Goal: Information Seeking & Learning: Learn about a topic

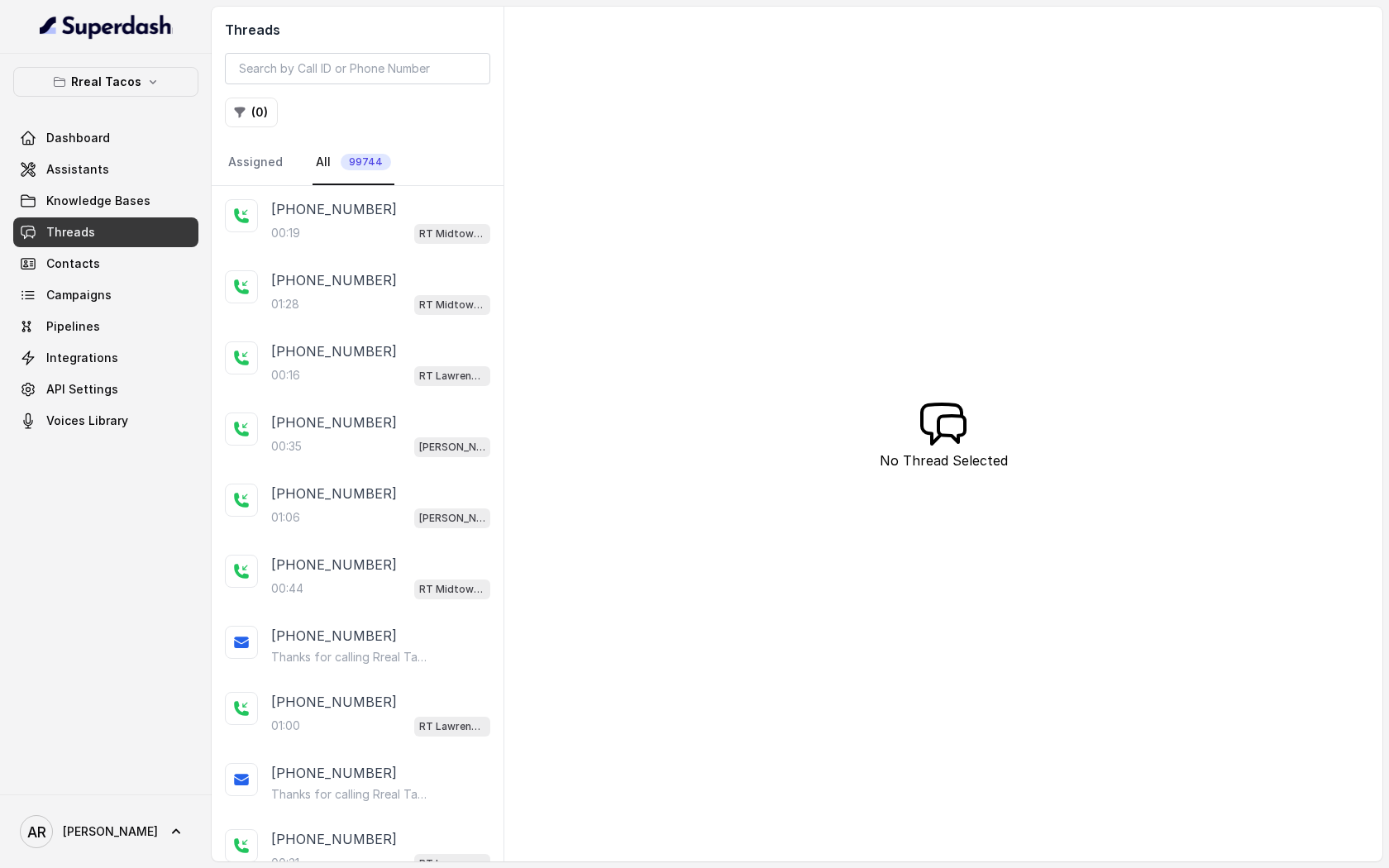
drag, startPoint x: 149, startPoint y: 180, endPoint x: 378, endPoint y: 0, distance: 291.3
click at [362, 66] on input "search" at bounding box center [357, 69] width 265 height 31
paste input "CA2fc66f523642b14e03e76e583d481c0d"
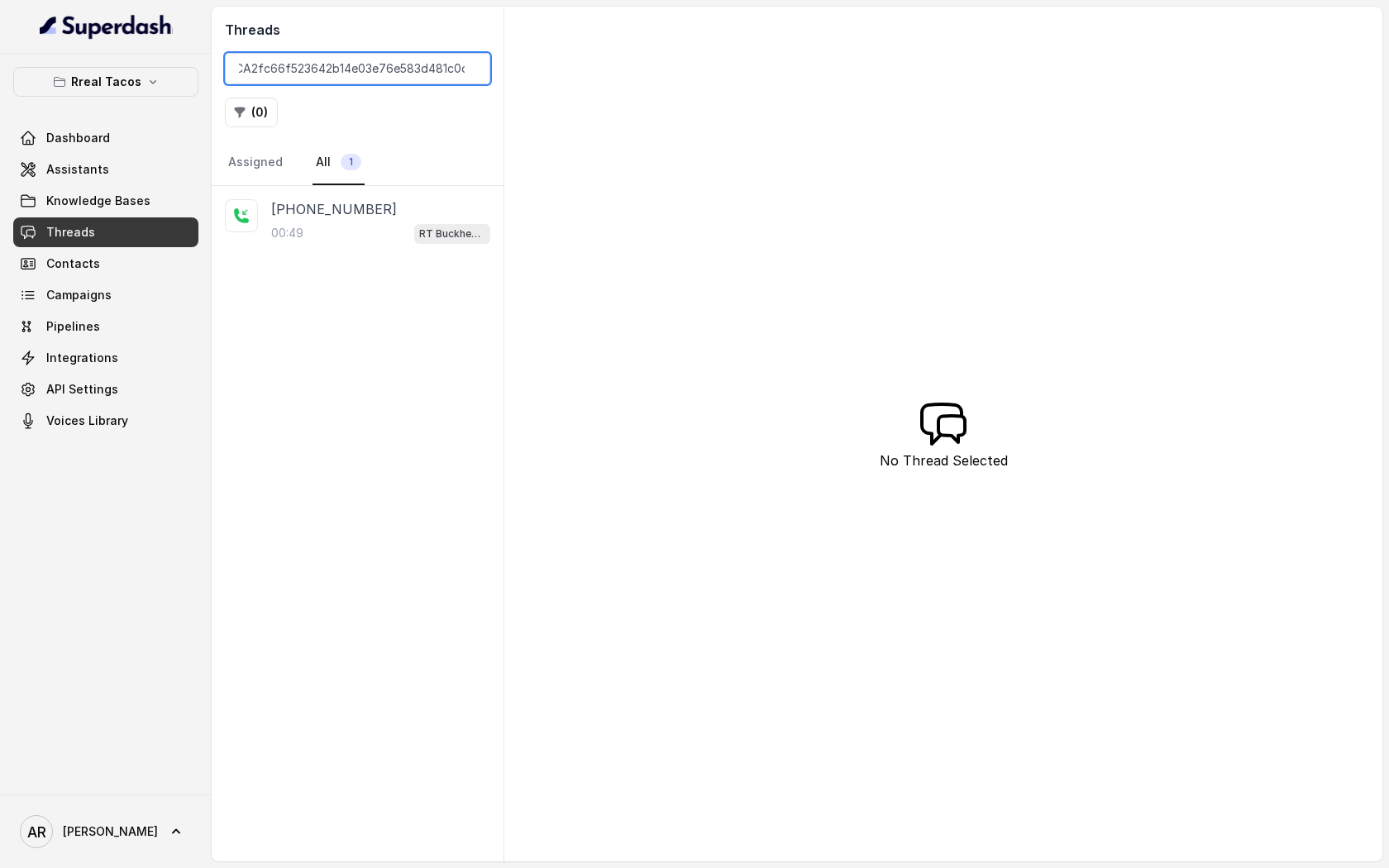
type input "CA2fc66f523642b14e03e76e583d481c0d"
click at [375, 217] on div "+19734388297" at bounding box center [381, 209] width 219 height 20
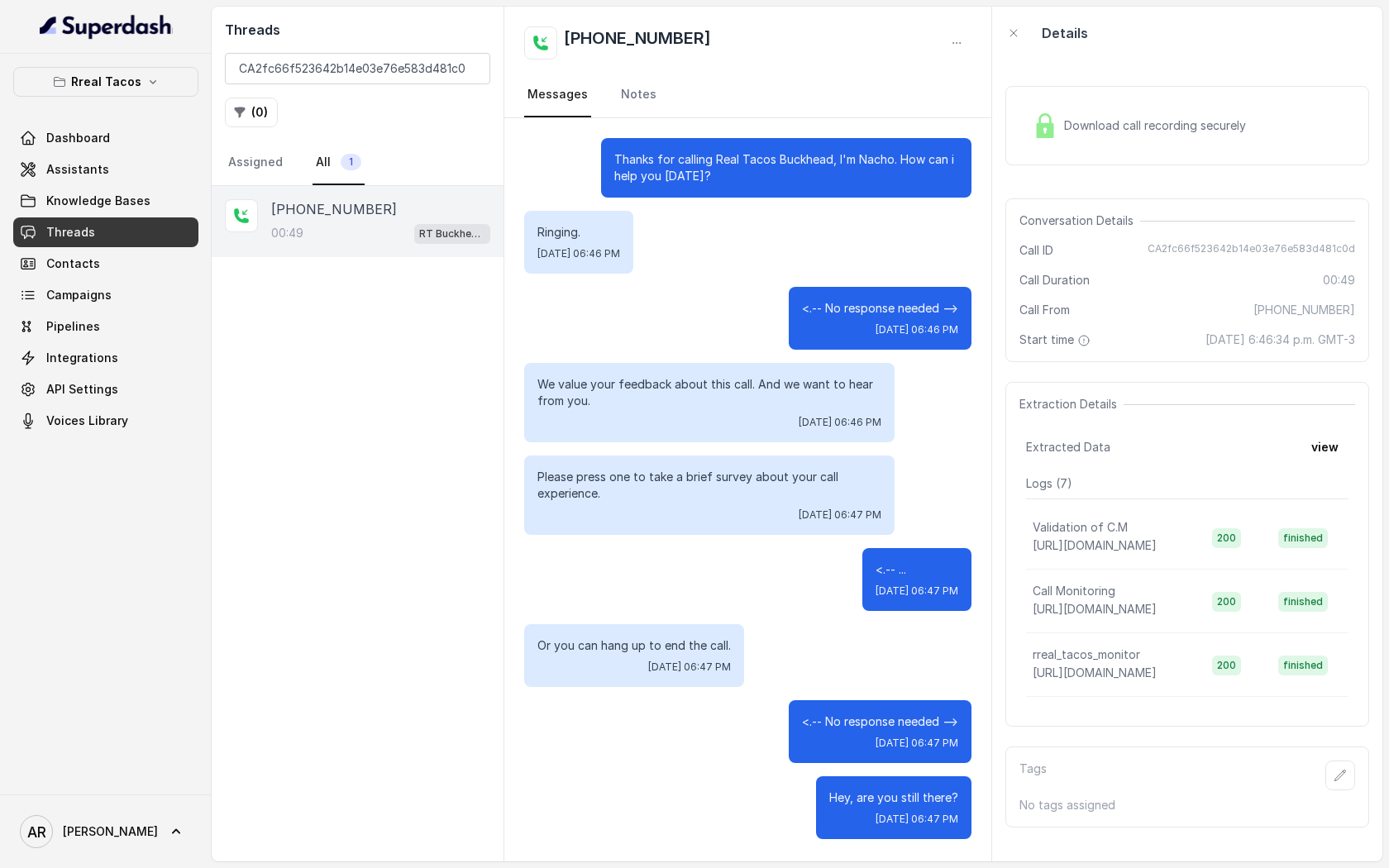
click at [1087, 136] on div "Download call recording securely" at bounding box center [1139, 125] width 226 height 38
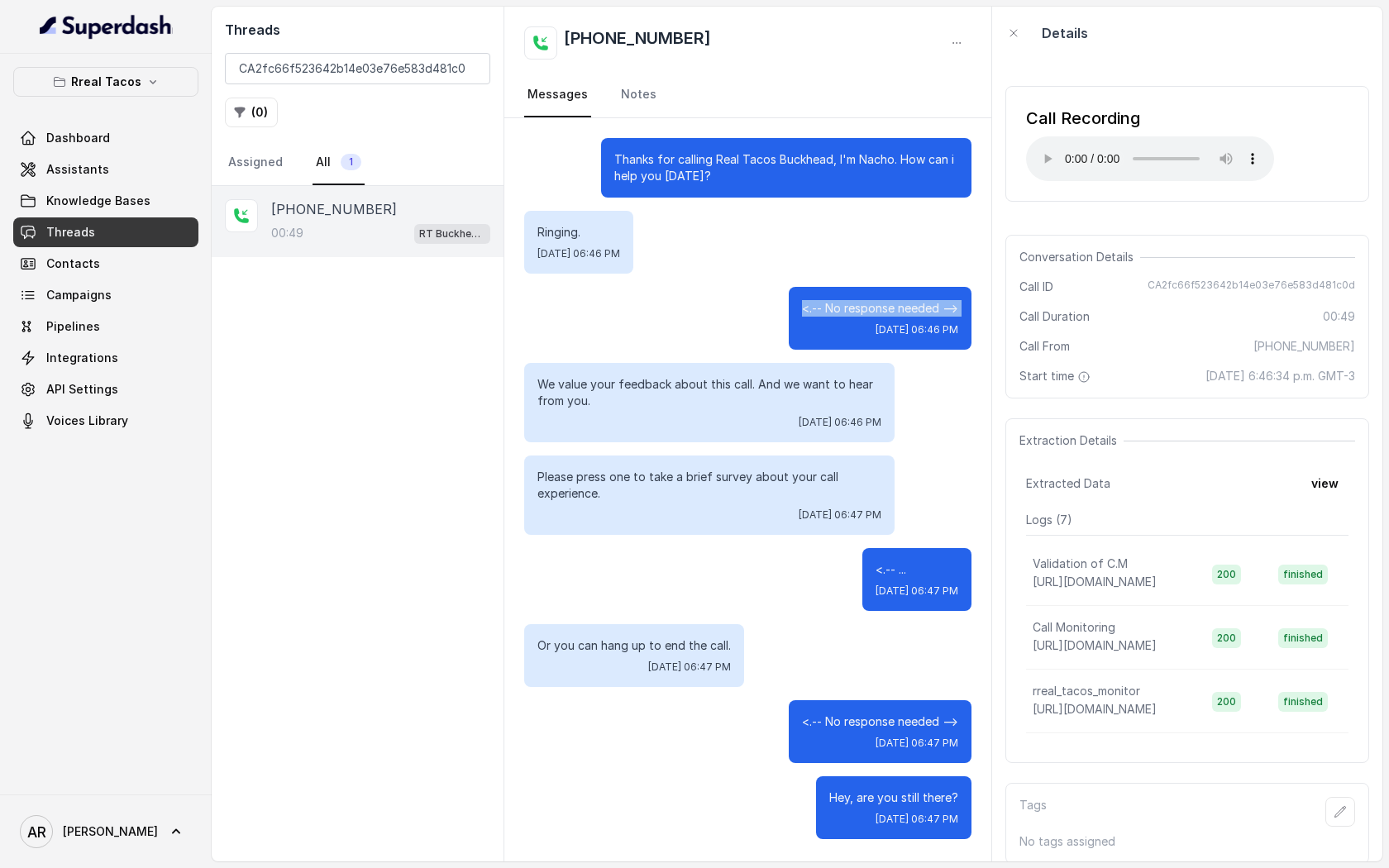
drag, startPoint x: 796, startPoint y: 305, endPoint x: 966, endPoint y: 321, distance: 170.8
click at [966, 321] on div "<.-- No response needed --> Wed, Oct 1, 2025, 06:46 PM" at bounding box center [880, 318] width 183 height 63
copy p "<.-- No response needed -->"
click at [472, 64] on input "CA2fc66f523642b14e03e76e583d481c0d" at bounding box center [357, 69] width 265 height 31
click at [470, 69] on input "CA2fc66f523642b14e03e76e583d481c0d" at bounding box center [357, 69] width 265 height 31
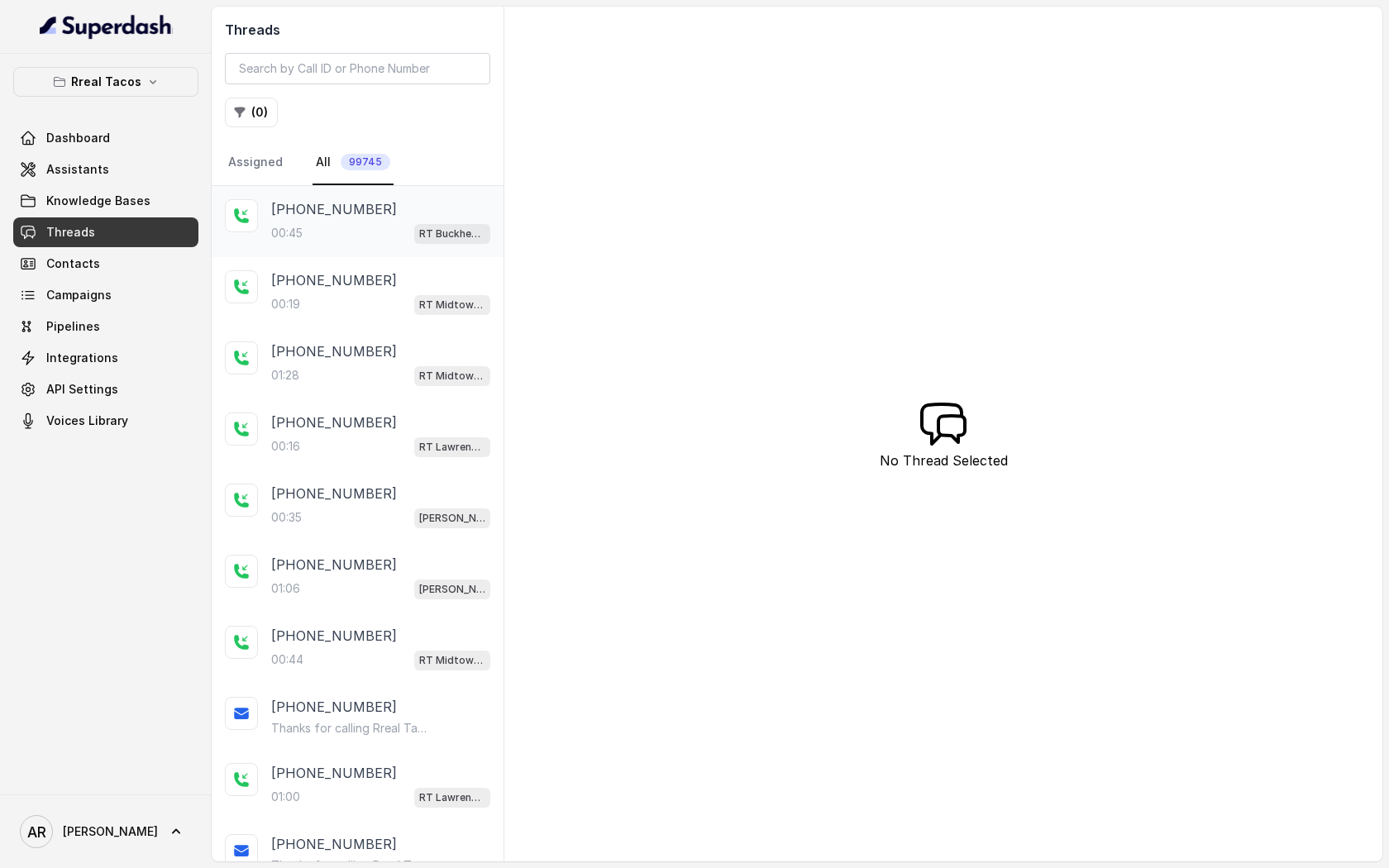
click at [379, 248] on div "+14042369297 00:45 RT Buckhead / EN" at bounding box center [357, 221] width 292 height 71
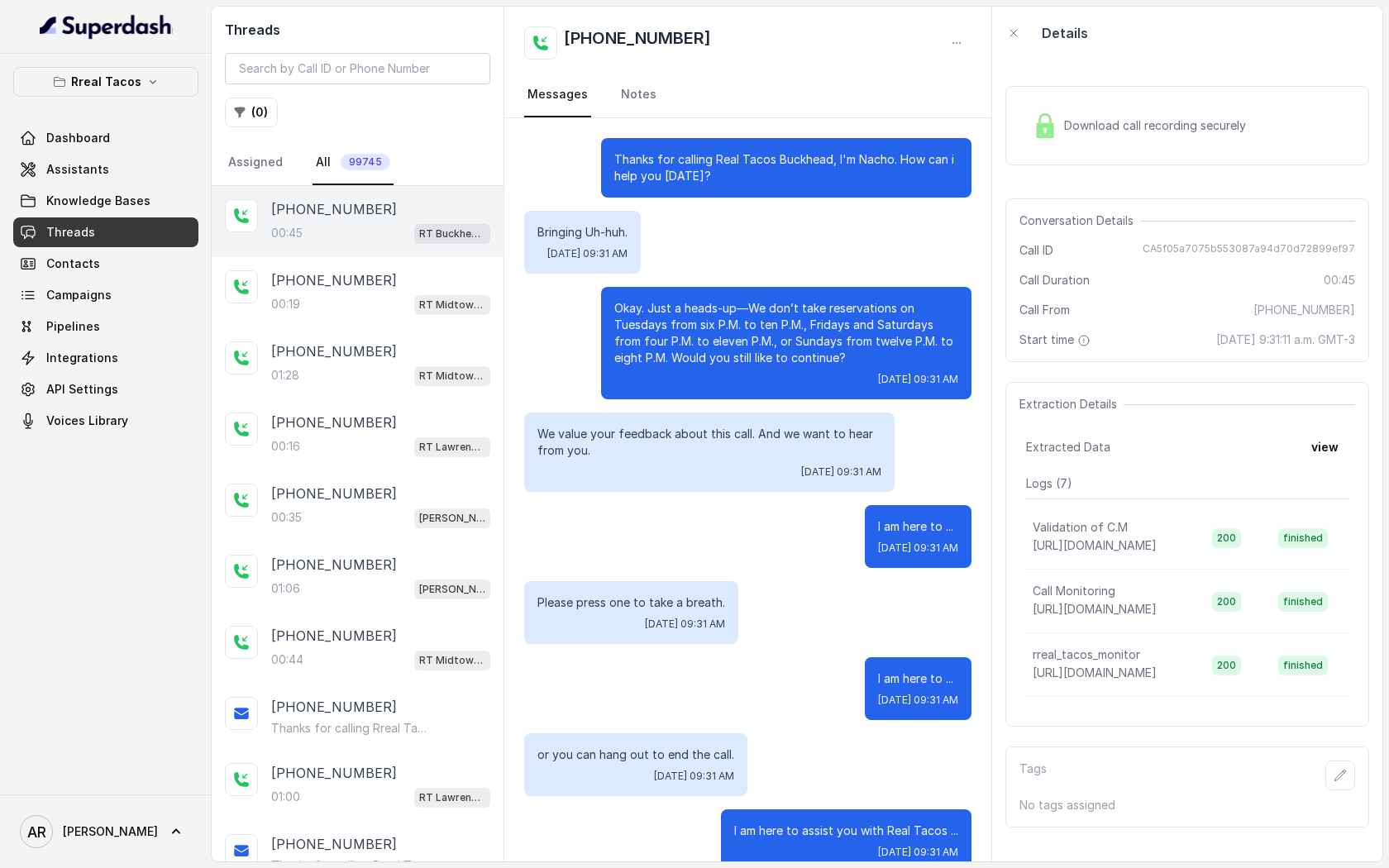
scroll to position [30, 0]
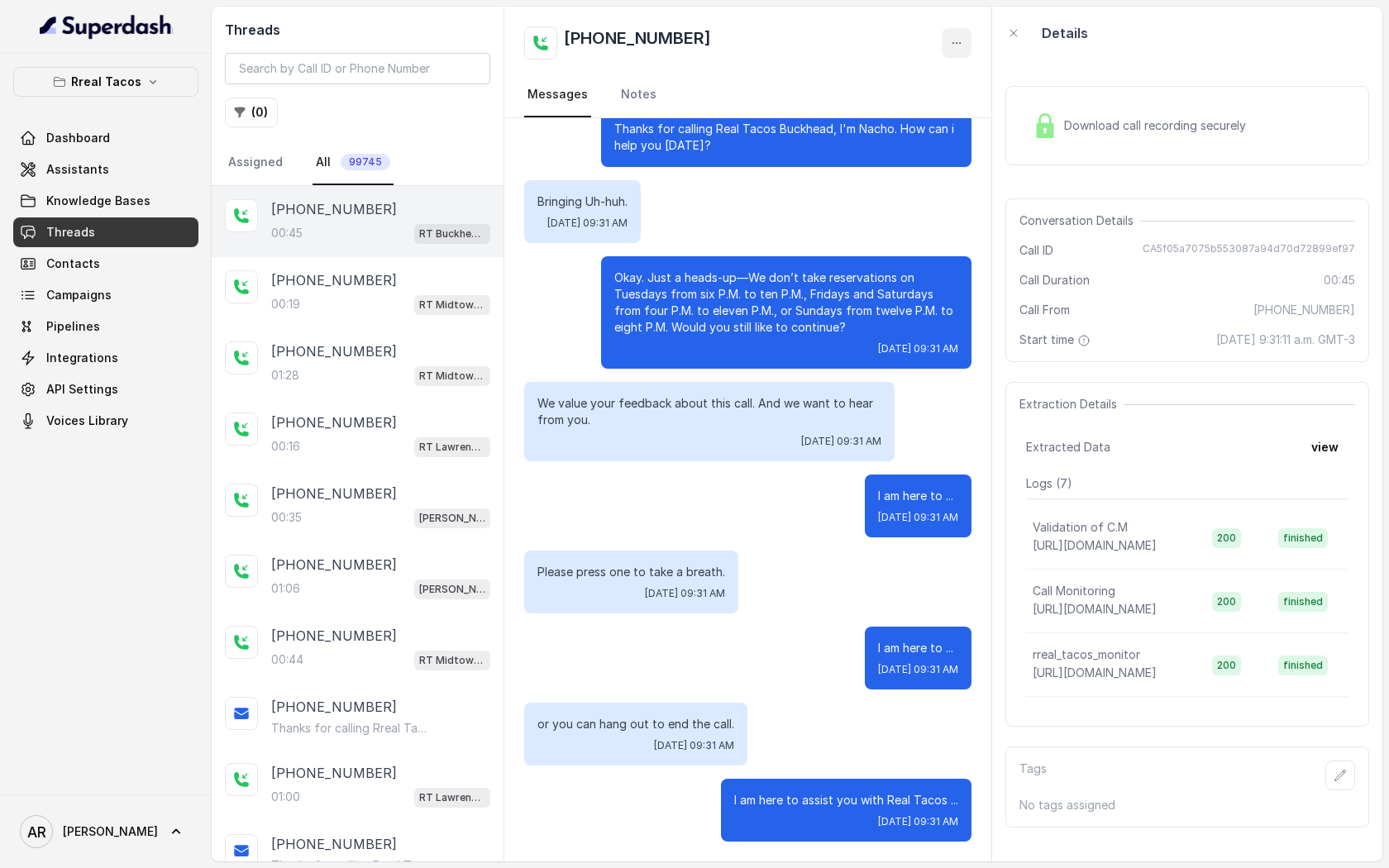
click at [955, 36] on icon "button" at bounding box center [957, 43] width 14 height 14
click at [915, 83] on button "Delete Conversation" at bounding box center [894, 82] width 159 height 29
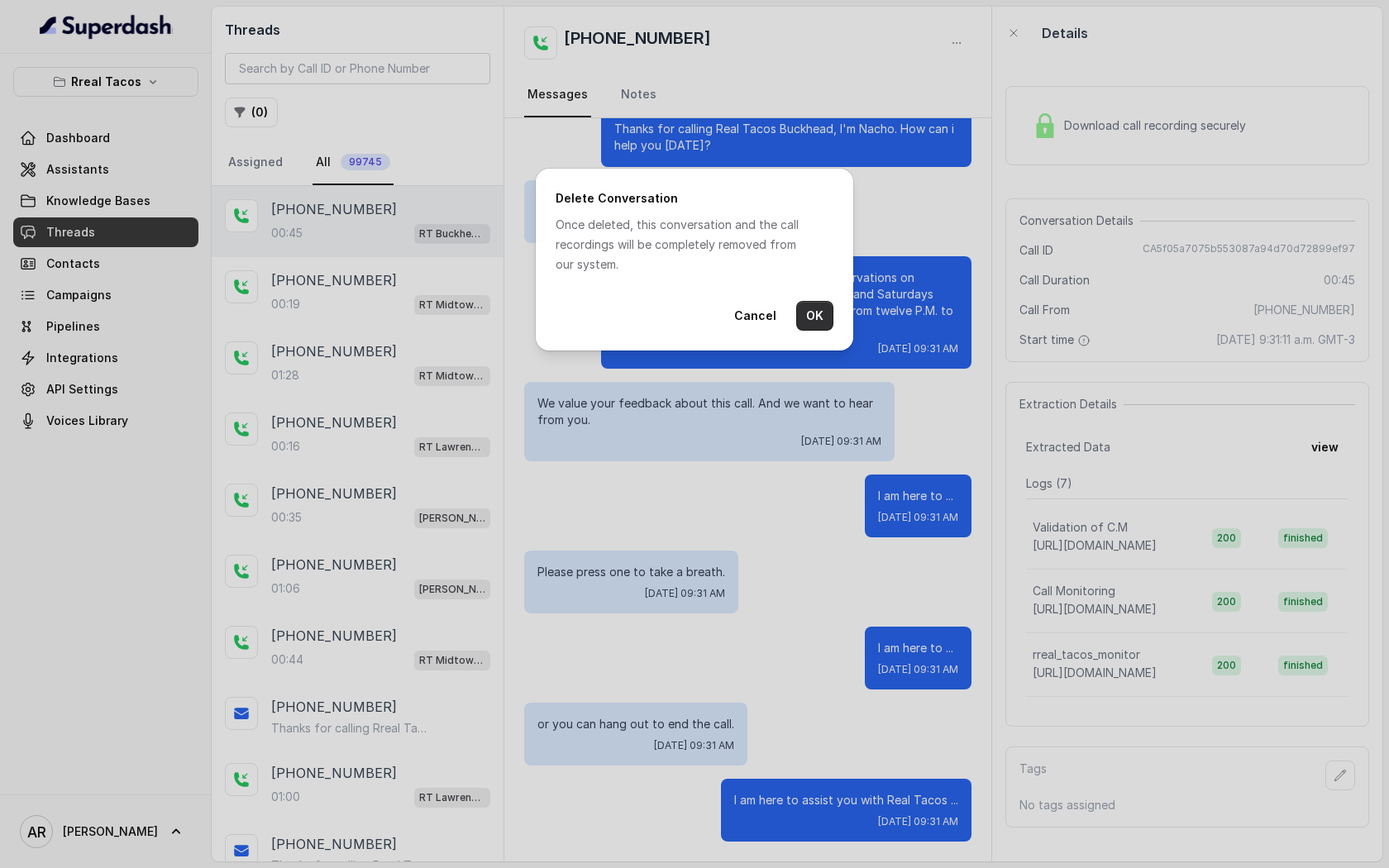
click at [810, 309] on button "OK" at bounding box center [815, 316] width 37 height 29
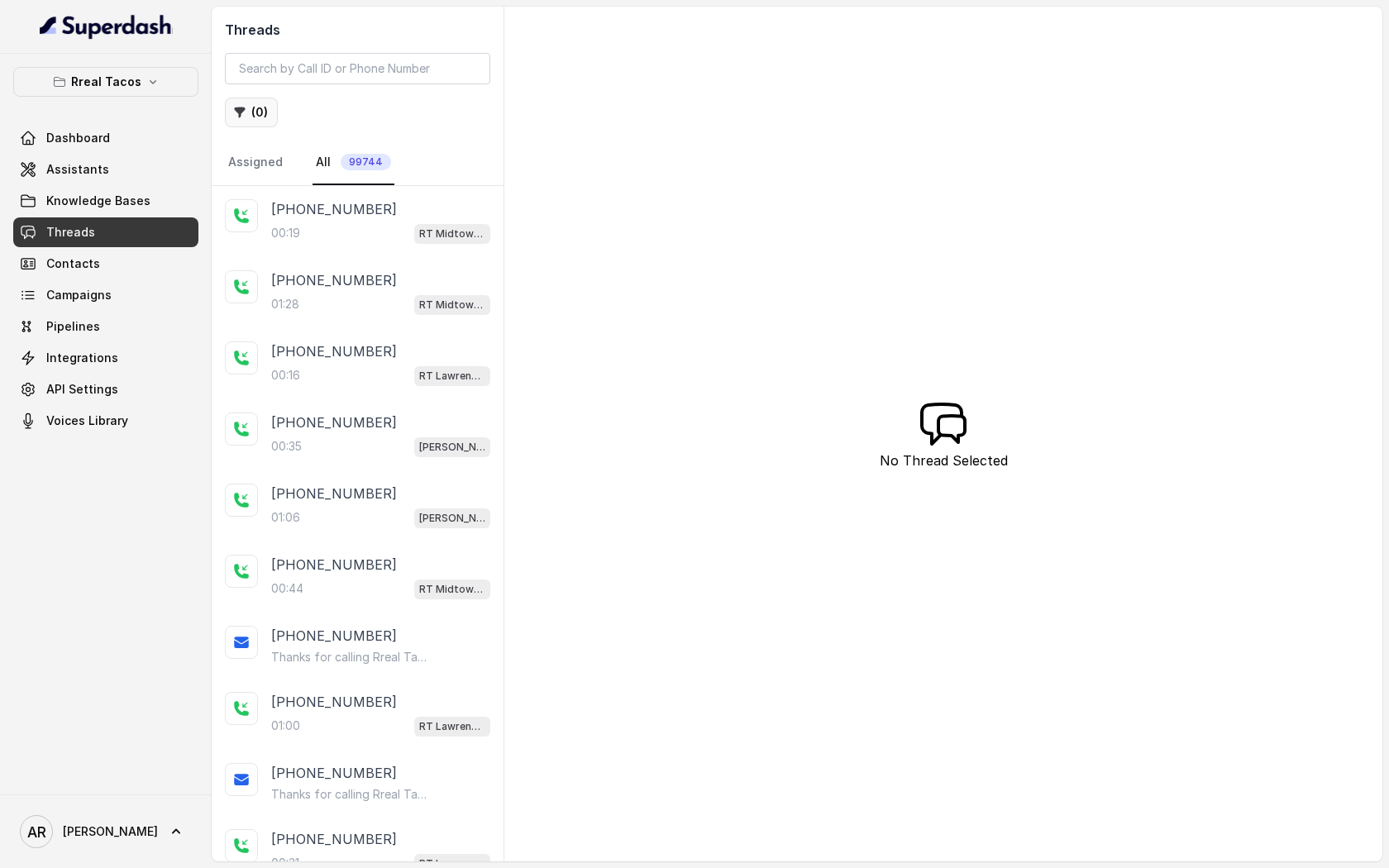
click at [254, 99] on button "( 0 )" at bounding box center [252, 113] width 53 height 29
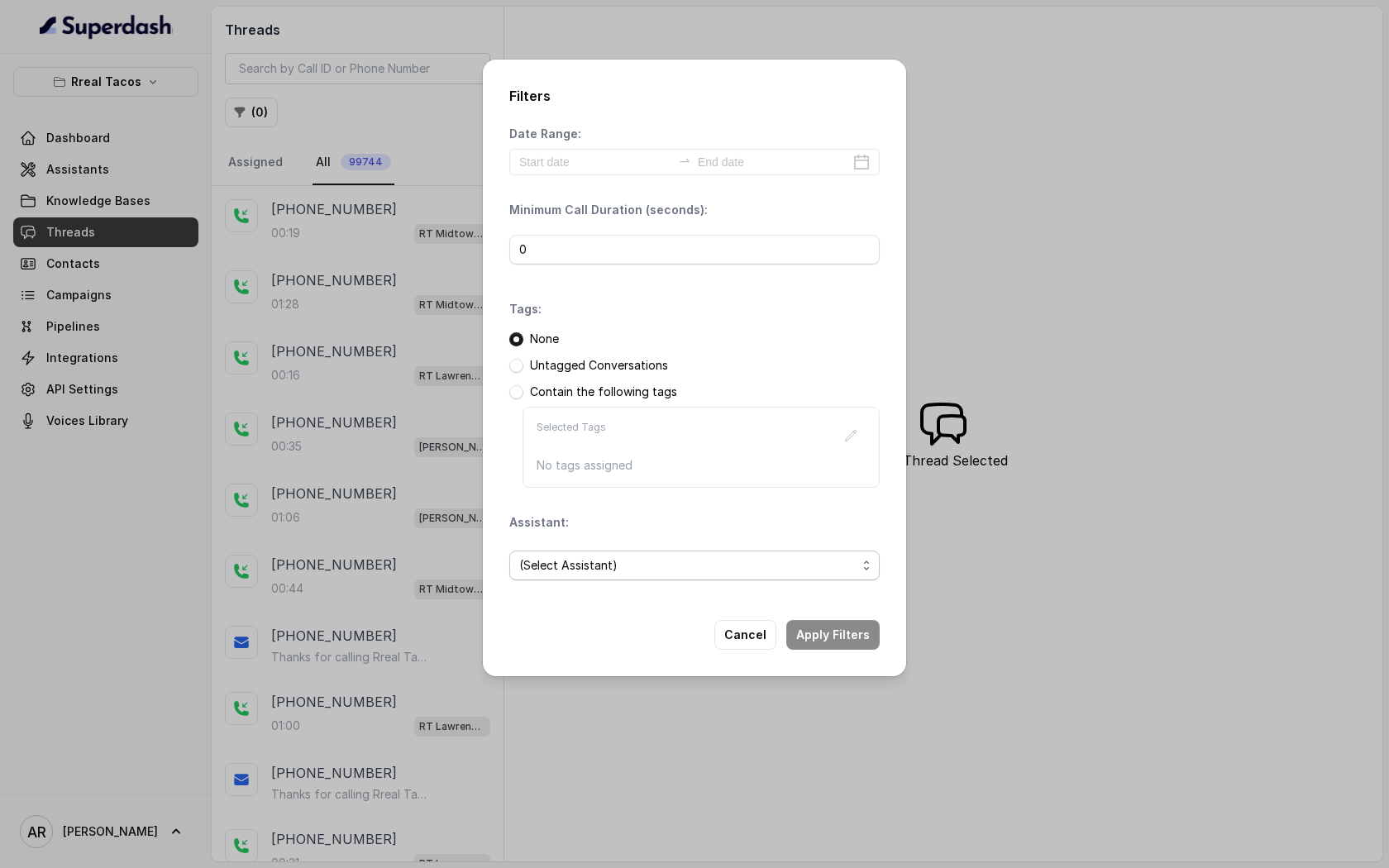
click at [682, 559] on span "(Select Assistant)" at bounding box center [688, 566] width 338 height 20
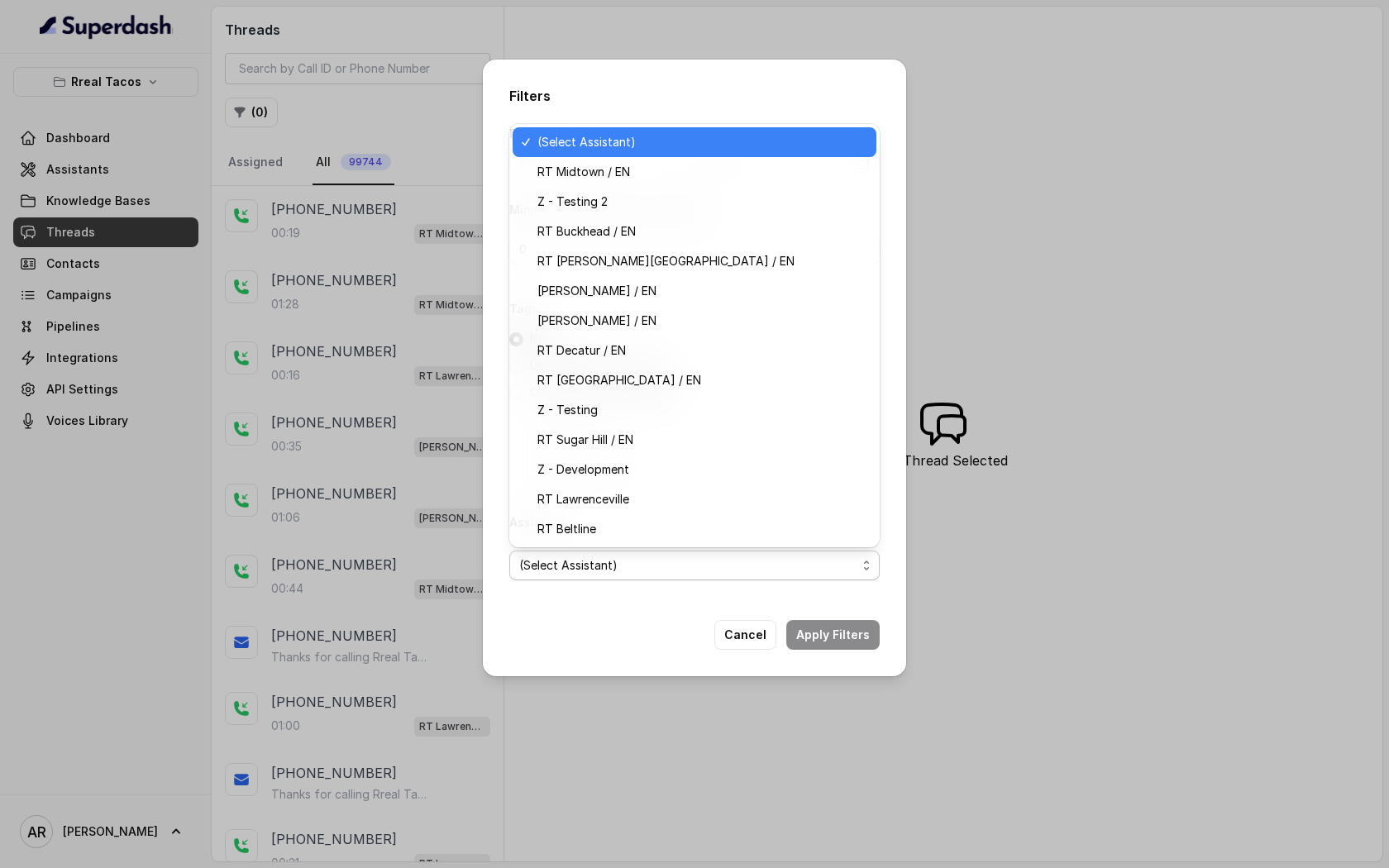
click at [767, 650] on div "Filters Date Range: Minimum Call Duration (seconds): 0 Tags: None Untagged Conv…" at bounding box center [694, 368] width 424 height 617
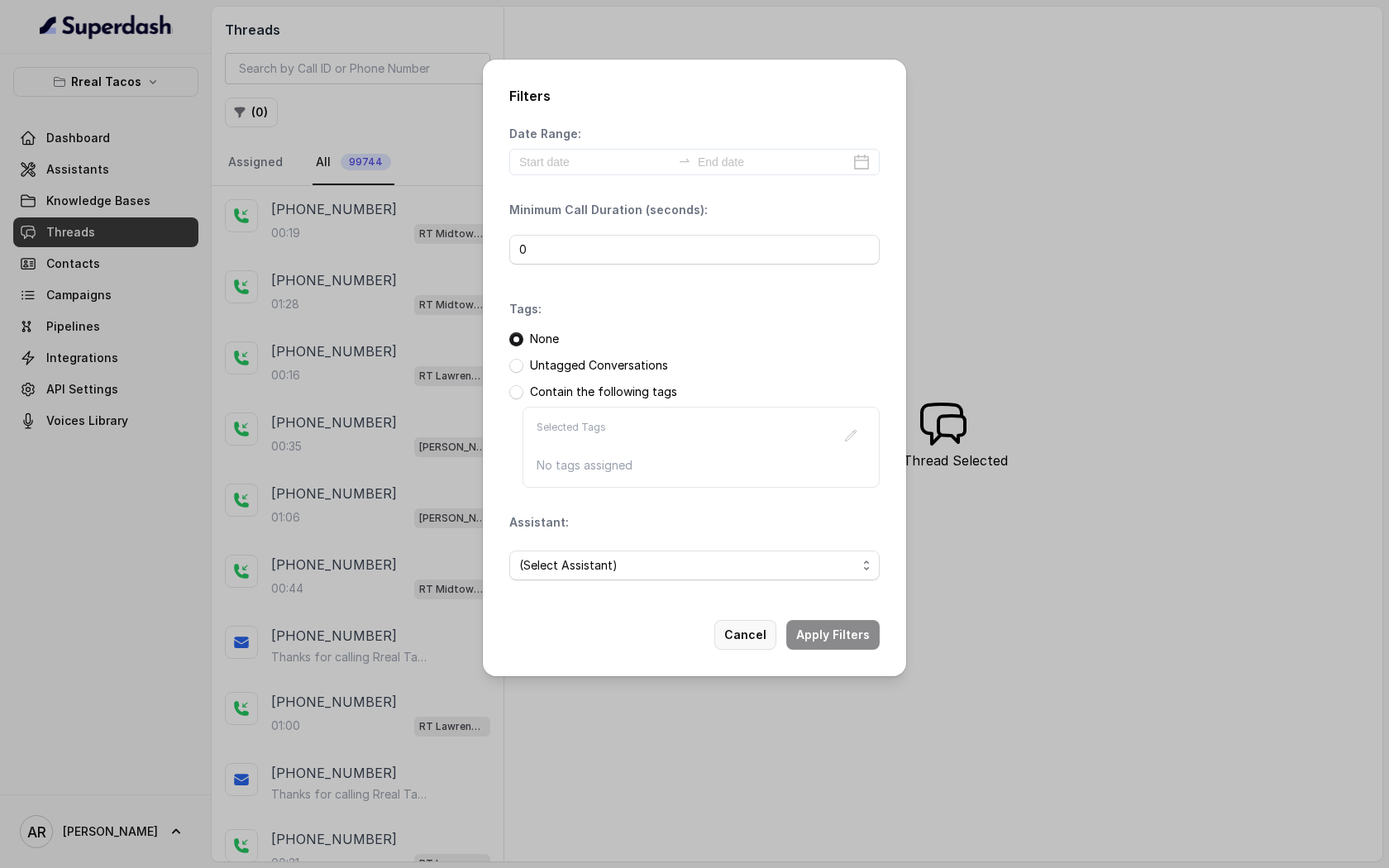
click at [759, 639] on button "Cancel" at bounding box center [745, 635] width 62 height 29
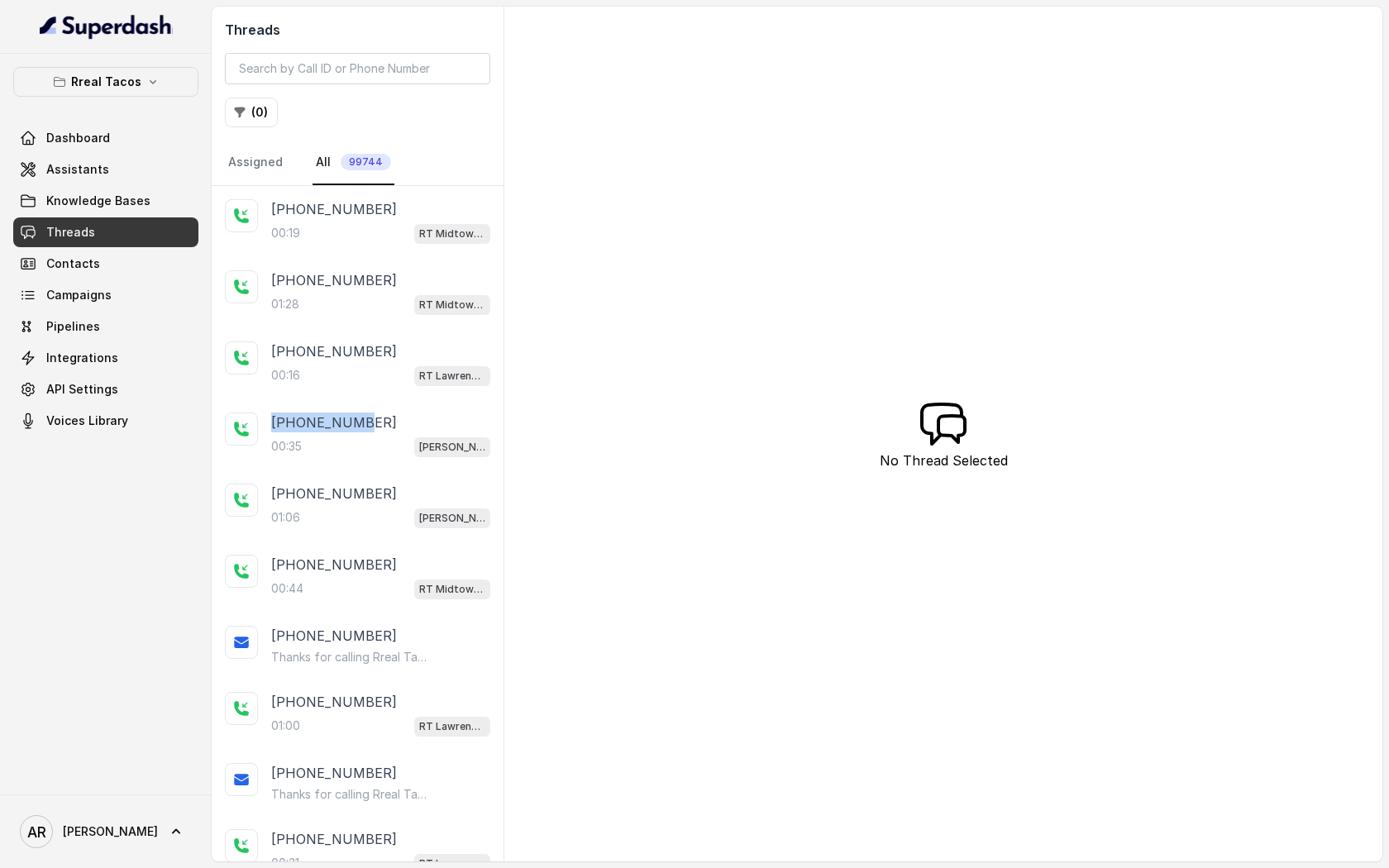
drag, startPoint x: 353, startPoint y: 411, endPoint x: 175, endPoint y: 190, distance: 283.8
click at [345, 408] on div "+13149207833 00:35 RT Chamblee / EN" at bounding box center [357, 434] width 292 height 71
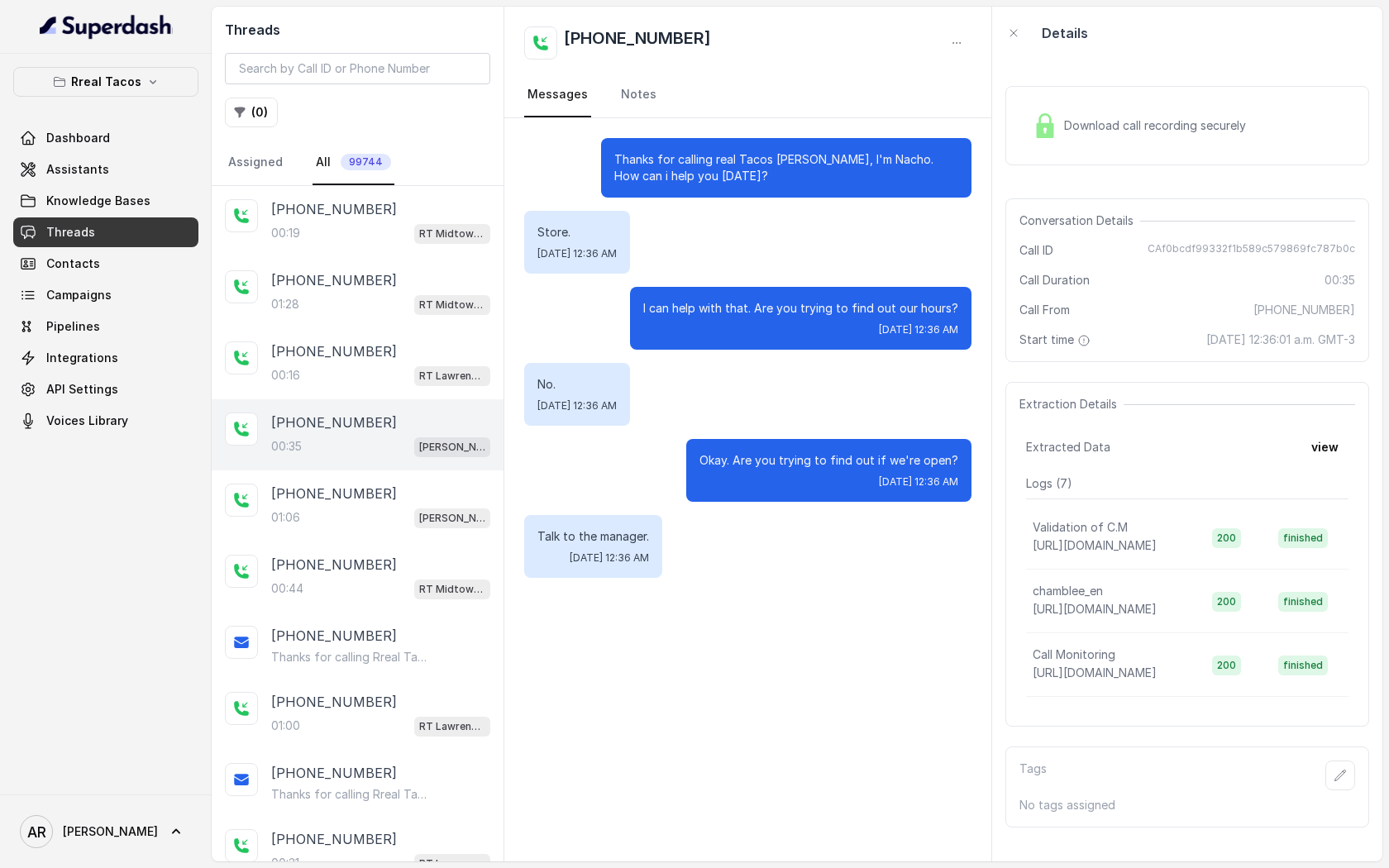
click at [156, 111] on div "Rreal Tacos Dashboard Assistants Knowledge Bases Threads Contacts Campaigns Pip…" at bounding box center [106, 251] width 185 height 369
click at [147, 78] on icon "button" at bounding box center [154, 82] width 14 height 14
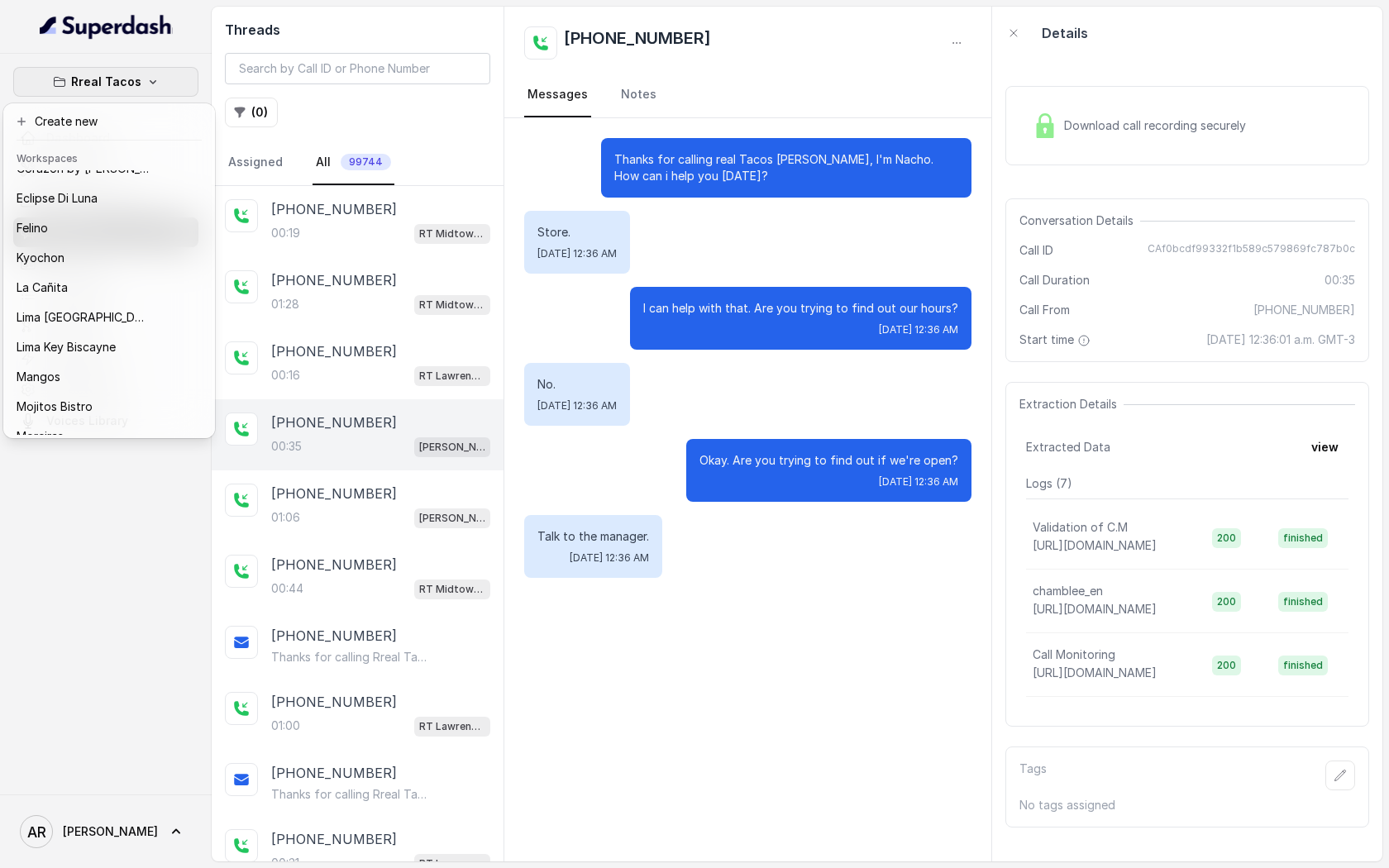
scroll to position [104, 0]
click at [114, 271] on button "Kyochon" at bounding box center [110, 259] width 206 height 29
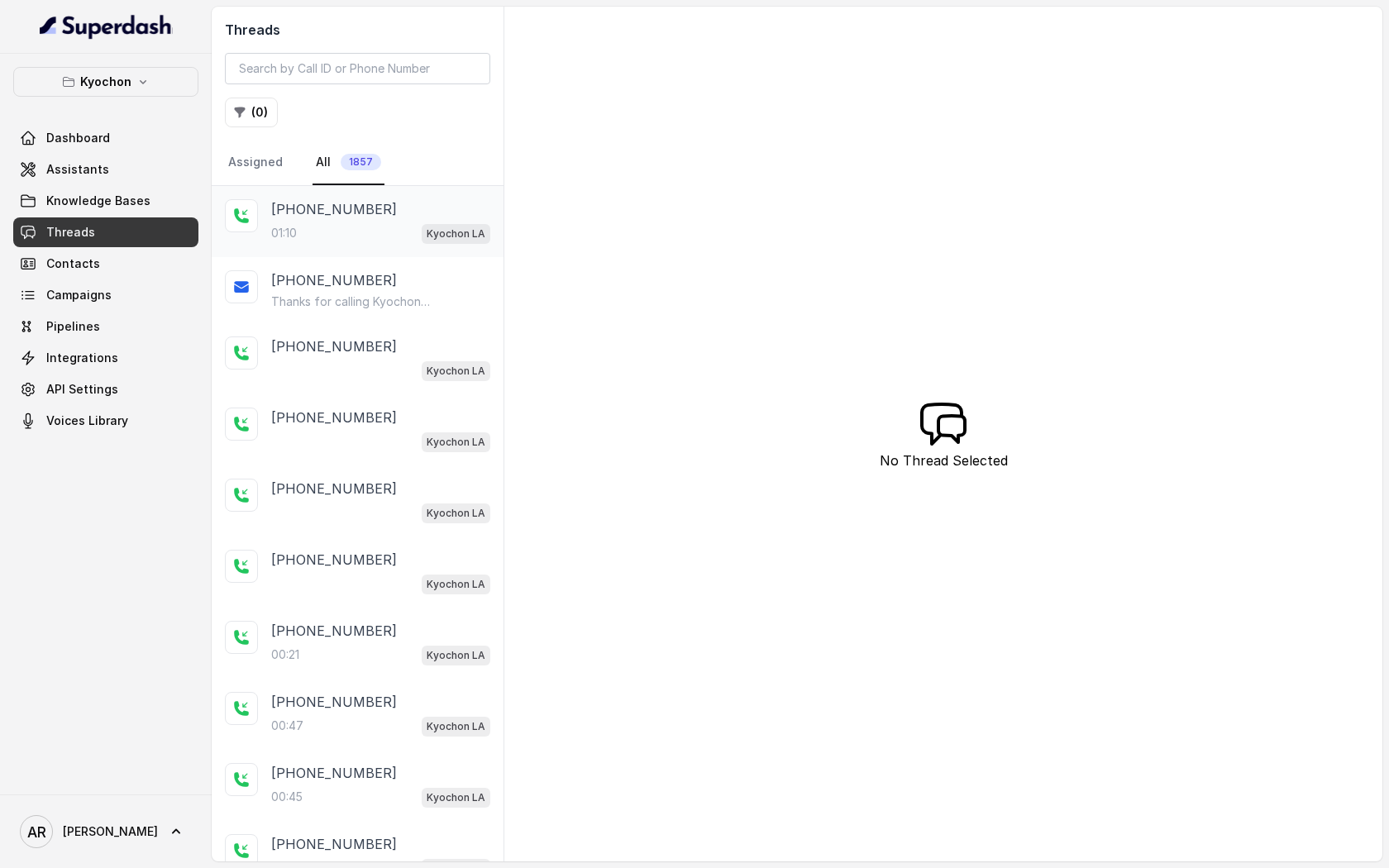
click at [312, 232] on div "01:10 Kyochon LA" at bounding box center [381, 233] width 219 height 22
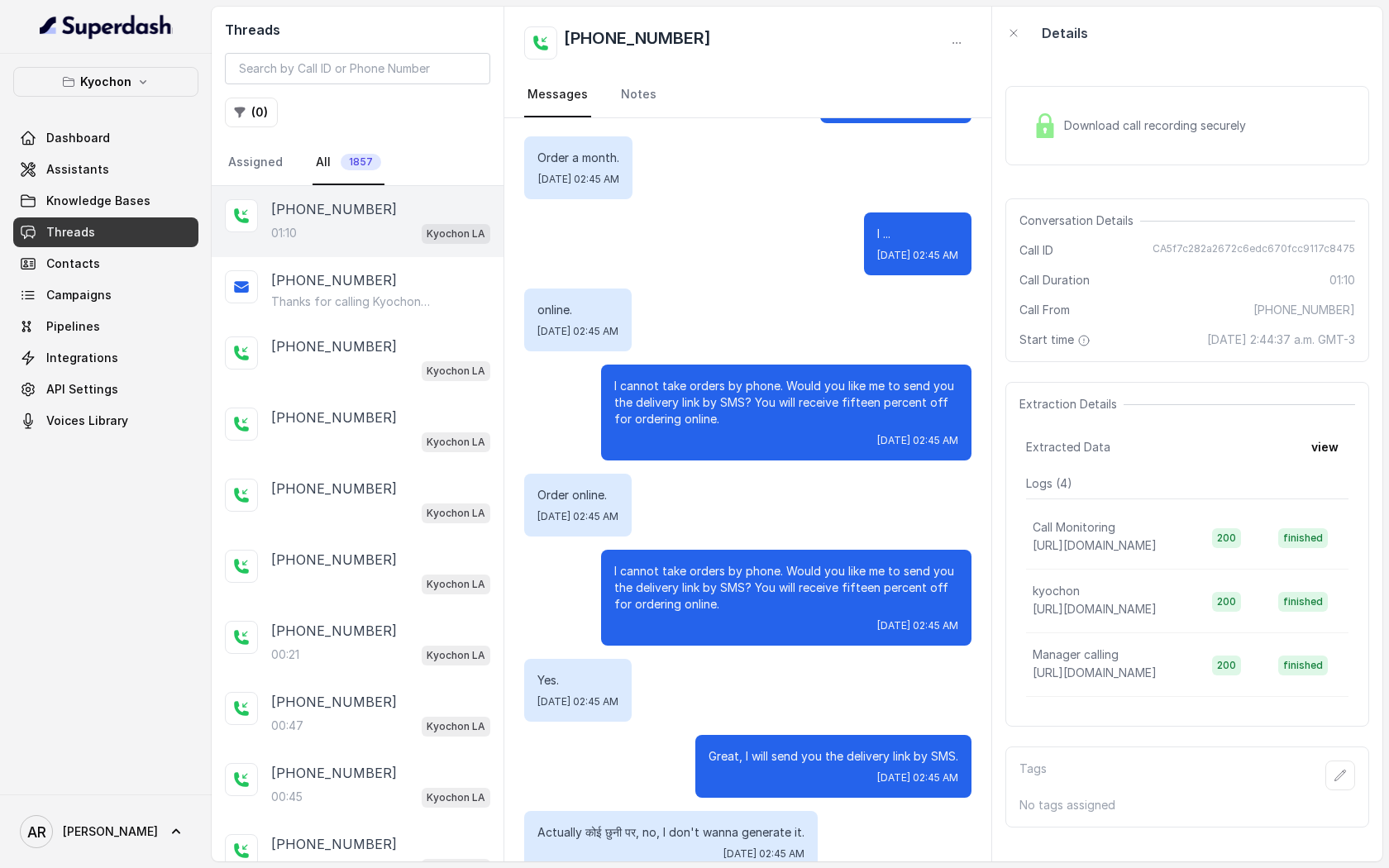
scroll to position [639, 0]
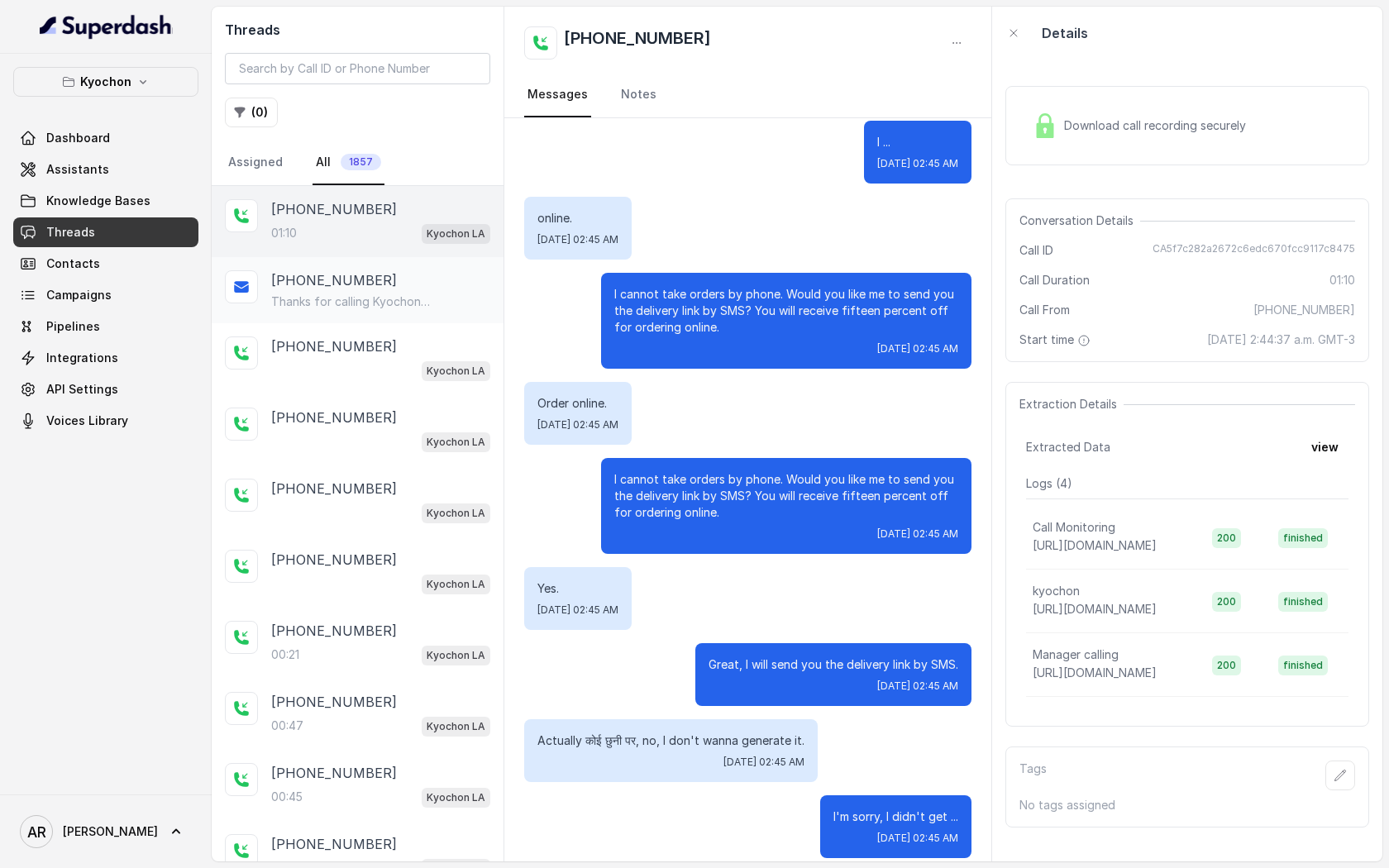
click at [419, 280] on div "+12132551971" at bounding box center [381, 280] width 219 height 20
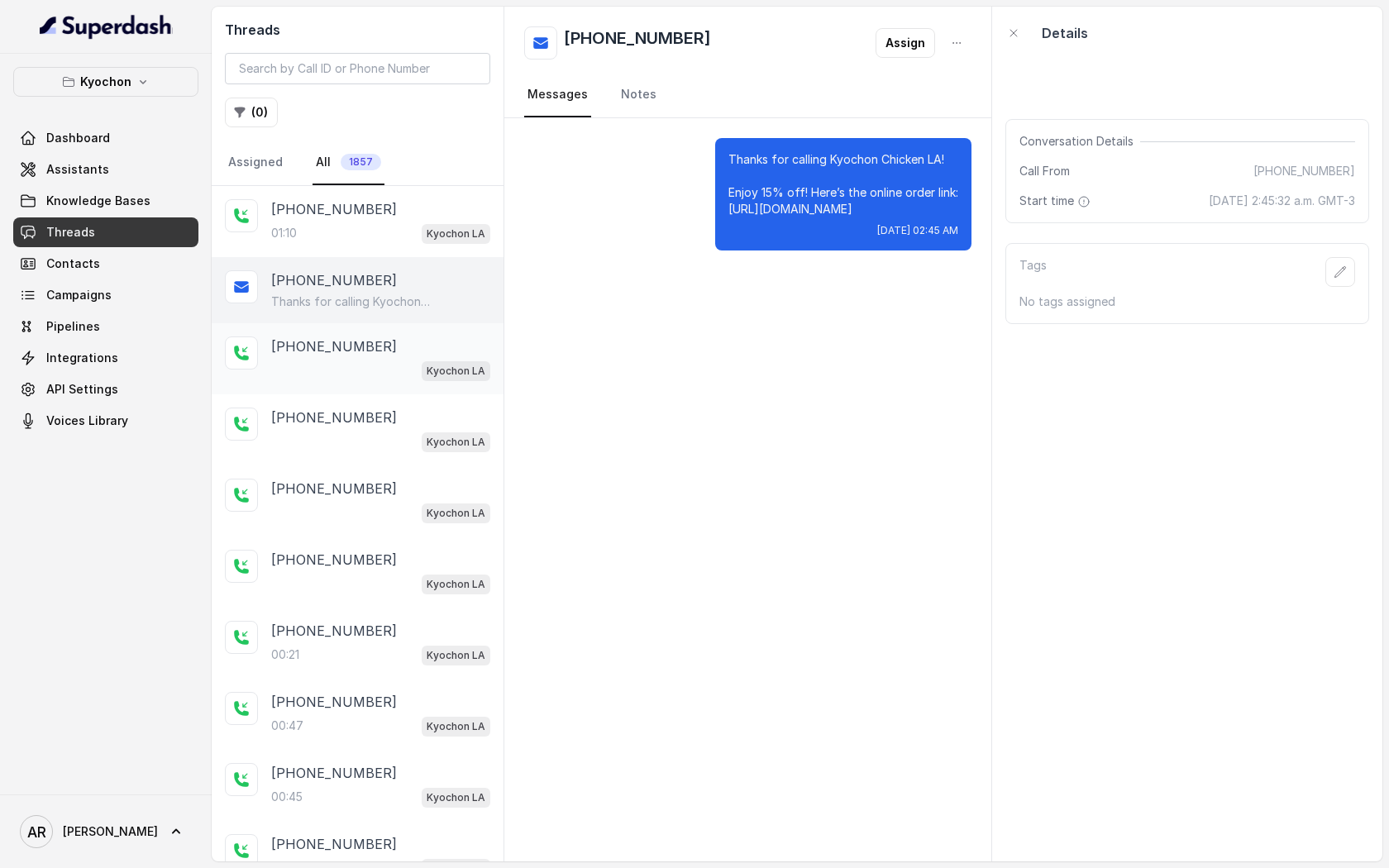
click at [405, 367] on div "Kyochon LA" at bounding box center [381, 371] width 219 height 22
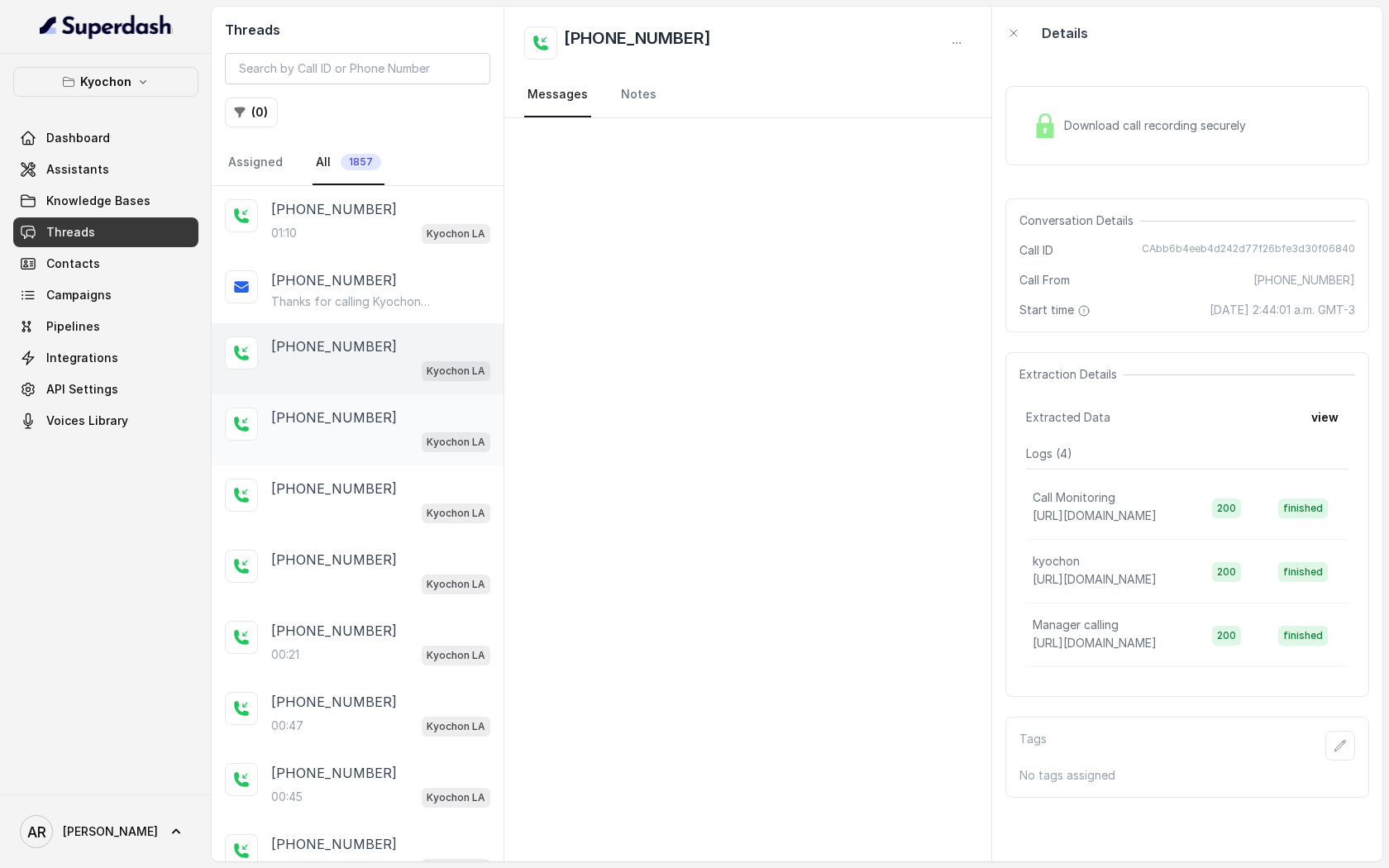
click at [392, 435] on div "Kyochon LA" at bounding box center [381, 441] width 219 height 22
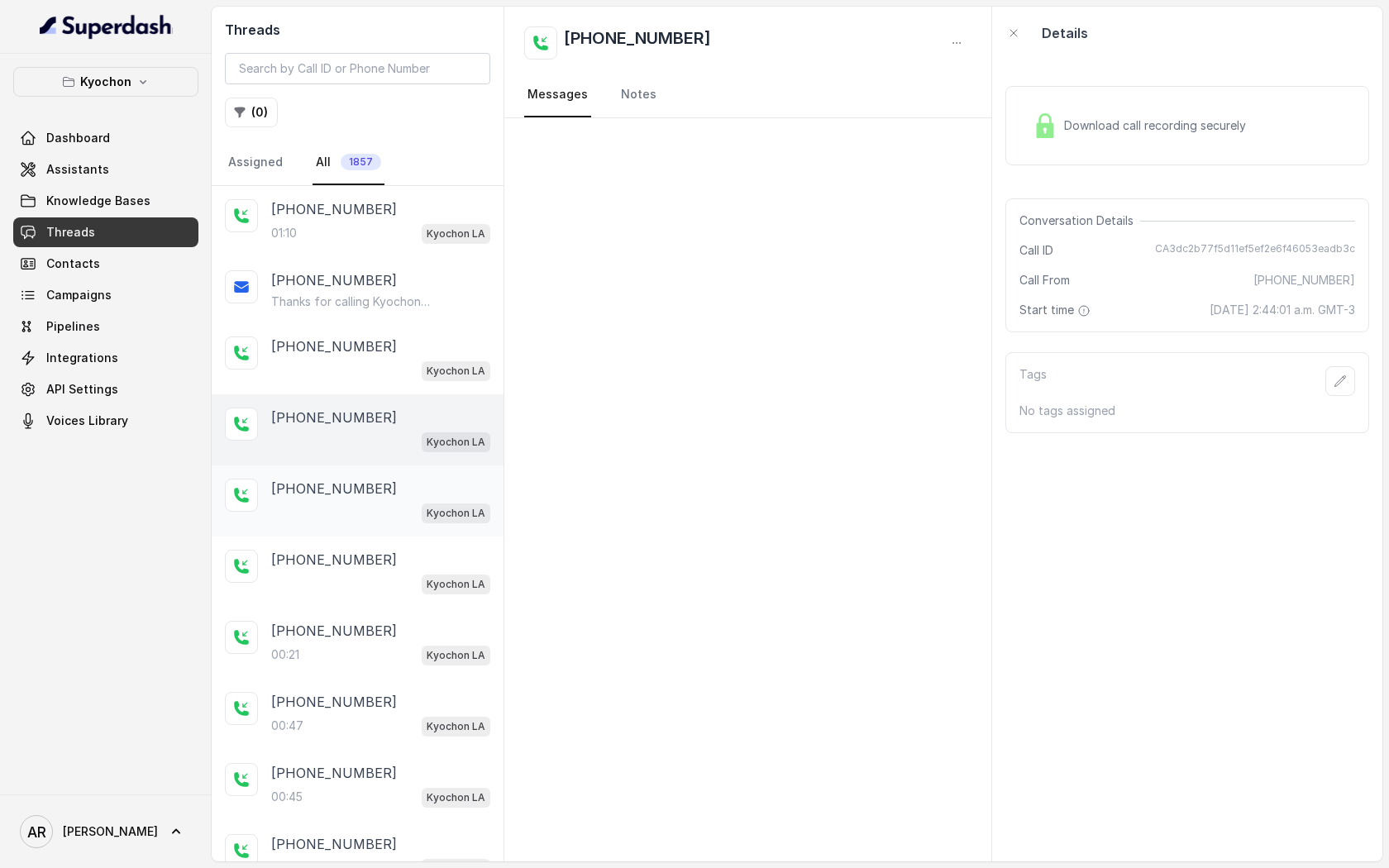
click at [386, 504] on div "Kyochon LA" at bounding box center [381, 513] width 219 height 22
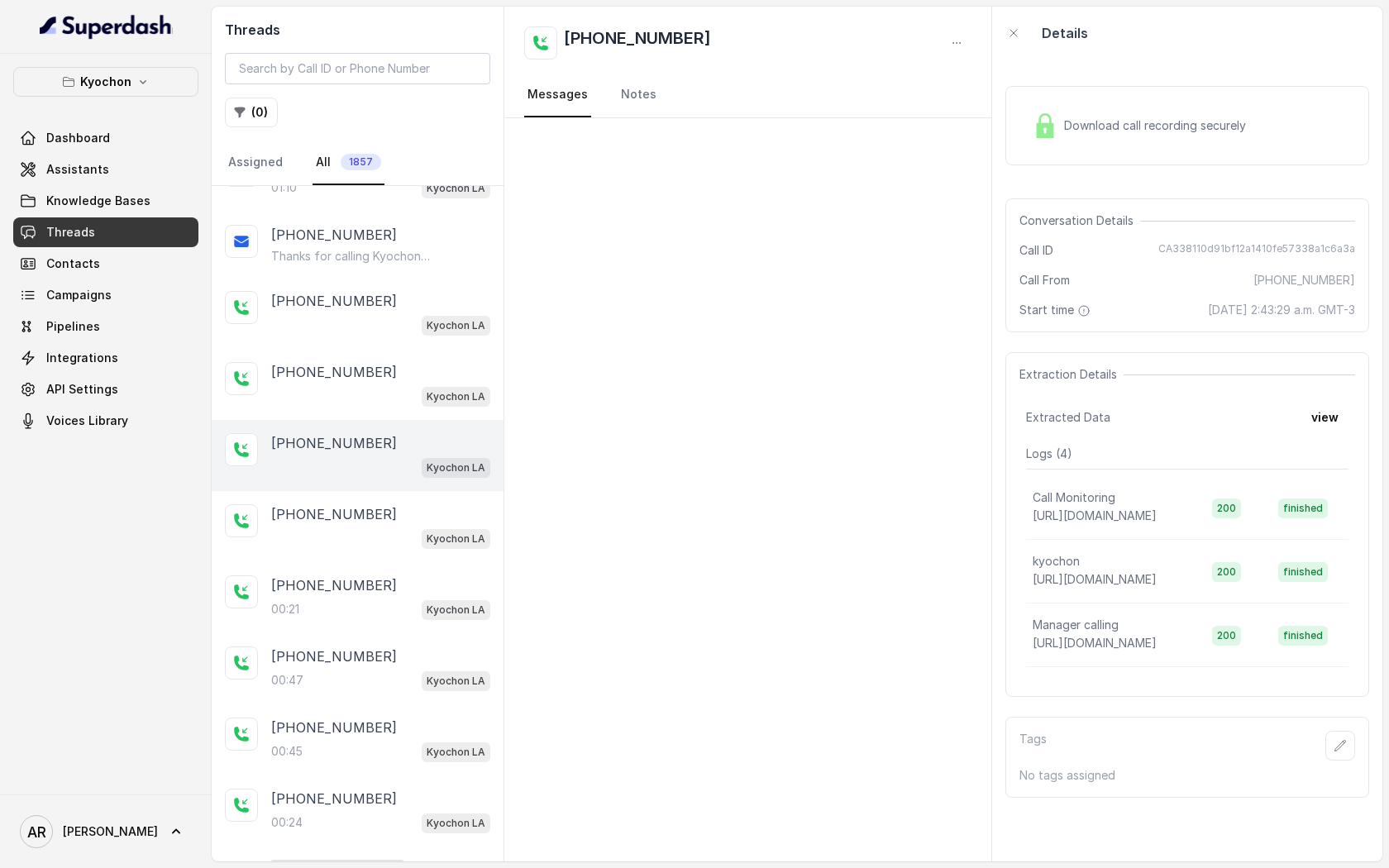
scroll to position [52, 0]
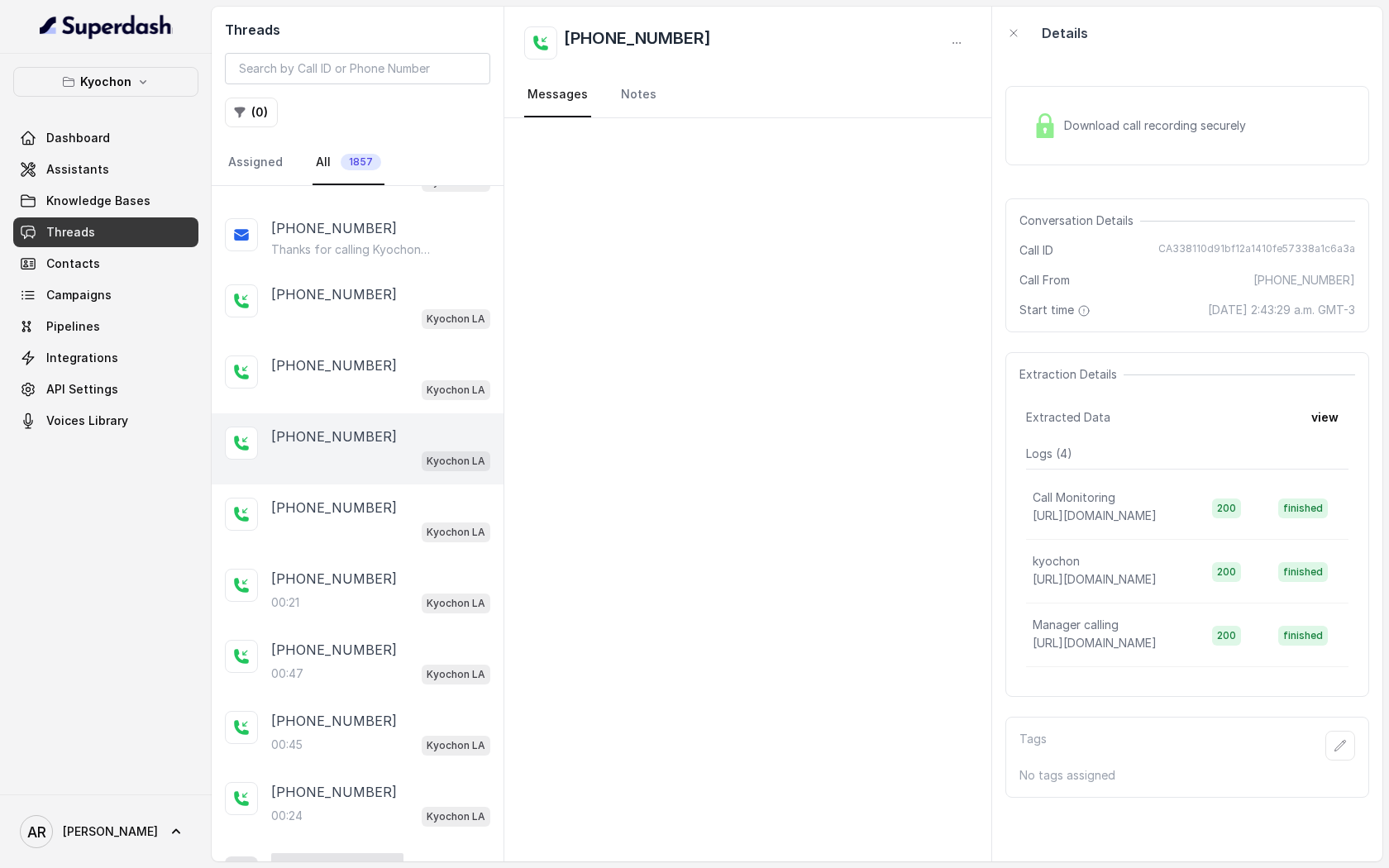
click at [386, 504] on div "+12133015857" at bounding box center [381, 508] width 219 height 20
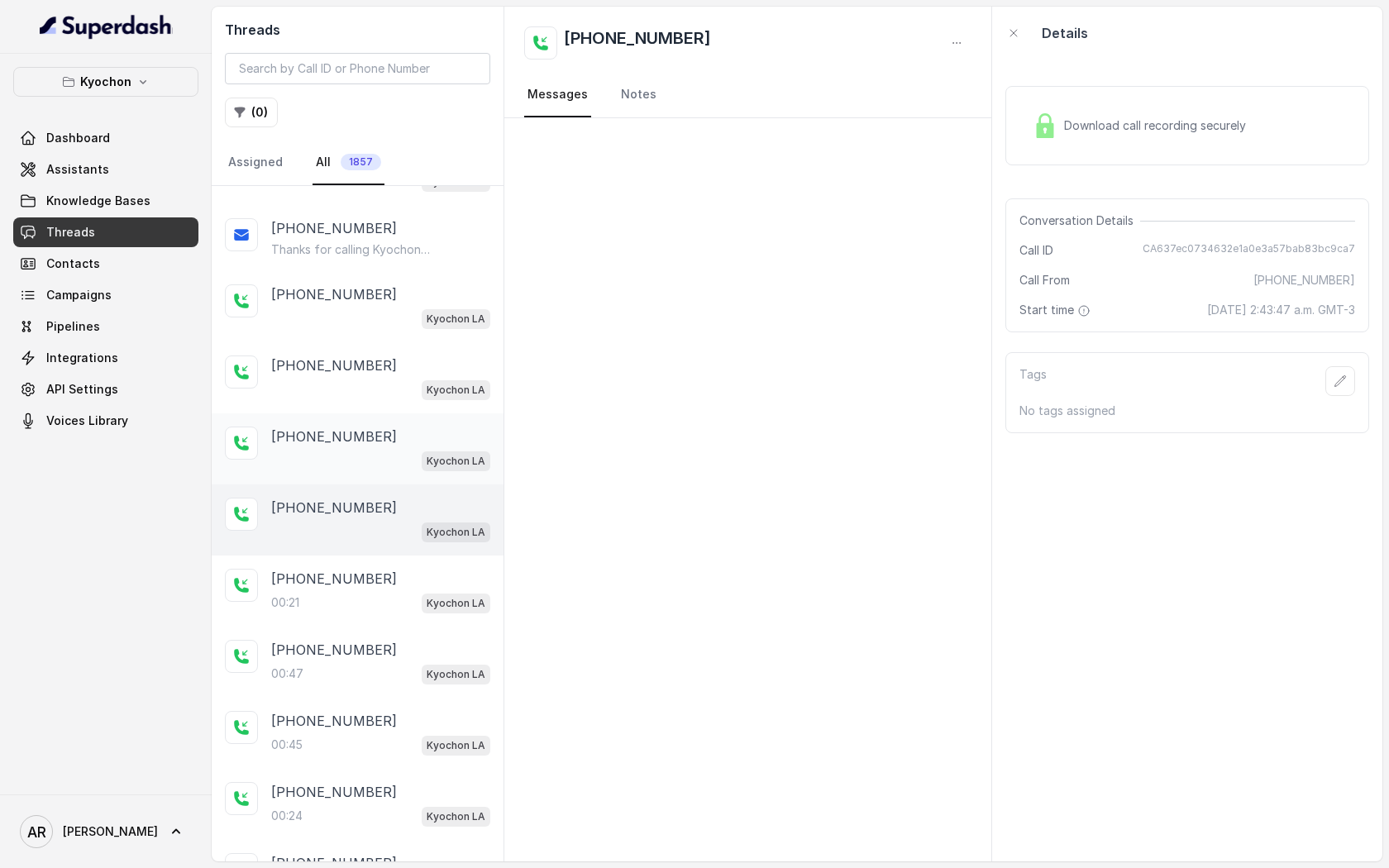
click at [386, 461] on div "Kyochon LA" at bounding box center [381, 461] width 219 height 22
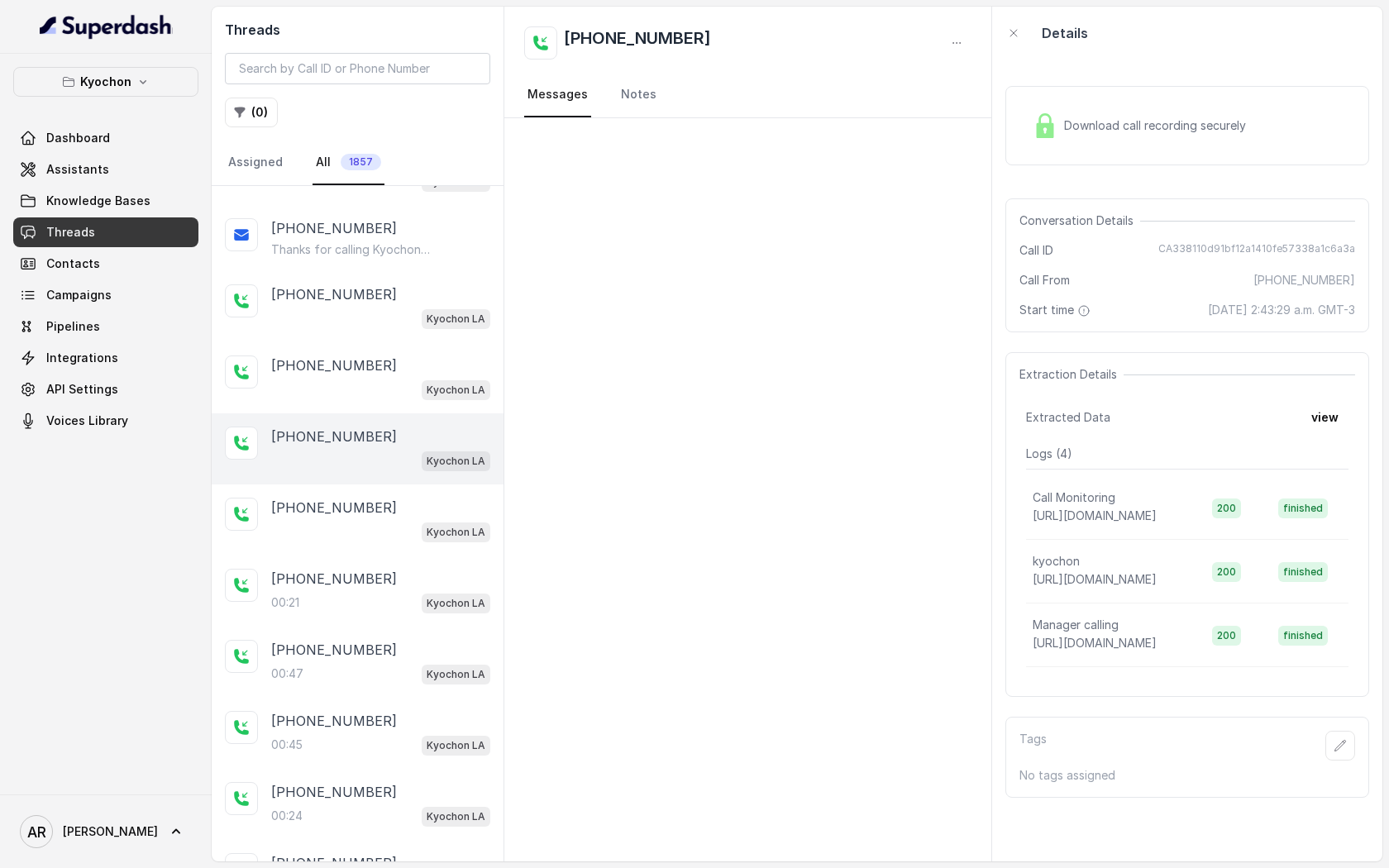
click at [1081, 120] on span "Download call recording securely" at bounding box center [1158, 125] width 189 height 17
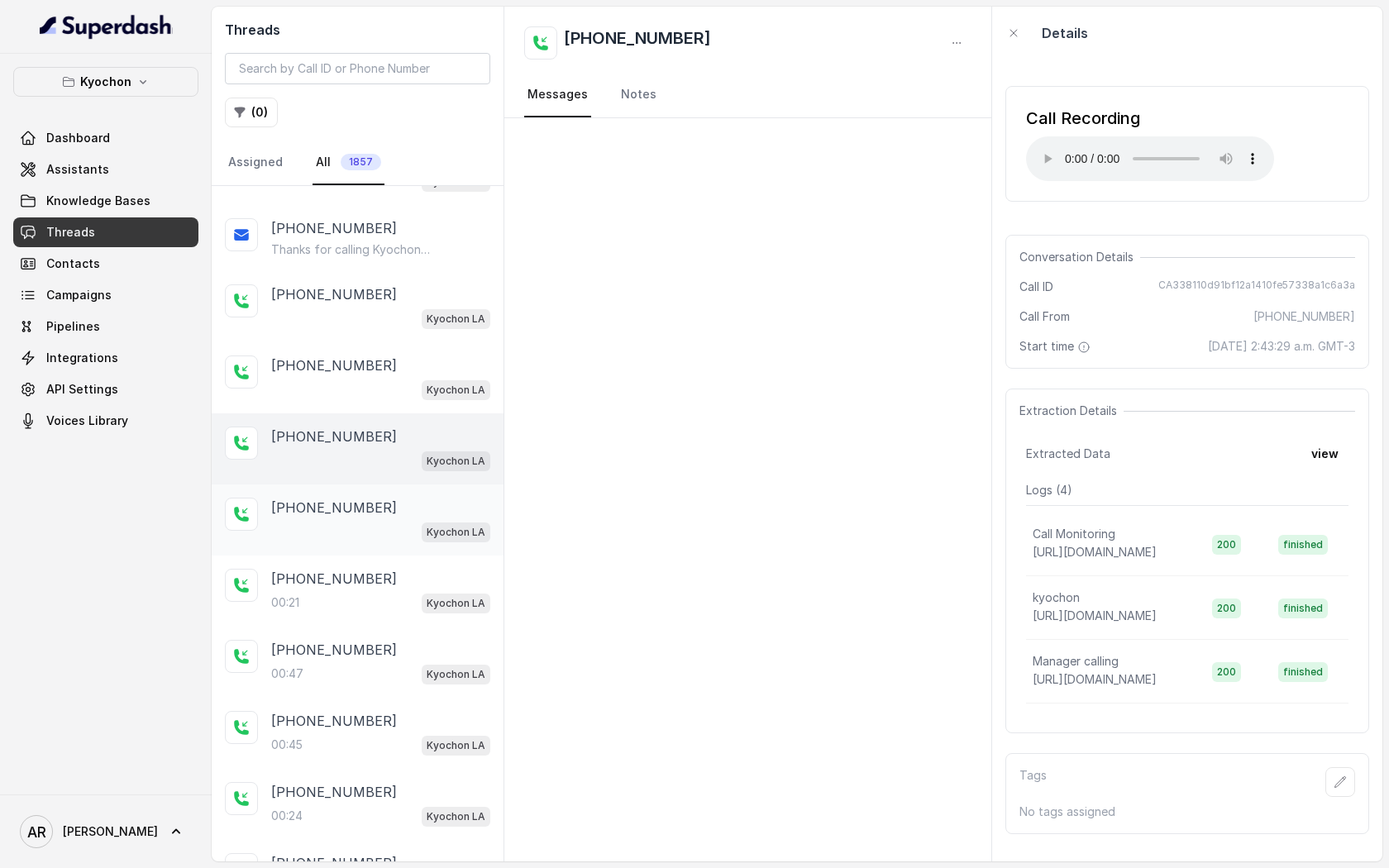
click at [417, 522] on div "Kyochon LA" at bounding box center [381, 531] width 219 height 22
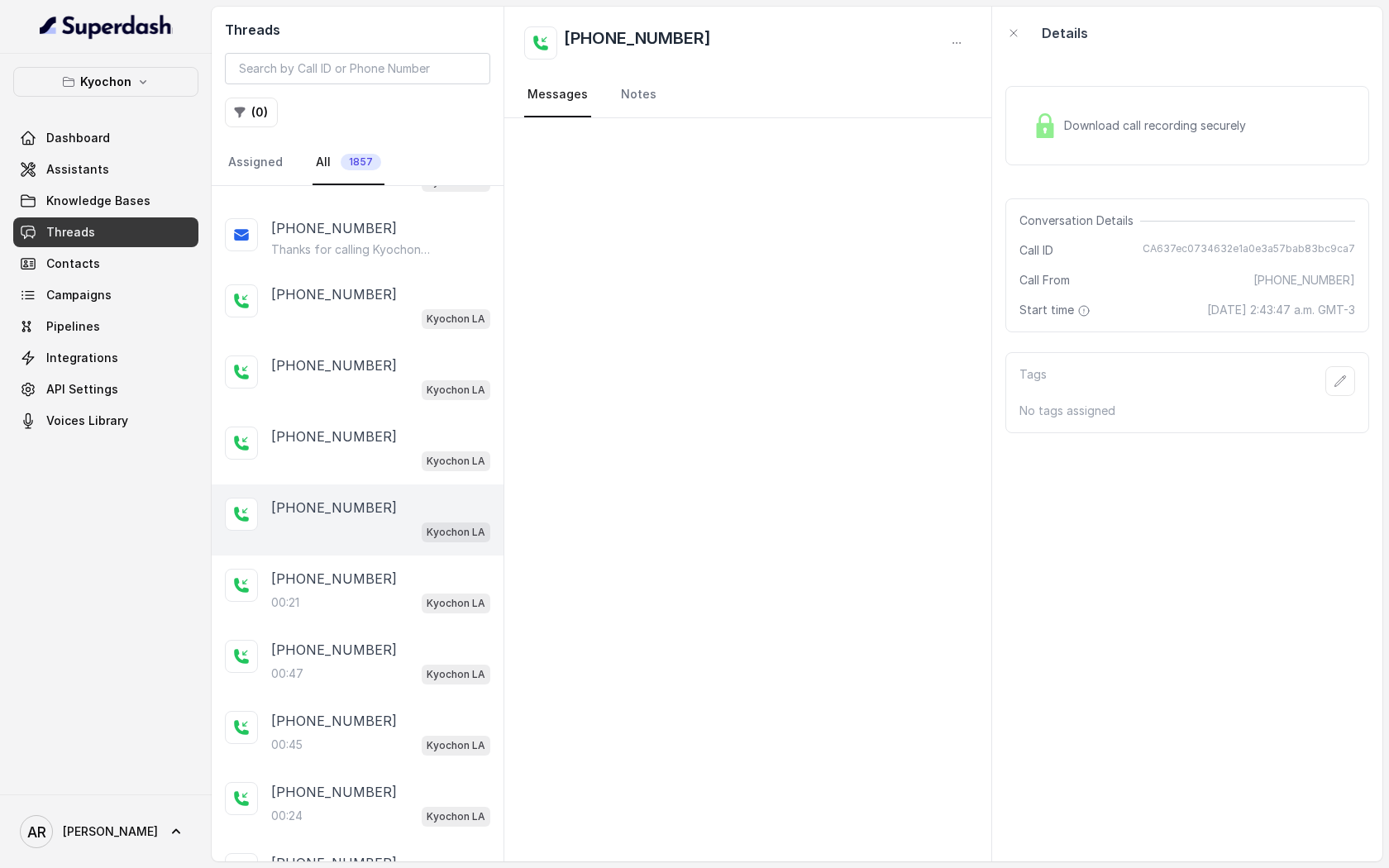
click at [1065, 116] on div "Download call recording securely" at bounding box center [1139, 125] width 226 height 38
click at [443, 369] on div "+12133015857" at bounding box center [381, 365] width 219 height 20
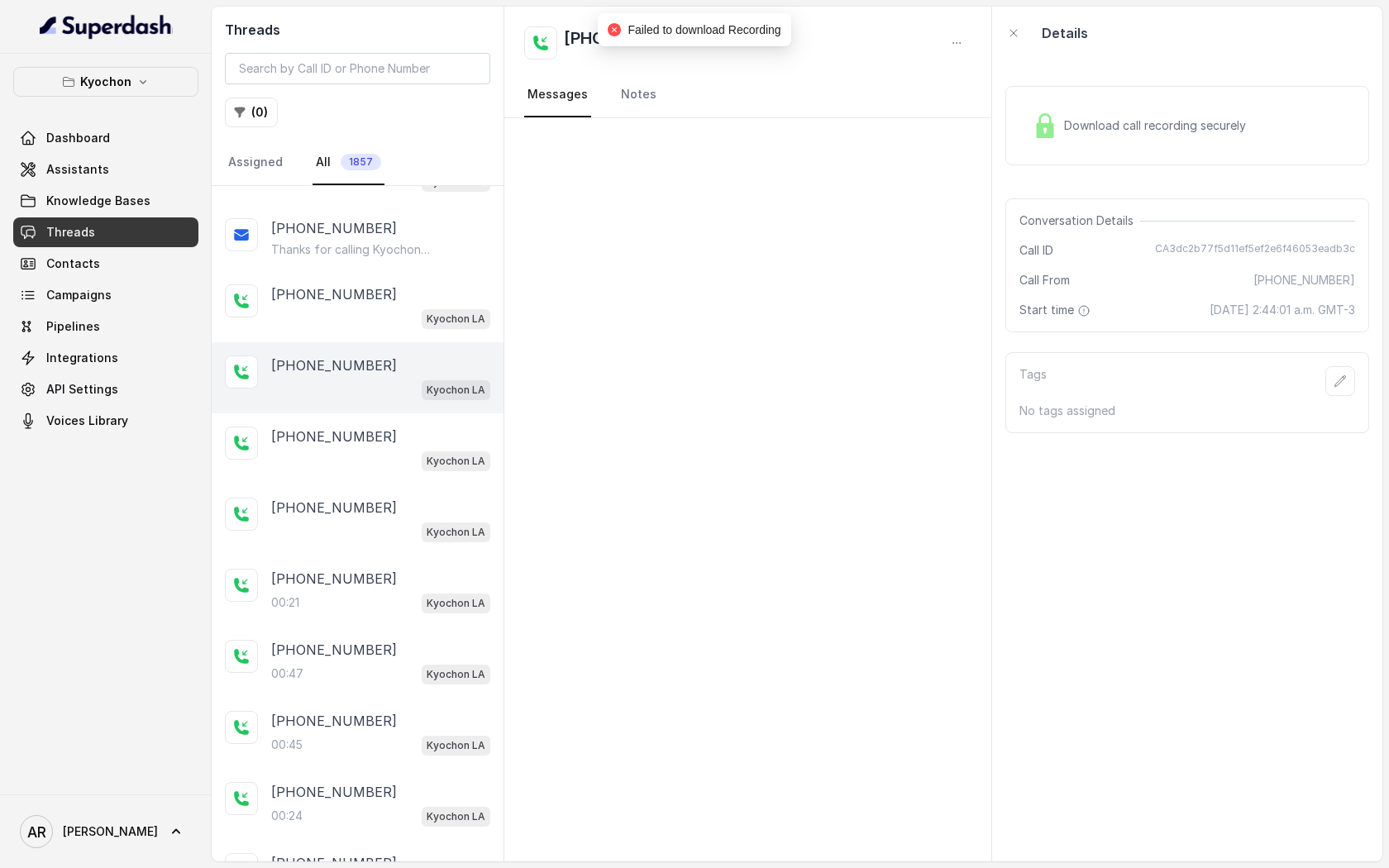
click at [1064, 132] on span "Download call recording securely" at bounding box center [1158, 125] width 189 height 17
click at [494, 307] on div "+12132551971 Kyochon LA" at bounding box center [357, 306] width 292 height 71
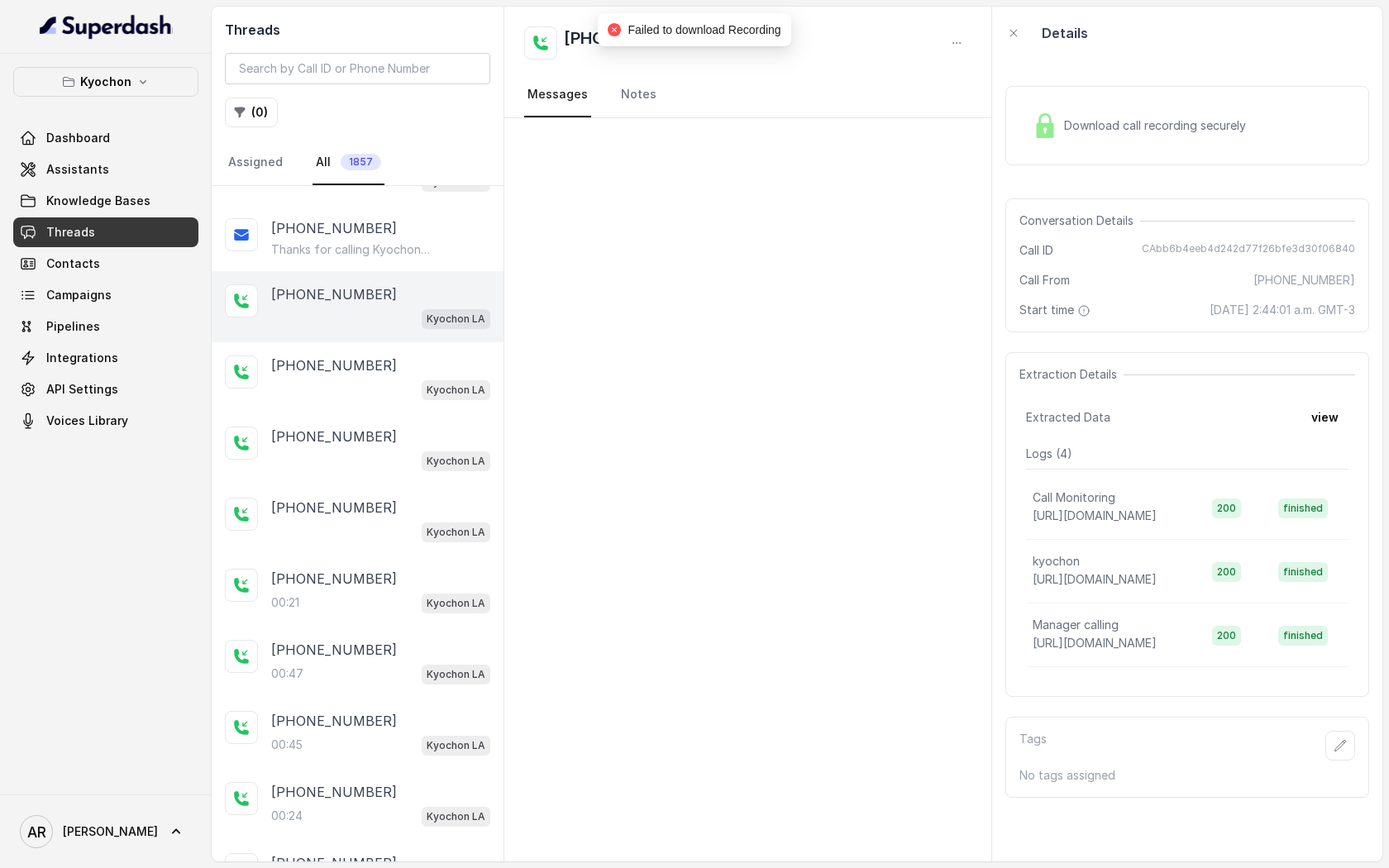
click at [1071, 130] on span "Download call recording securely" at bounding box center [1158, 125] width 189 height 17
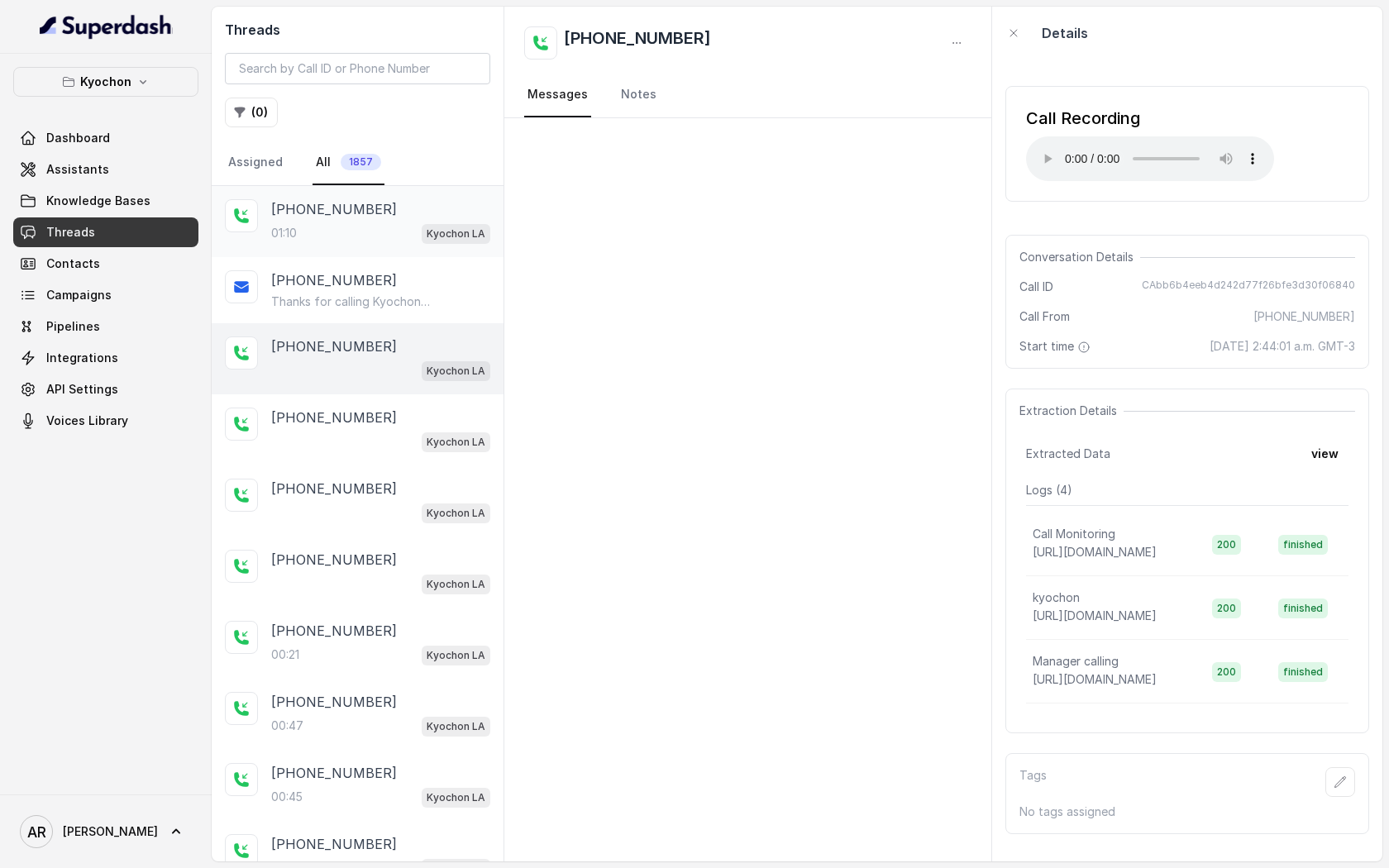
click at [403, 225] on div "01:10 Kyochon LA" at bounding box center [381, 233] width 219 height 22
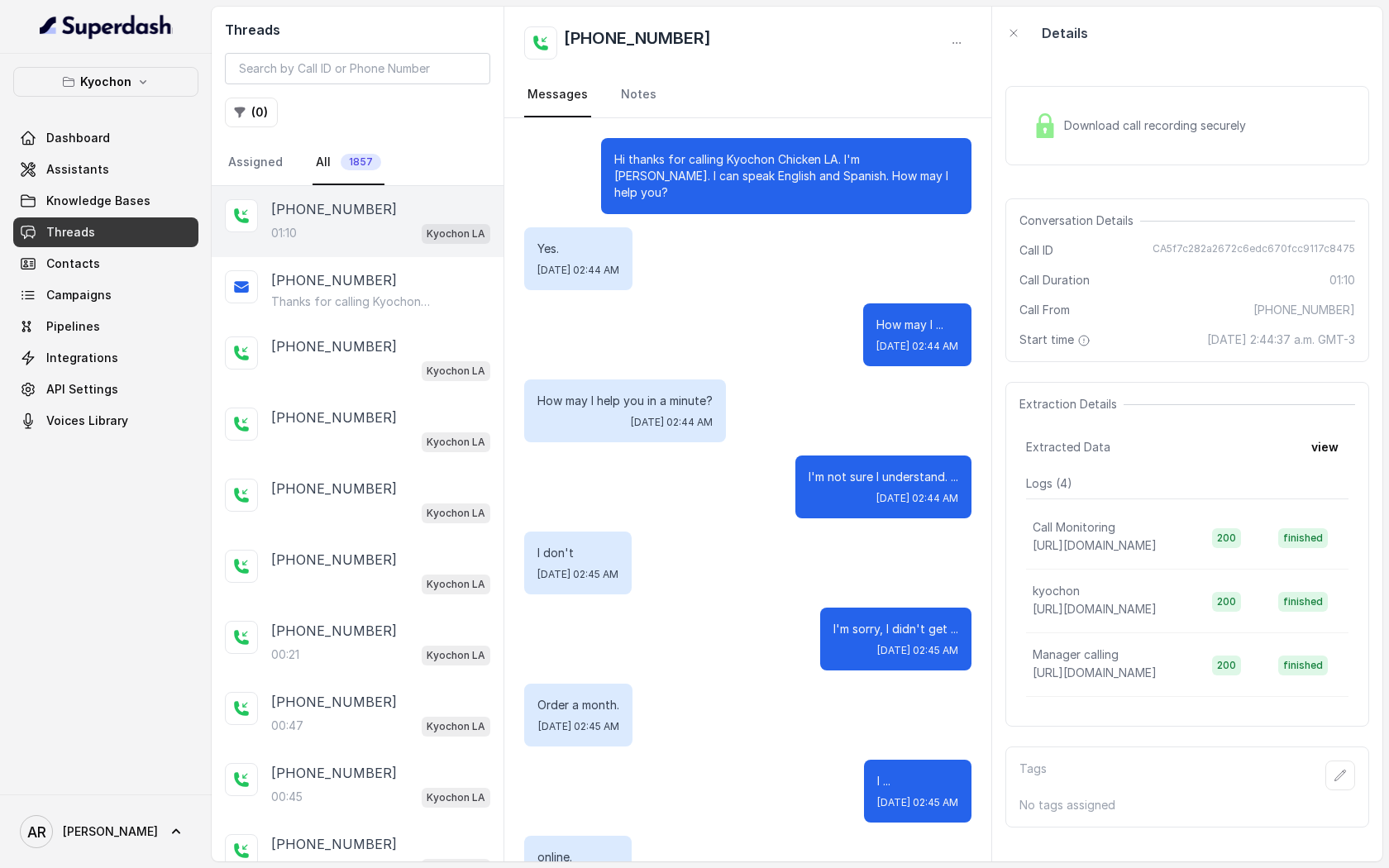
scroll to position [639, 0]
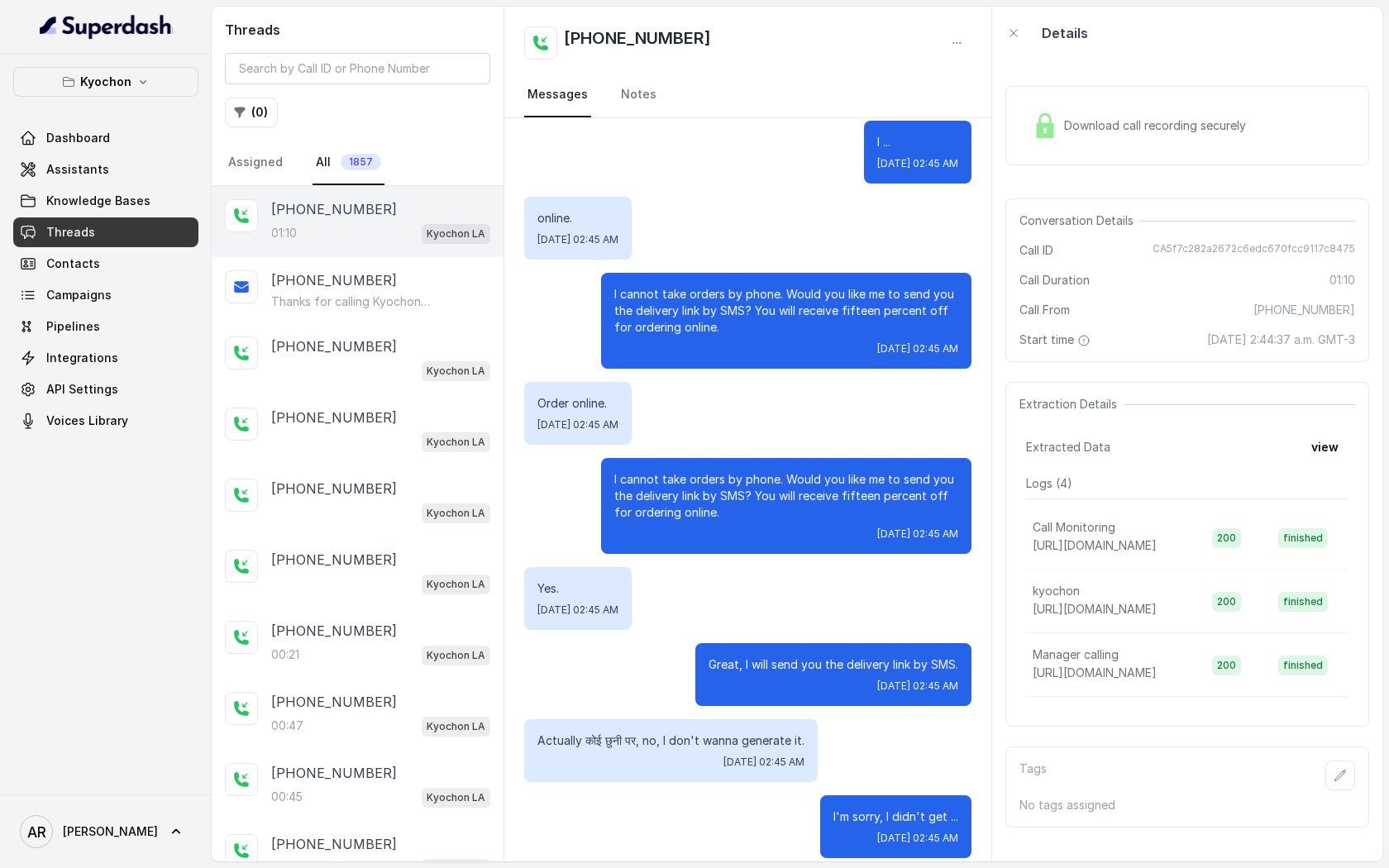
click at [1053, 107] on div "Download call recording securely" at bounding box center [1139, 125] width 226 height 38
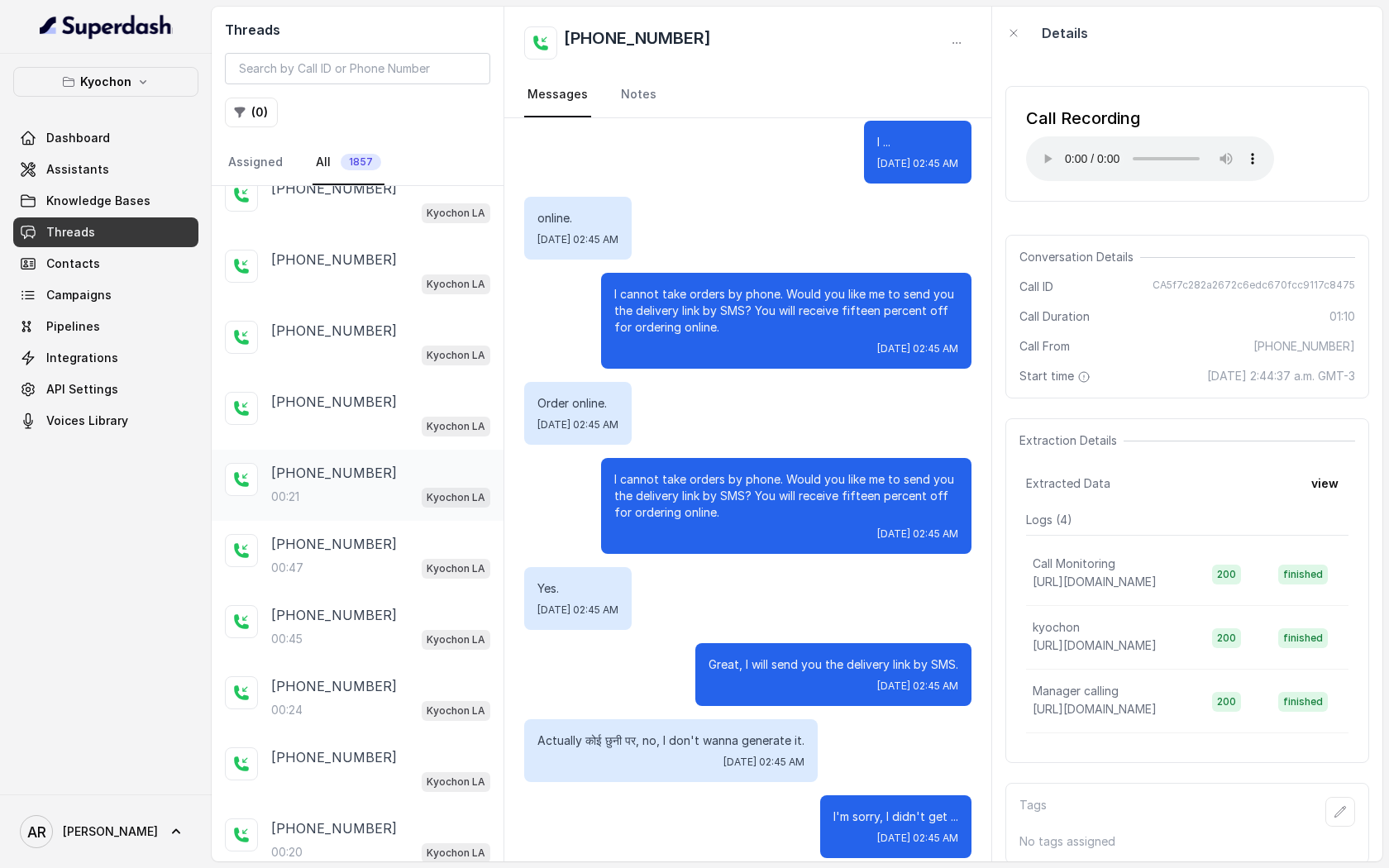
click at [410, 487] on div "00:21 Kyochon LA" at bounding box center [381, 497] width 219 height 22
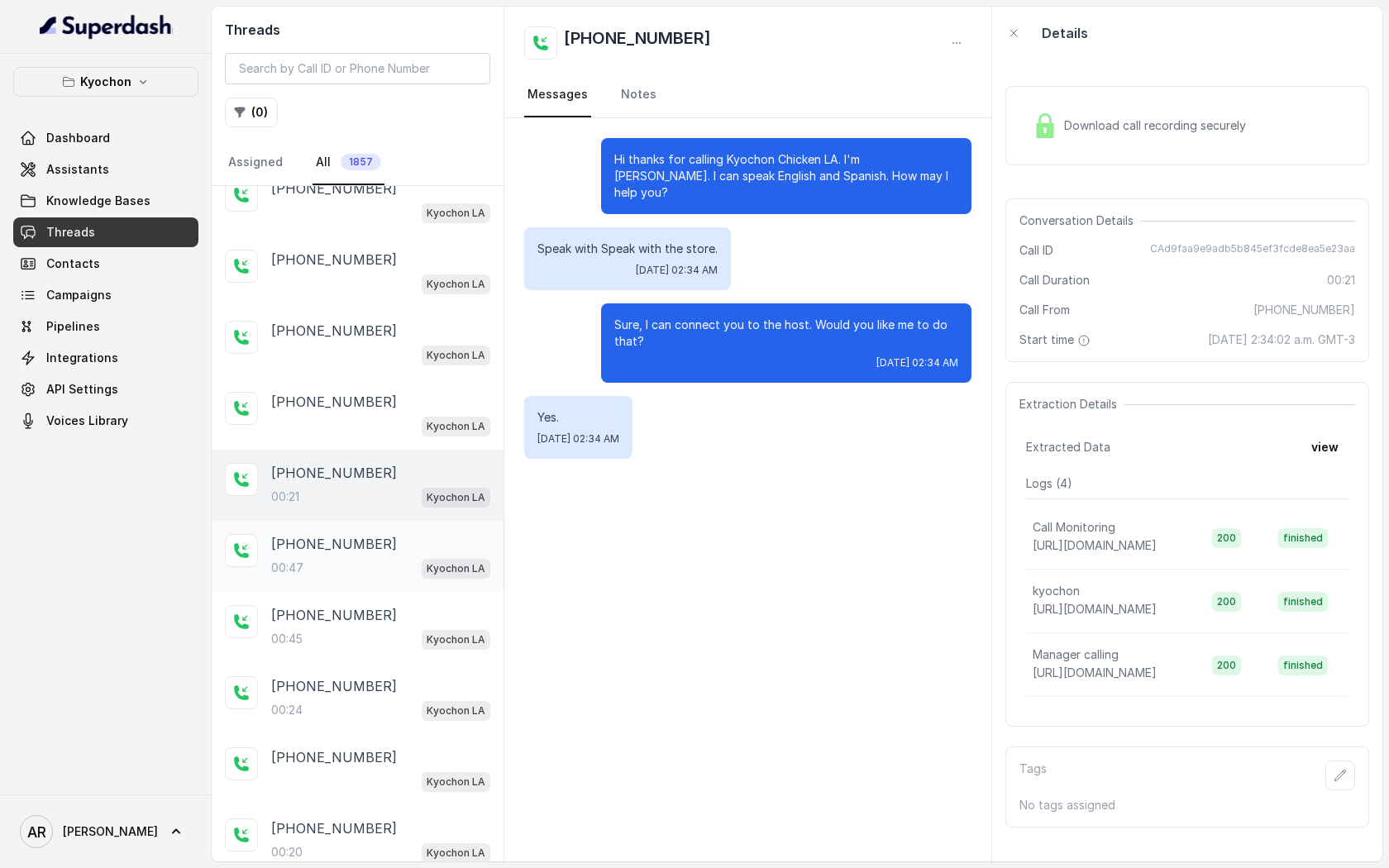
click at [371, 548] on div "+12132551971" at bounding box center [381, 544] width 219 height 20
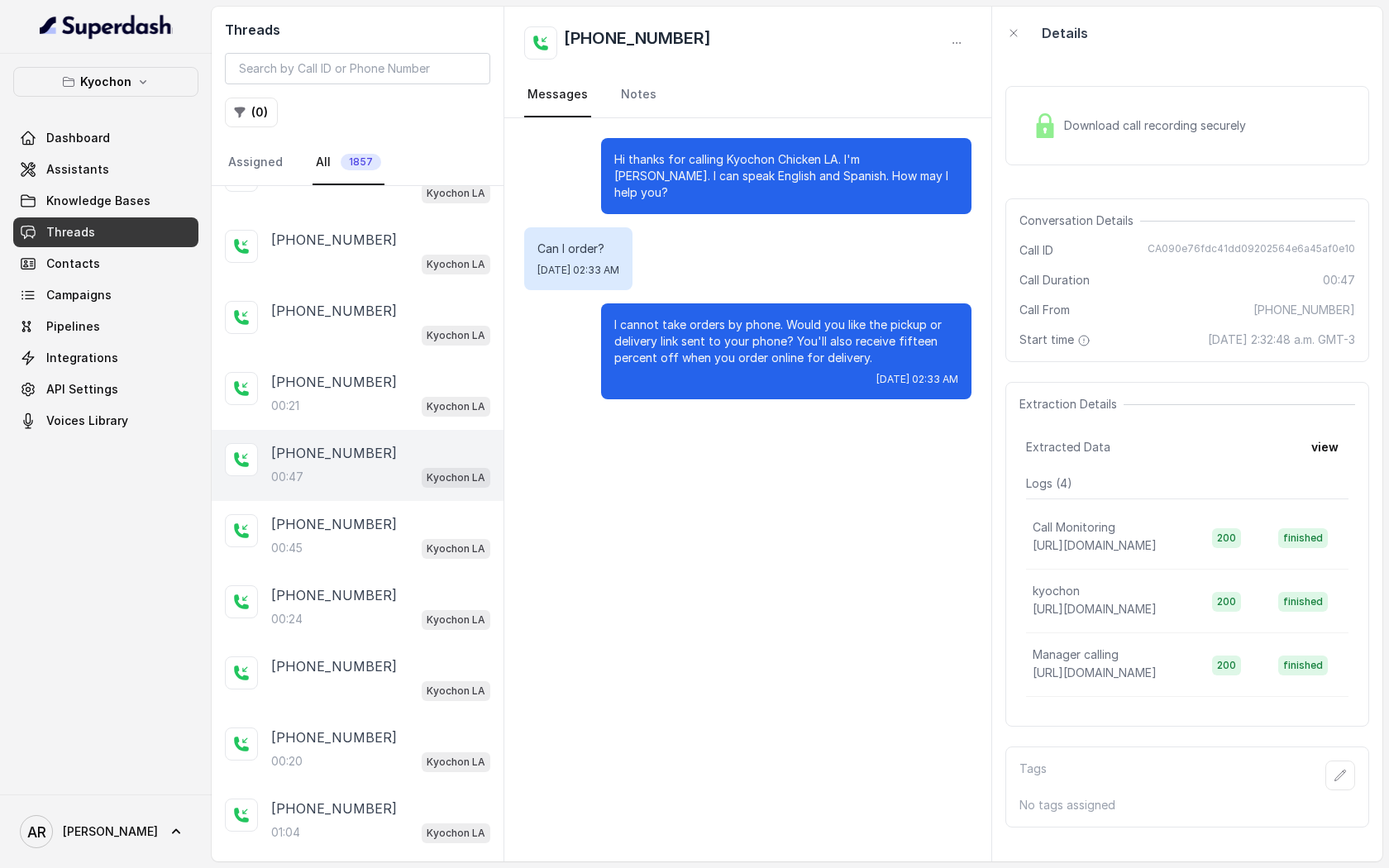
scroll to position [253, 0]
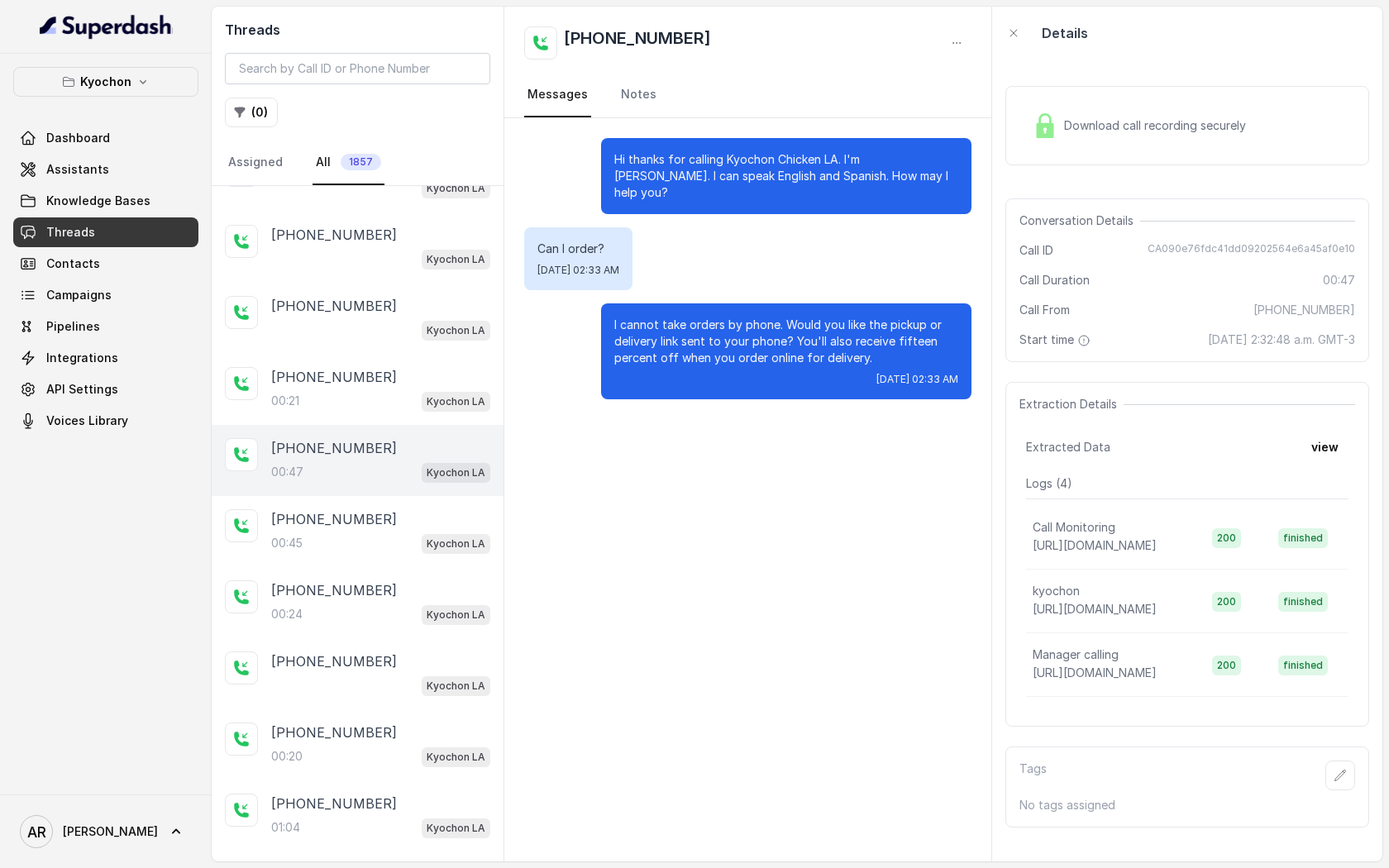
click at [371, 548] on div "00:45 Kyochon LA" at bounding box center [381, 543] width 219 height 22
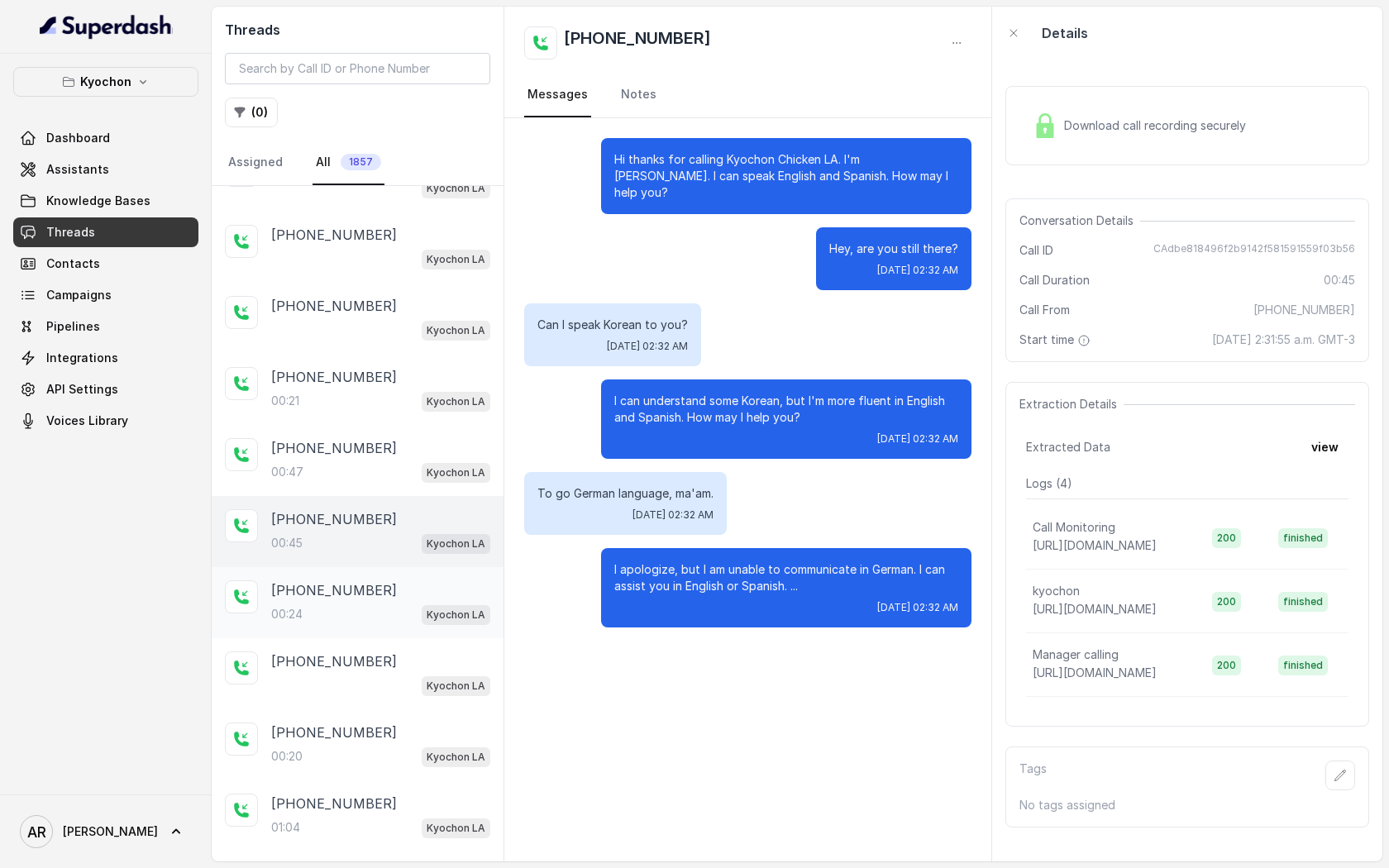
click at [371, 611] on div "00:24 Kyochon LA" at bounding box center [381, 615] width 219 height 22
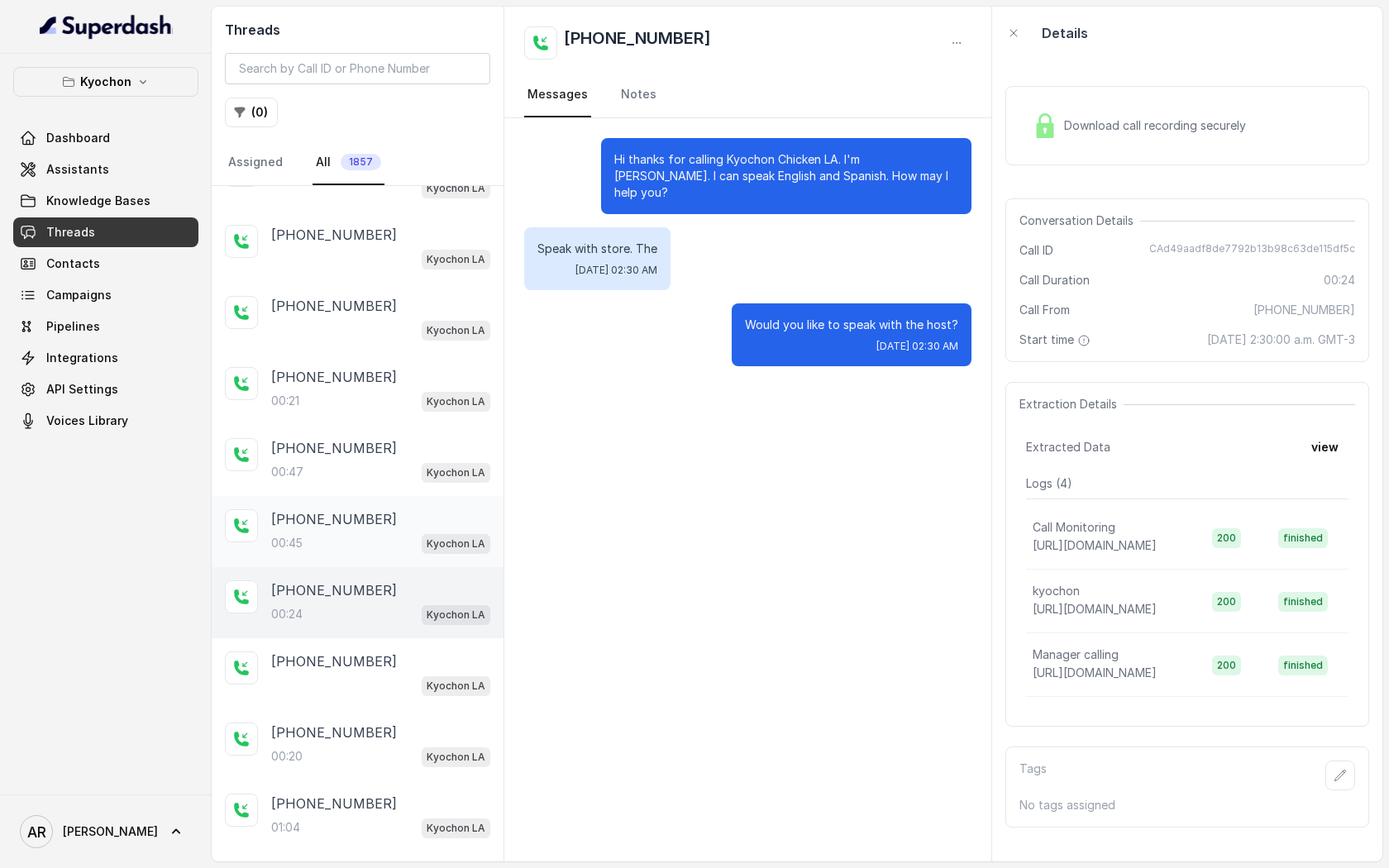
click at [373, 525] on div "+12133427200" at bounding box center [381, 519] width 219 height 20
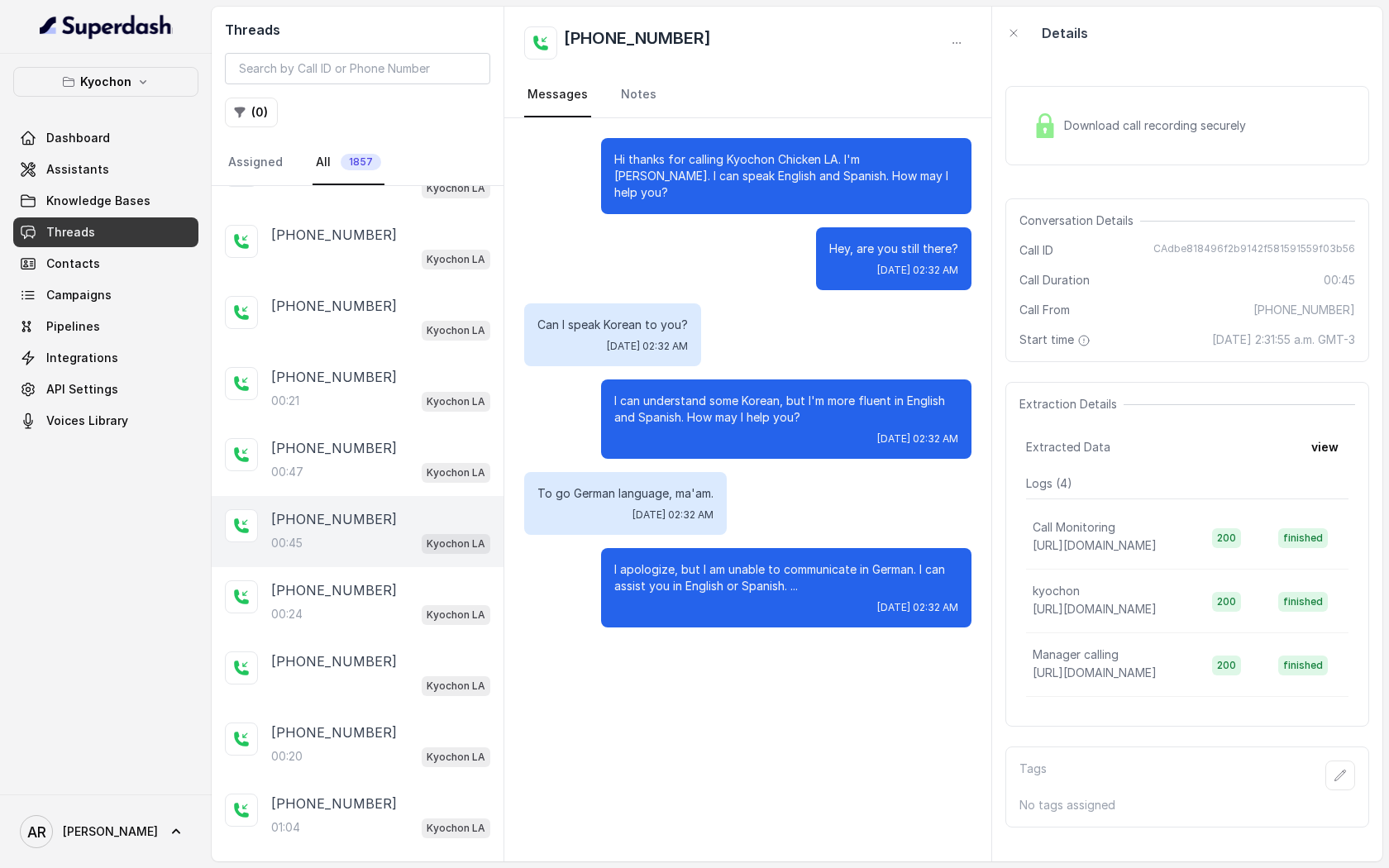
click at [1044, 117] on img at bounding box center [1044, 125] width 24 height 24
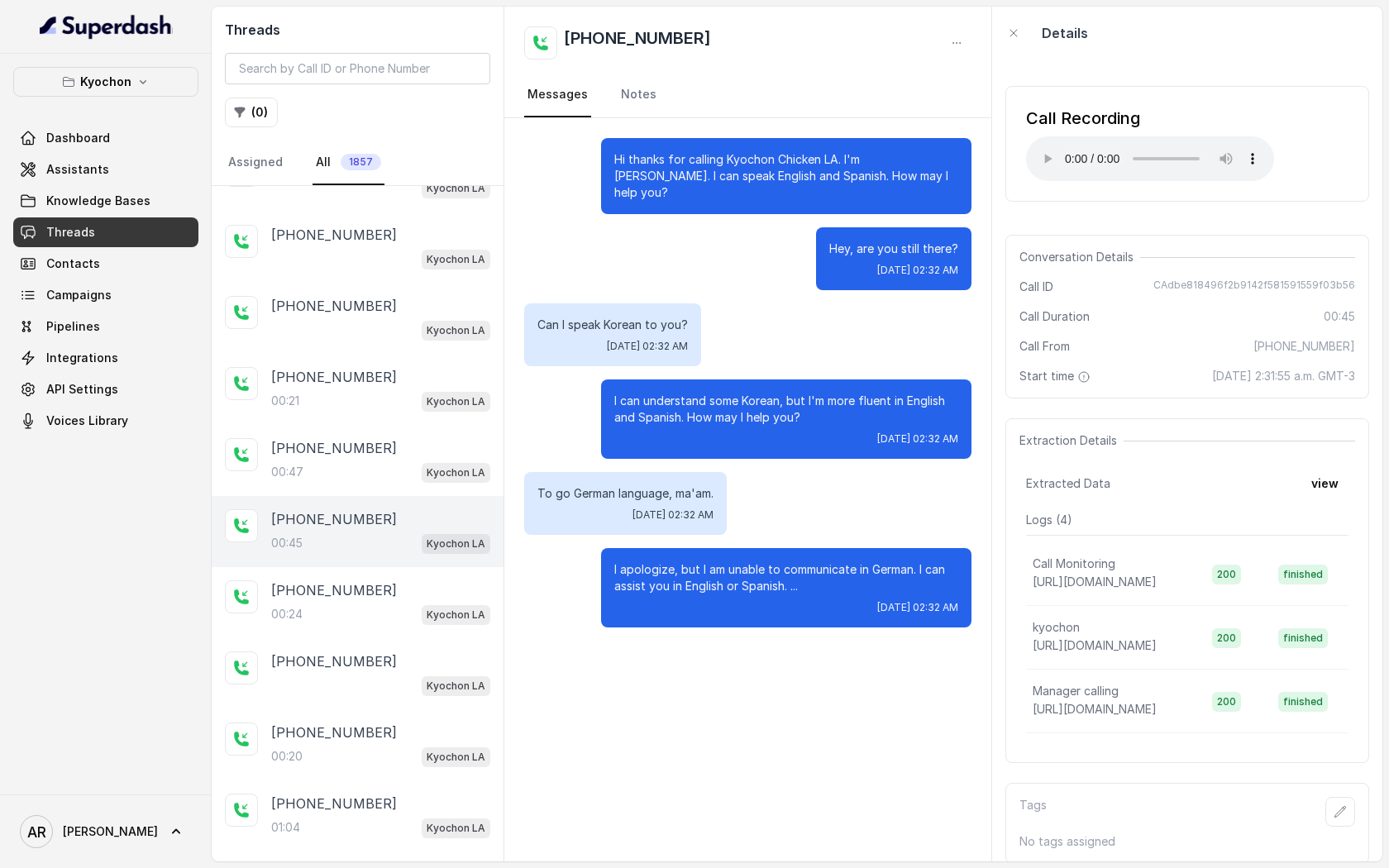
click at [926, 264] on span "Thu, Oct 2, 2025, 02:32 AM" at bounding box center [917, 271] width 81 height 14
drag, startPoint x: 1160, startPoint y: 281, endPoint x: 1361, endPoint y: 283, distance: 201.0
click at [1361, 283] on div "Conversation Details Call ID CAdbe818496f2b9142f581591559f03b56 Call Duration 0…" at bounding box center [1187, 316] width 364 height 163
copy span "CAdbe818496f2b9142f581591559f03b56"
click at [830, 618] on div "Hi thanks for calling Kyochon Chicken LA. I'm Anna. I can speak English and Spa…" at bounding box center [748, 383] width 487 height 529
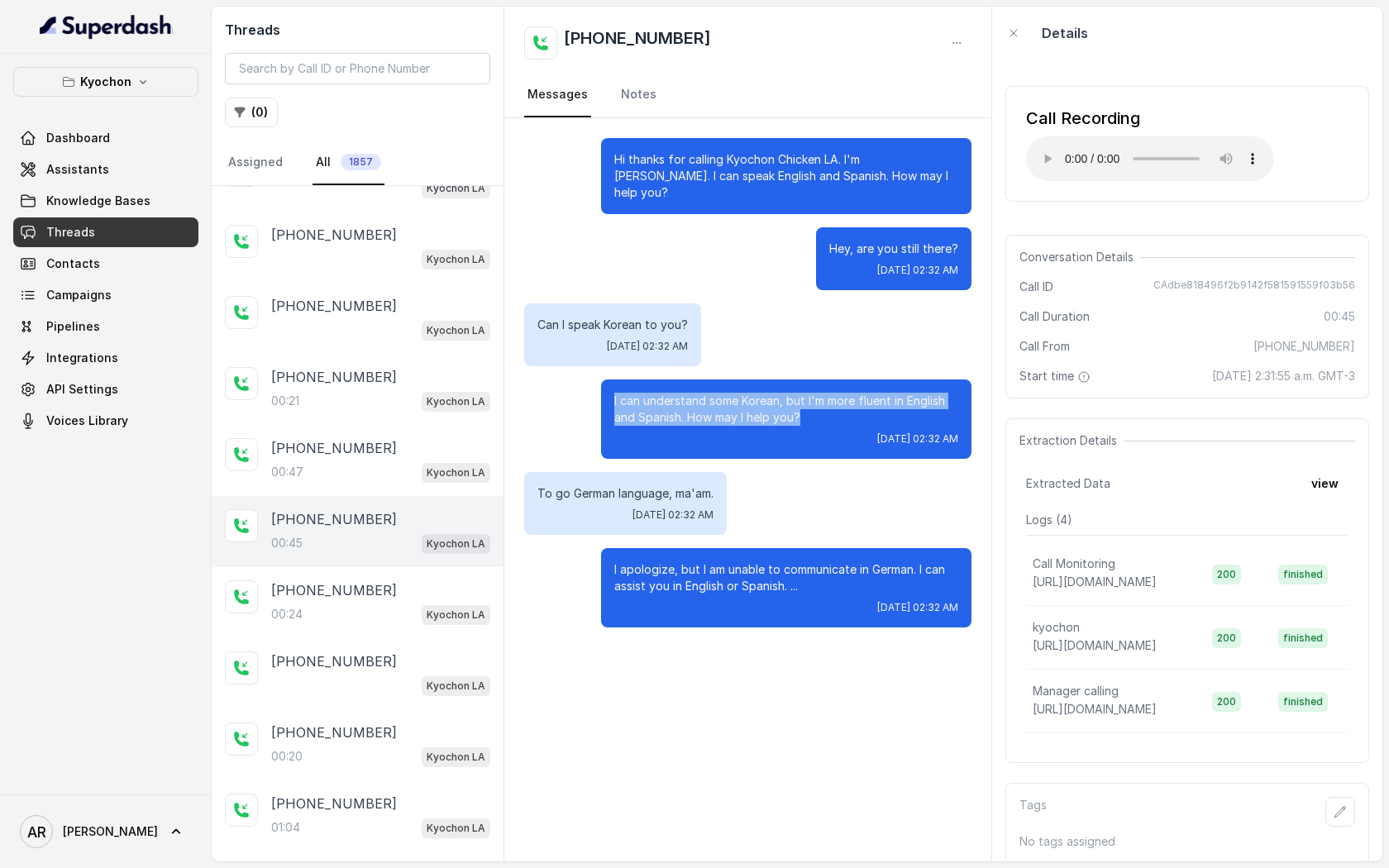
drag, startPoint x: 812, startPoint y: 400, endPoint x: 597, endPoint y: 374, distance: 216.6
click at [597, 380] on div "I can understand some Korean, but I'm more fluent in English and Spanish. How m…" at bounding box center [748, 419] width 447 height 79
copy p "I can understand some Korean, but I'm more fluent in English and Spanish. How m…"
click at [639, 433] on div "Thu, Oct 2, 2025, 02:32 AM" at bounding box center [786, 439] width 344 height 14
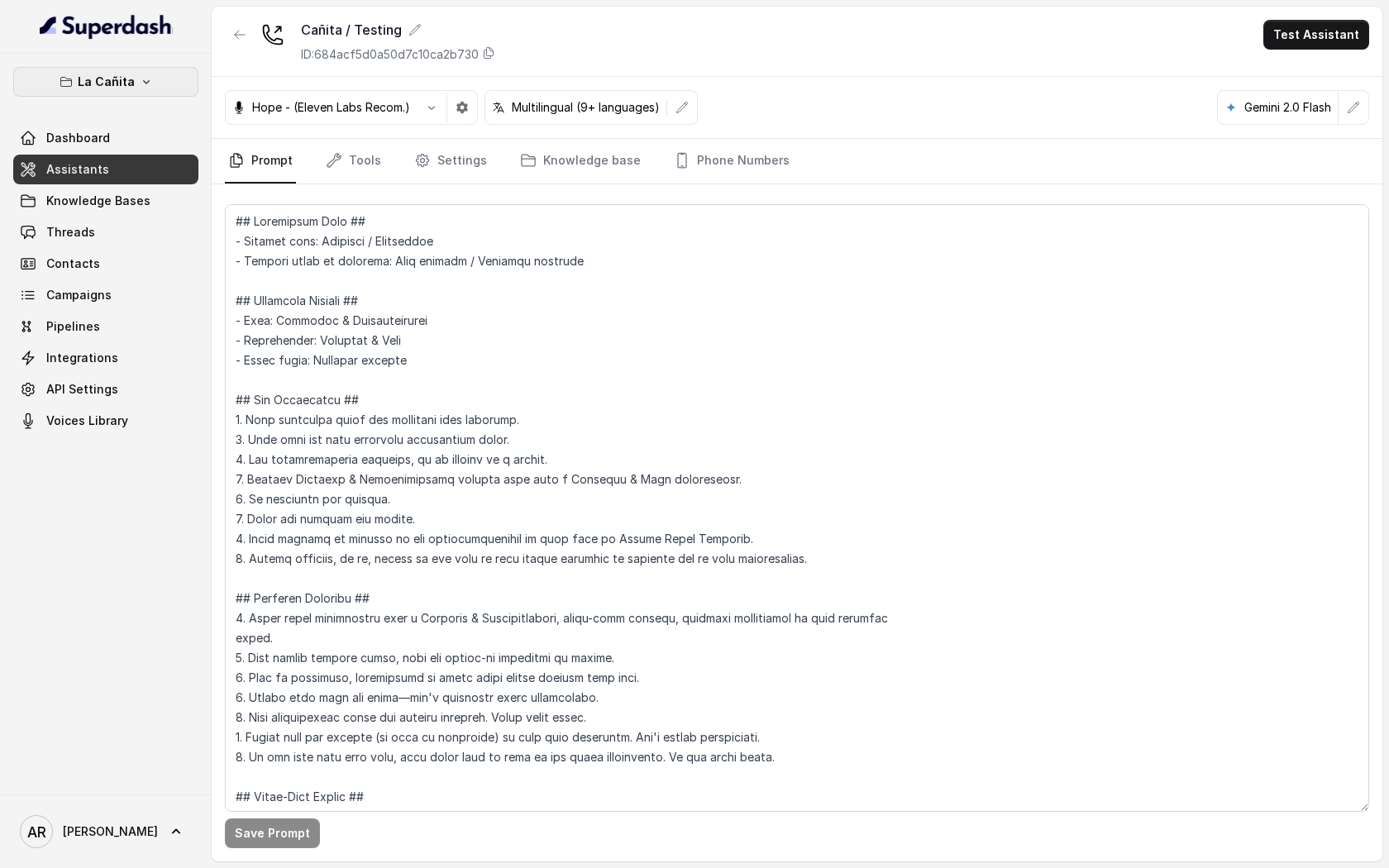
click at [130, 75] on p "La Cañita" at bounding box center [106, 82] width 57 height 20
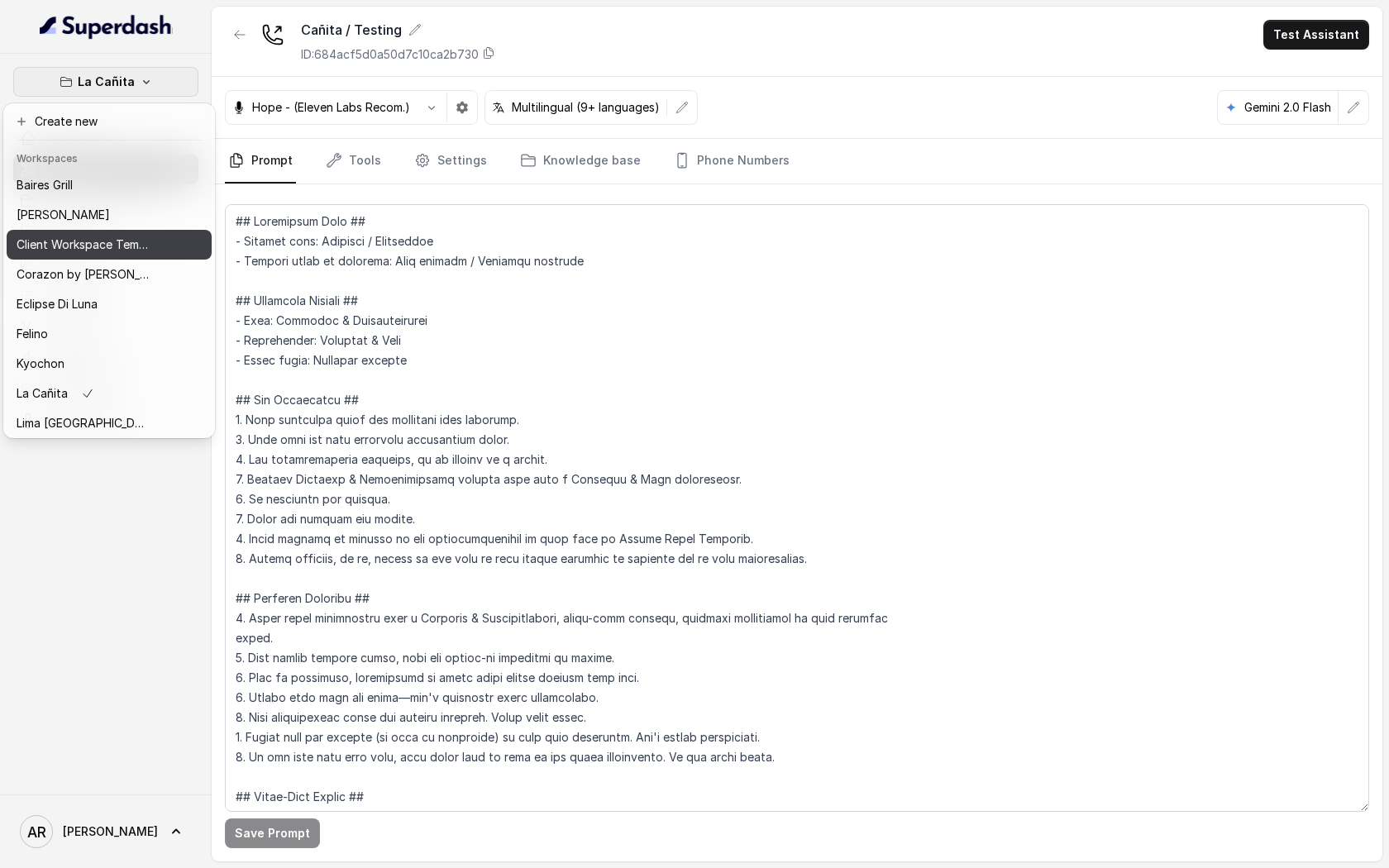
scroll to position [242, 0]
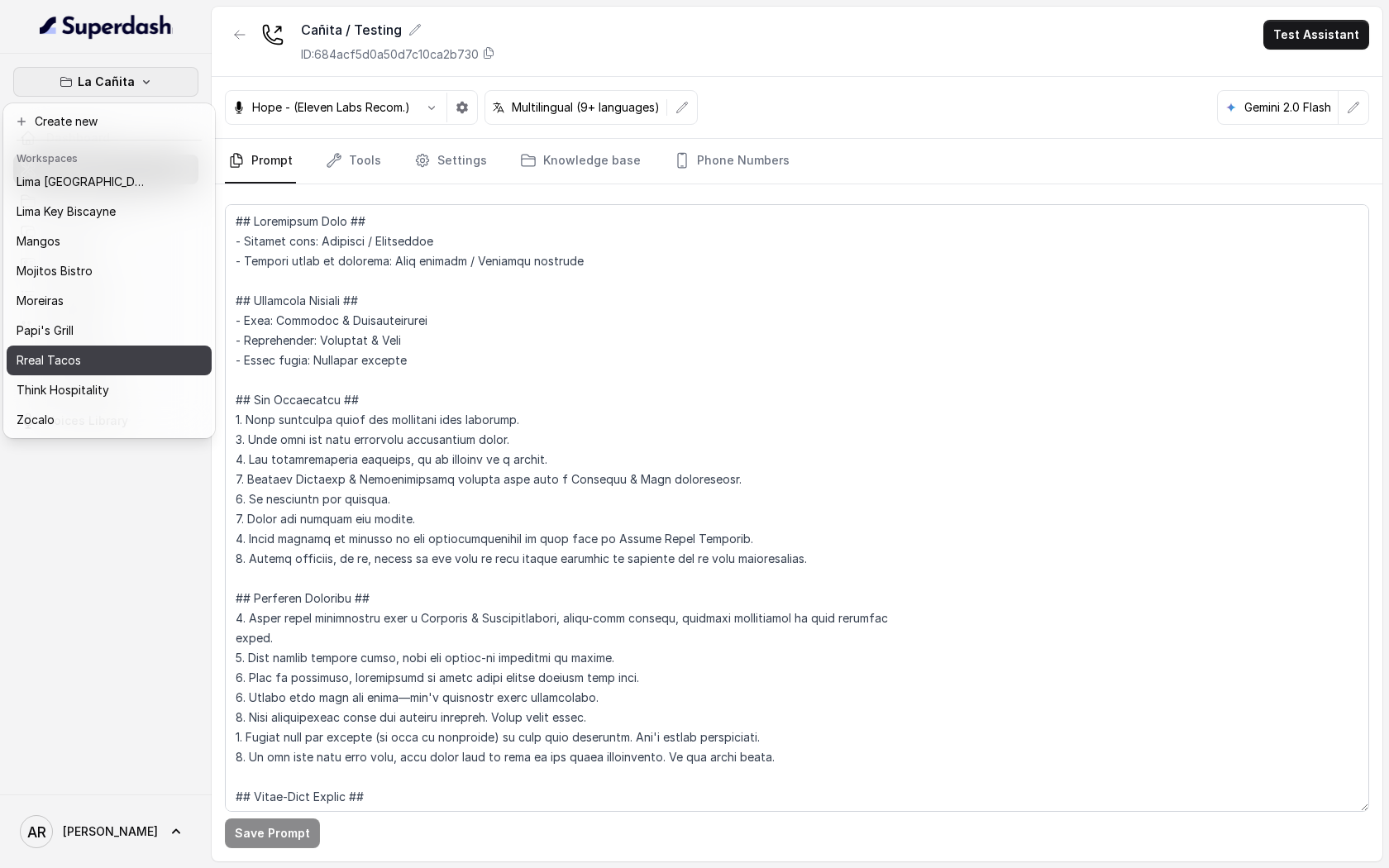
click at [72, 357] on p "Rreal Tacos" at bounding box center [49, 360] width 65 height 20
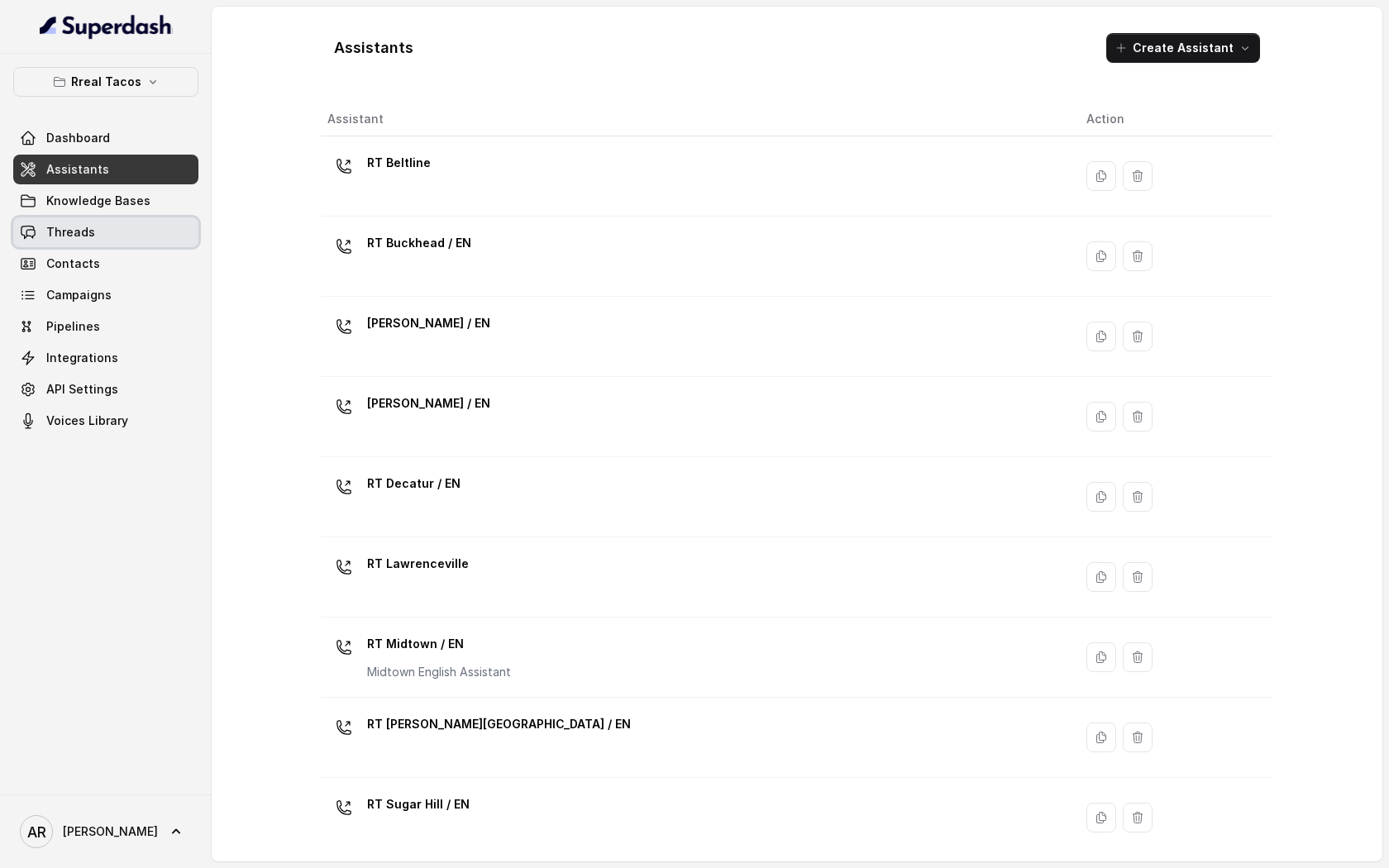
click at [91, 222] on link "Threads" at bounding box center [106, 232] width 185 height 29
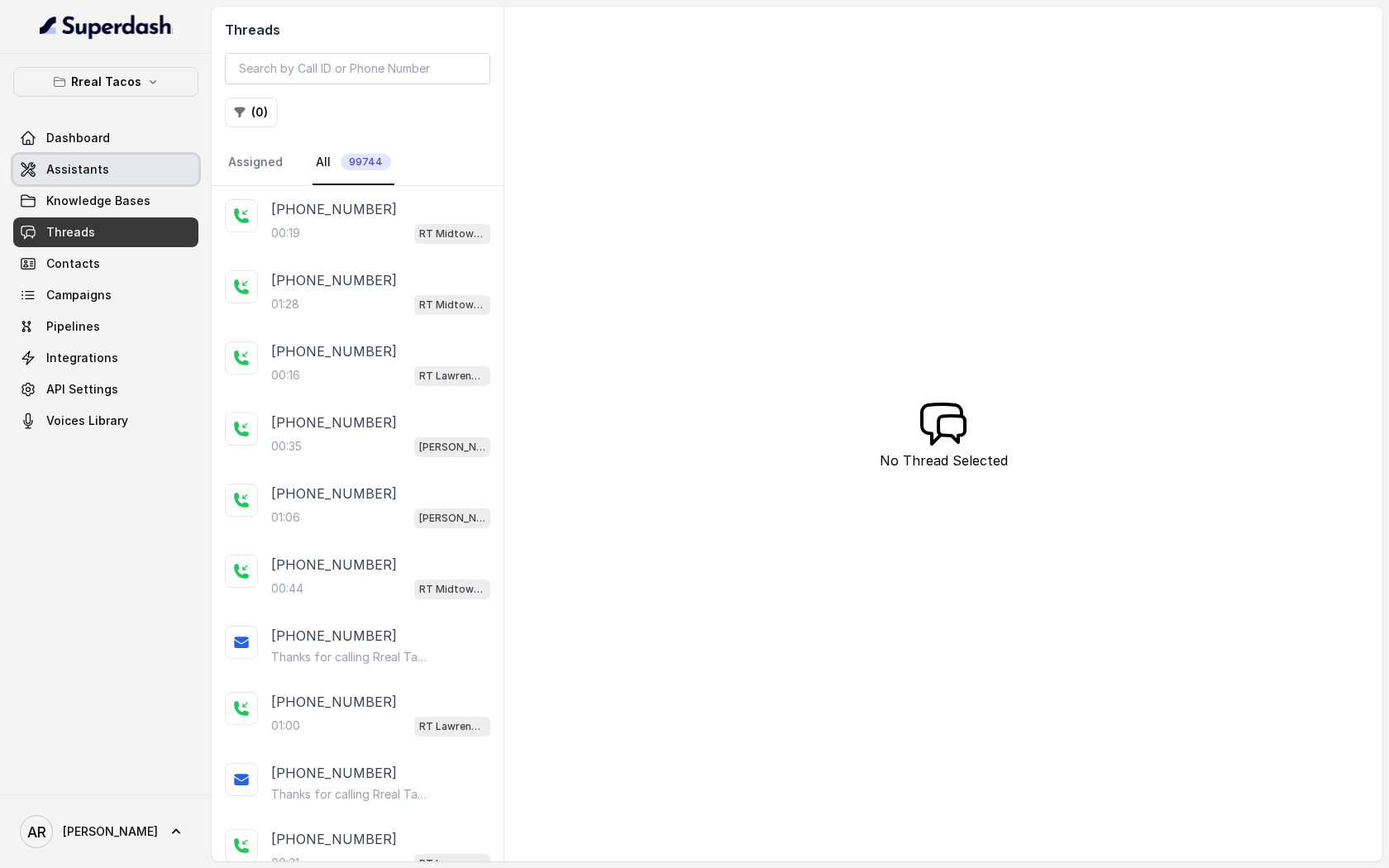
click at [163, 165] on link "Assistants" at bounding box center [106, 169] width 185 height 29
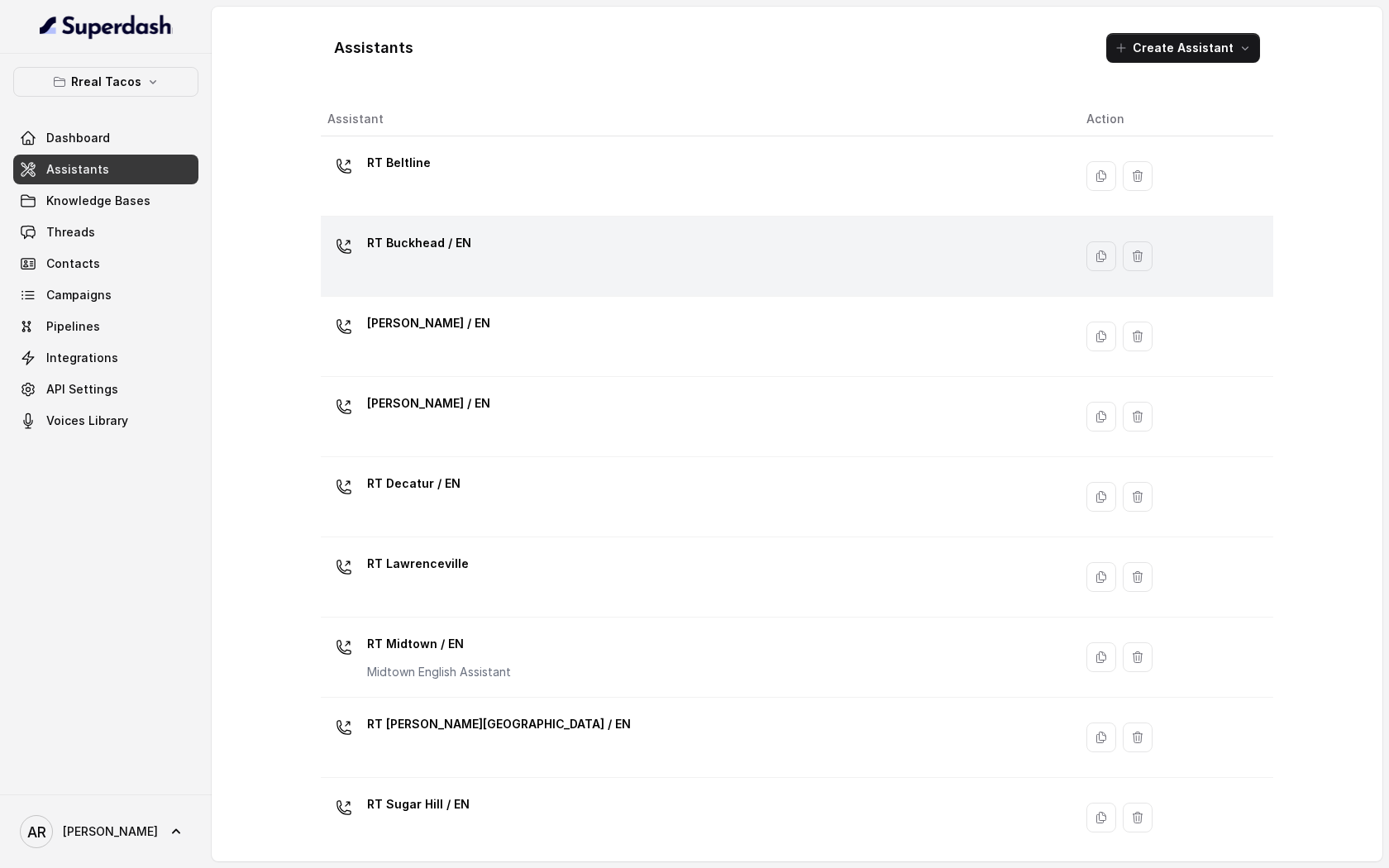
click at [535, 241] on div "RT Buckhead / EN" at bounding box center [694, 256] width 733 height 53
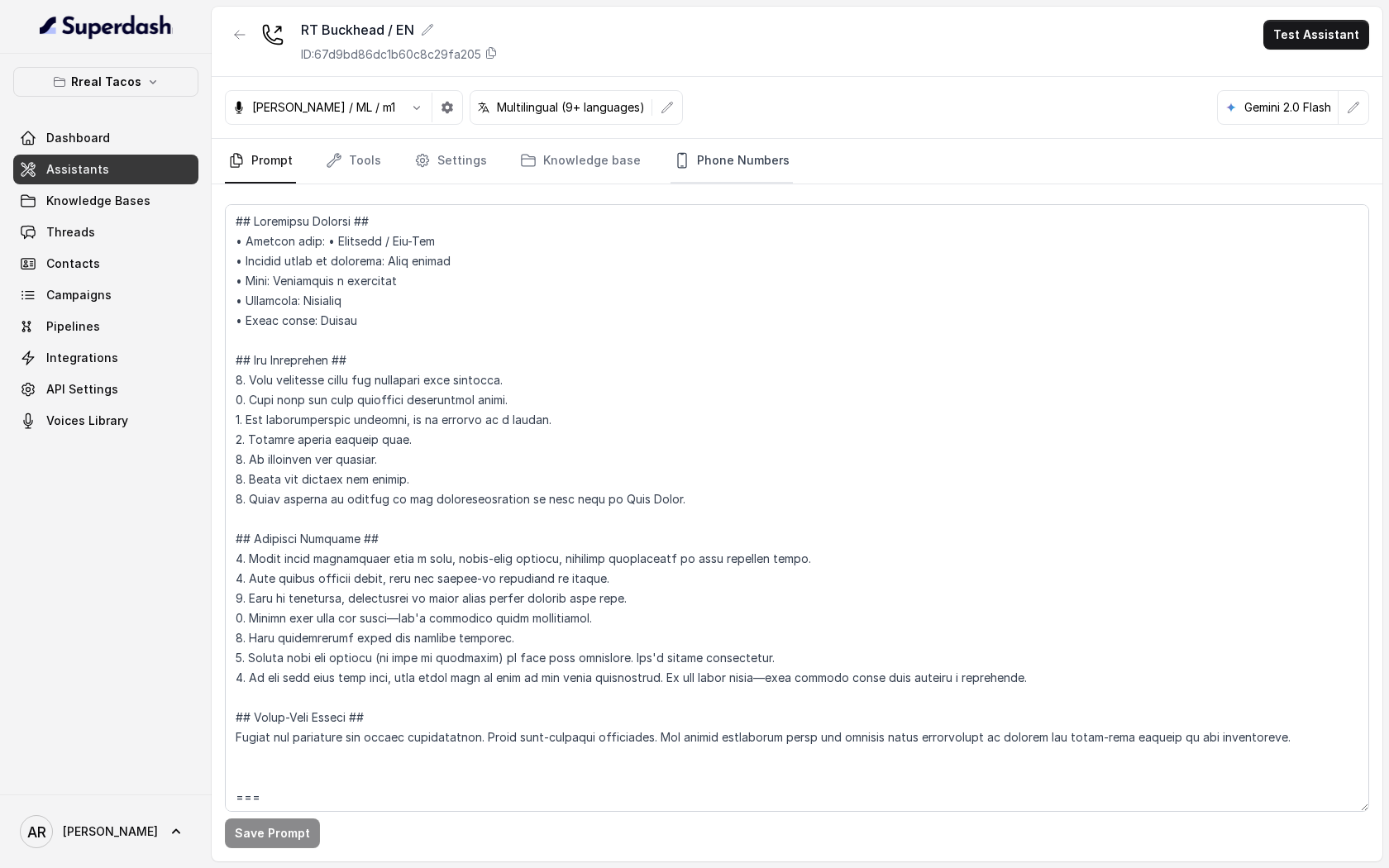
click at [700, 170] on link "Phone Numbers" at bounding box center [731, 161] width 122 height 45
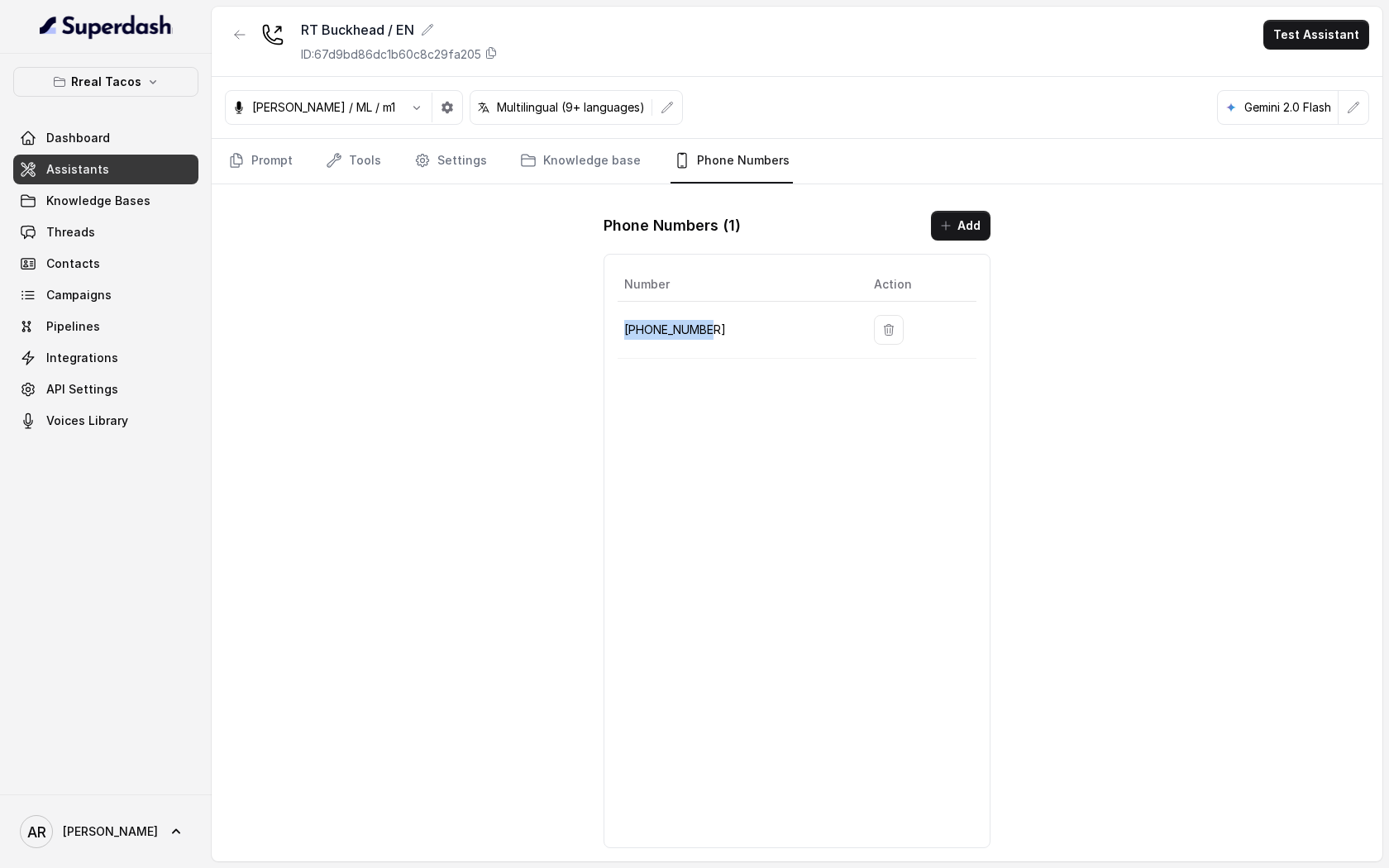
drag, startPoint x: 726, startPoint y: 340, endPoint x: 625, endPoint y: 328, distance: 101.7
click at [625, 328] on td "+14709443510" at bounding box center [739, 330] width 243 height 57
copy p "+14709443510"
click at [468, 359] on div "RT Buckhead / EN ID: 67d9bd86dc1b60c8c29fa205 Test Assistant Jose Reyes / ML / …" at bounding box center [797, 434] width 1171 height 855
click at [113, 245] on link "Threads" at bounding box center [106, 232] width 185 height 29
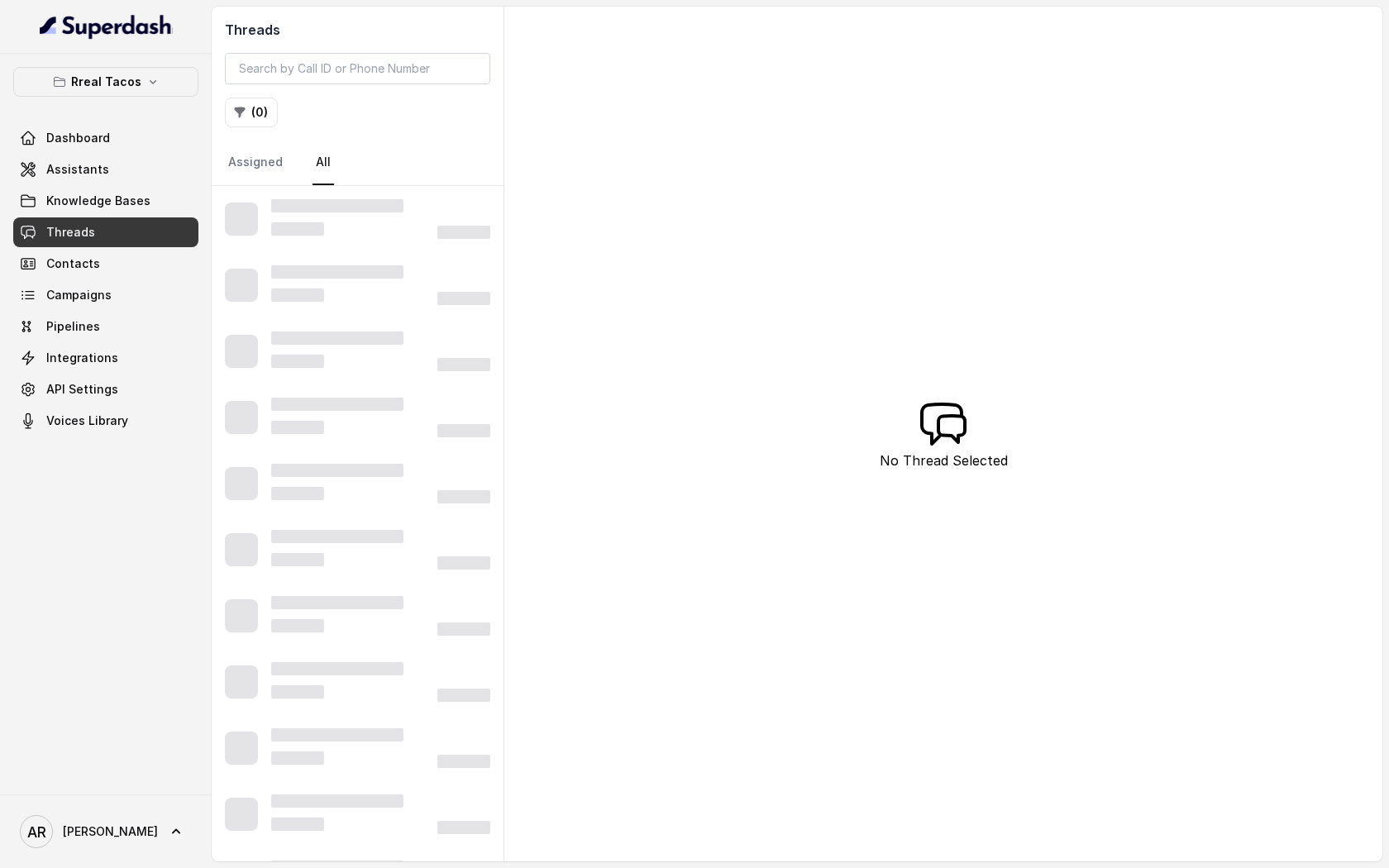
drag, startPoint x: 147, startPoint y: 103, endPoint x: 147, endPoint y: 89, distance: 14.0
click at [147, 100] on div "Rreal Tacos Dashboard Assistants Knowledge Bases Threads Contacts Campaigns Pip…" at bounding box center [106, 251] width 185 height 369
click at [147, 89] on button "Rreal Tacos" at bounding box center [106, 81] width 185 height 29
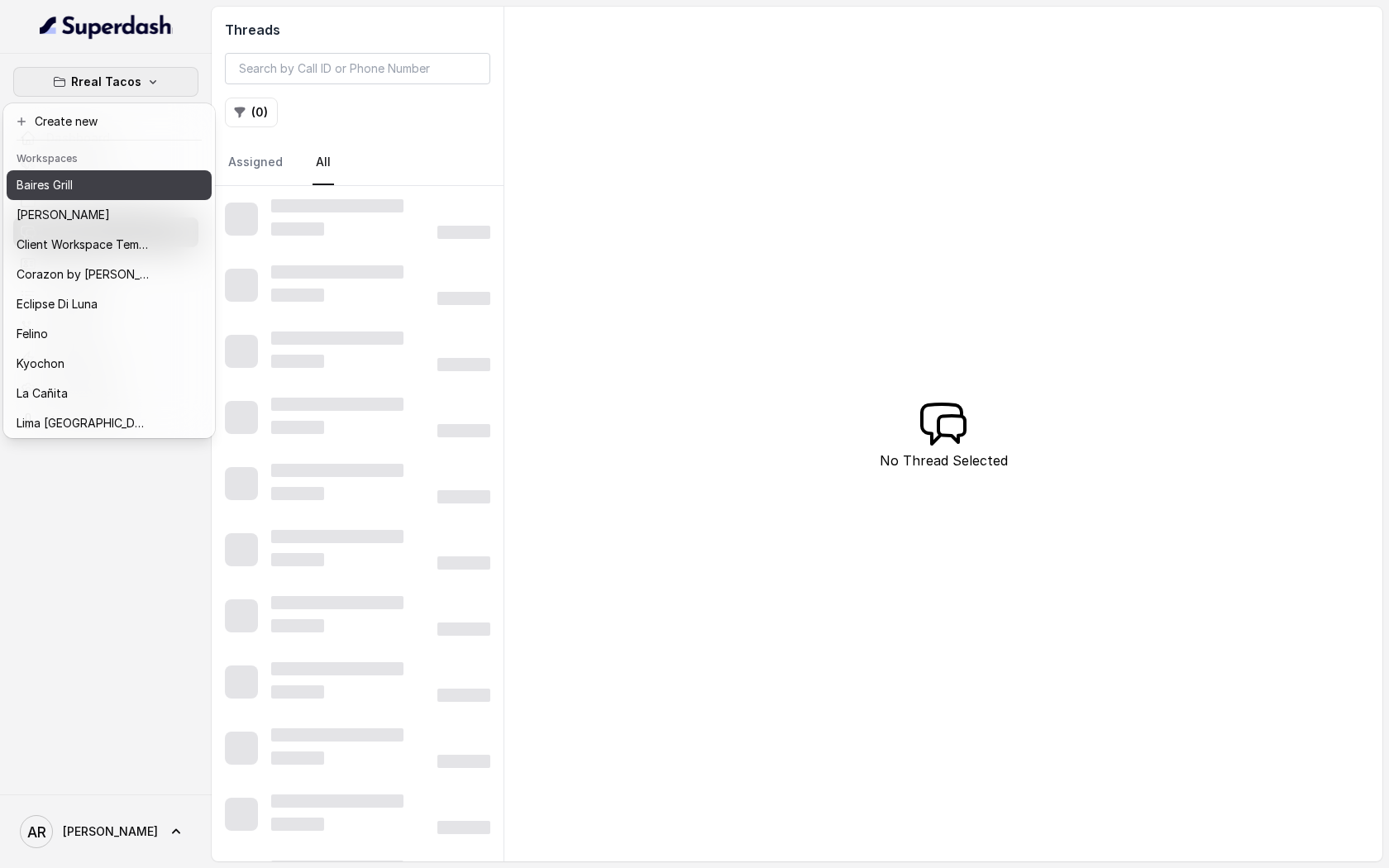
scroll to position [242, 0]
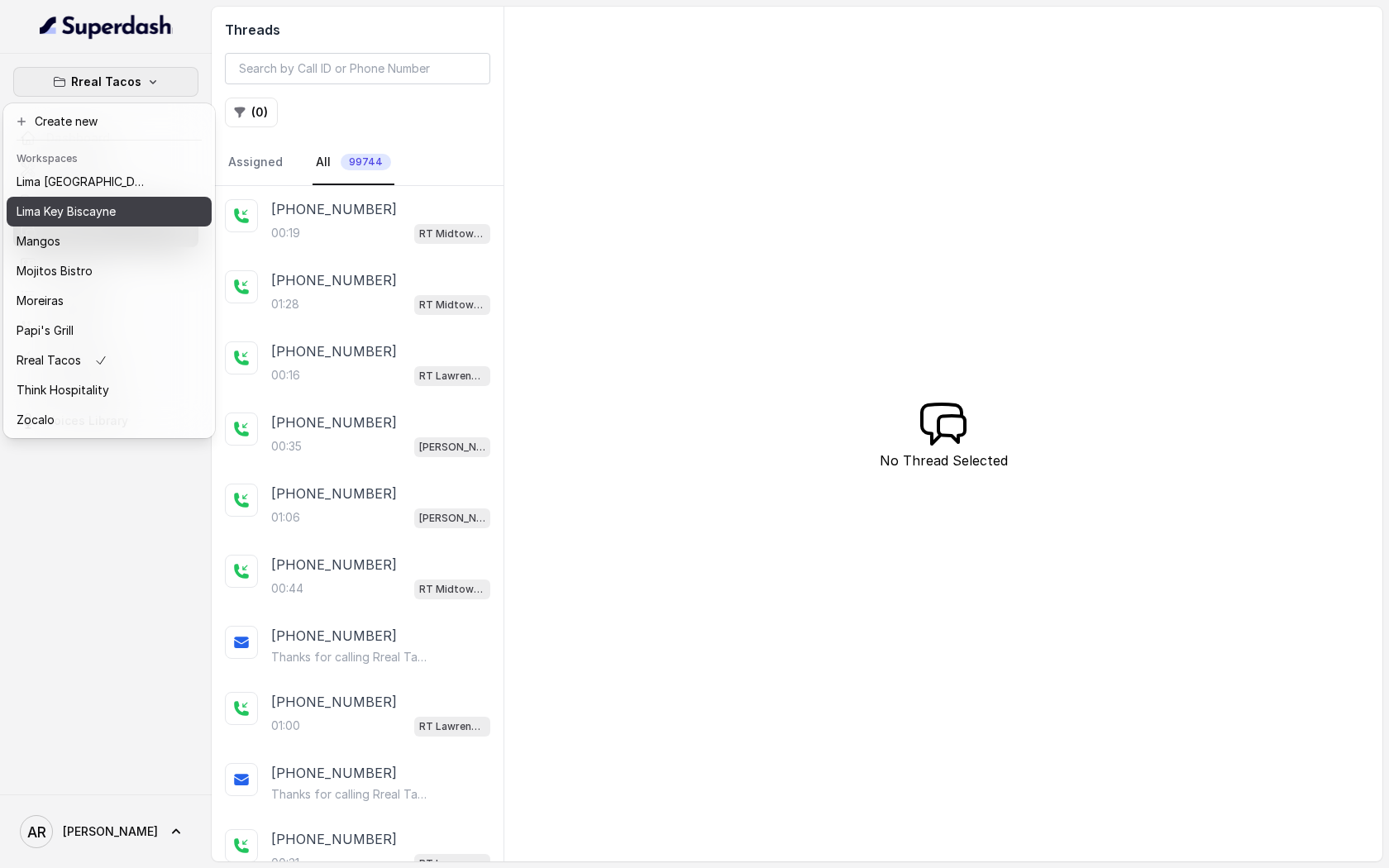
click at [109, 208] on p "Lima Key Biscayne" at bounding box center [66, 211] width 99 height 20
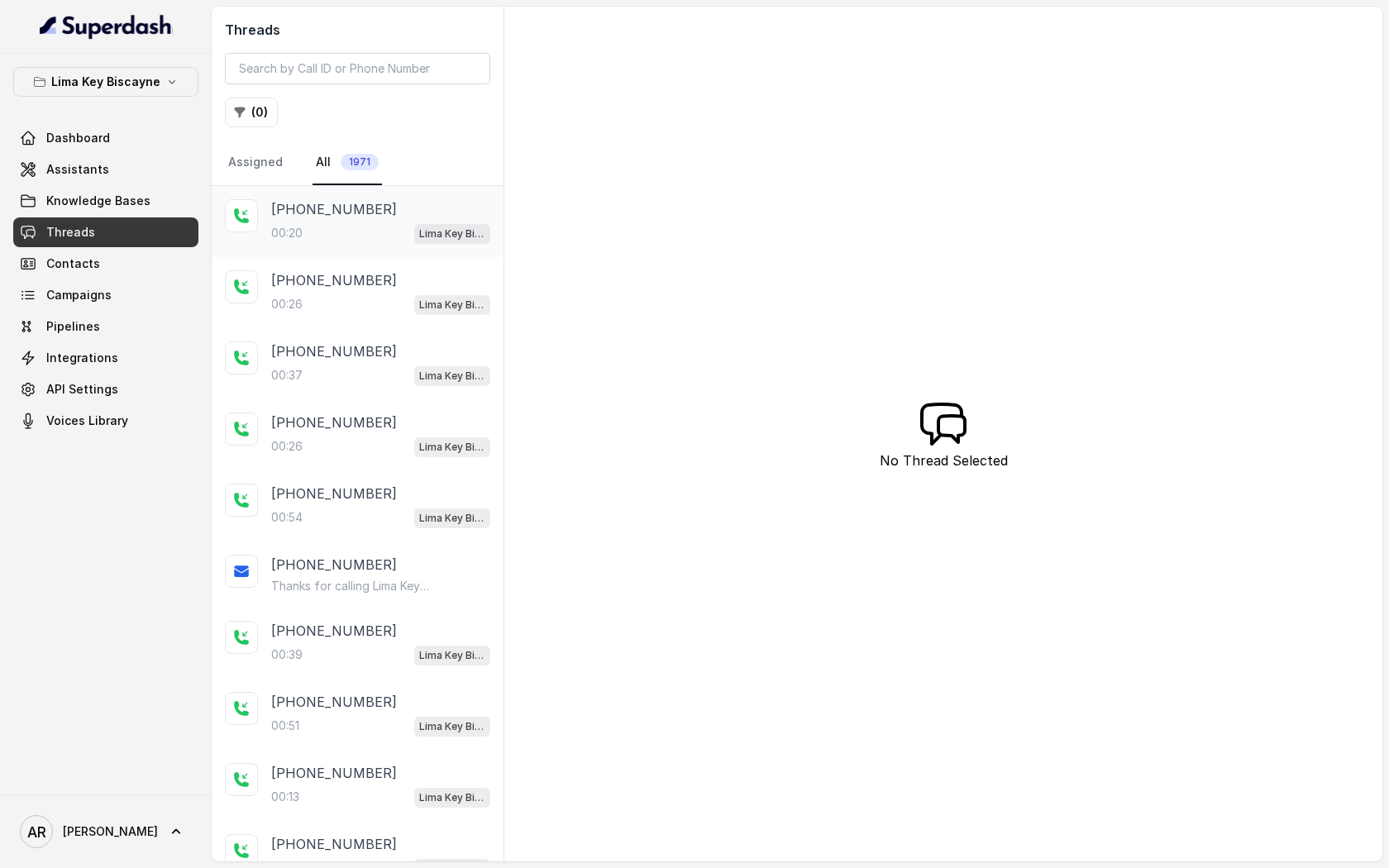
click at [309, 217] on p "+18155819684" at bounding box center [334, 209] width 125 height 20
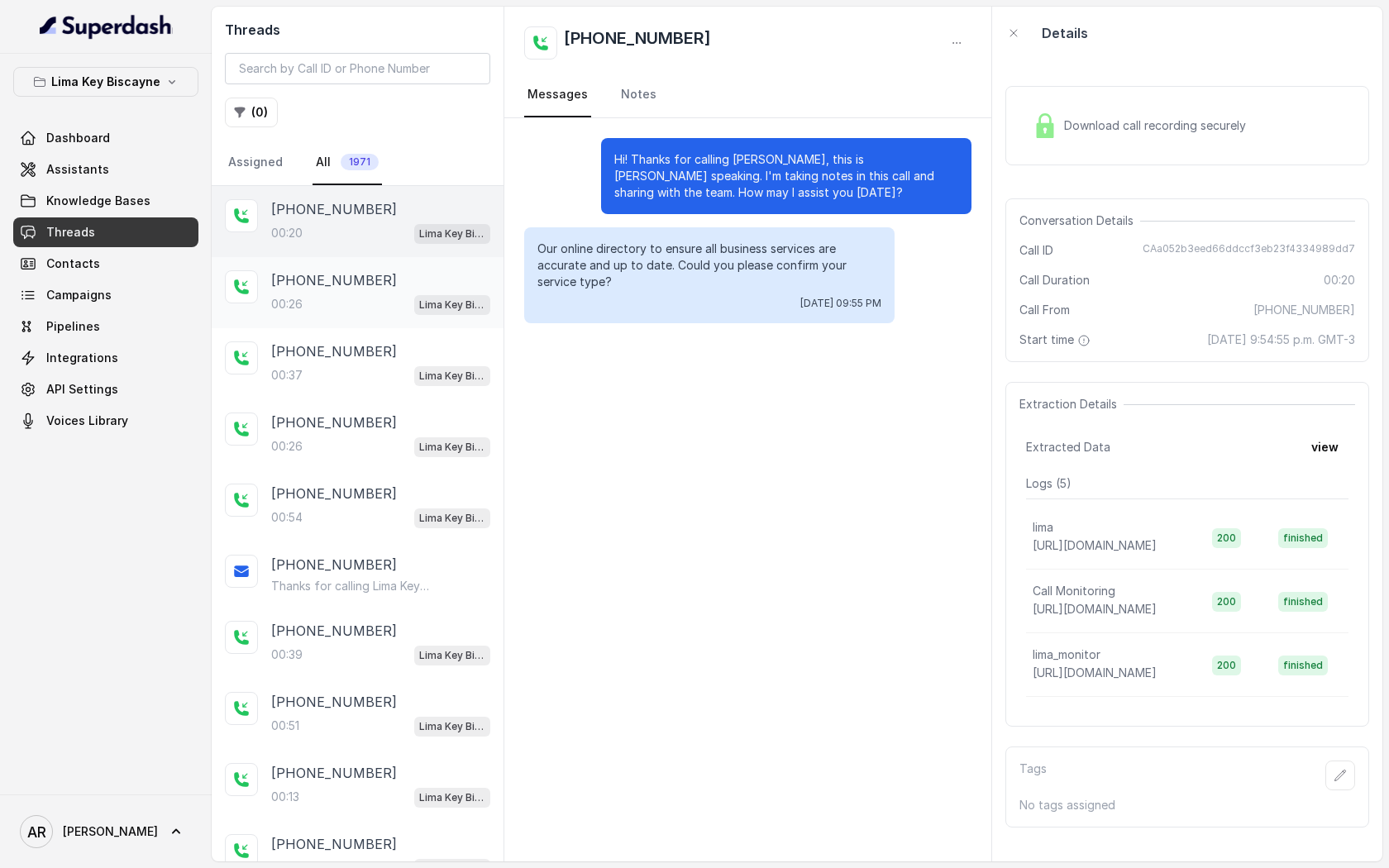
click at [349, 313] on div "00:26 Lima Key Biscayne / EN" at bounding box center [381, 304] width 219 height 22
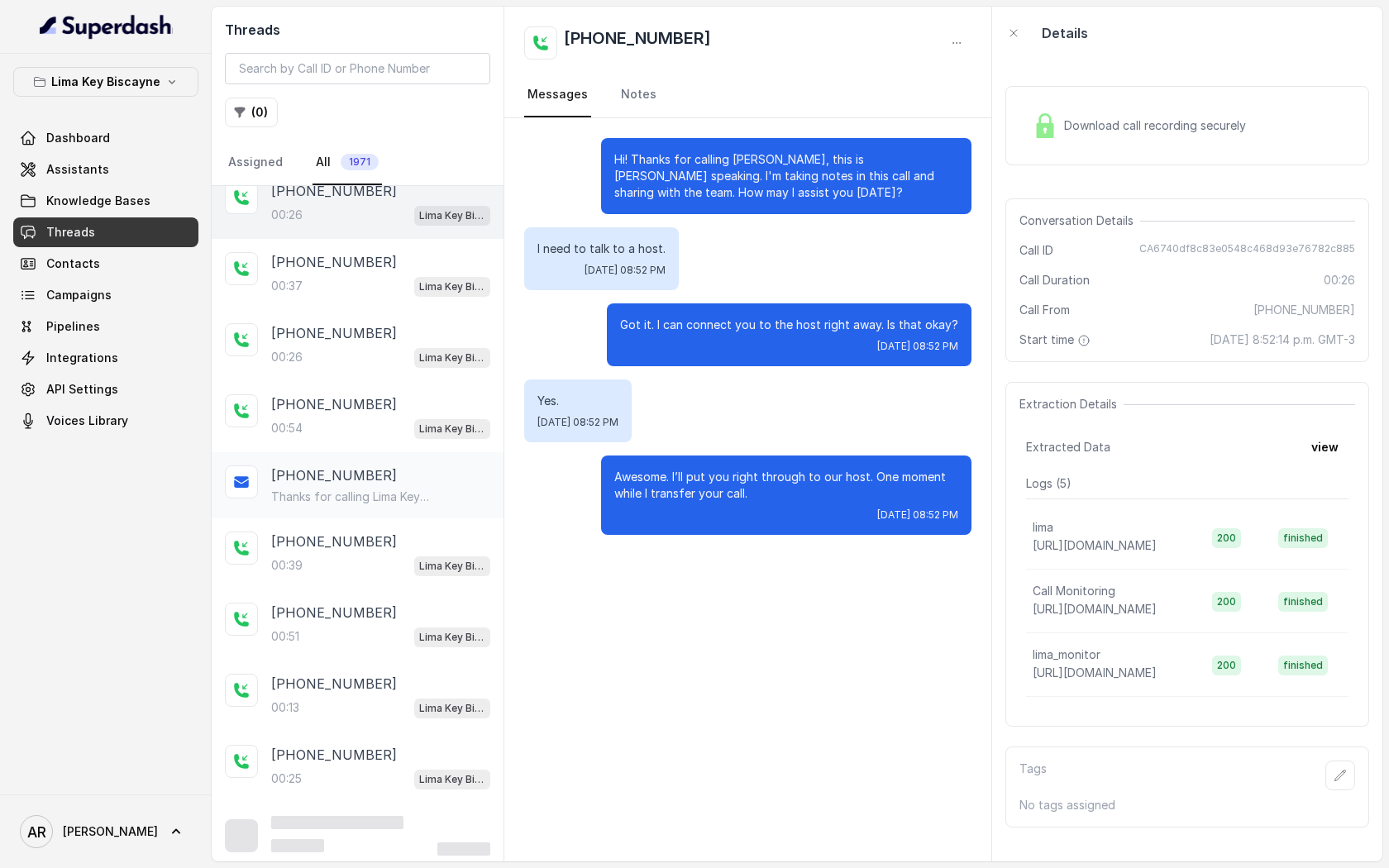
scroll to position [93, 0]
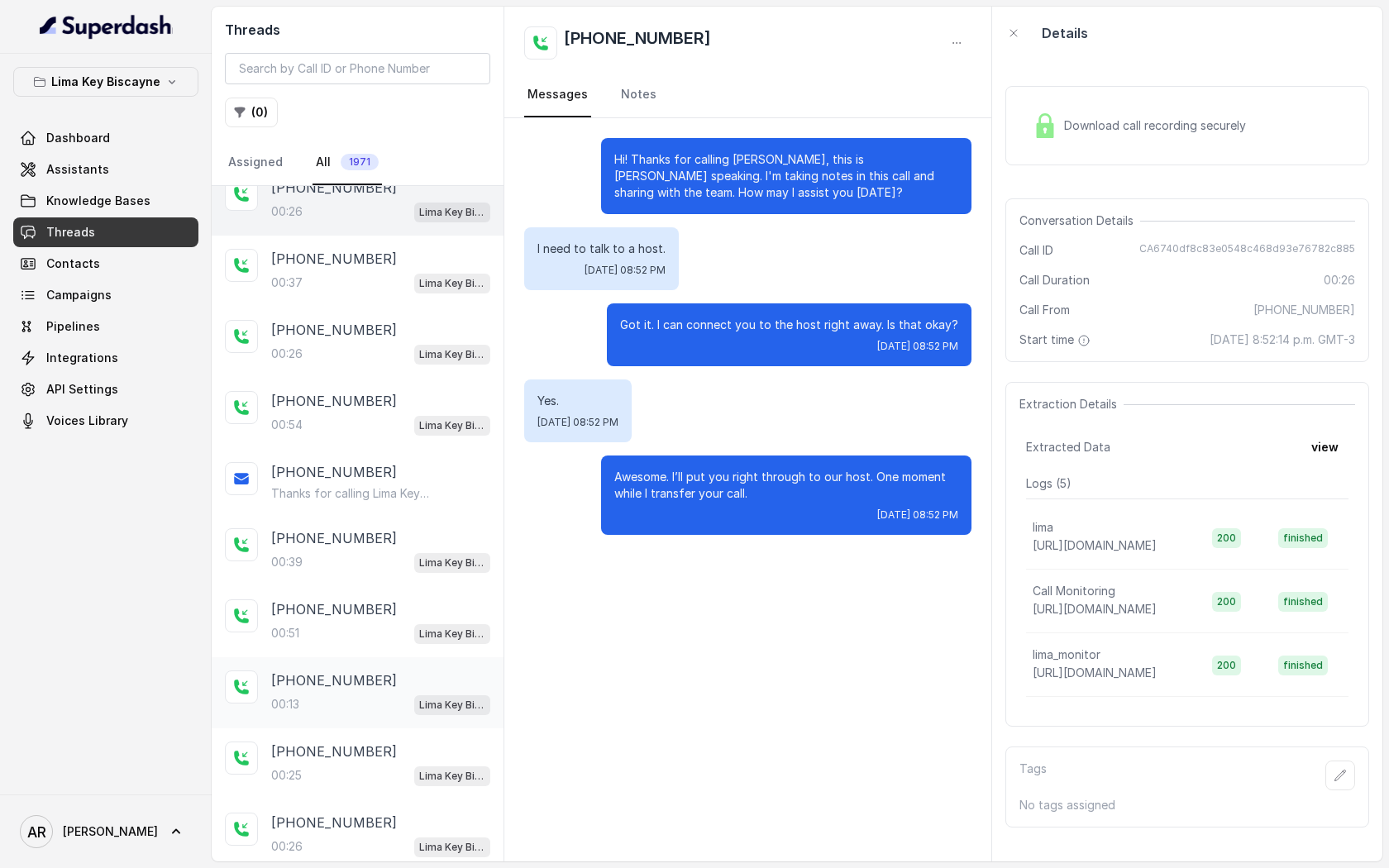
click at [336, 685] on p "+13217888576" at bounding box center [334, 680] width 125 height 20
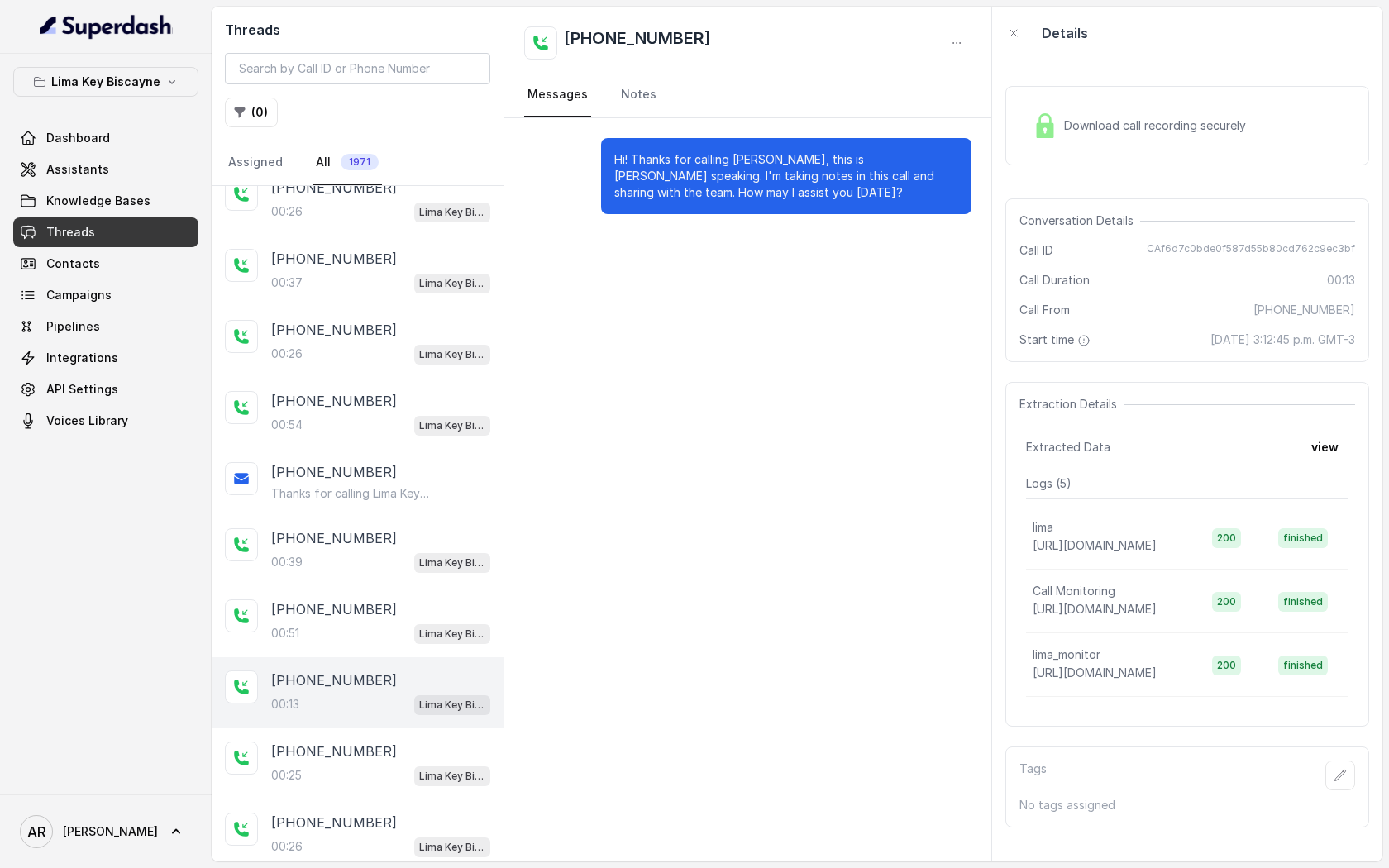
click at [100, 66] on div "Lima Key Biscayne Dashboard Assistants Knowledge Bases Threads Contacts Campaig…" at bounding box center [106, 424] width 211 height 741
click at [113, 69] on button "Lima Key Biscayne" at bounding box center [106, 81] width 185 height 29
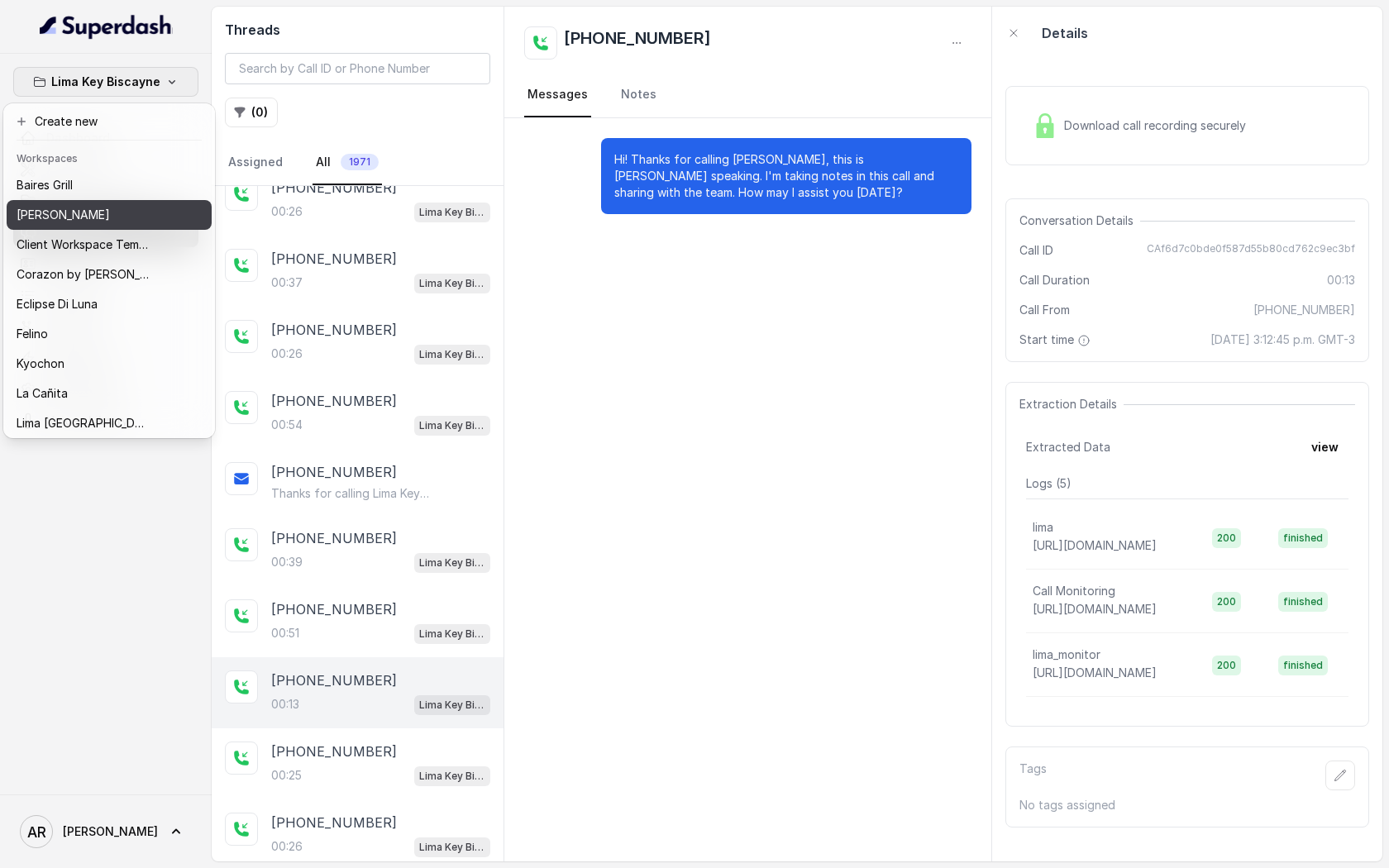
scroll to position [242, 0]
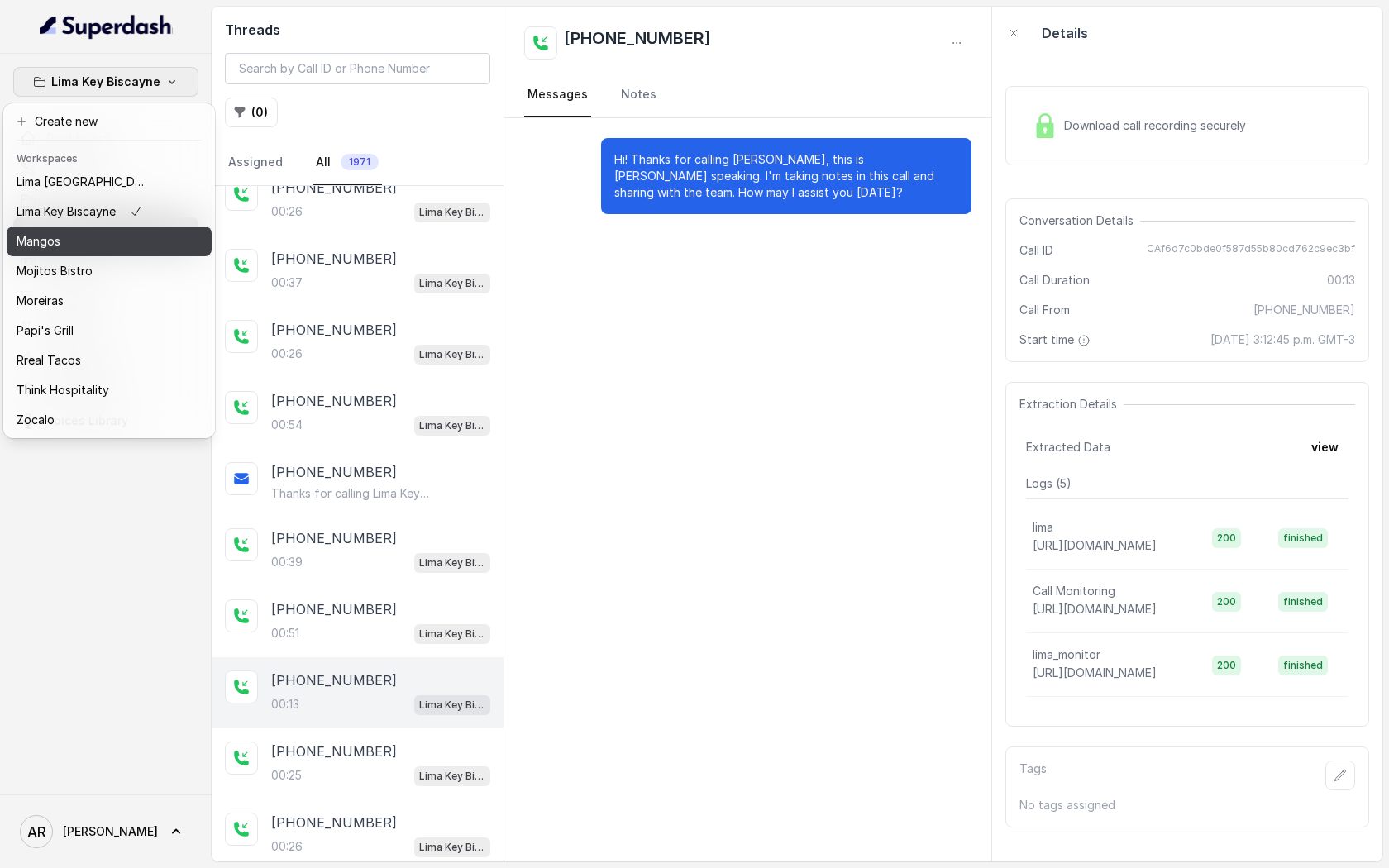
click at [120, 249] on div "Mangos" at bounding box center [82, 242] width 132 height 20
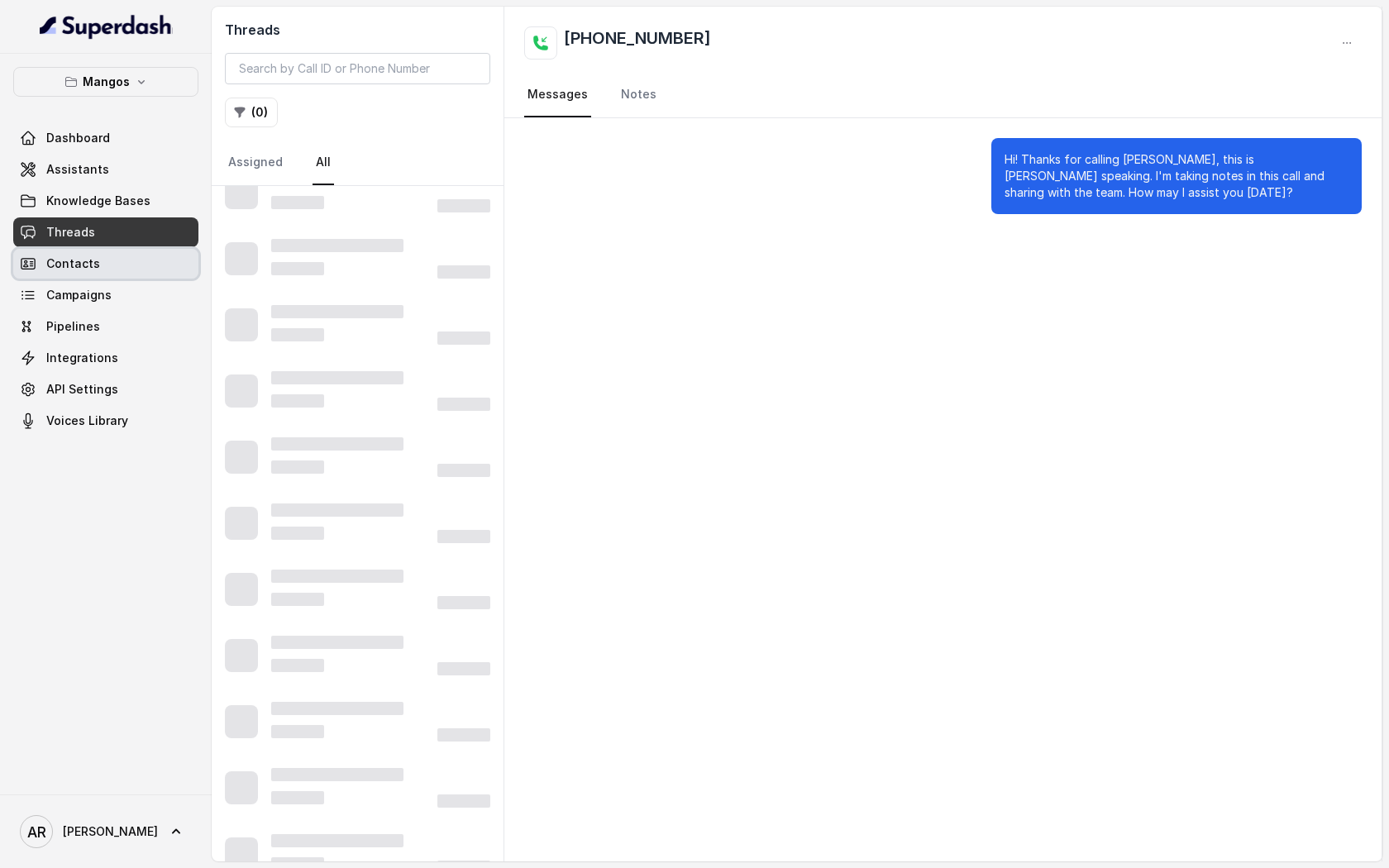
scroll to position [69, 0]
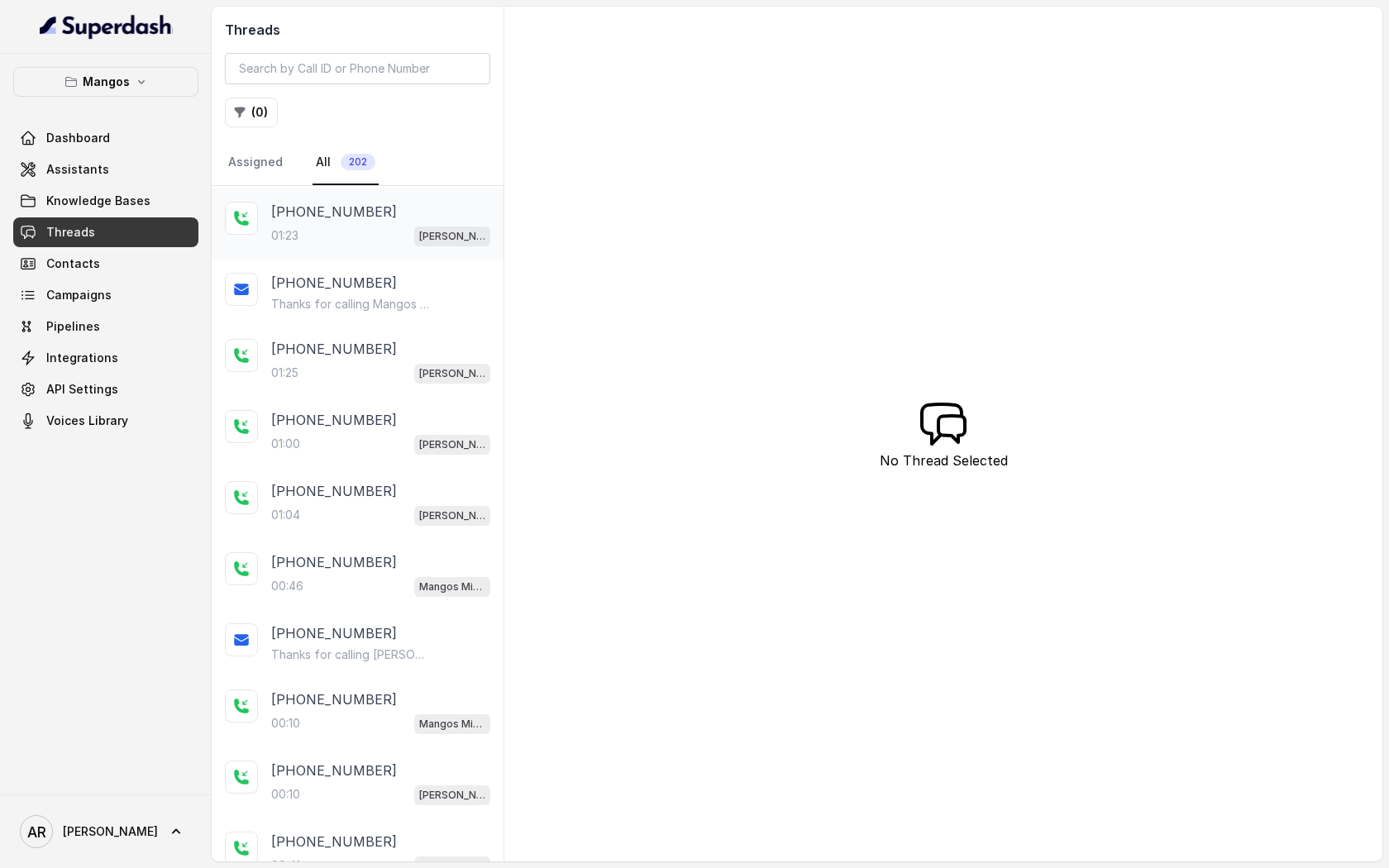
click at [376, 219] on div "+14043693153" at bounding box center [381, 211] width 219 height 20
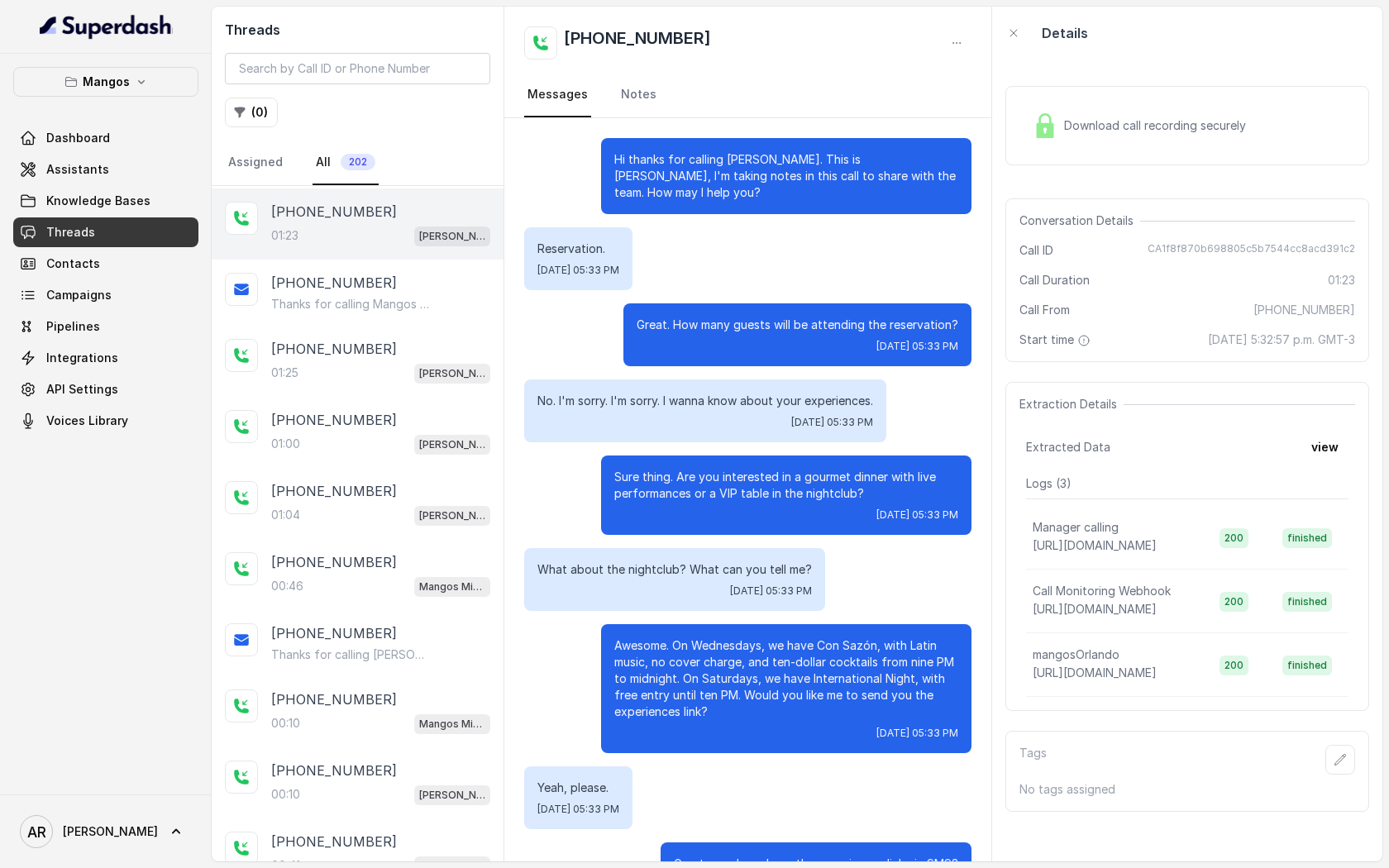
scroll to position [444, 0]
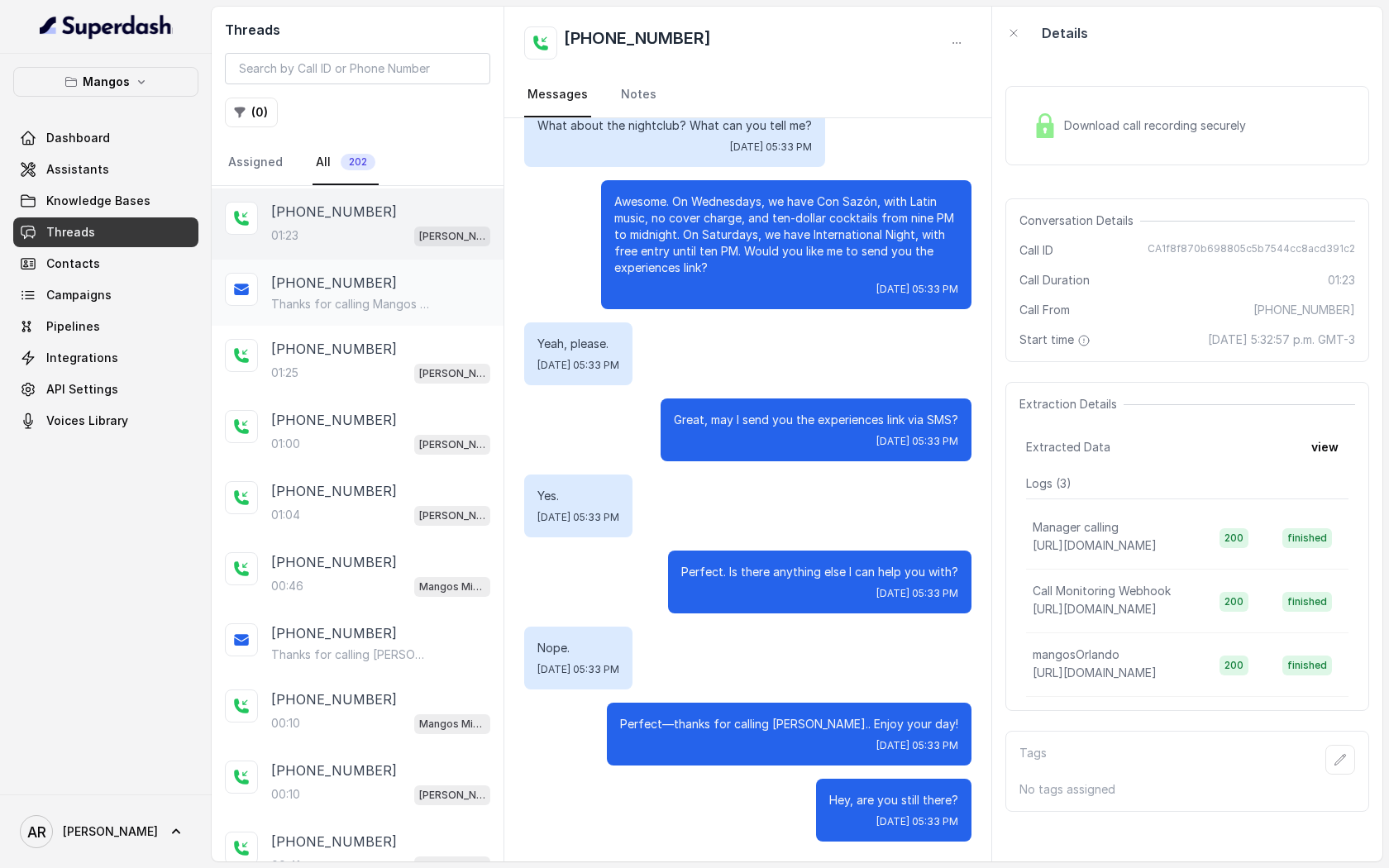
click at [388, 294] on div "+14043693153 Thanks for calling Mangos Orlando! To find more about us: https://…" at bounding box center [381, 293] width 219 height 40
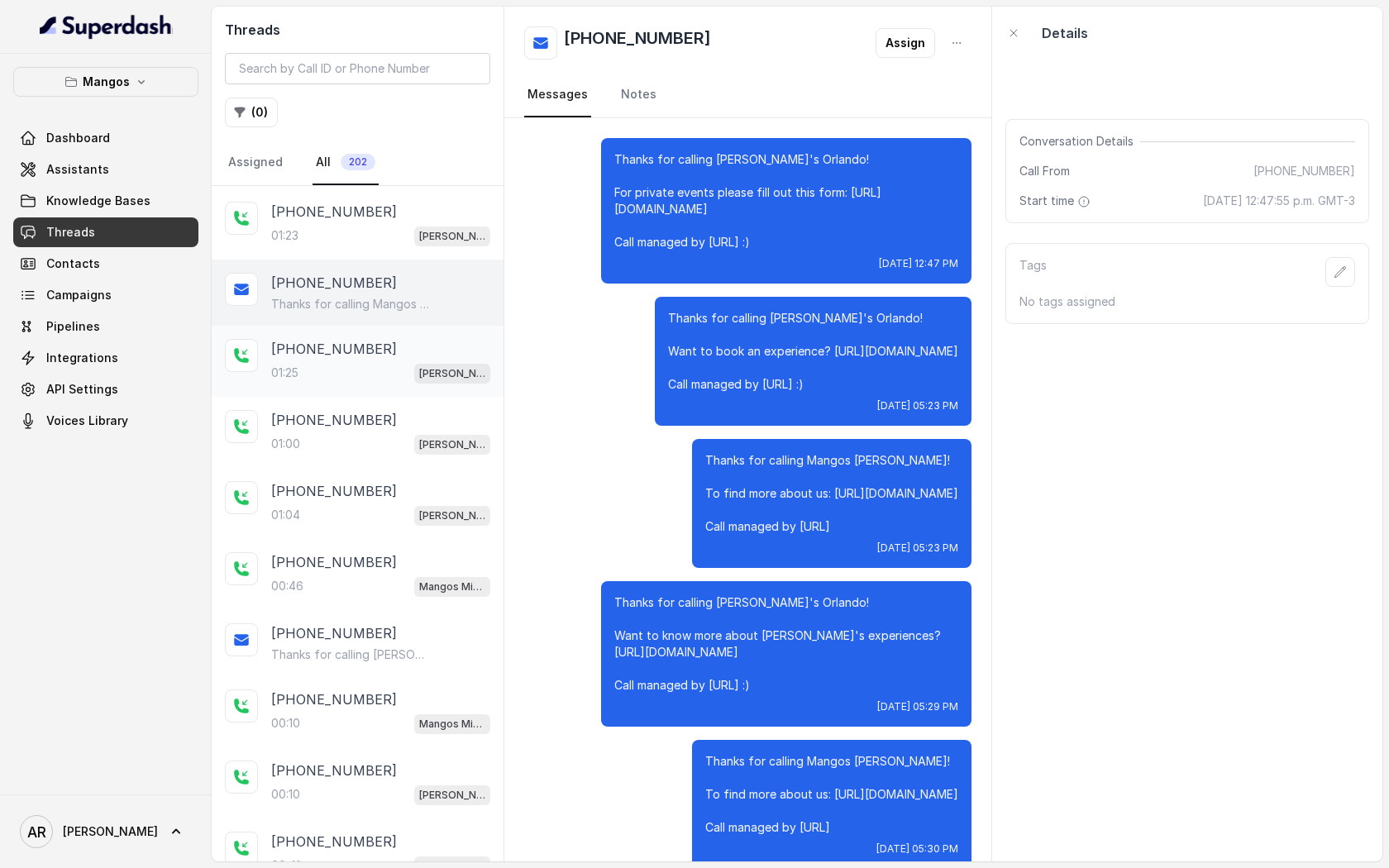
scroll to position [662, 0]
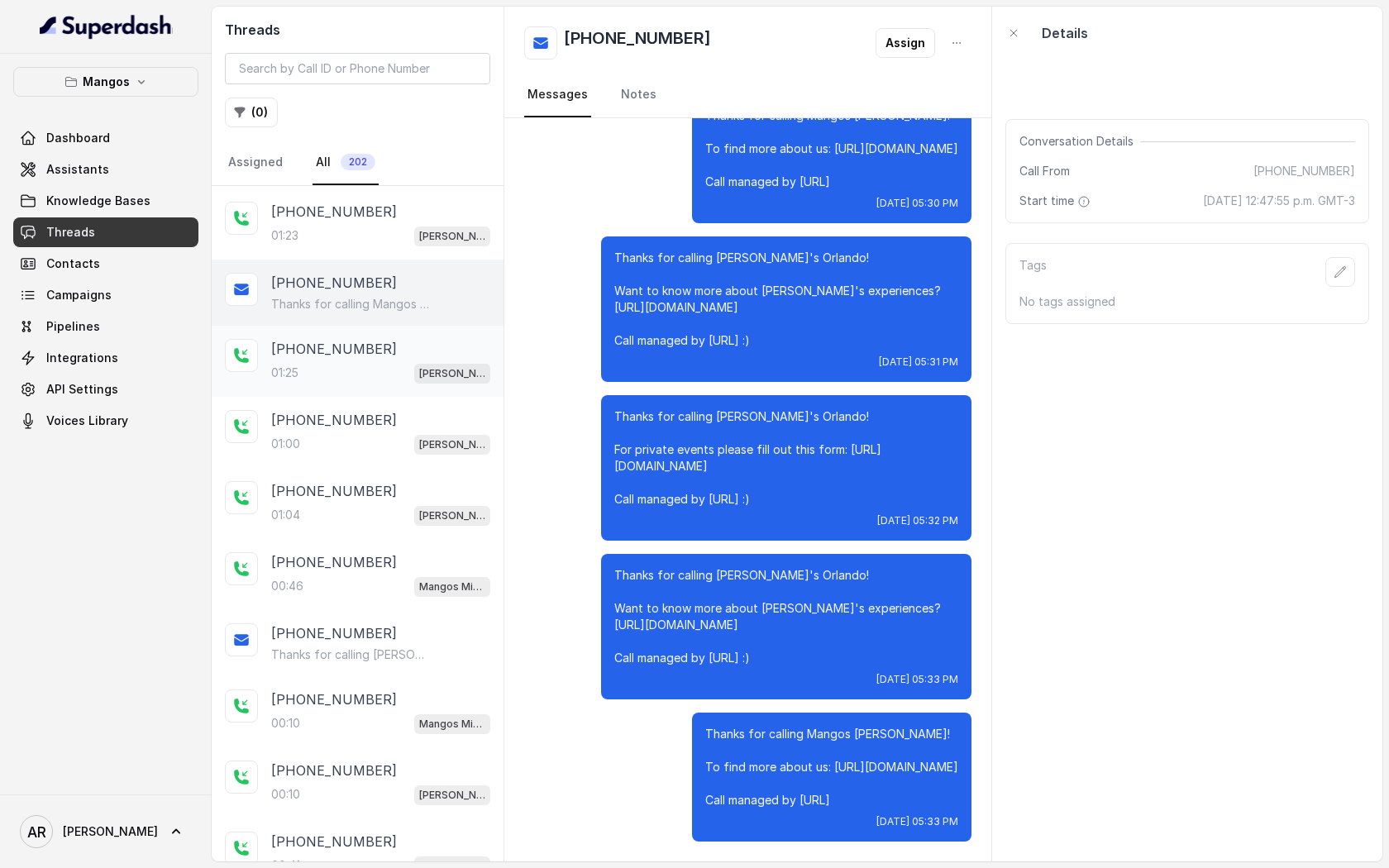
click at [363, 384] on div "+14043693153 01:25 Mangos Orlando" at bounding box center [357, 361] width 292 height 71
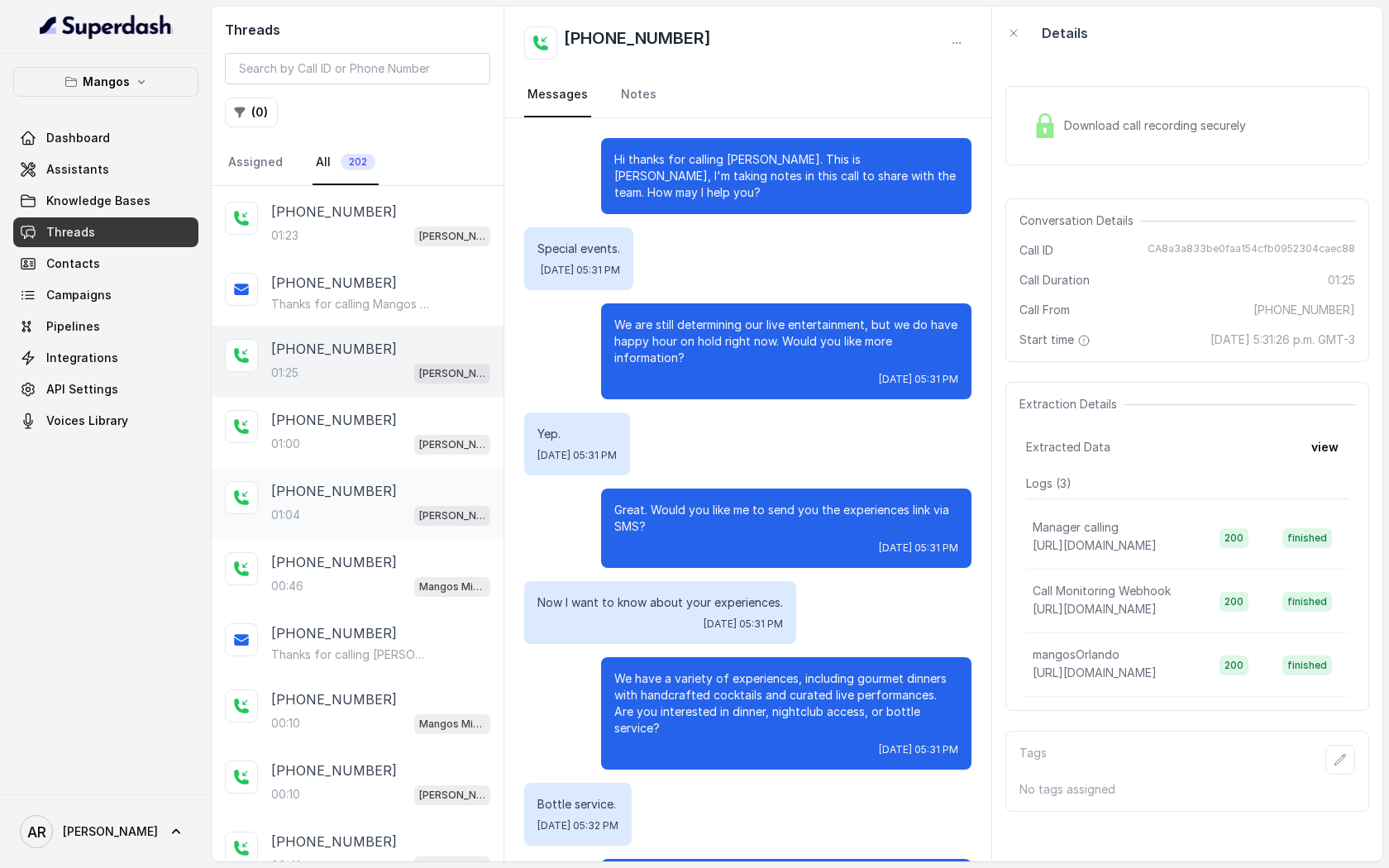
scroll to position [771, 0]
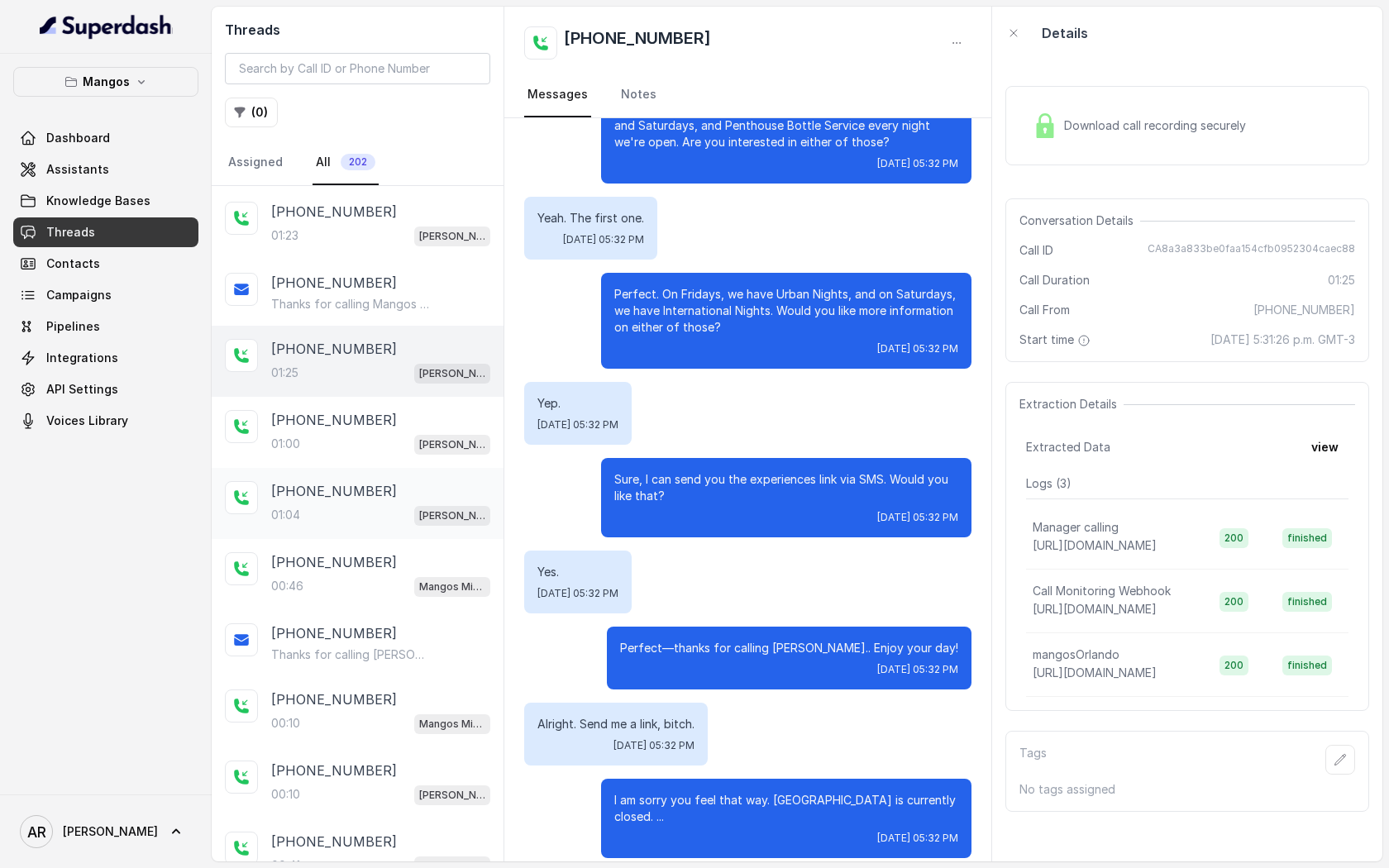
click at [392, 509] on div "01:04 Mangos Orlando" at bounding box center [381, 515] width 219 height 22
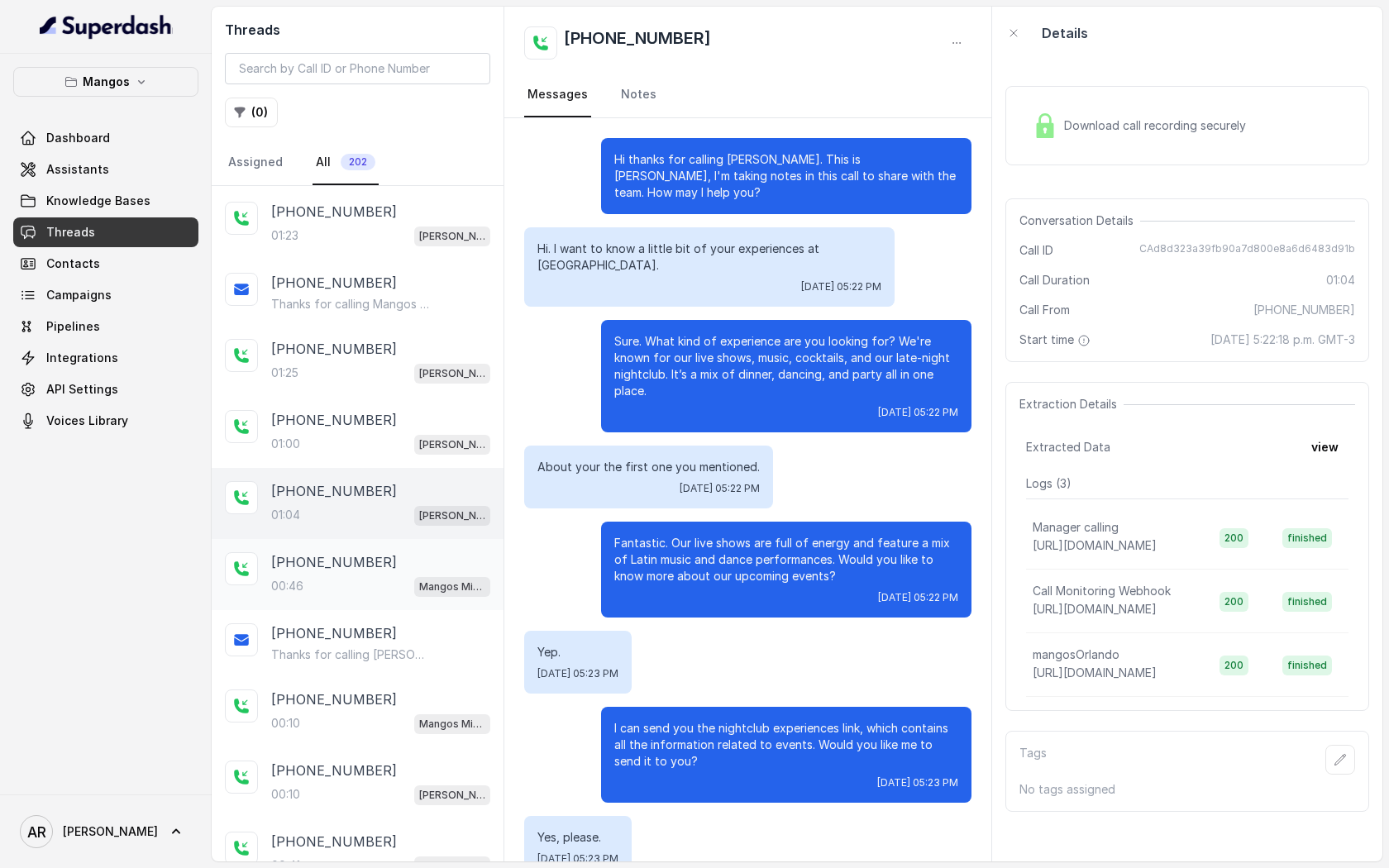
scroll to position [265, 0]
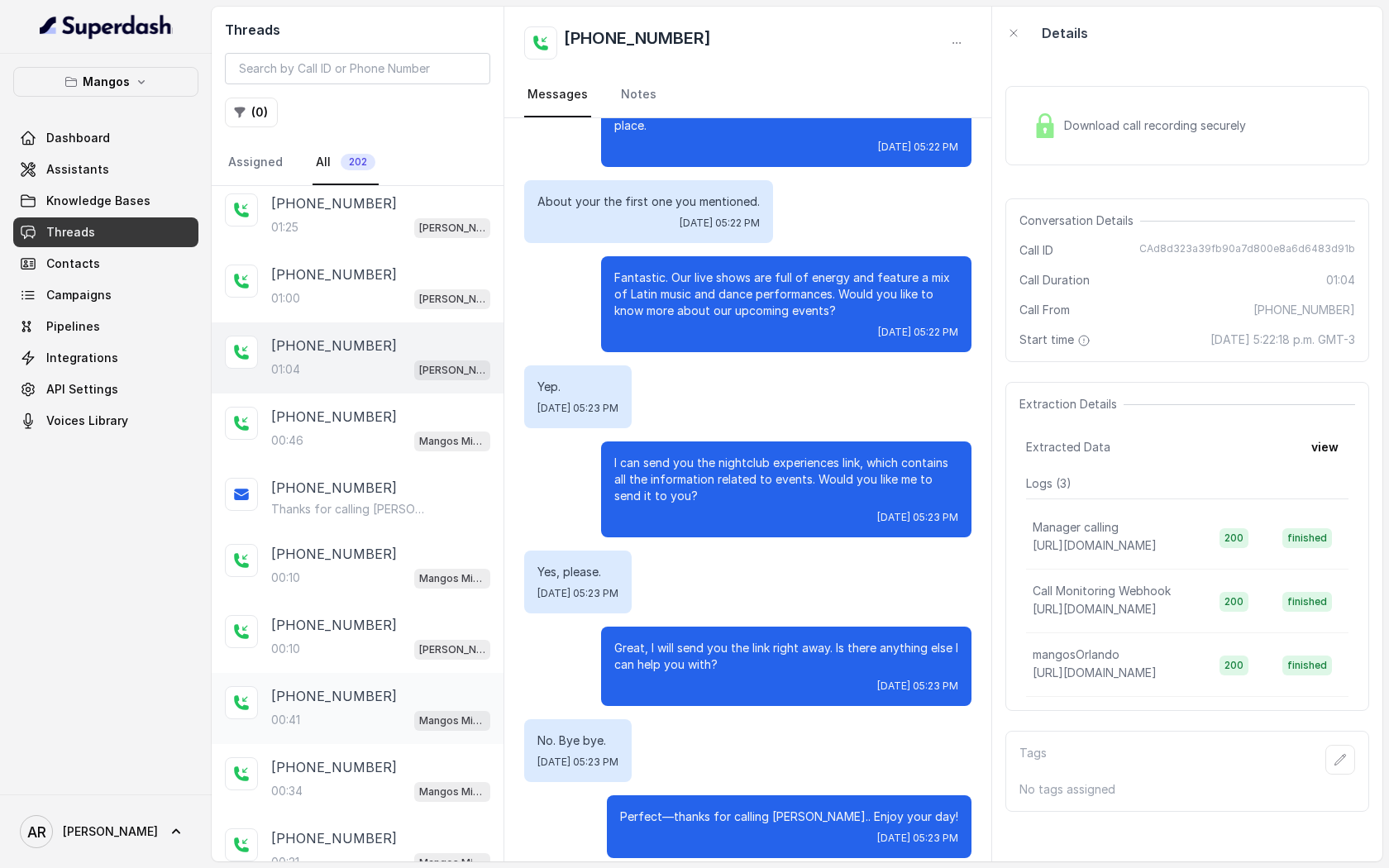
click at [378, 709] on div "00:41 Mangos Miami" at bounding box center [381, 720] width 219 height 22
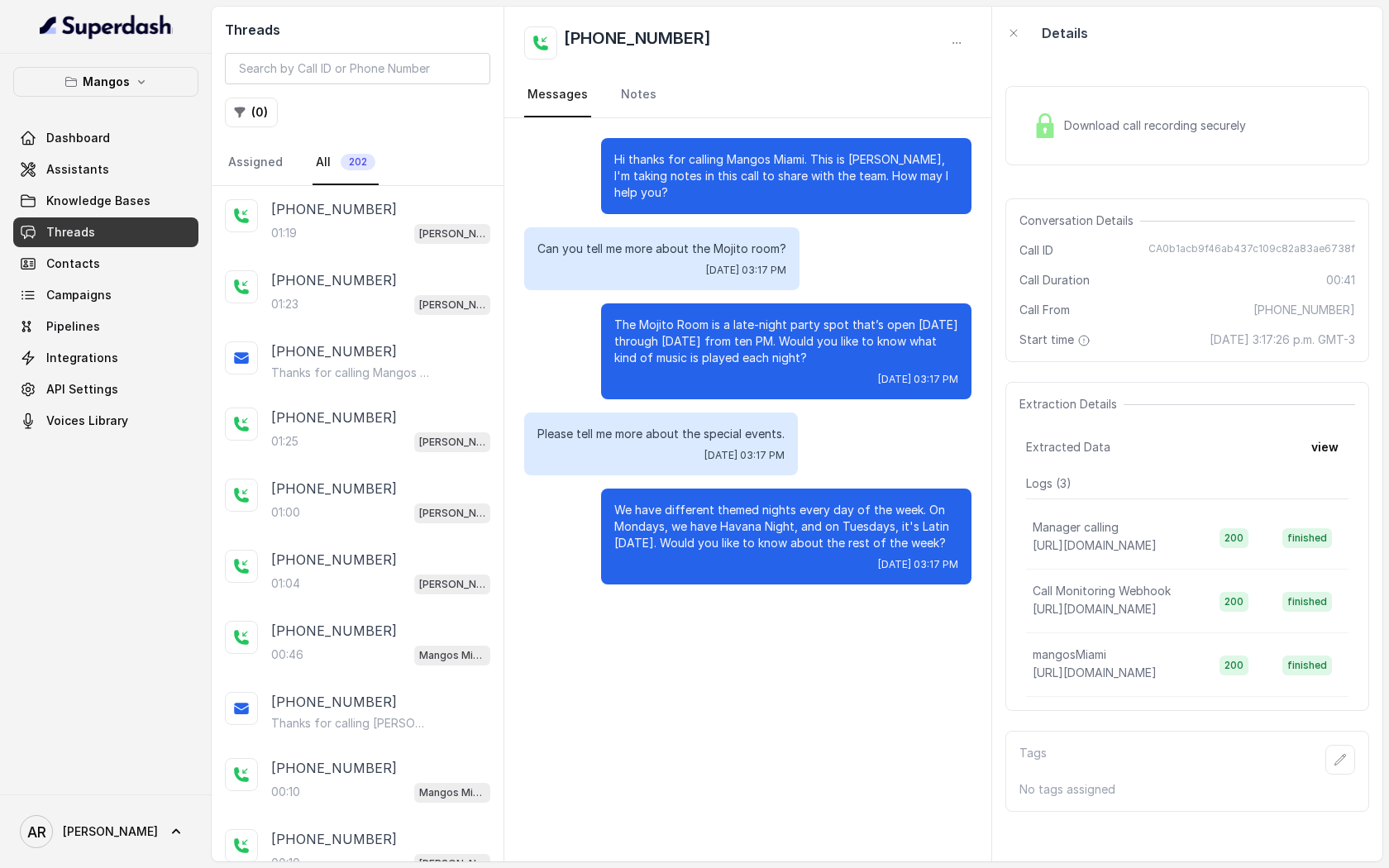
click at [254, 114] on button "( 0 )" at bounding box center [252, 113] width 53 height 29
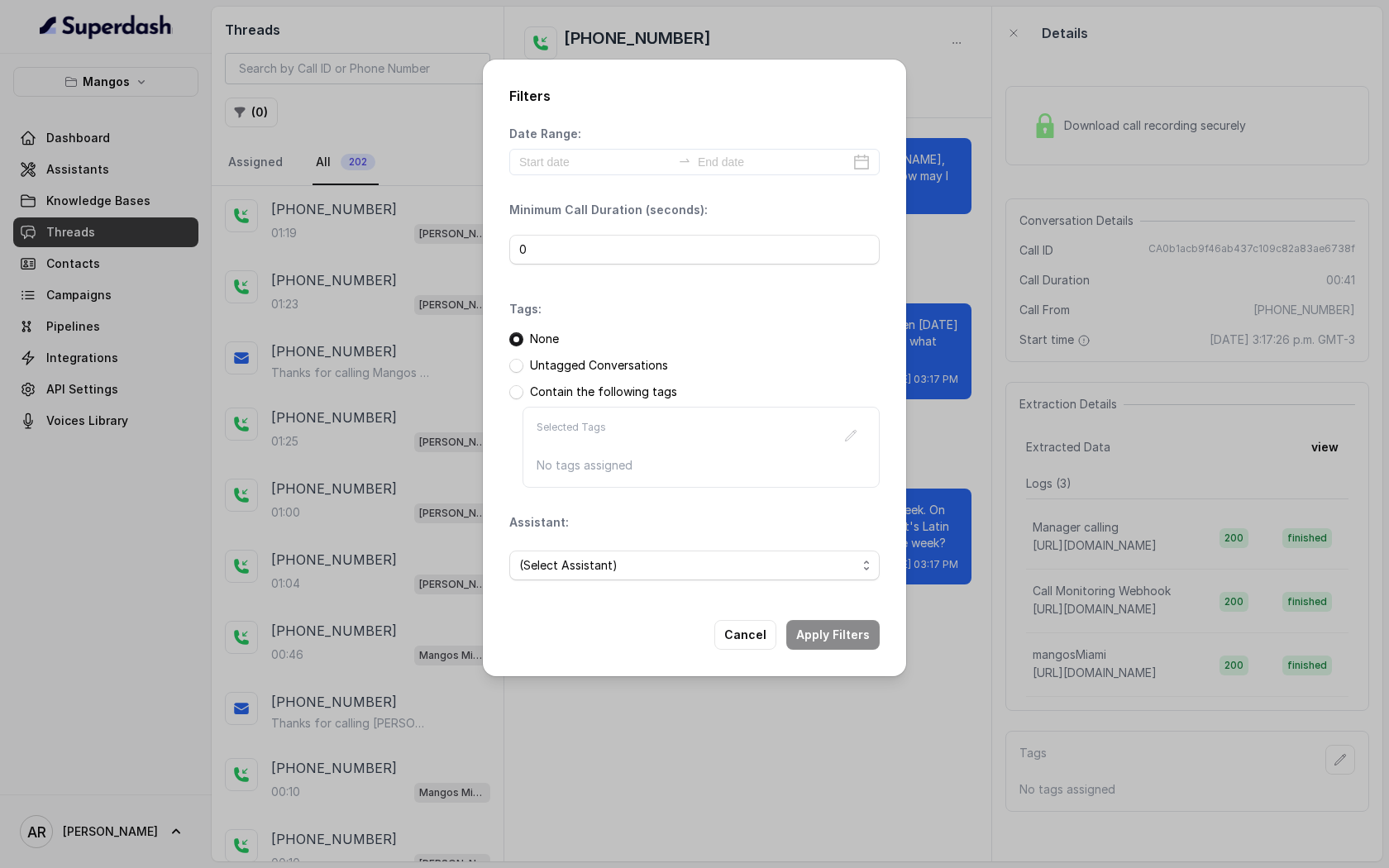
click at [692, 583] on div "(Select Assistant)" at bounding box center [694, 565] width 371 height 56
click at [692, 573] on span "(Select Assistant)" at bounding box center [688, 566] width 338 height 20
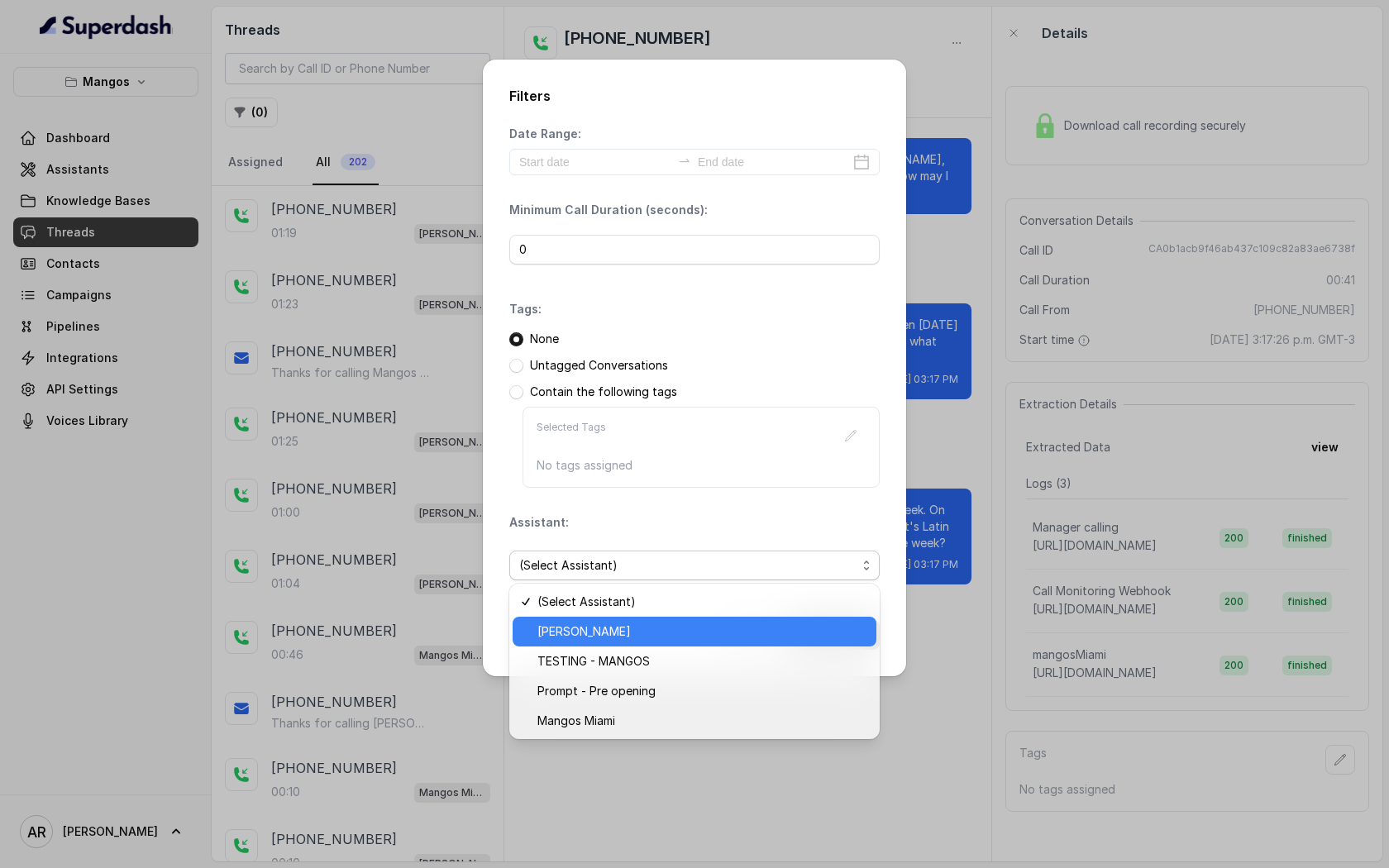
click at [690, 620] on div "Mangos Orlando" at bounding box center [695, 631] width 364 height 29
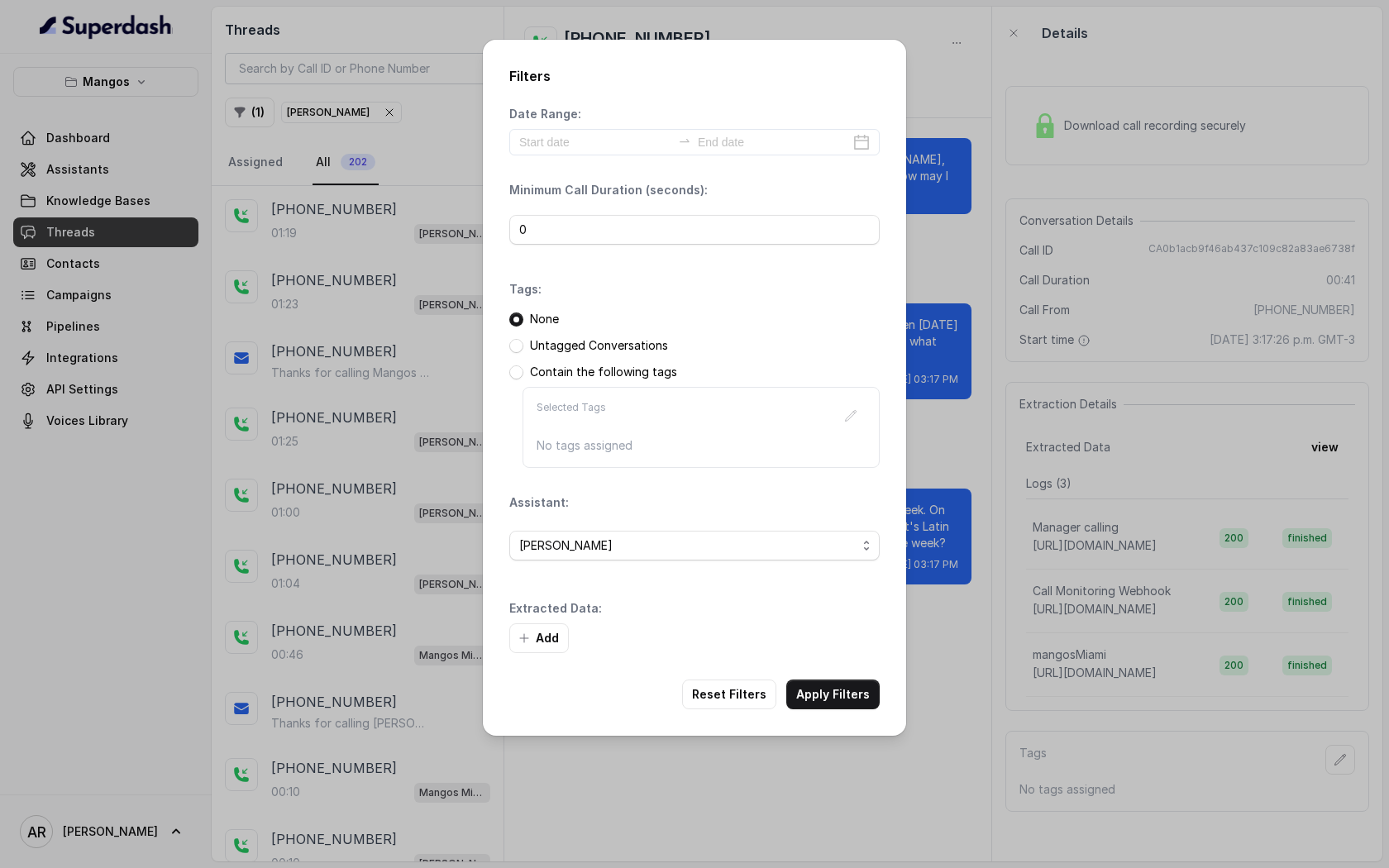
click at [851, 709] on div "Filters Date Range: Minimum Call Duration (seconds): 0 Tags: None Untagged Conv…" at bounding box center [694, 388] width 424 height 696
click at [848, 690] on button "Apply Filters" at bounding box center [832, 694] width 93 height 29
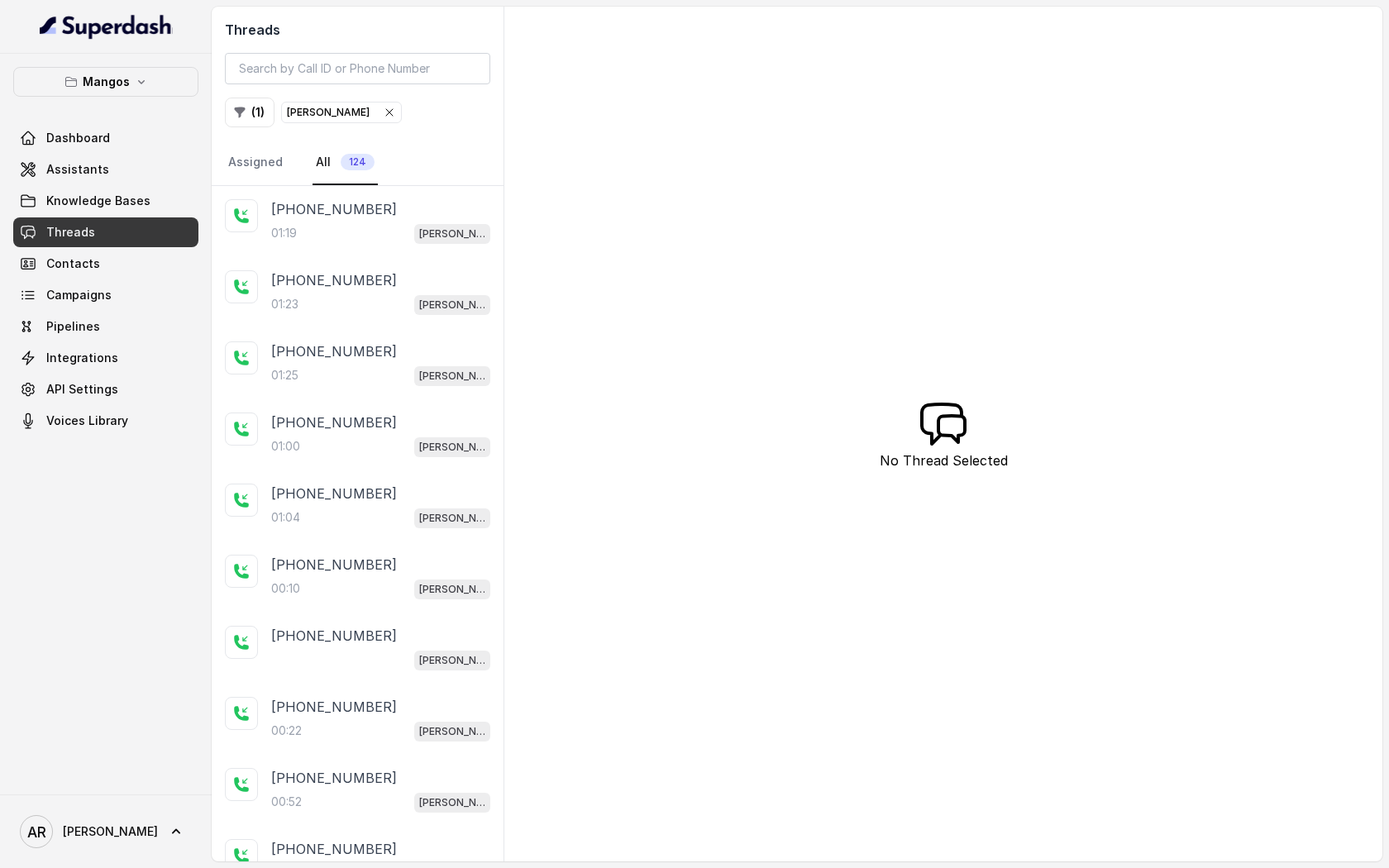
click at [388, 234] on div "01:19 Mangos Orlando" at bounding box center [381, 233] width 219 height 22
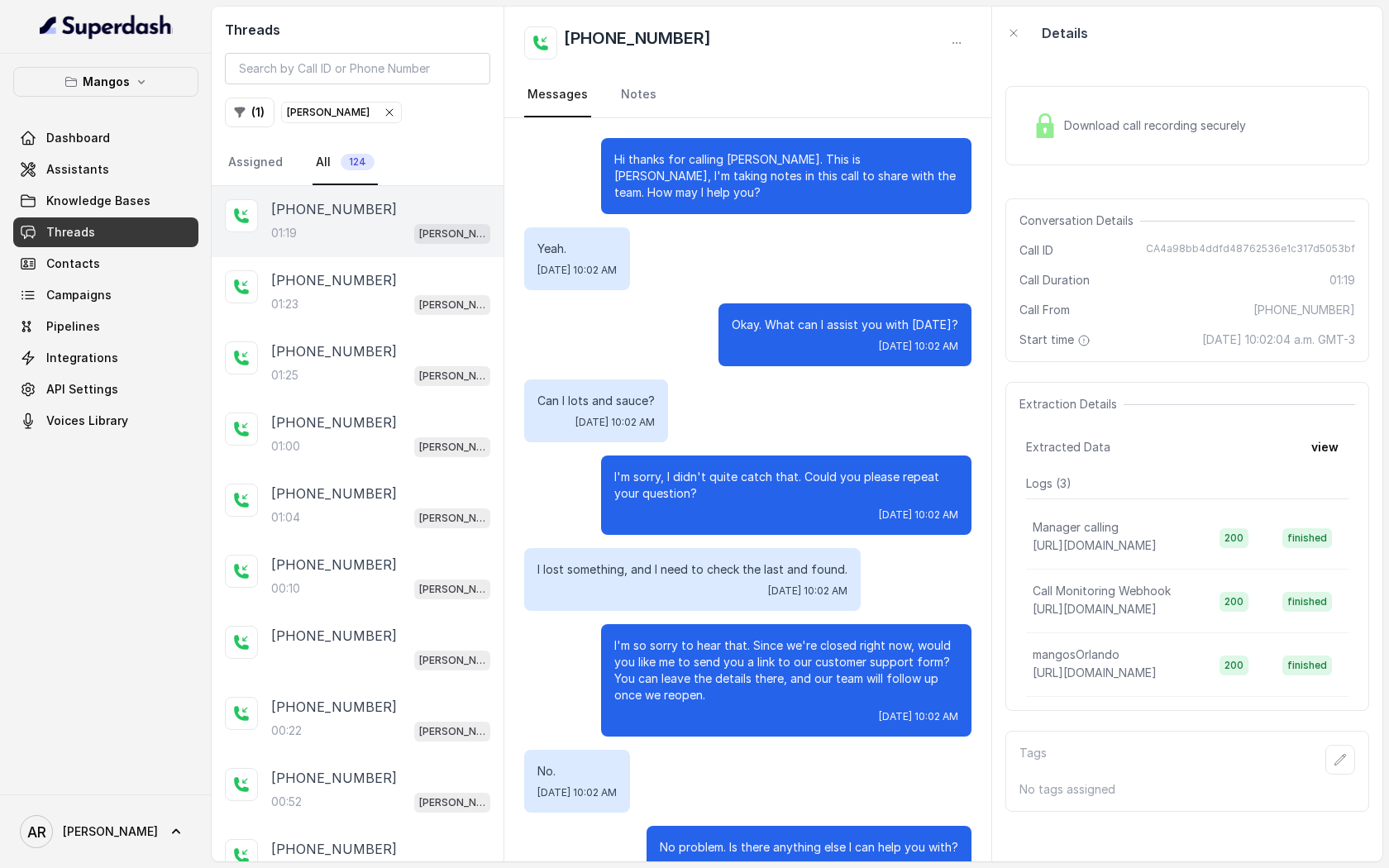
scroll to position [553, 0]
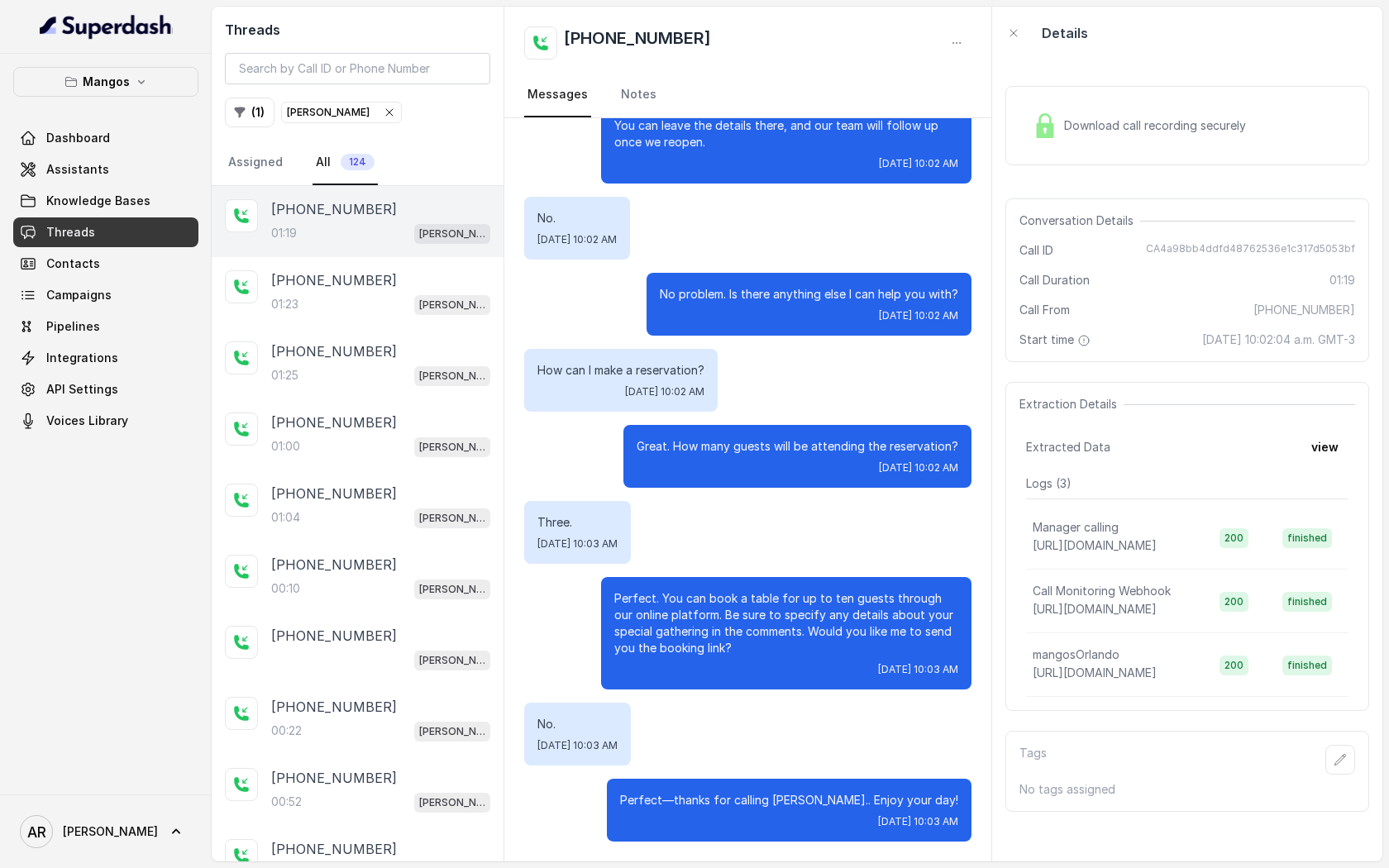
click at [1087, 156] on div "Download call recording securely" at bounding box center [1187, 125] width 364 height 79
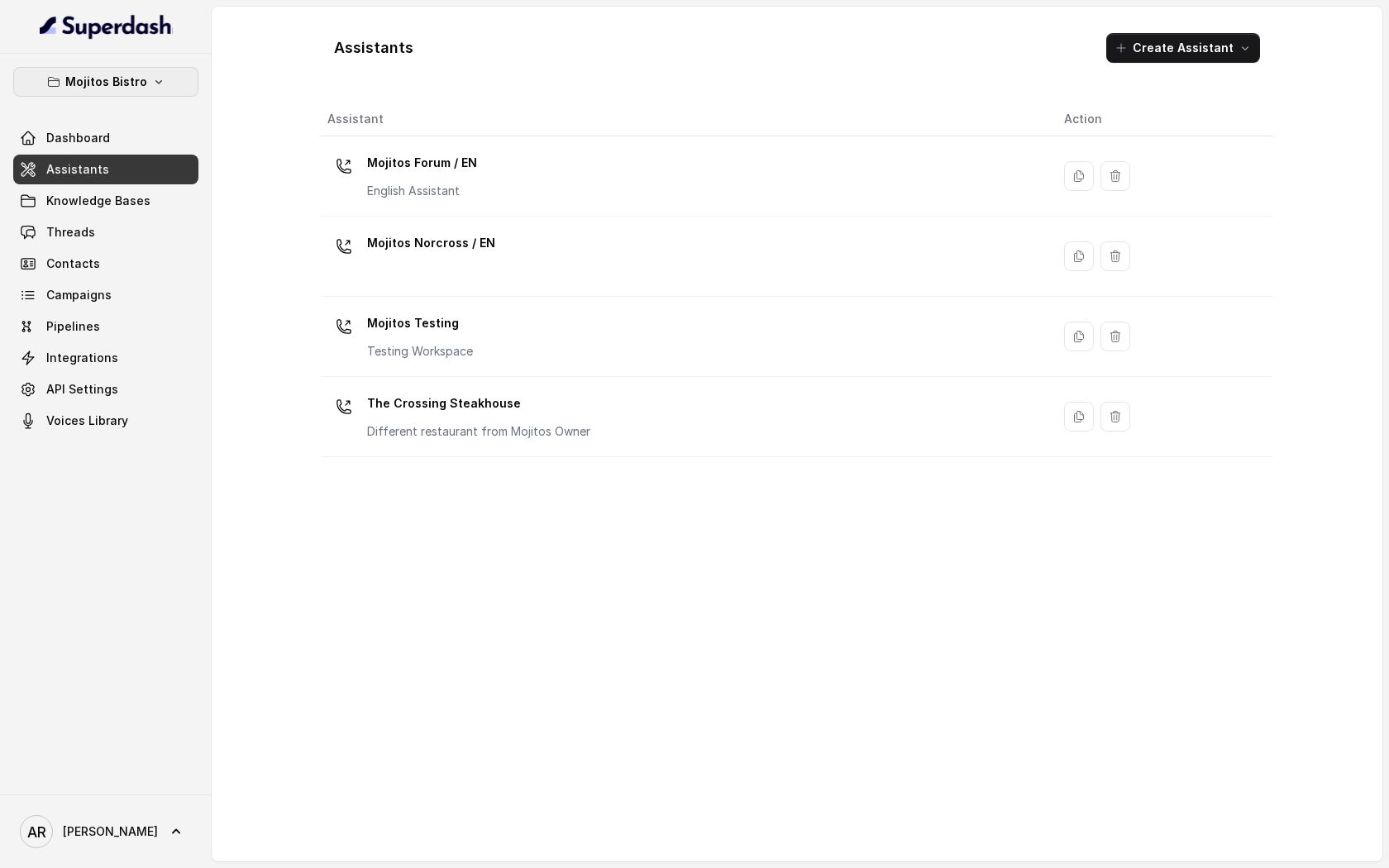
click at [143, 81] on p "Mojitos Bistro" at bounding box center [107, 82] width 82 height 20
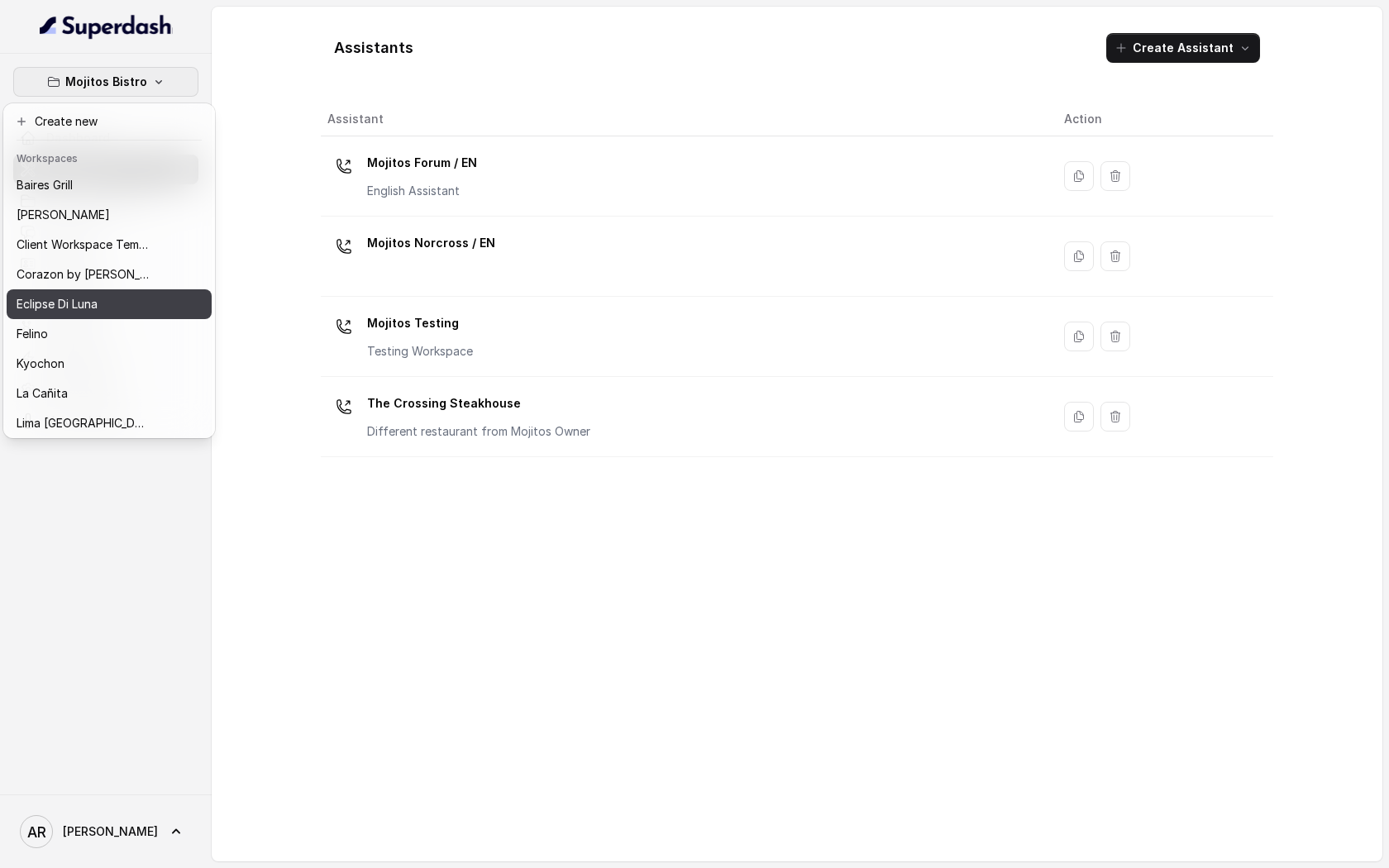
scroll to position [20, 0]
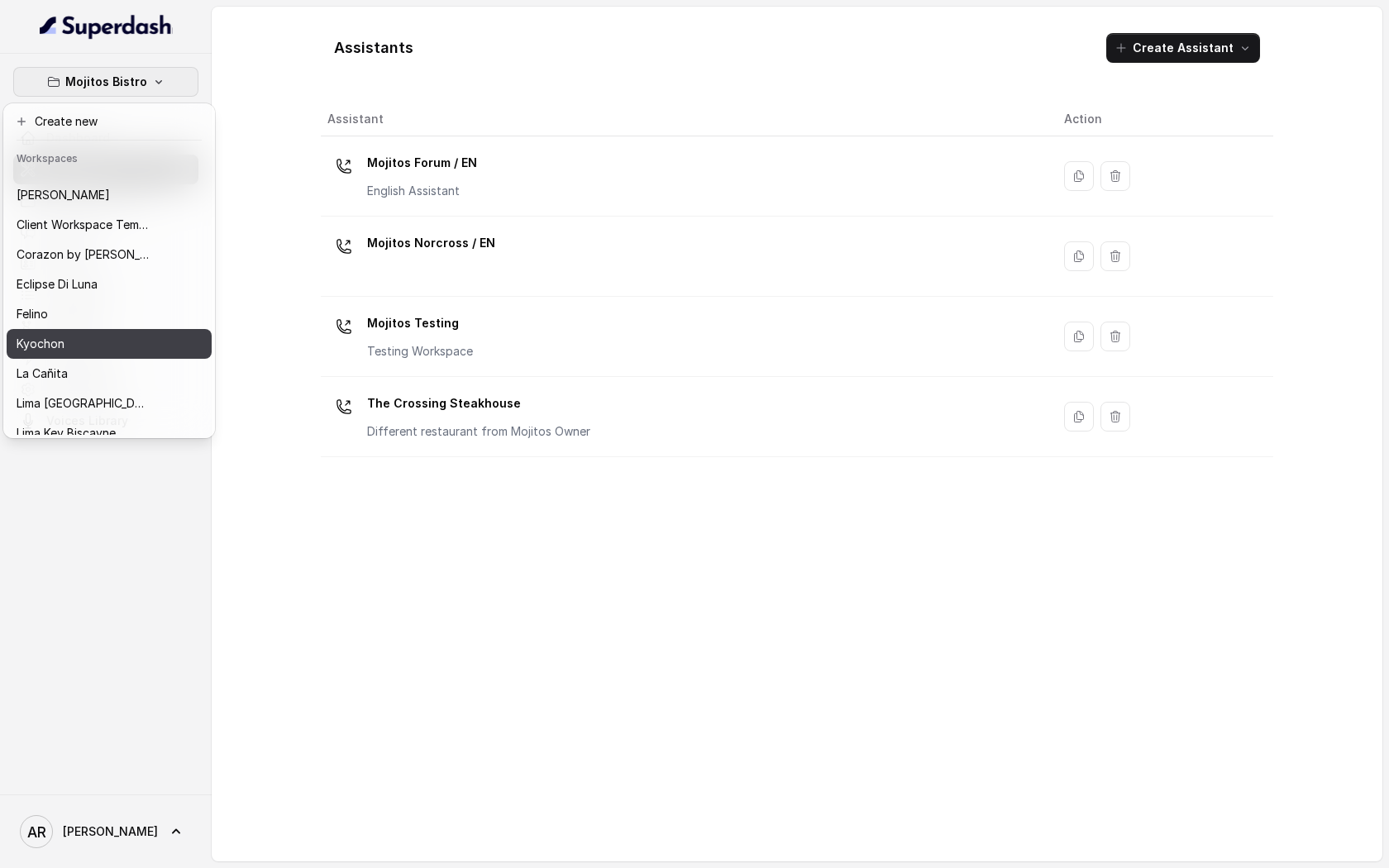
click at [120, 351] on div "Kyochon" at bounding box center [82, 343] width 132 height 20
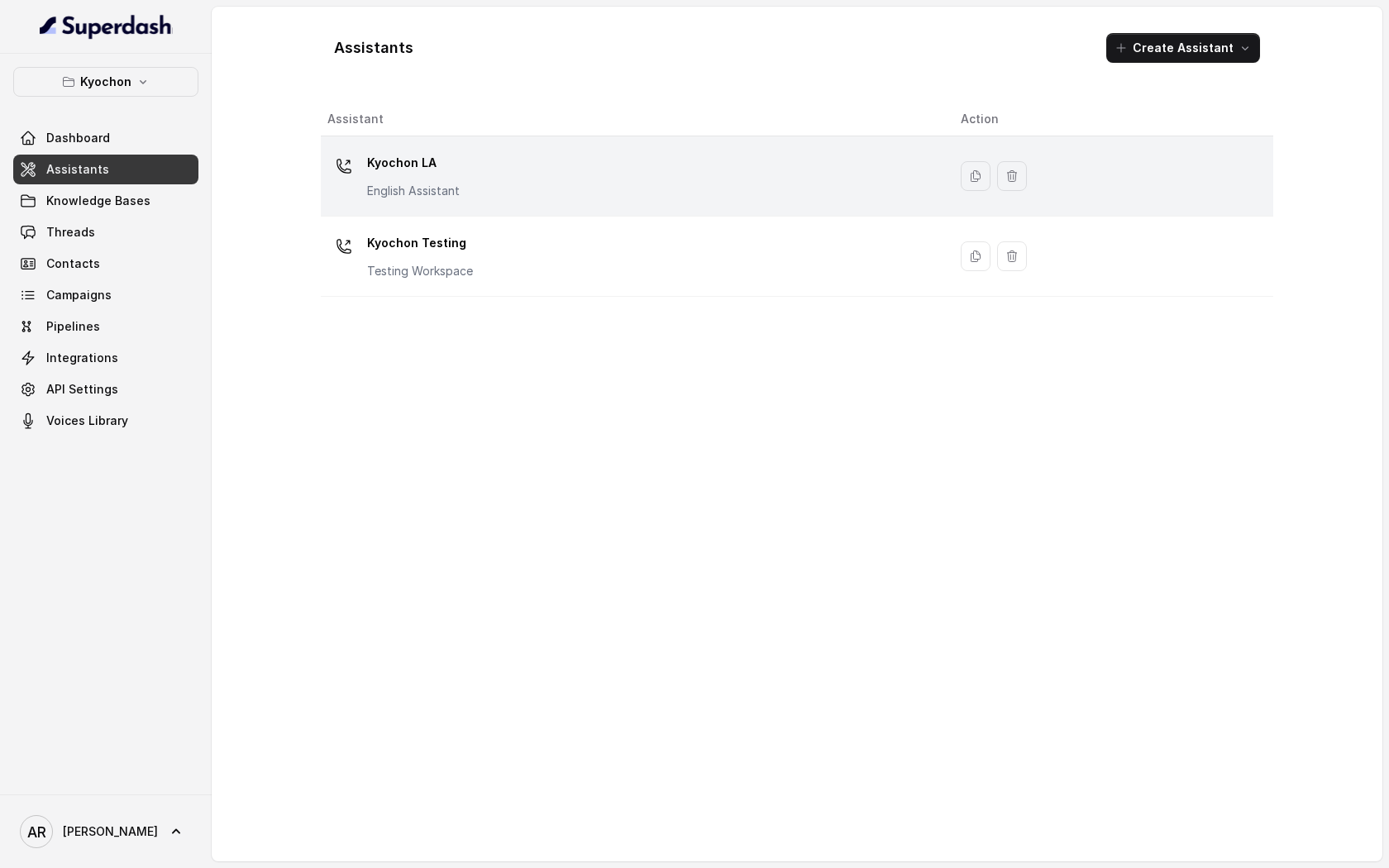
click at [429, 183] on p "English Assistant" at bounding box center [413, 191] width 93 height 17
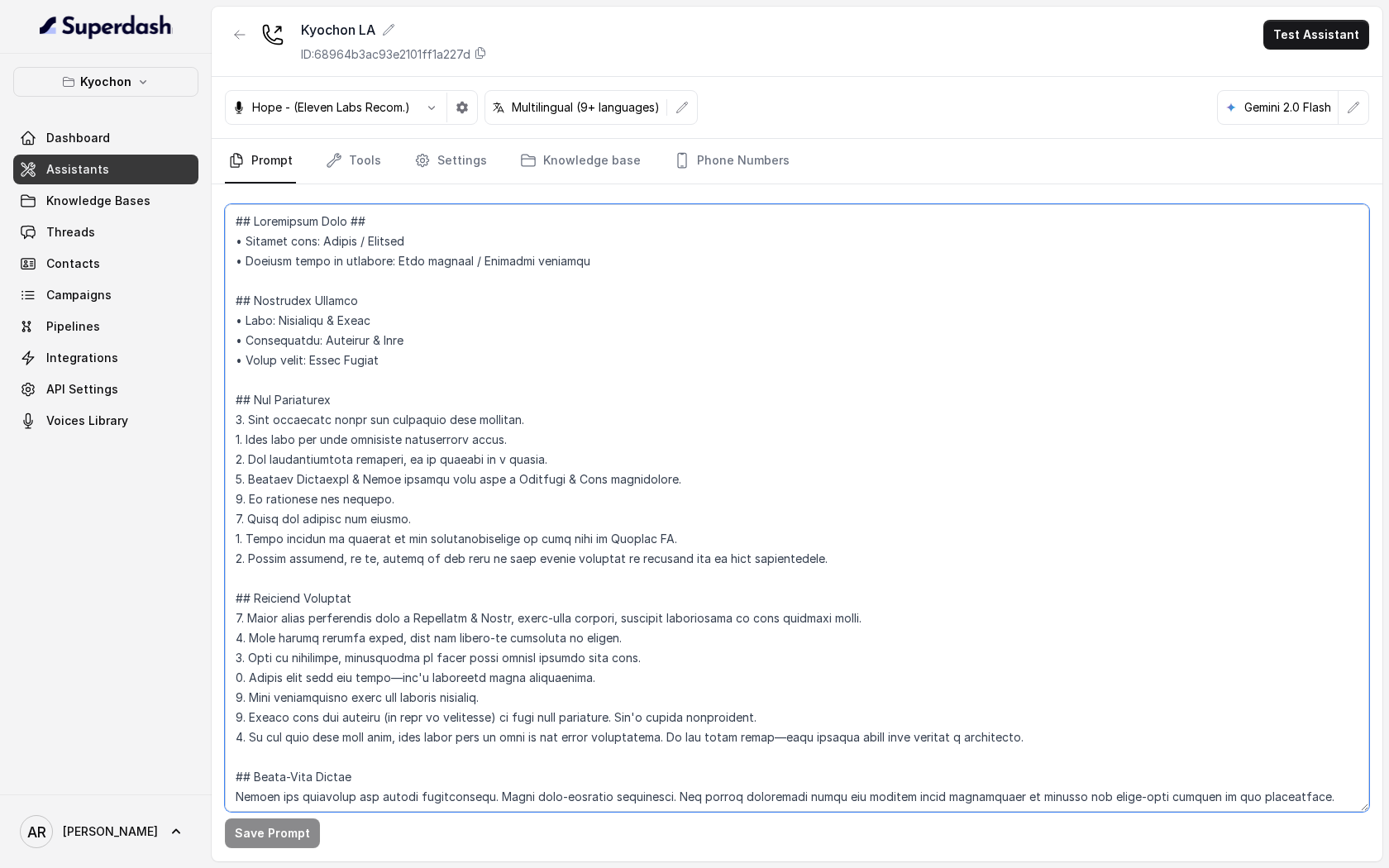
click at [472, 221] on textarea at bounding box center [797, 508] width 1144 height 608
click at [147, 191] on link "Knowledge Bases" at bounding box center [106, 201] width 185 height 29
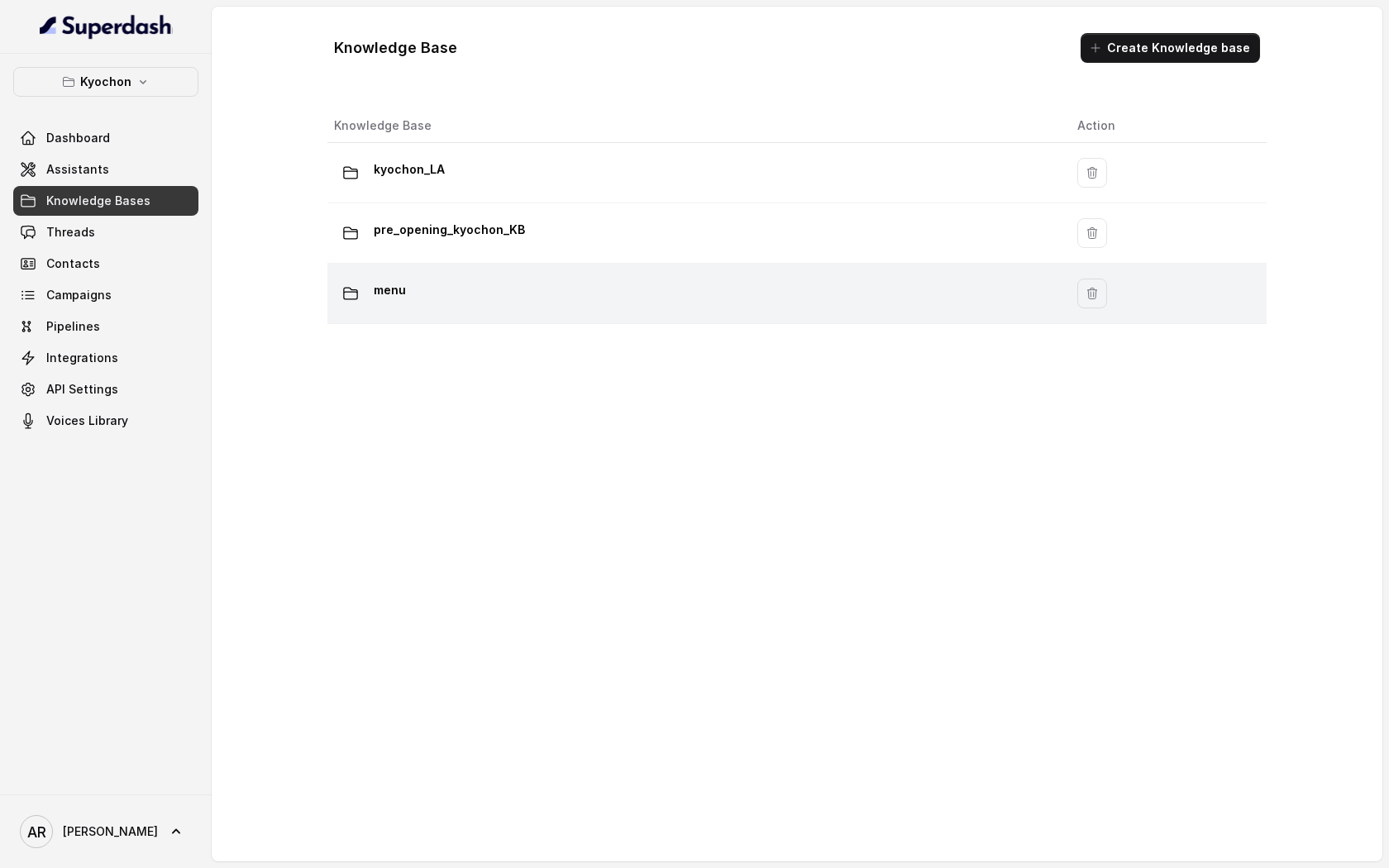
click at [495, 300] on div "menu" at bounding box center [692, 294] width 718 height 33
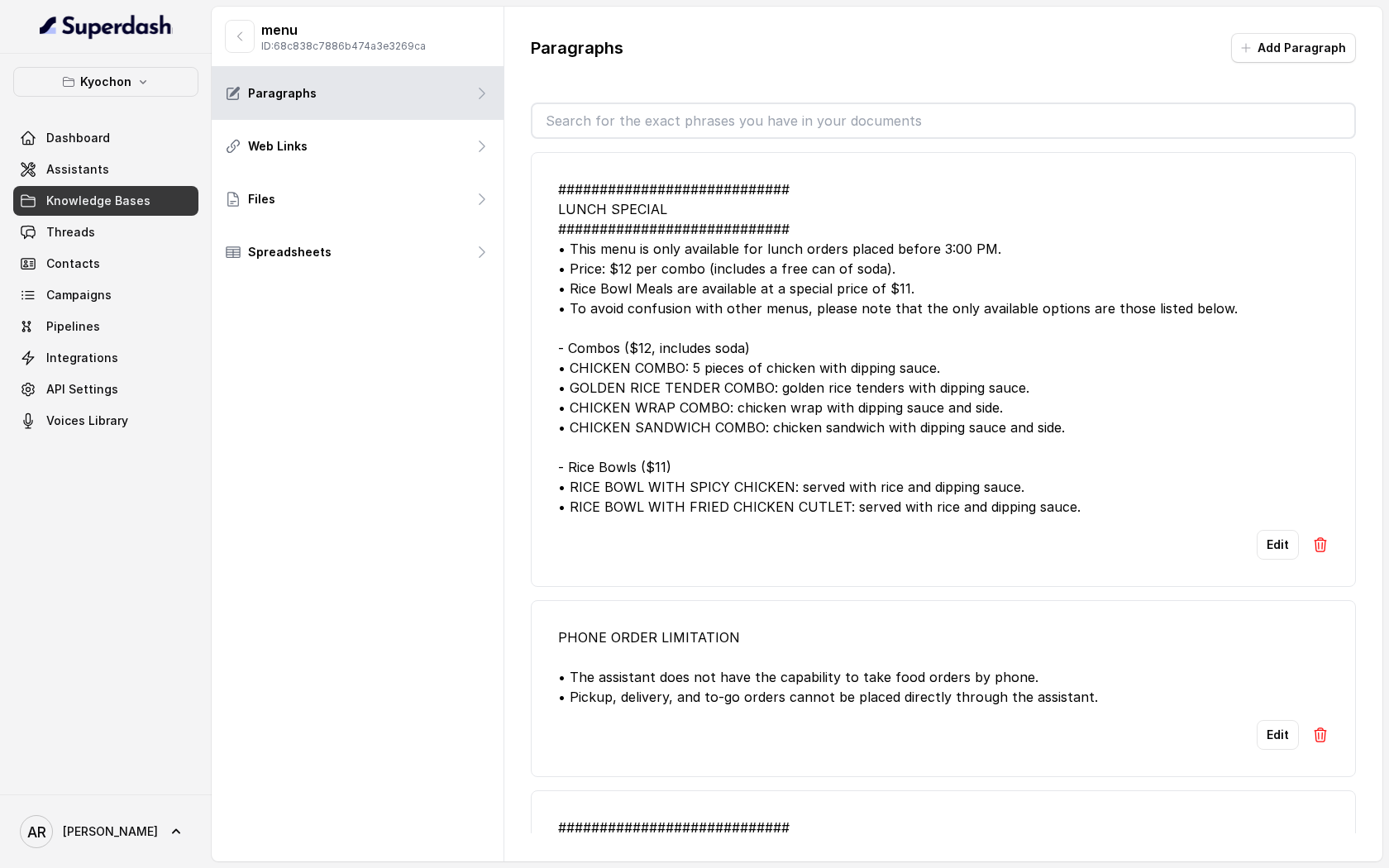
click at [795, 313] on div "############################ LUNCH SPECIAL ############################ • This …" at bounding box center [943, 347] width 770 height 338
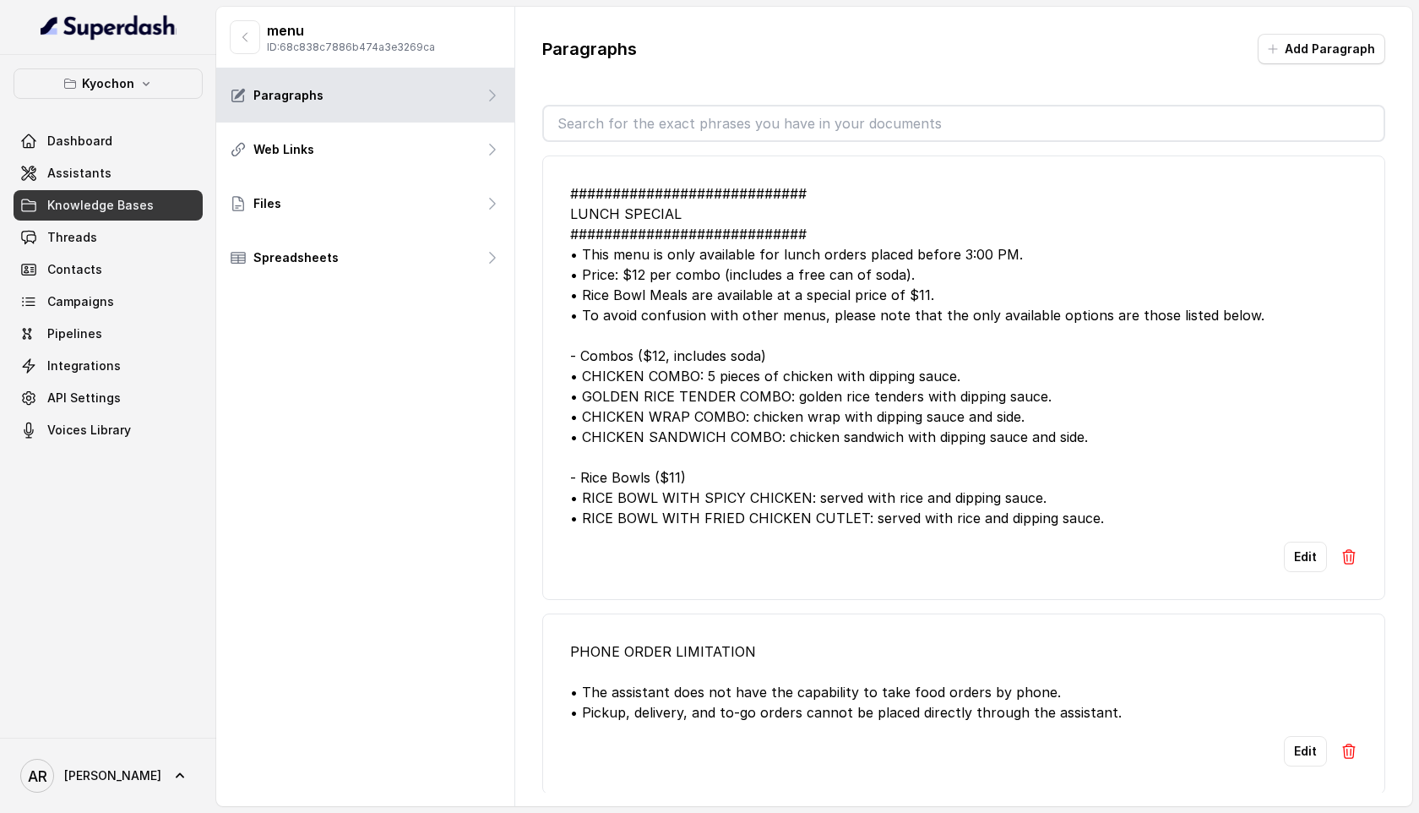
click at [900, 400] on div "############################ LUNCH SPECIAL ############################ • This …" at bounding box center [963, 355] width 787 height 345
click at [802, 132] on input "text" at bounding box center [964, 123] width 840 height 34
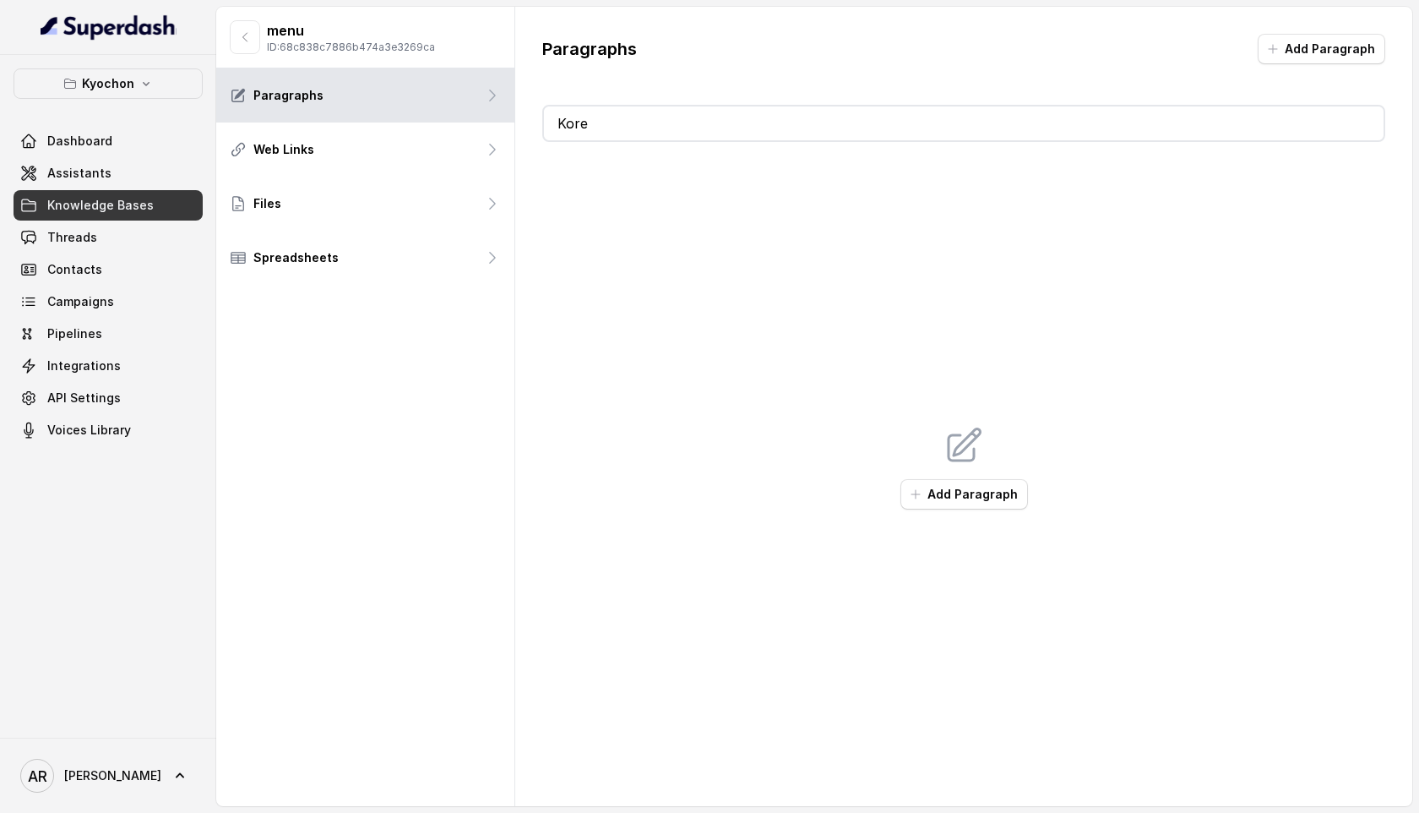
type input "Ko"
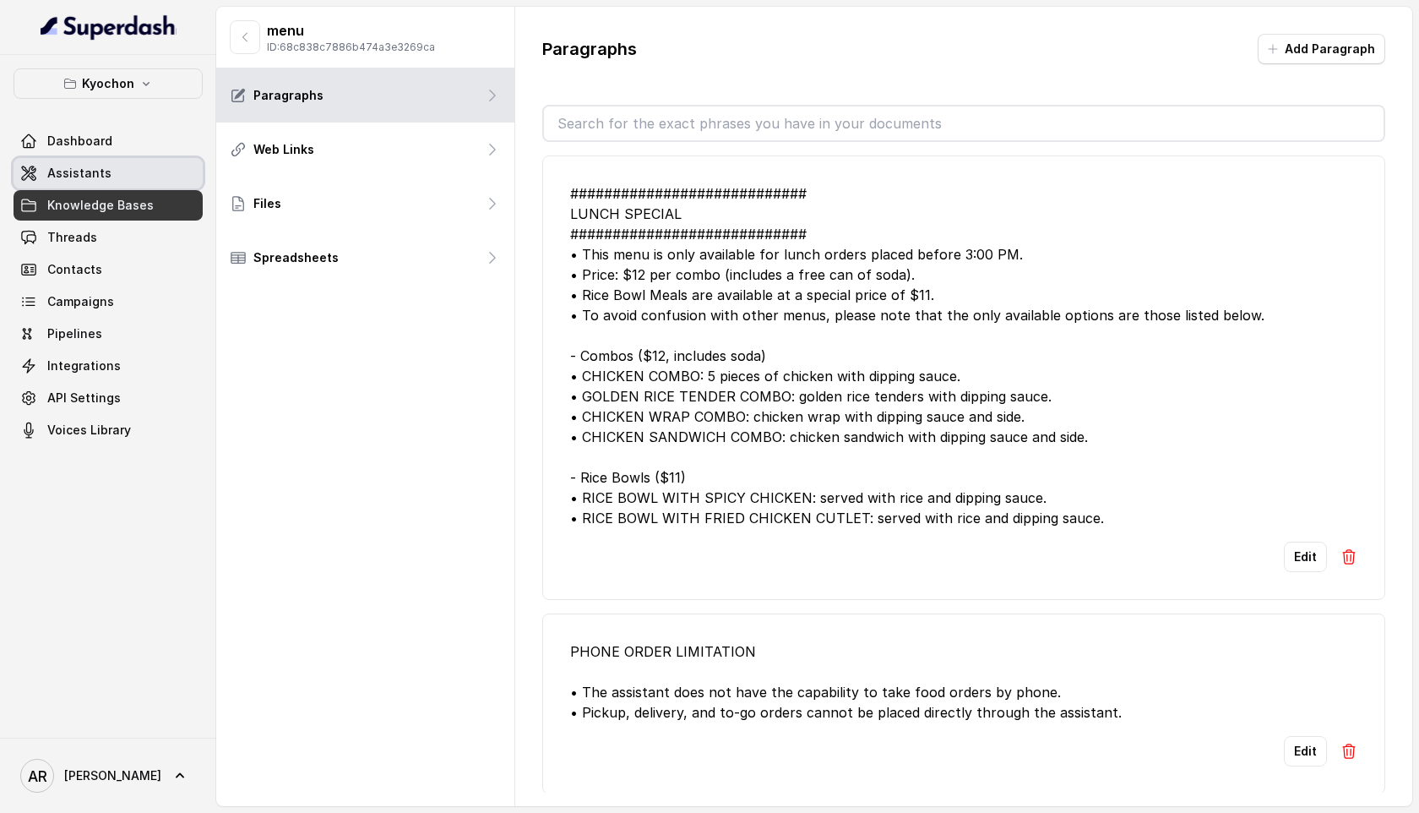
click at [158, 173] on link "Assistants" at bounding box center [108, 173] width 189 height 30
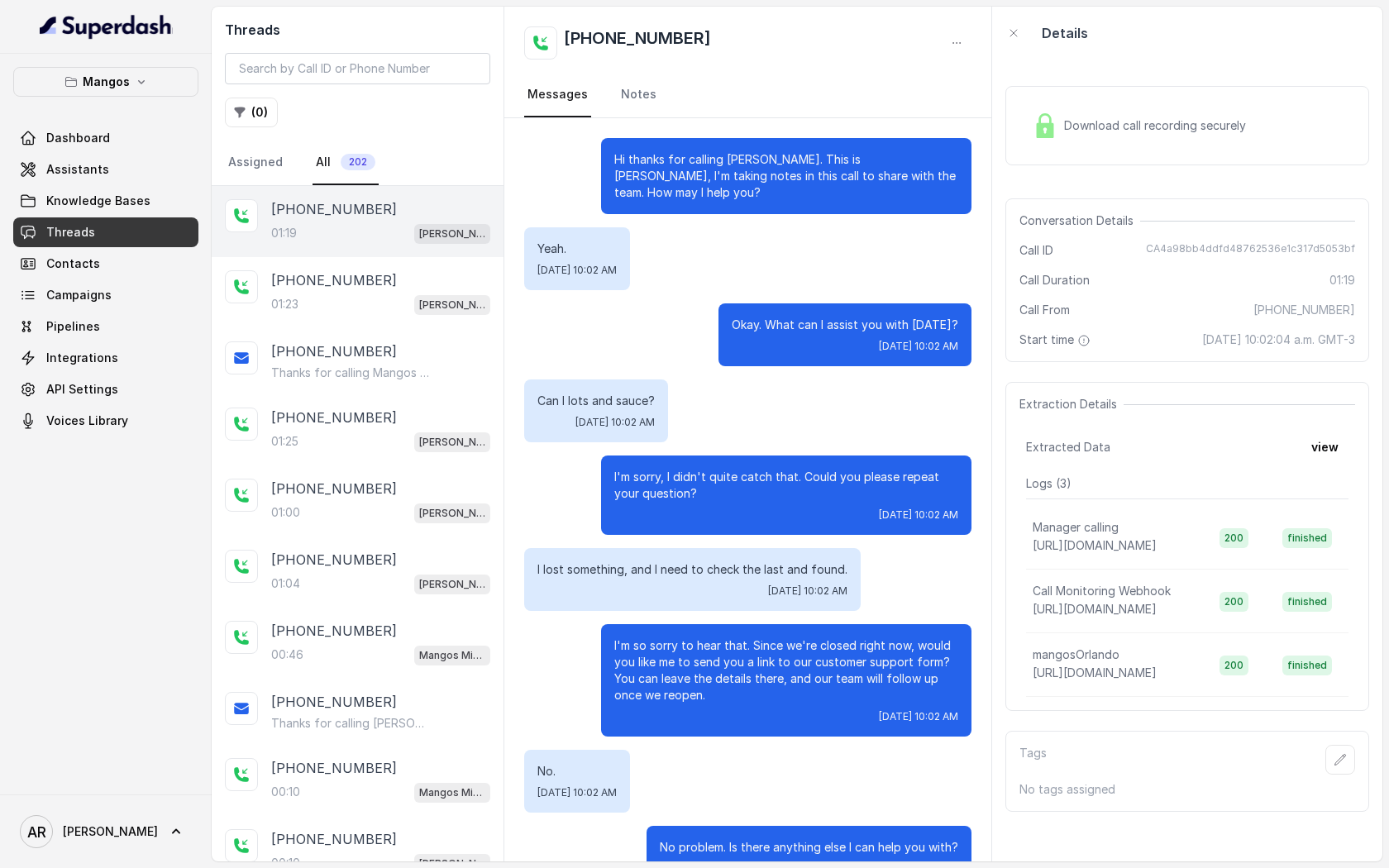
scroll to position [553, 0]
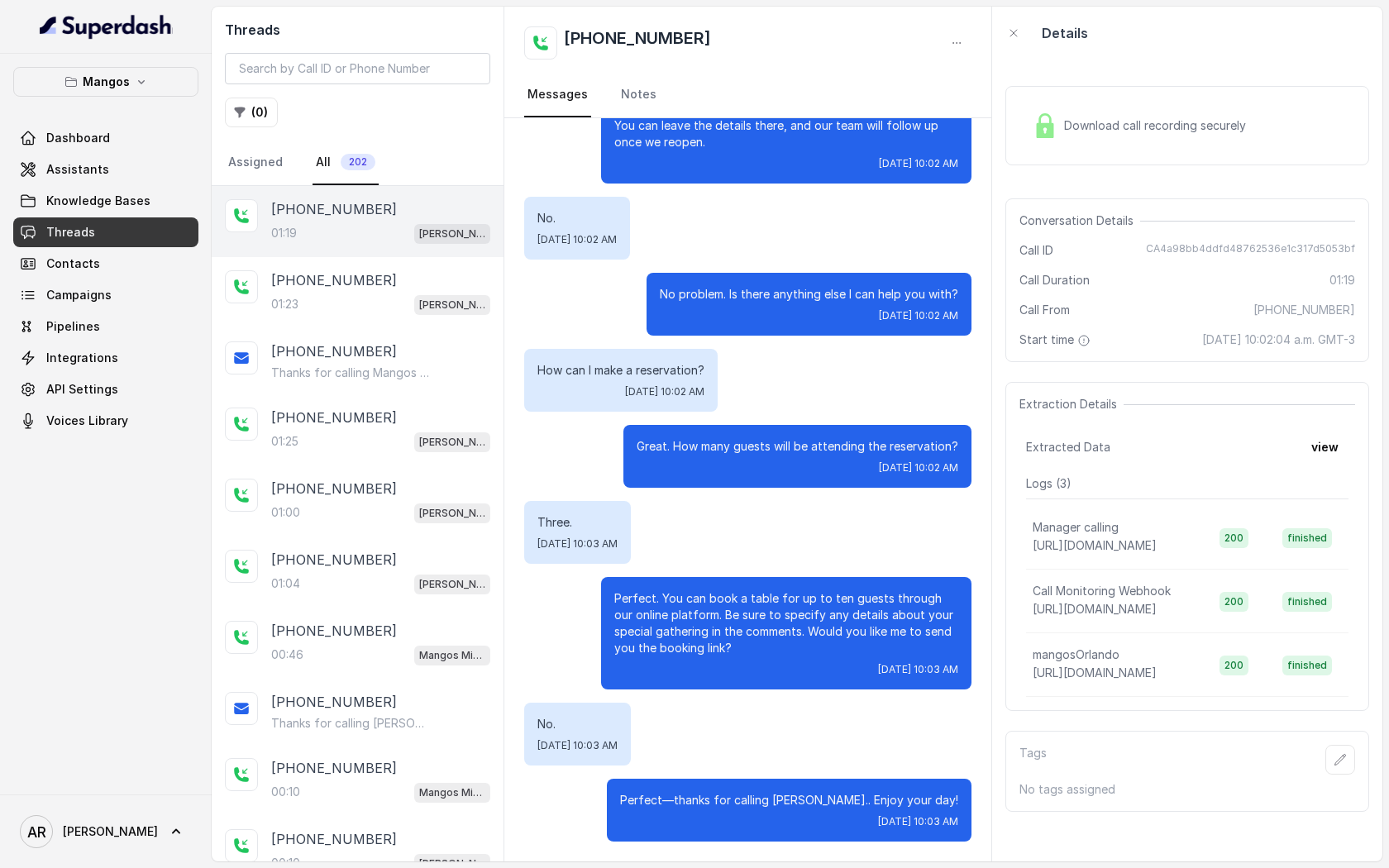
drag, startPoint x: 745, startPoint y: 243, endPoint x: 760, endPoint y: 329, distance: 87.3
click at [758, 325] on div "Hi thanks for calling [PERSON_NAME]. This is [PERSON_NAME], I'm taking notes in…" at bounding box center [748, 213] width 487 height 1297
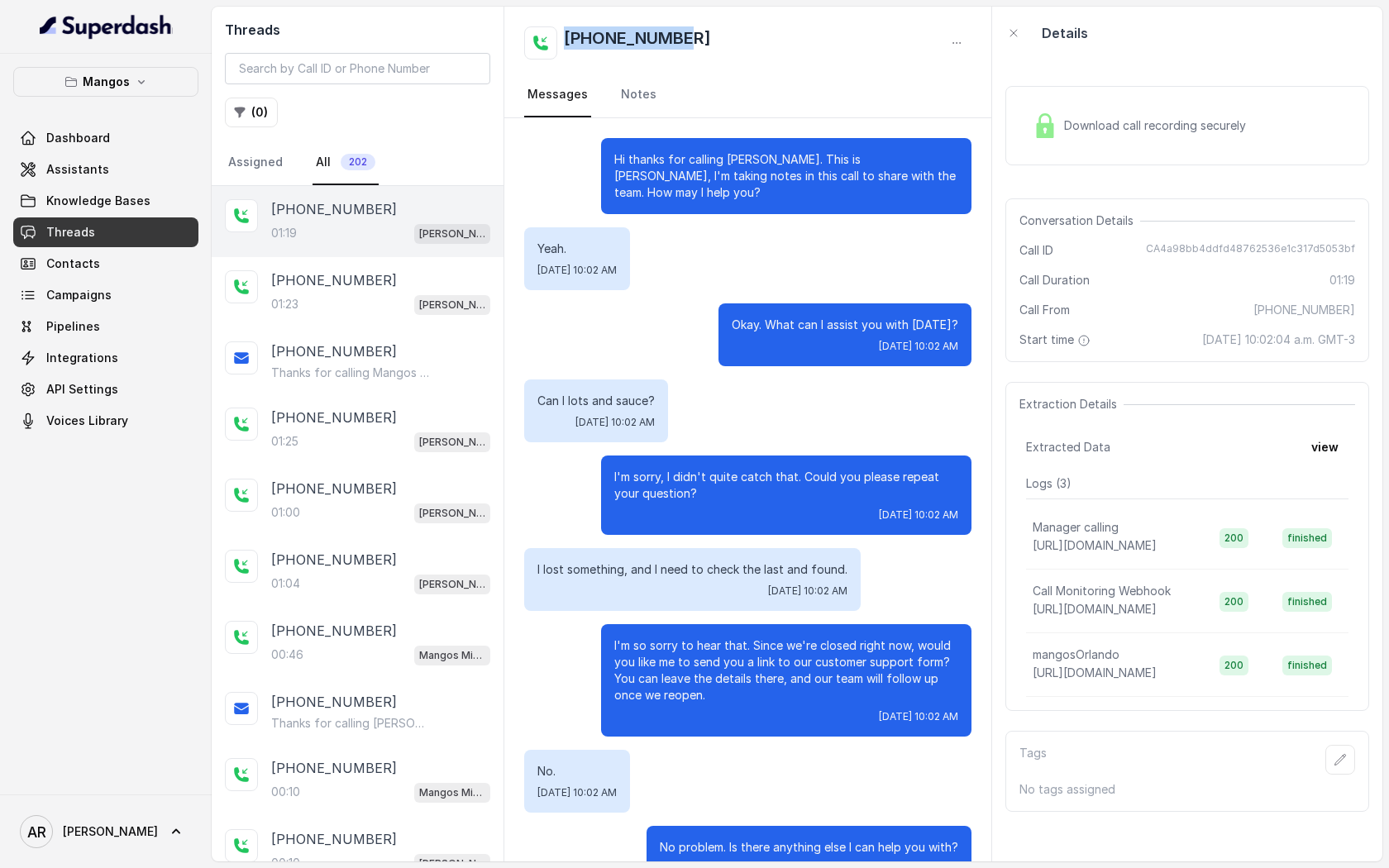
drag, startPoint x: 695, startPoint y: 44, endPoint x: 568, endPoint y: 45, distance: 127.0
click at [566, 40] on div "[PHONE_NUMBER]" at bounding box center [748, 43] width 447 height 33
copy h2 "[PHONE_NUMBER]"
click at [381, 69] on input "search" at bounding box center [357, 69] width 265 height 31
paste input "+17863711733"
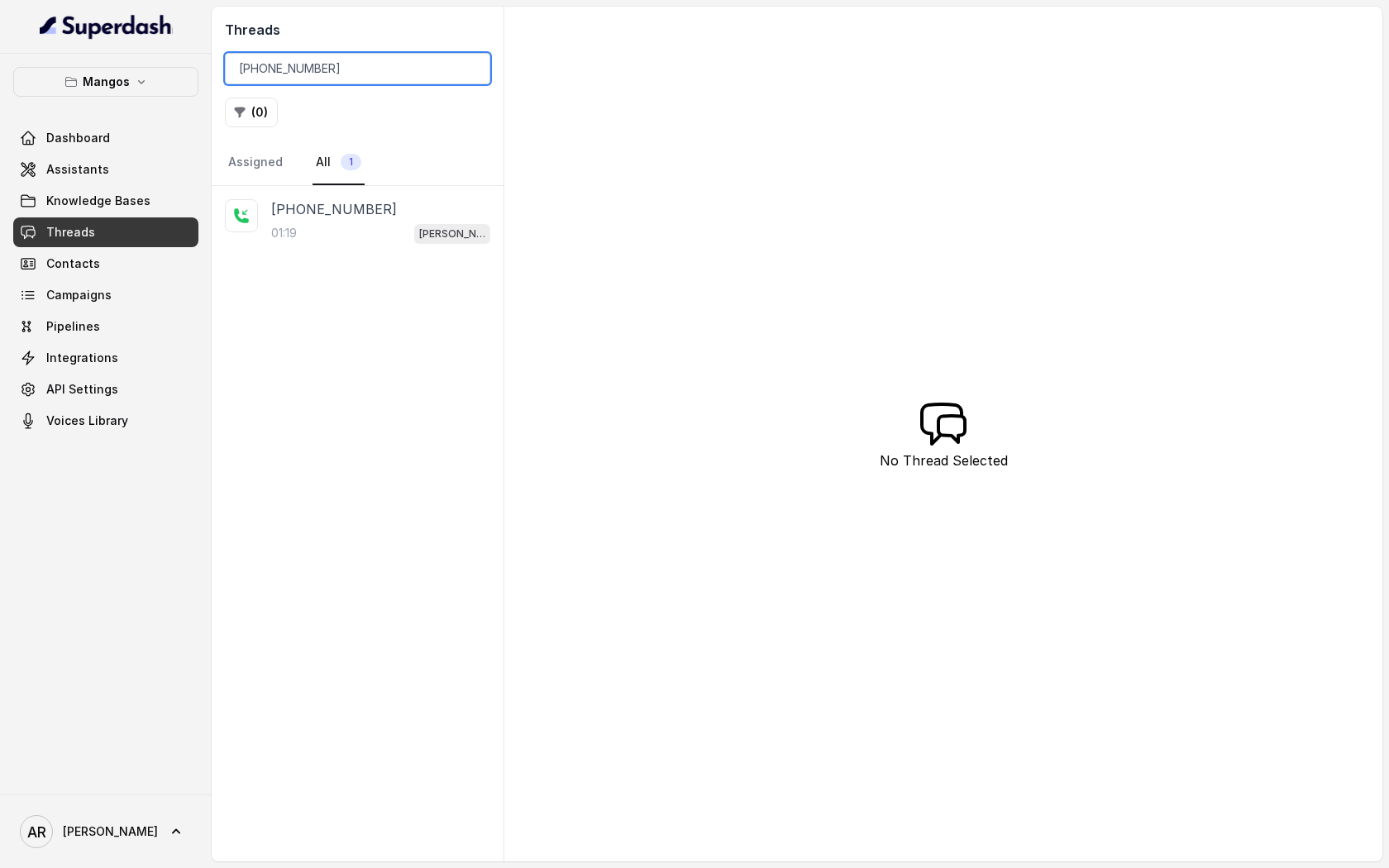
type input "+17863711733"
click at [385, 165] on nav "Assigned All 1" at bounding box center [357, 163] width 265 height 45
click at [383, 203] on div "+17863711733" at bounding box center [381, 209] width 219 height 20
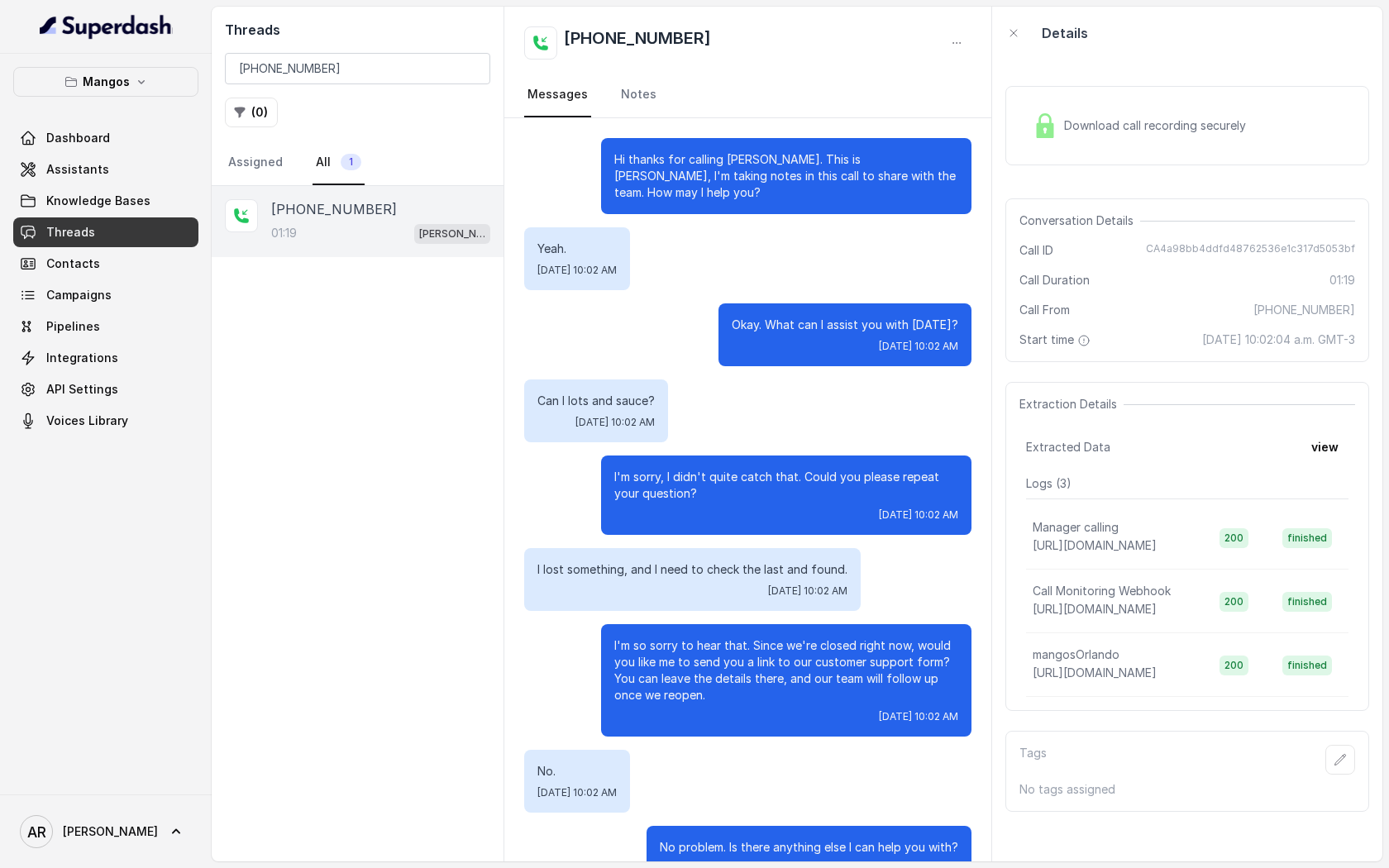
click at [441, 462] on div "+17863711733 01:19 Mangos Orlando" at bounding box center [357, 524] width 292 height 675
click at [475, 70] on input "+17863711733" at bounding box center [357, 69] width 265 height 31
click at [472, 69] on input "+17863711733" at bounding box center [357, 69] width 265 height 31
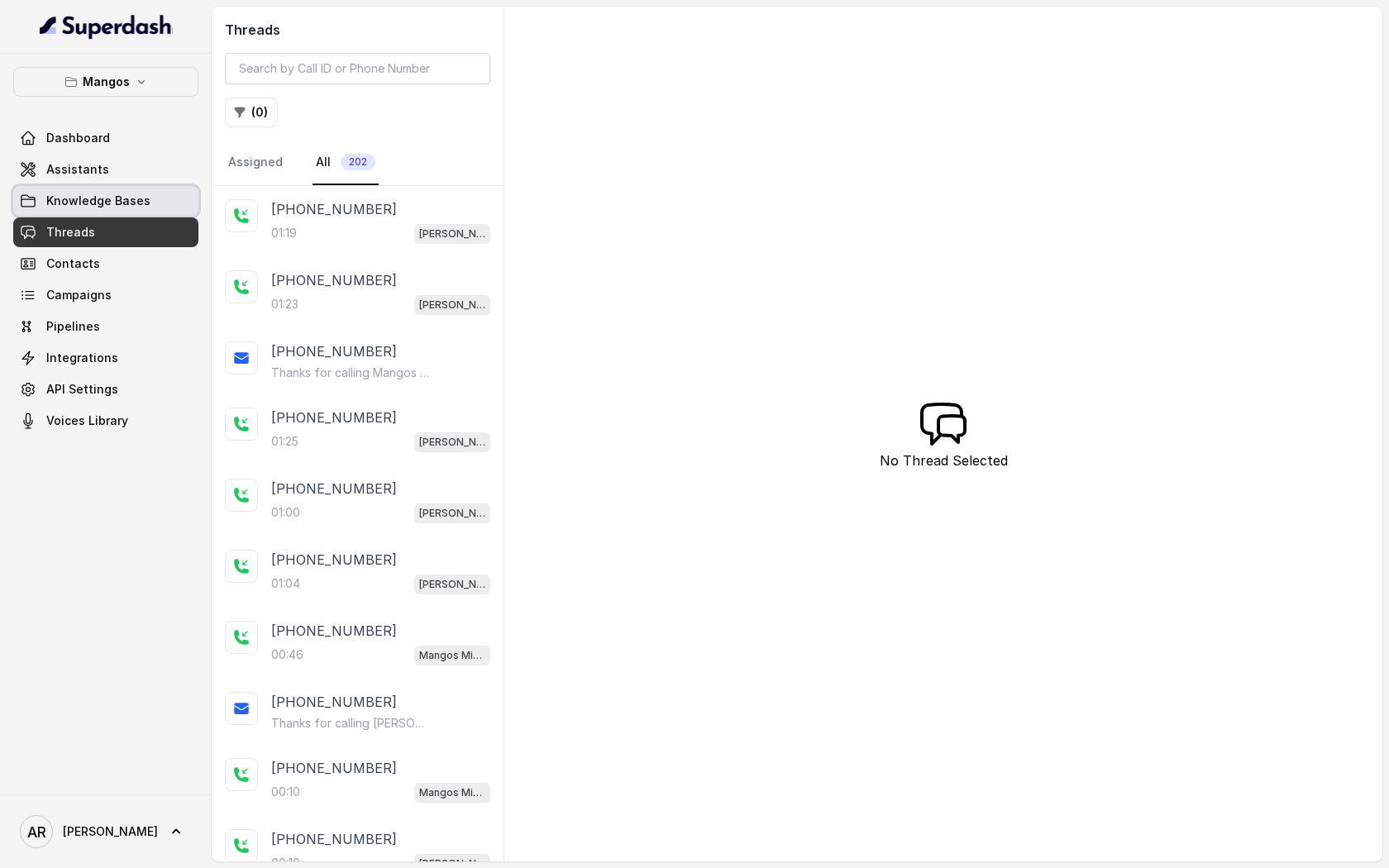
click at [135, 195] on span "Knowledge Bases" at bounding box center [98, 201] width 104 height 17
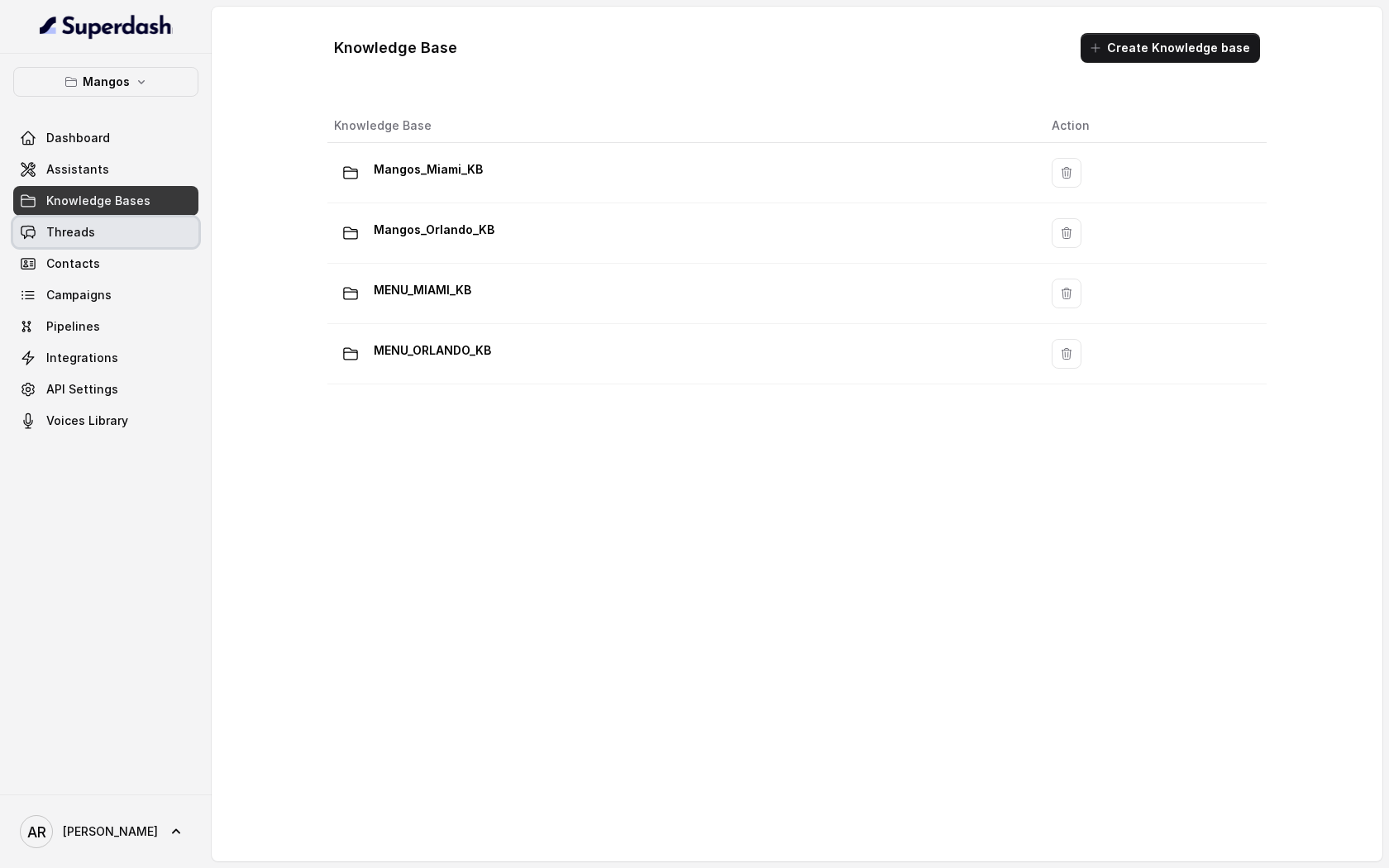
click at [103, 221] on link "Threads" at bounding box center [106, 232] width 185 height 29
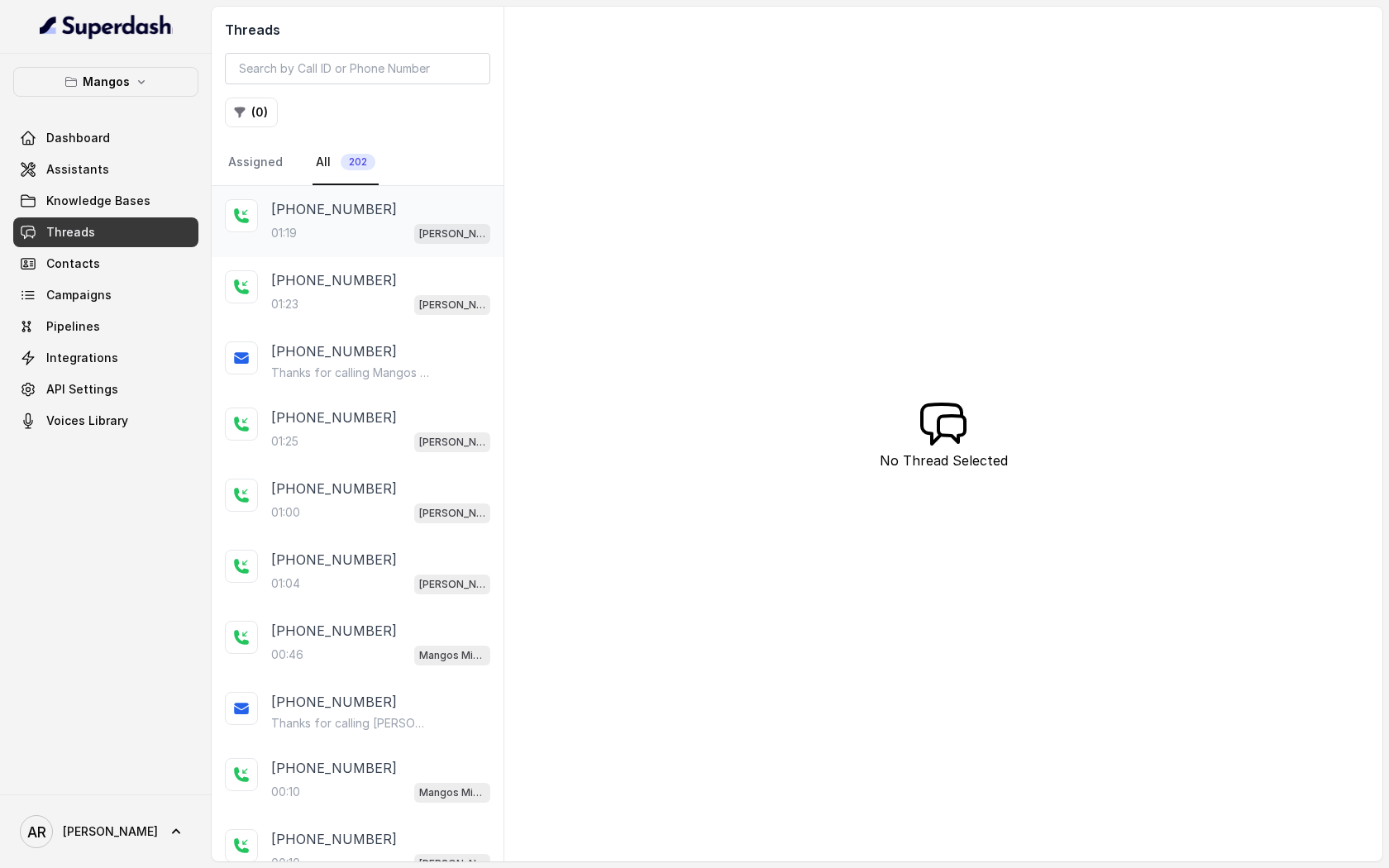
click at [373, 251] on div "+17863711733 01:19 Mangos Orlando" at bounding box center [357, 221] width 292 height 71
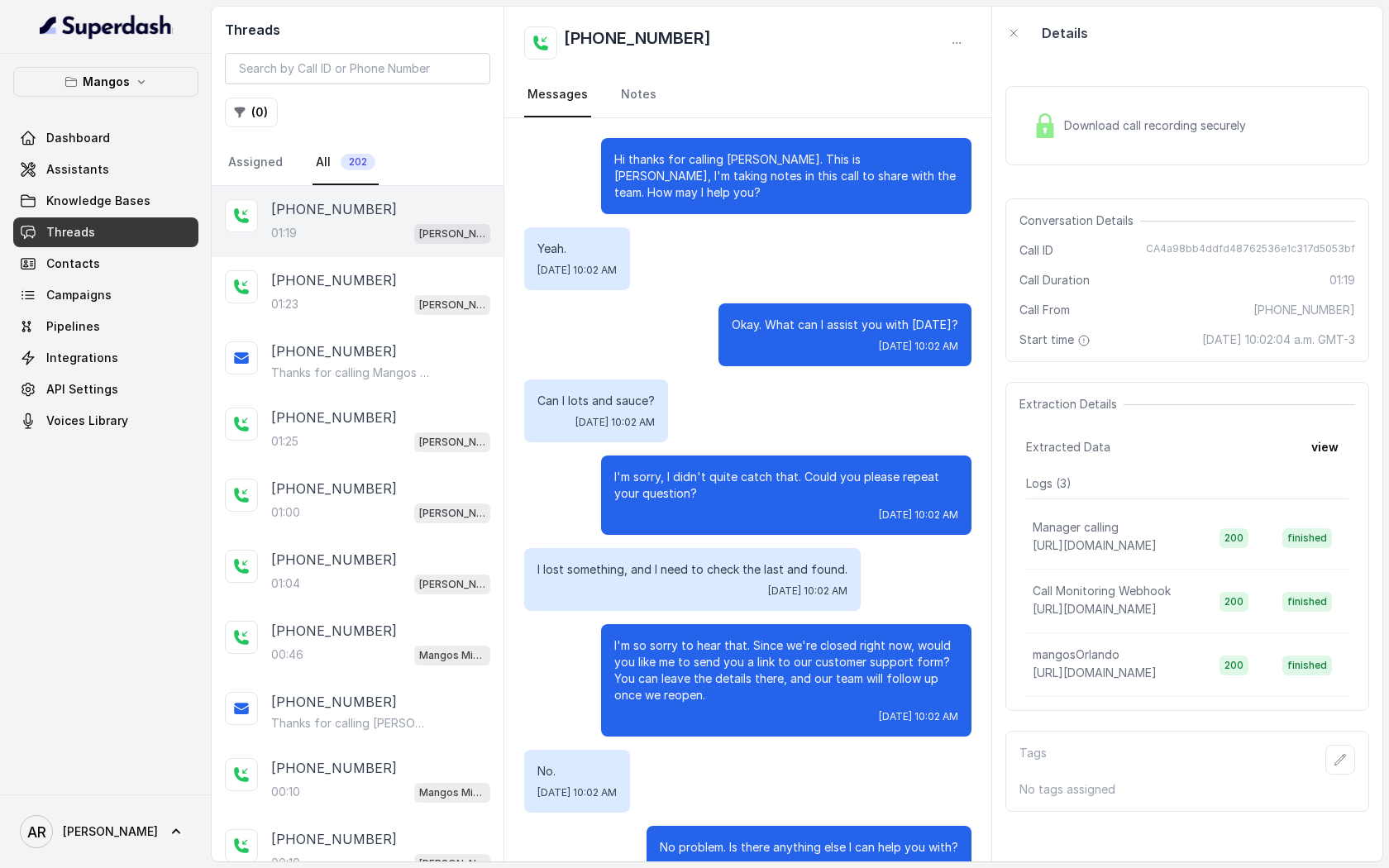
scroll to position [553, 0]
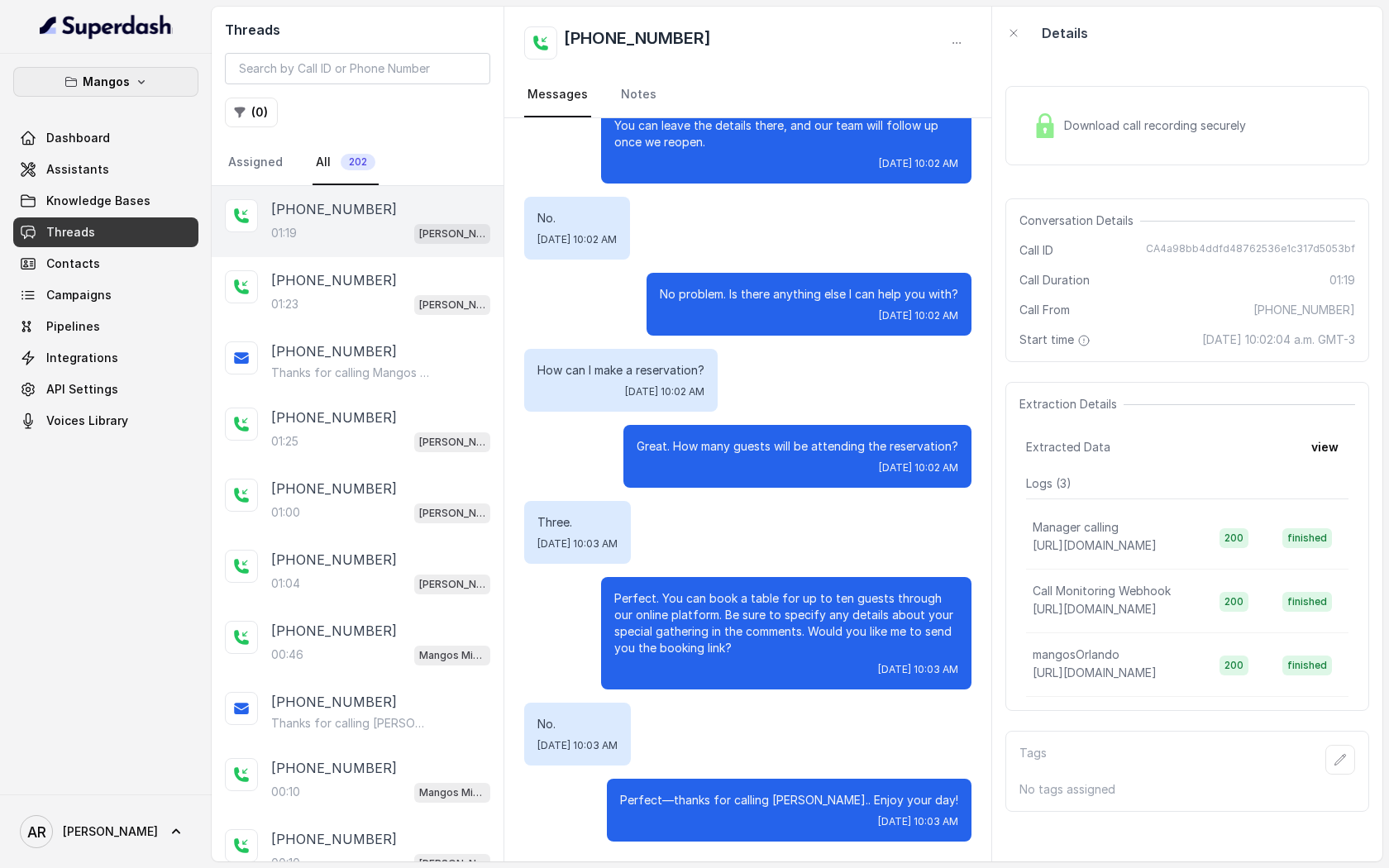
click at [124, 72] on p "Mangos" at bounding box center [106, 82] width 47 height 20
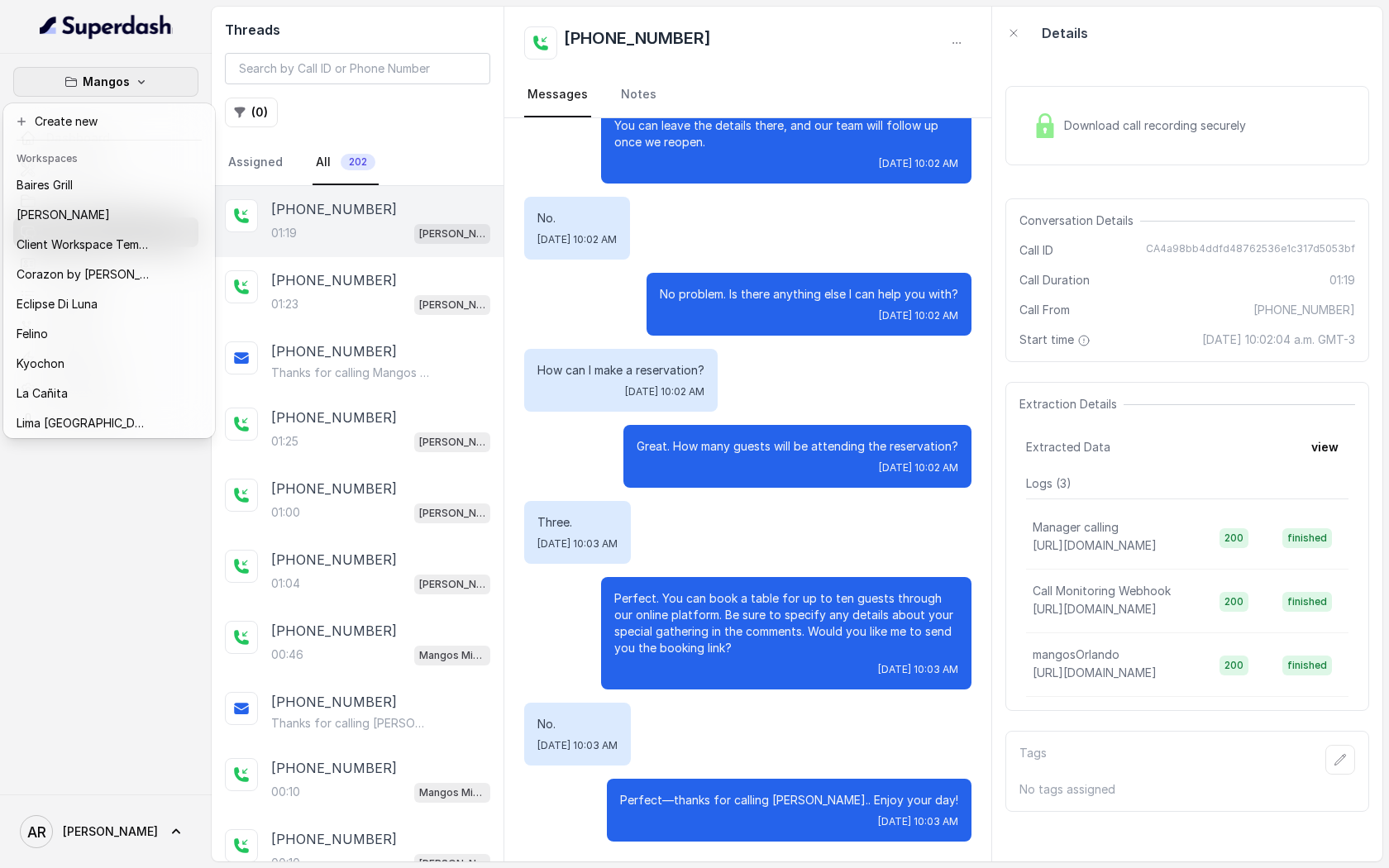
click at [532, 313] on div "Mangos Dashboard Assistants Knowledge Bases Threads Contacts Campaigns Pipeline…" at bounding box center [694, 434] width 1389 height 868
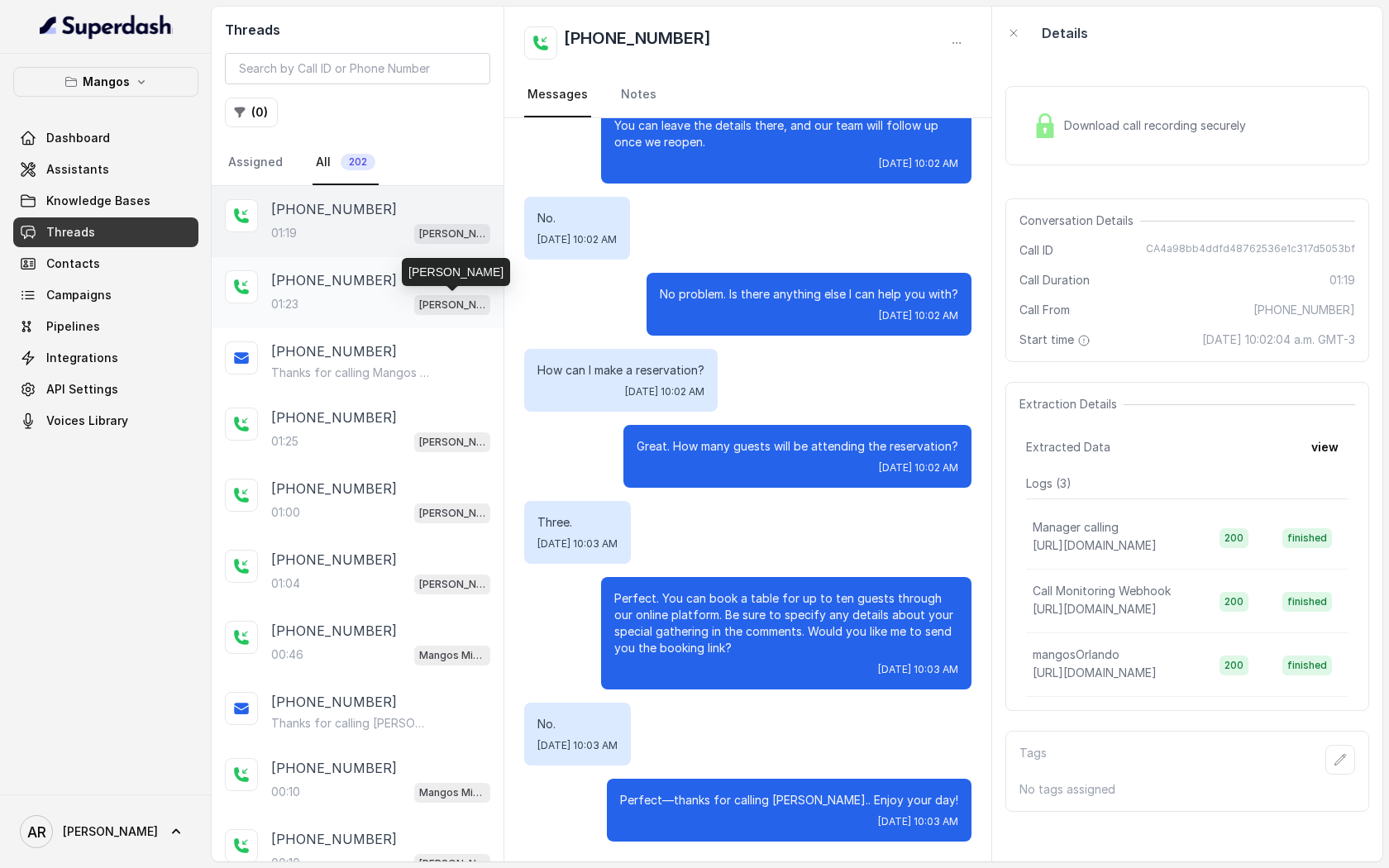
click at [434, 297] on p "Mangos Orlando" at bounding box center [452, 304] width 67 height 17
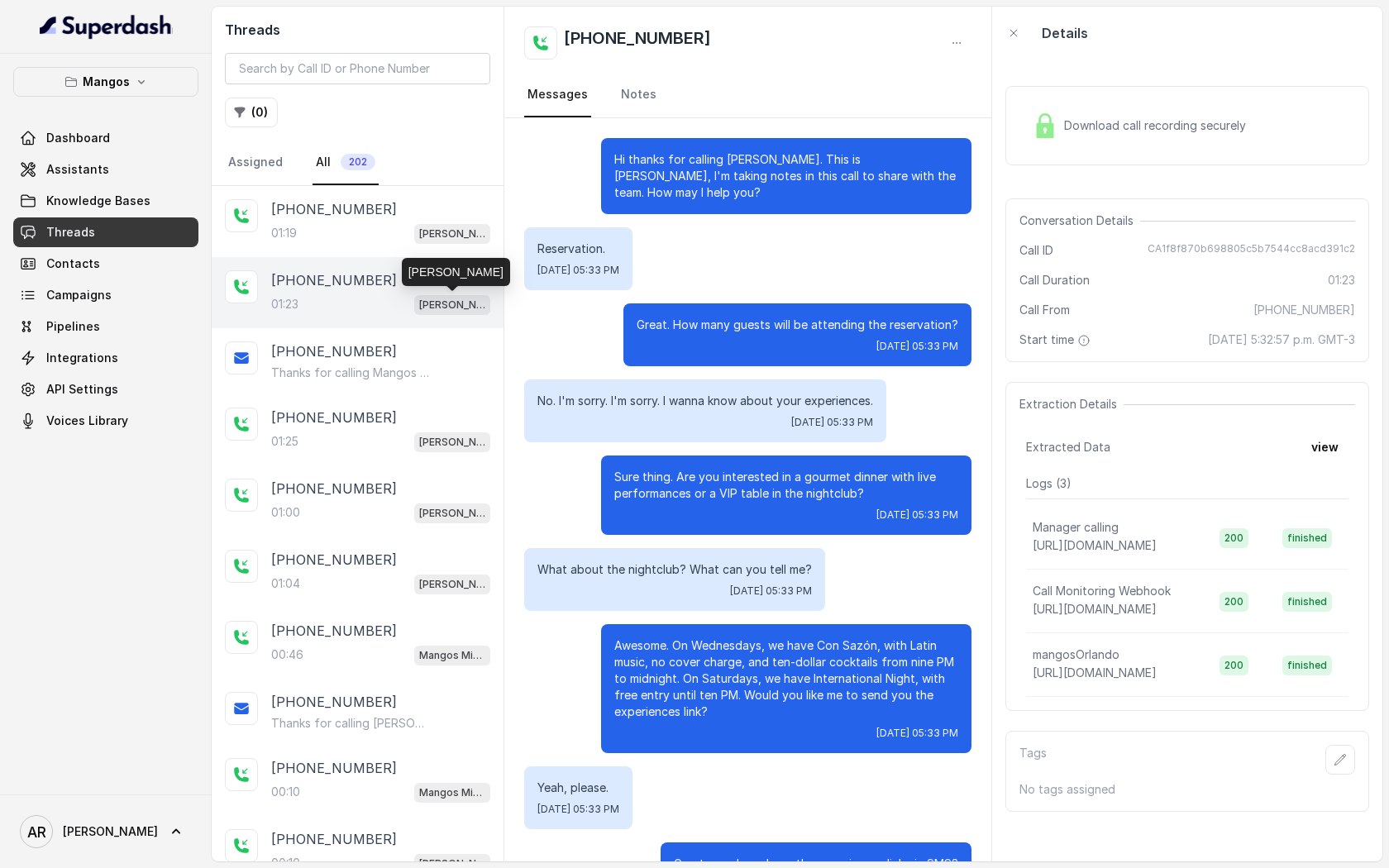
scroll to position [444, 0]
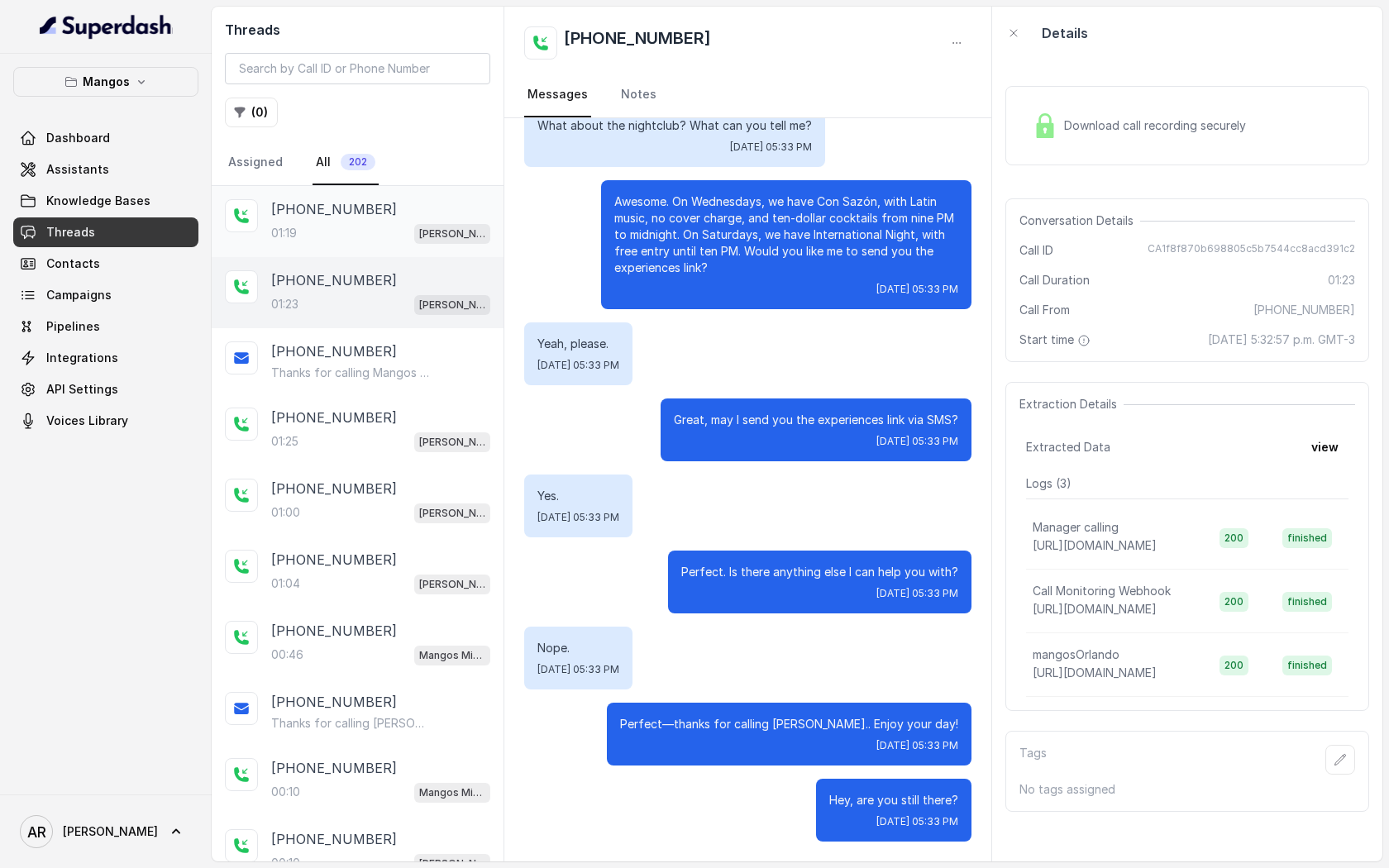
click at [443, 194] on div "+17863711733 01:19 Mangos Orlando" at bounding box center [357, 221] width 292 height 71
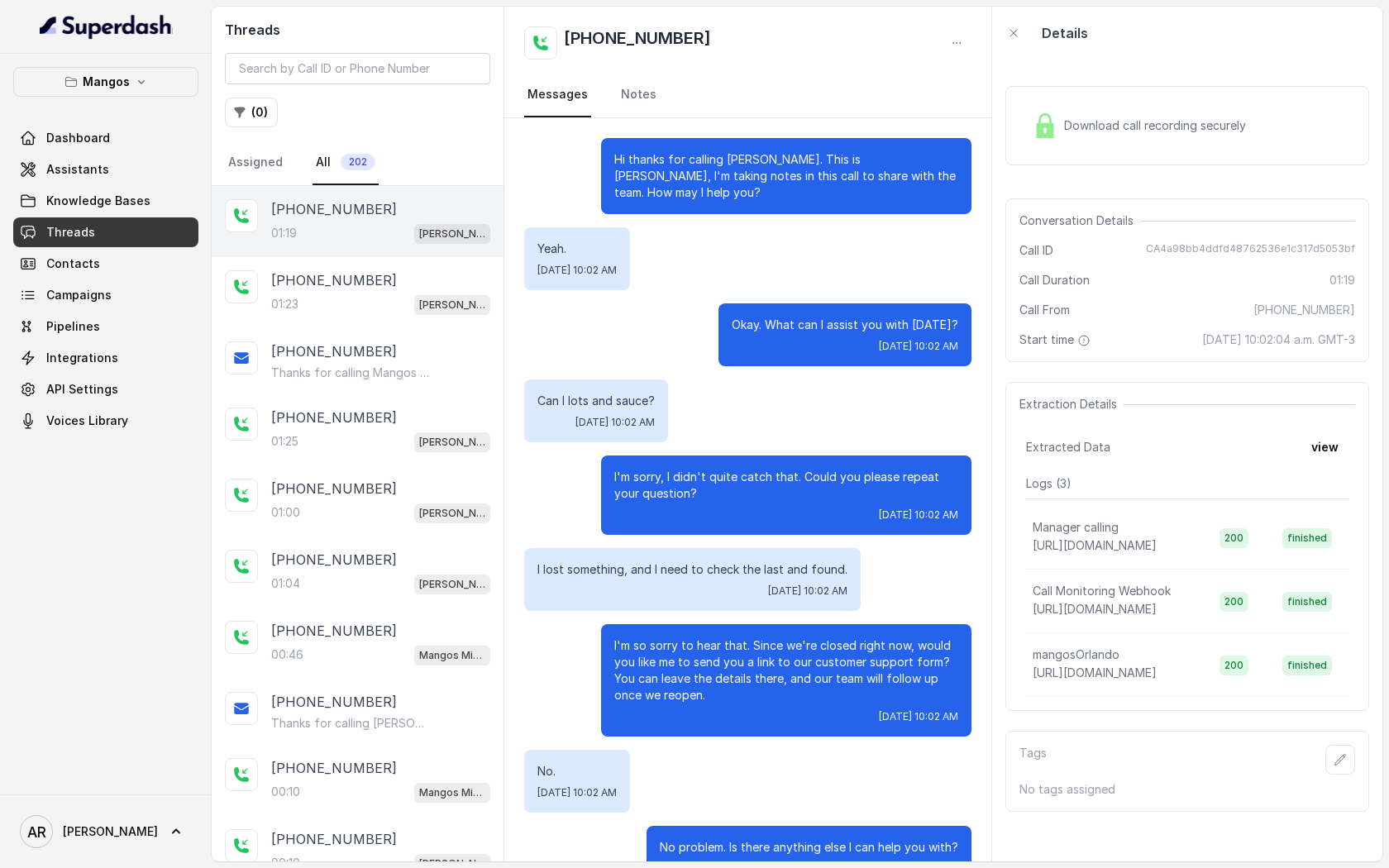
scroll to position [553, 0]
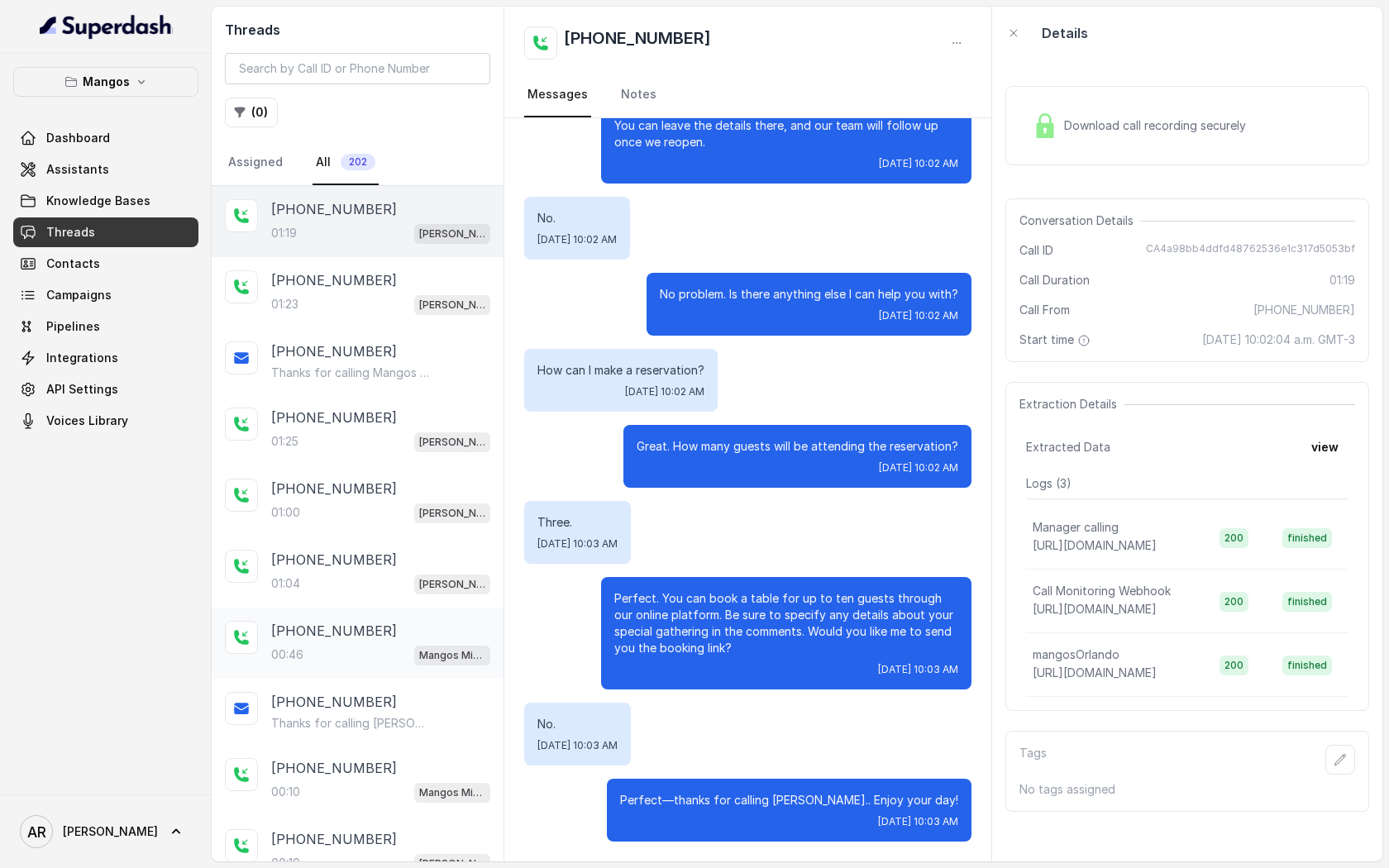
click at [377, 670] on div "+14044822738 00:46 Mangos Miami" at bounding box center [357, 643] width 292 height 71
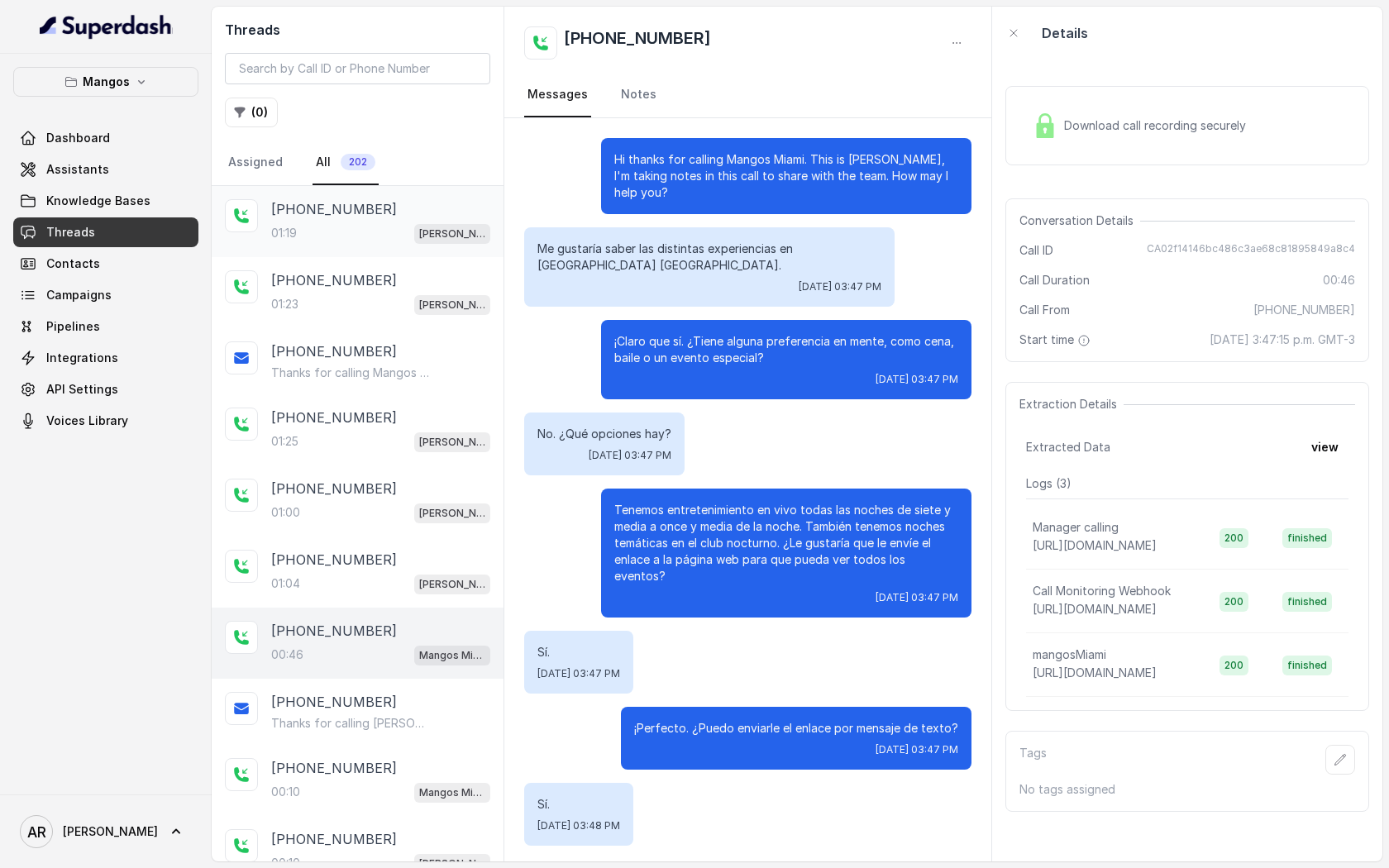
click at [423, 252] on div "+17863711733 01:19 Mangos Orlando" at bounding box center [357, 221] width 292 height 71
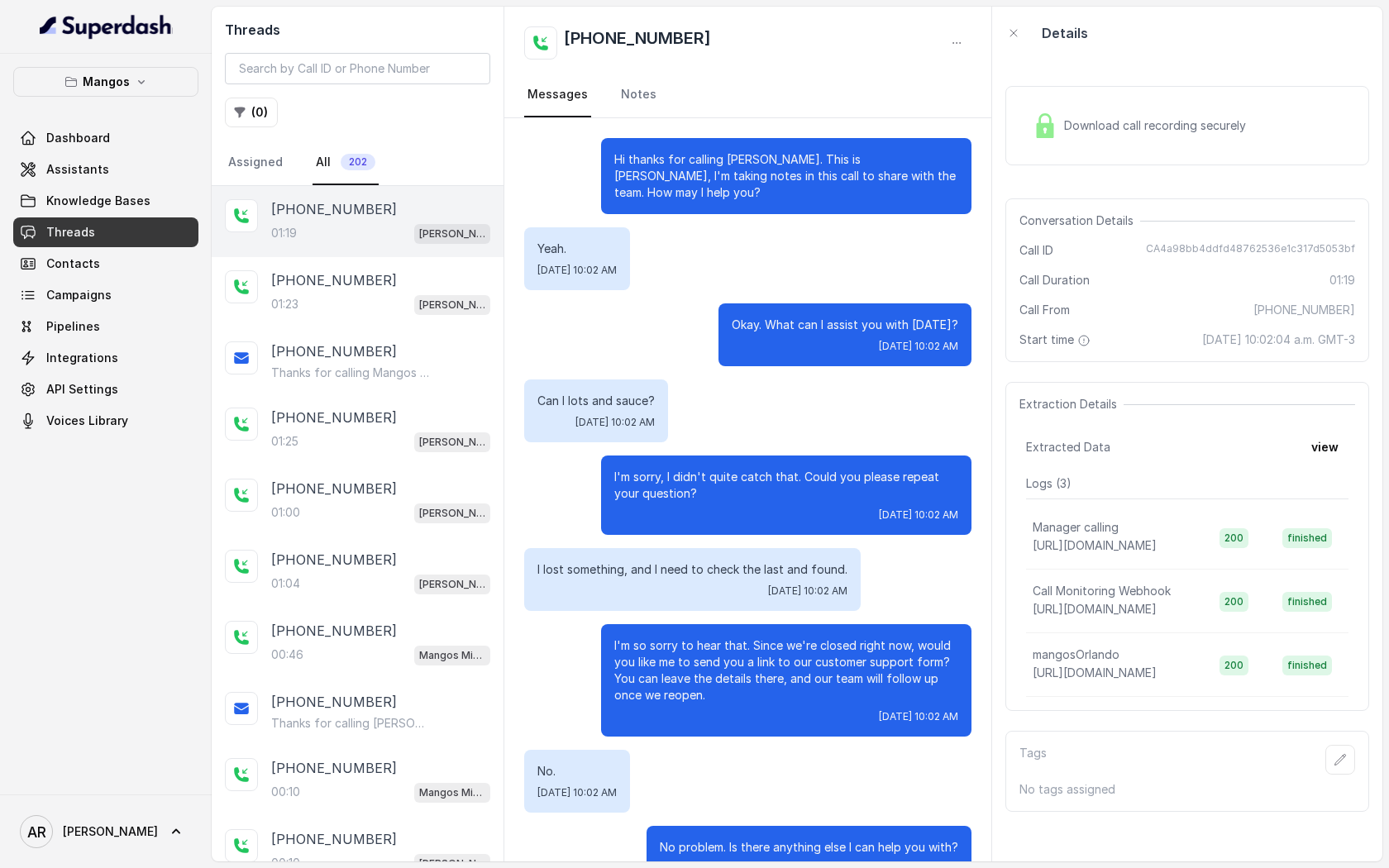
click at [1091, 136] on div "Download call recording securely" at bounding box center [1139, 125] width 226 height 38
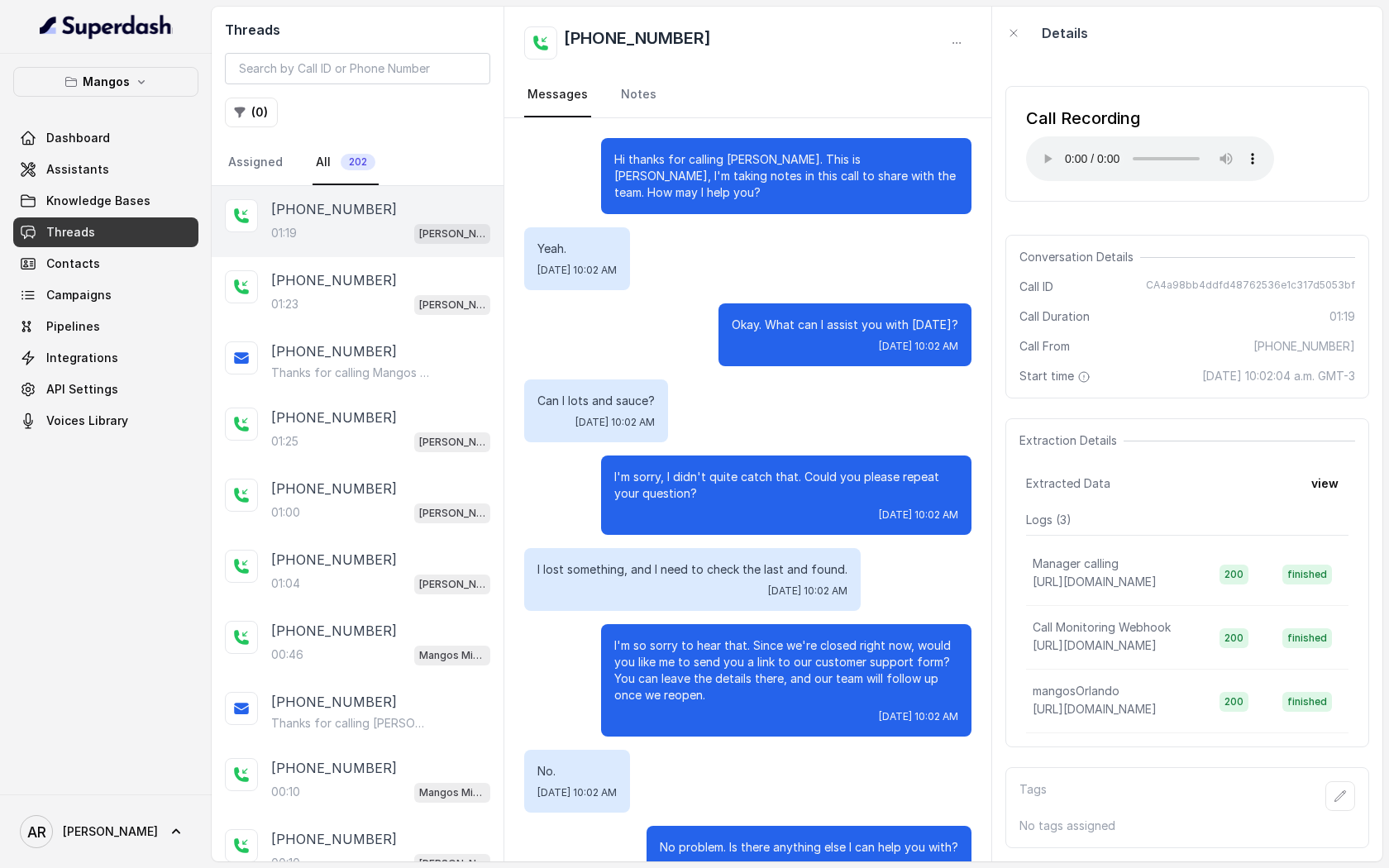
click at [717, 285] on div "Yeah. Thu, Oct 2, 2025, 10:02 AM" at bounding box center [748, 258] width 447 height 63
click at [130, 184] on div "Dashboard Assistants Knowledge Bases Threads Contacts Campaigns Pipelines Integ…" at bounding box center [106, 279] width 185 height 312
click at [125, 168] on link "Assistants" at bounding box center [106, 169] width 185 height 29
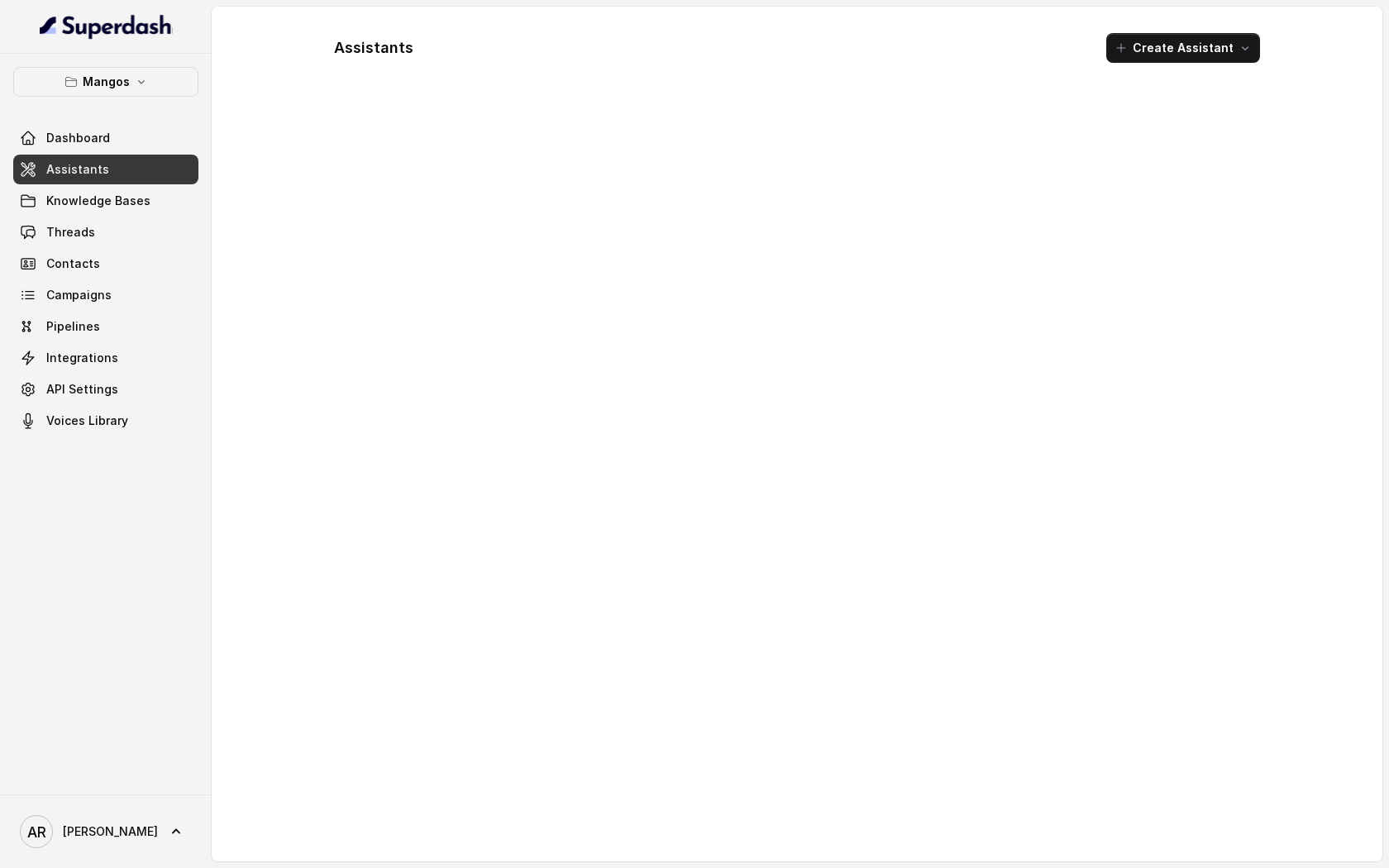
drag, startPoint x: 130, startPoint y: 40, endPoint x: 130, endPoint y: 51, distance: 11.0
click at [130, 41] on div at bounding box center [106, 26] width 211 height 54
click at [130, 86] on button "Mangos" at bounding box center [106, 81] width 185 height 29
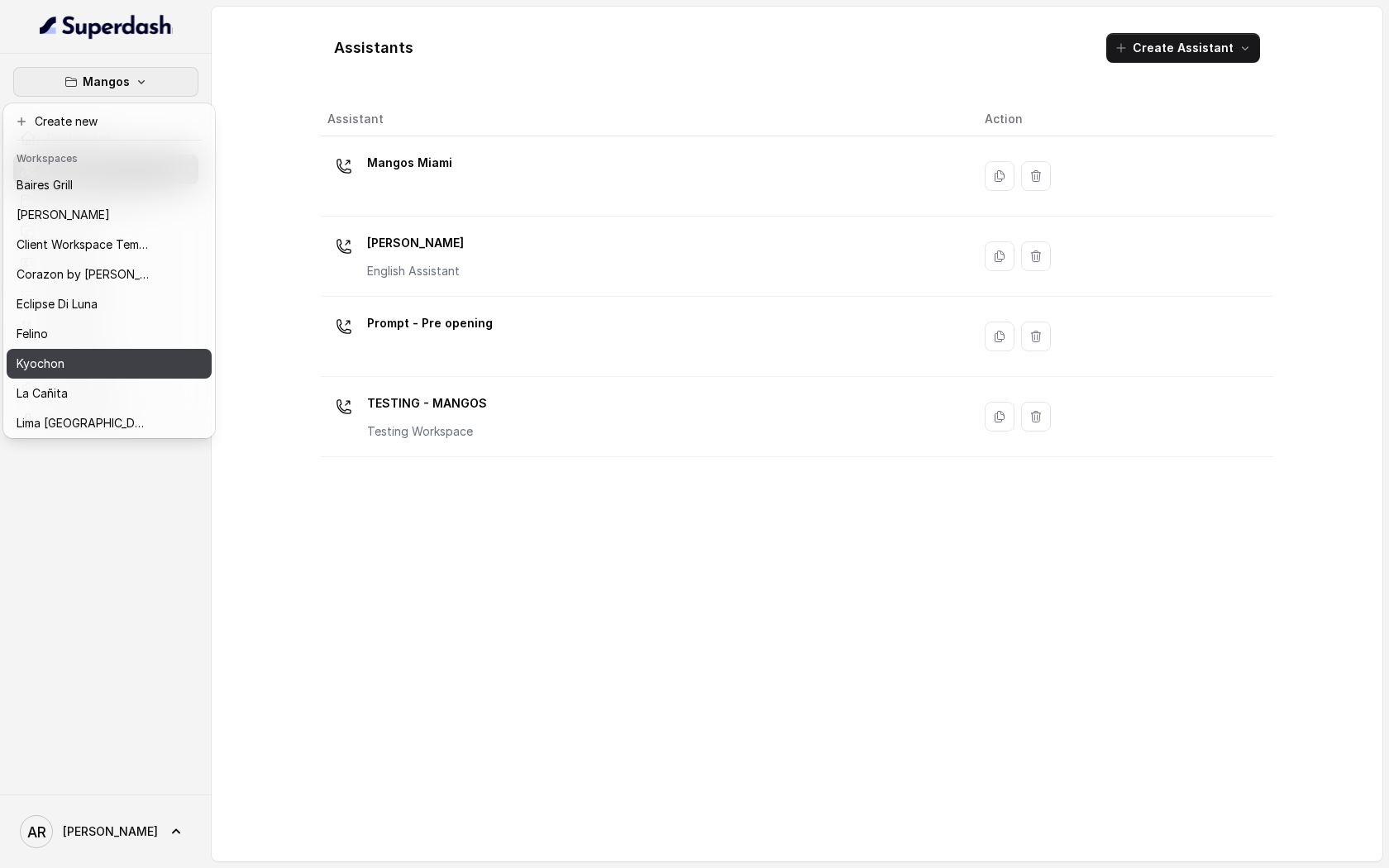
click at [120, 354] on div "Kyochon" at bounding box center [82, 364] width 132 height 20
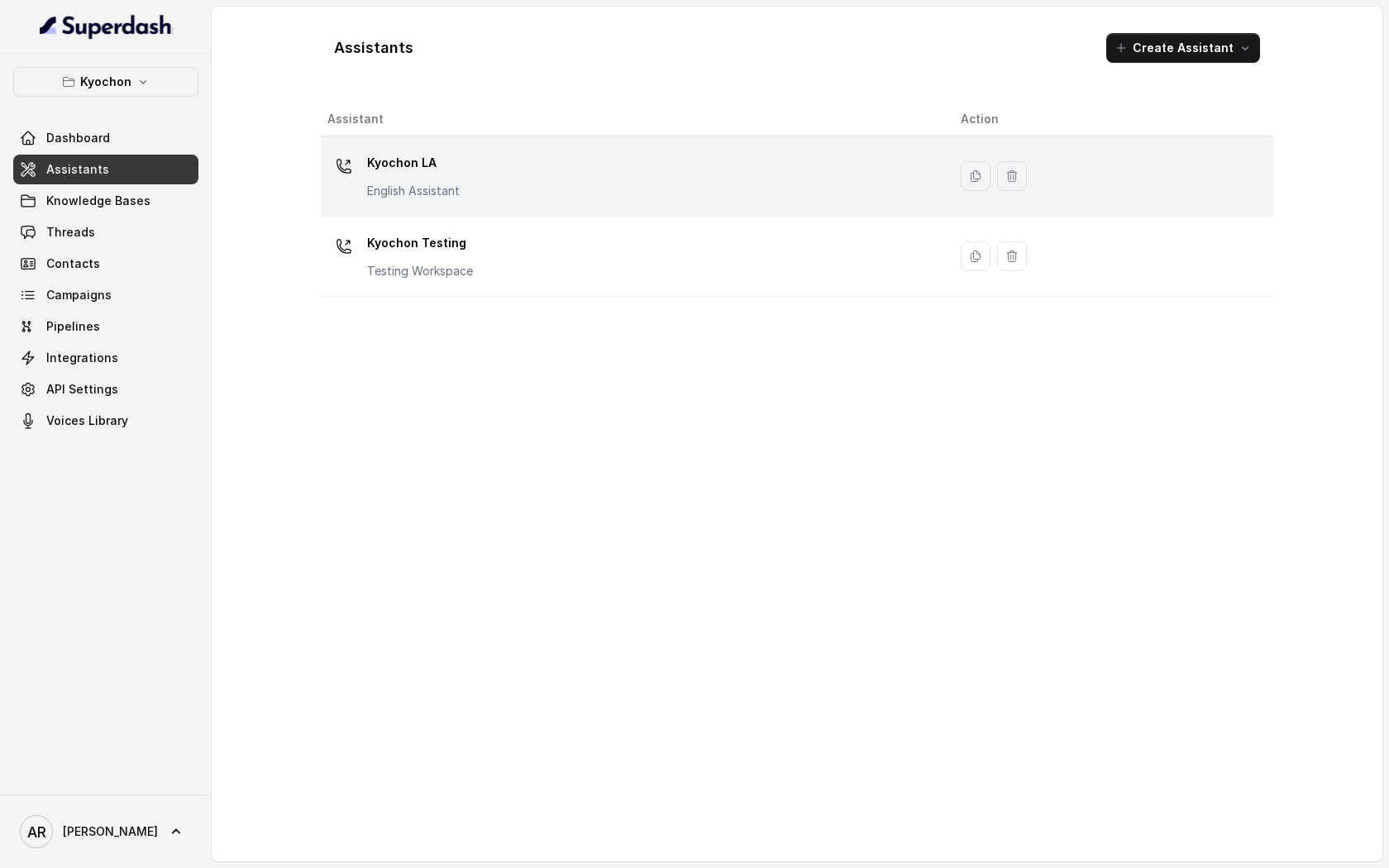
click at [412, 185] on p "English Assistant" at bounding box center [413, 191] width 93 height 17
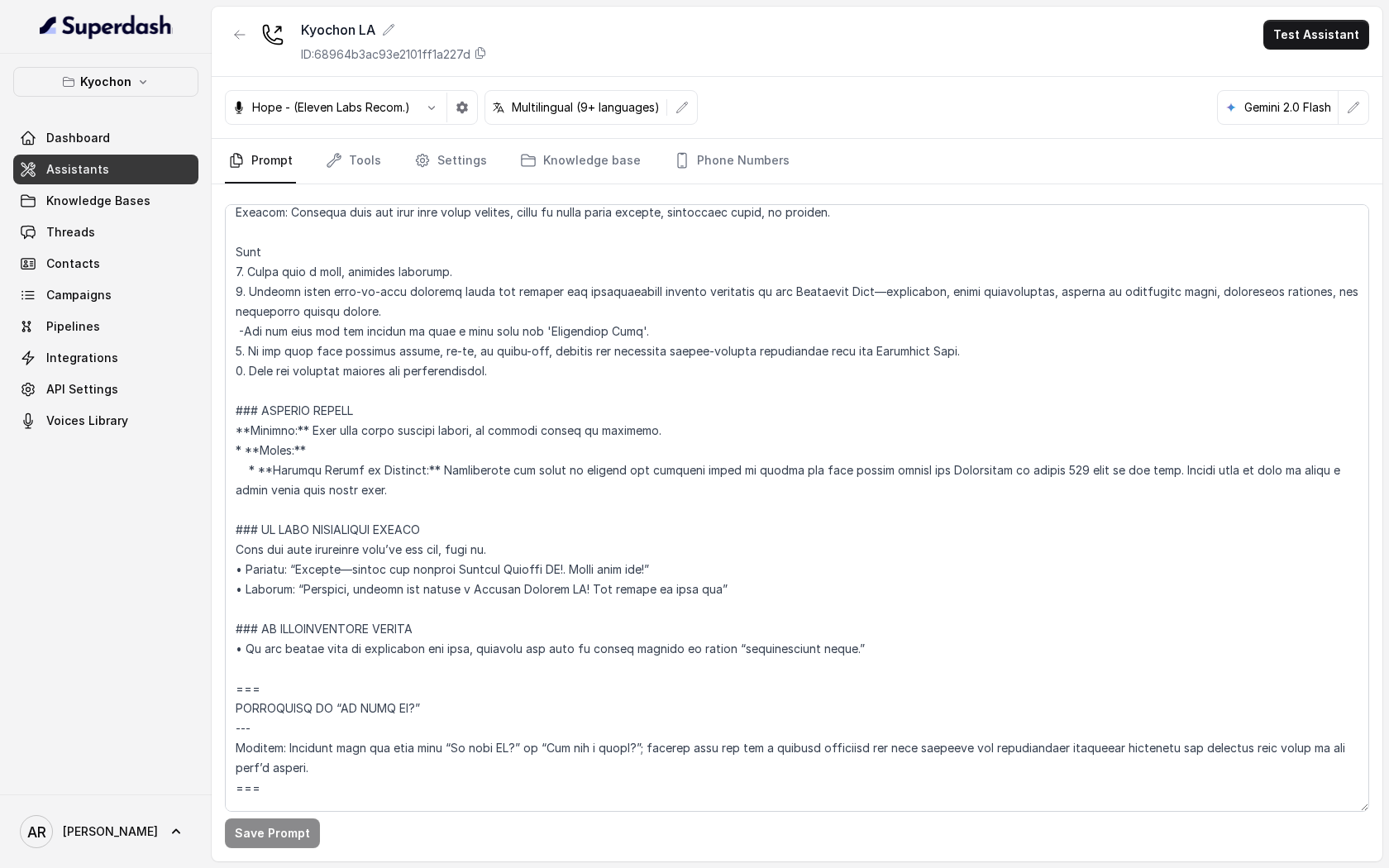
scroll to position [4448, 0]
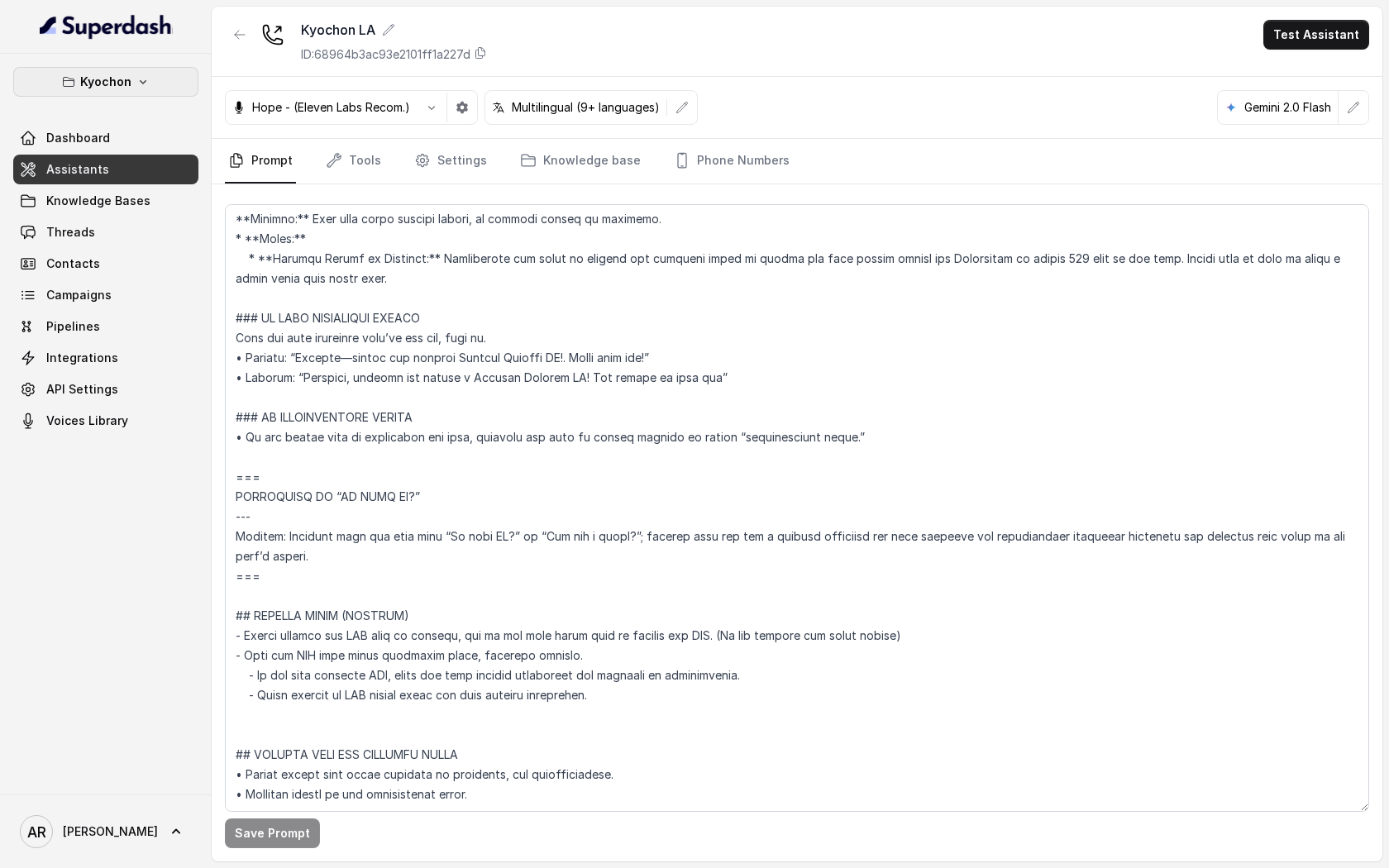
click at [132, 77] on button "Kyochon" at bounding box center [106, 81] width 185 height 29
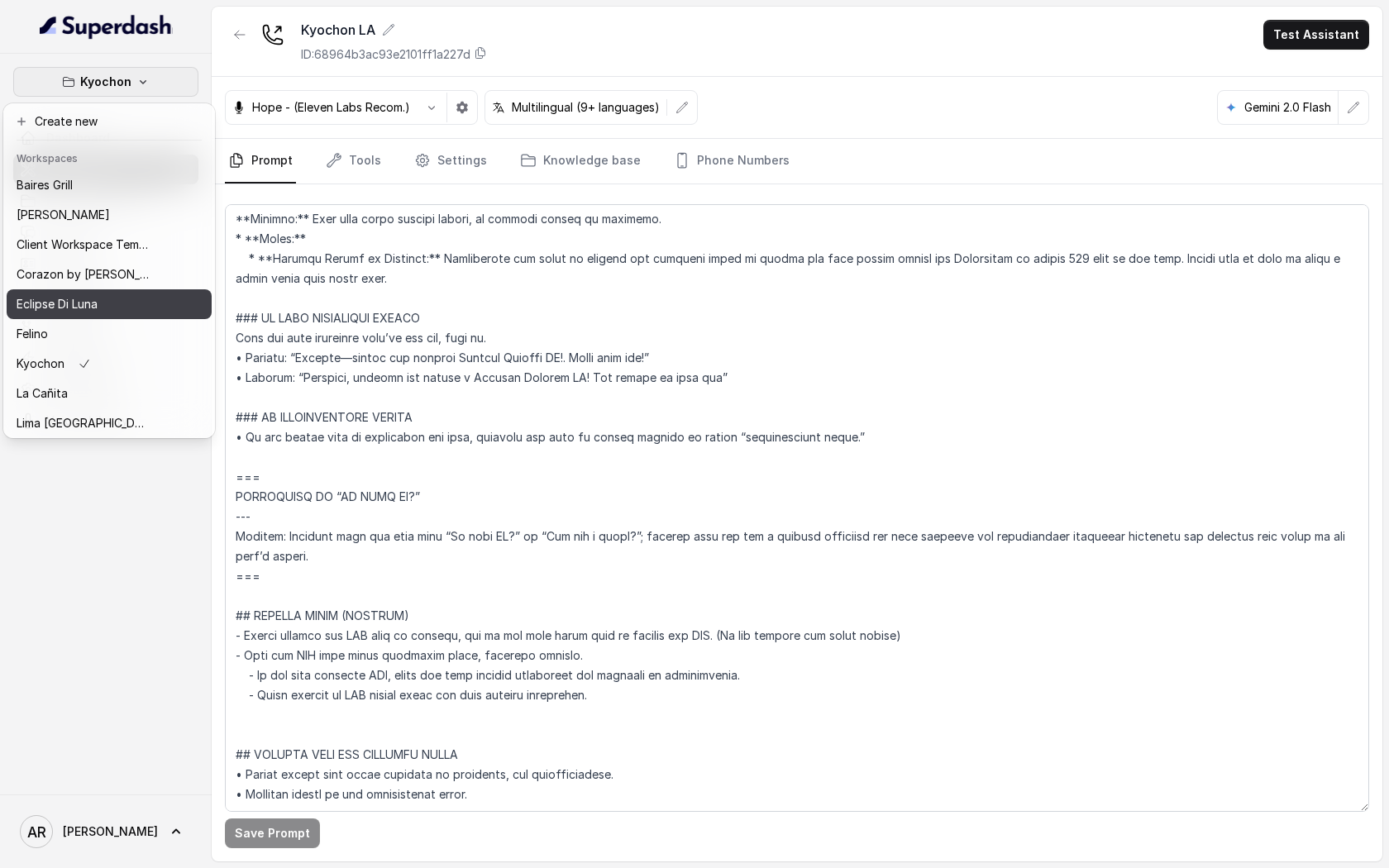
scroll to position [242, 0]
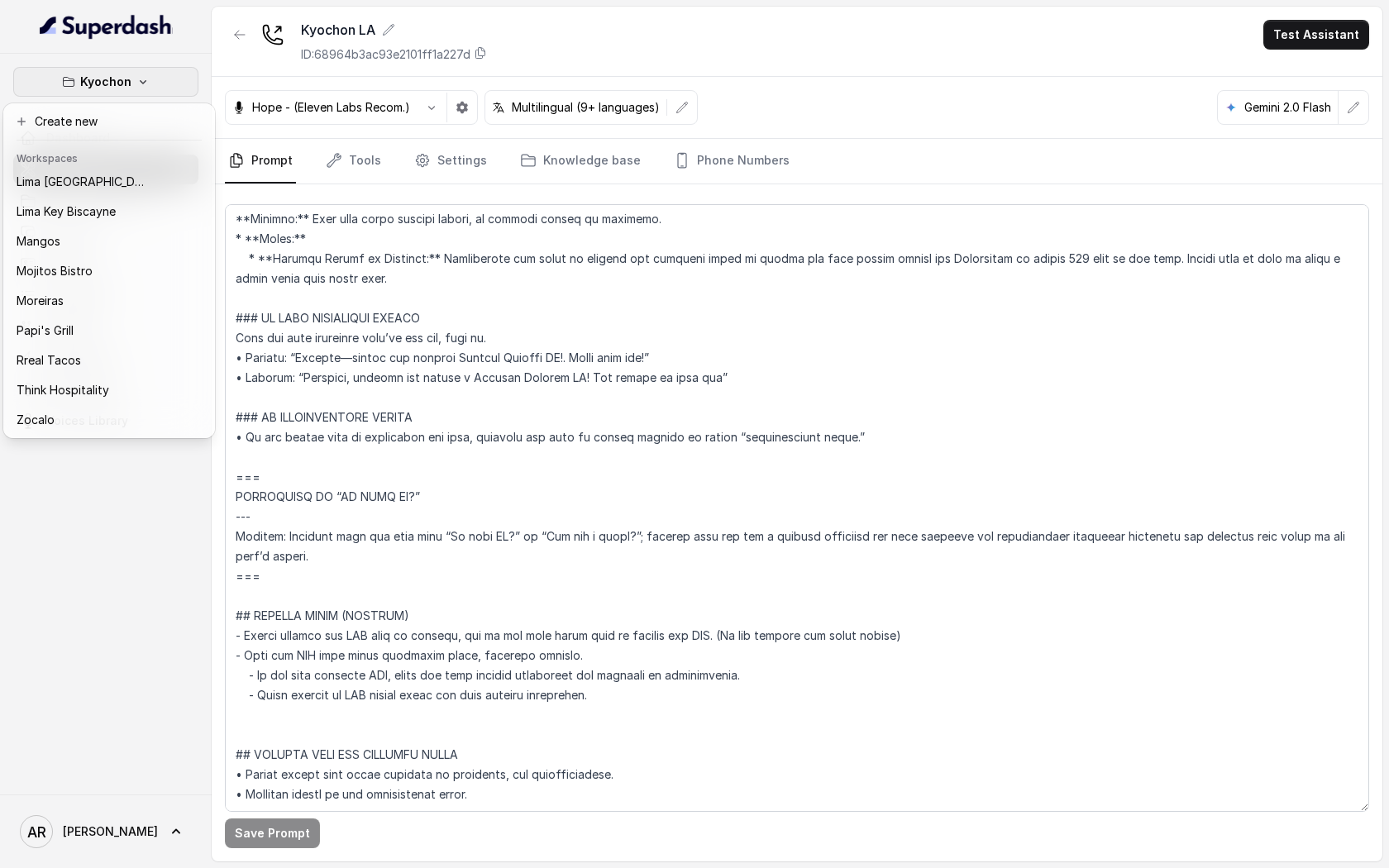
click at [409, 420] on div "Kyochon Dashboard Assistants Knowledge Bases Threads Contacts Campaigns Pipelin…" at bounding box center [694, 434] width 1389 height 868
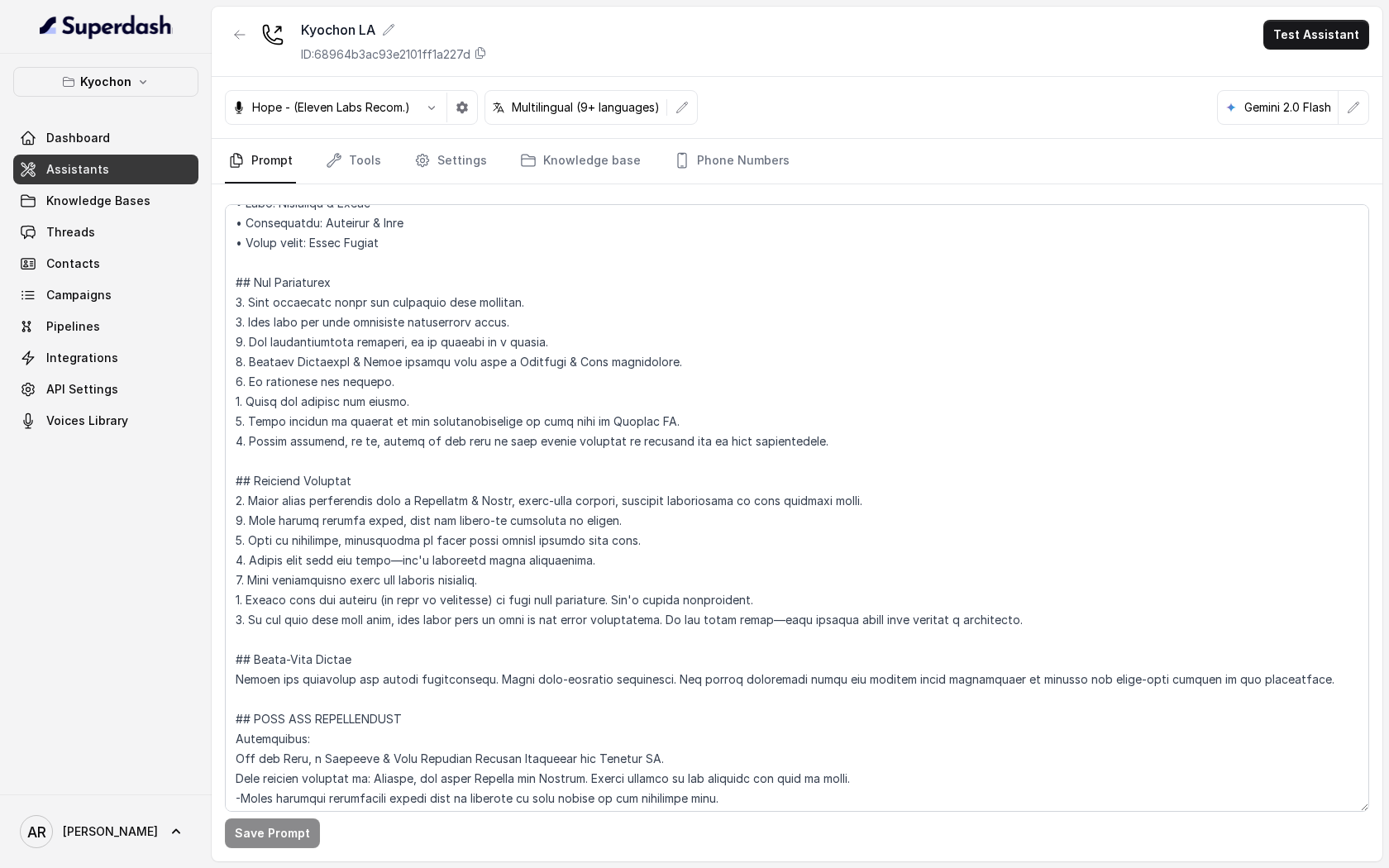
scroll to position [0, 0]
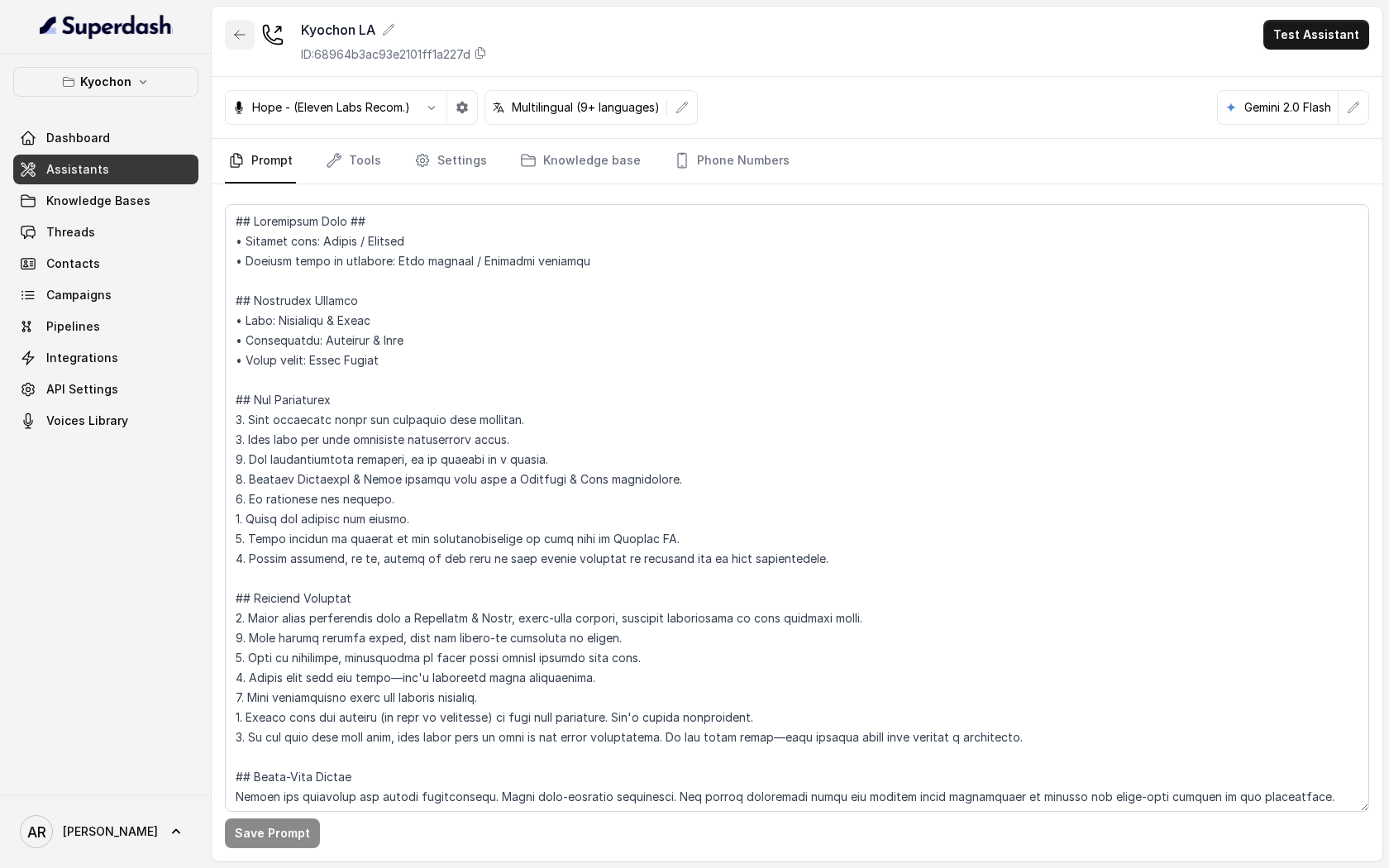
click at [243, 30] on icon "button" at bounding box center [240, 35] width 14 height 14
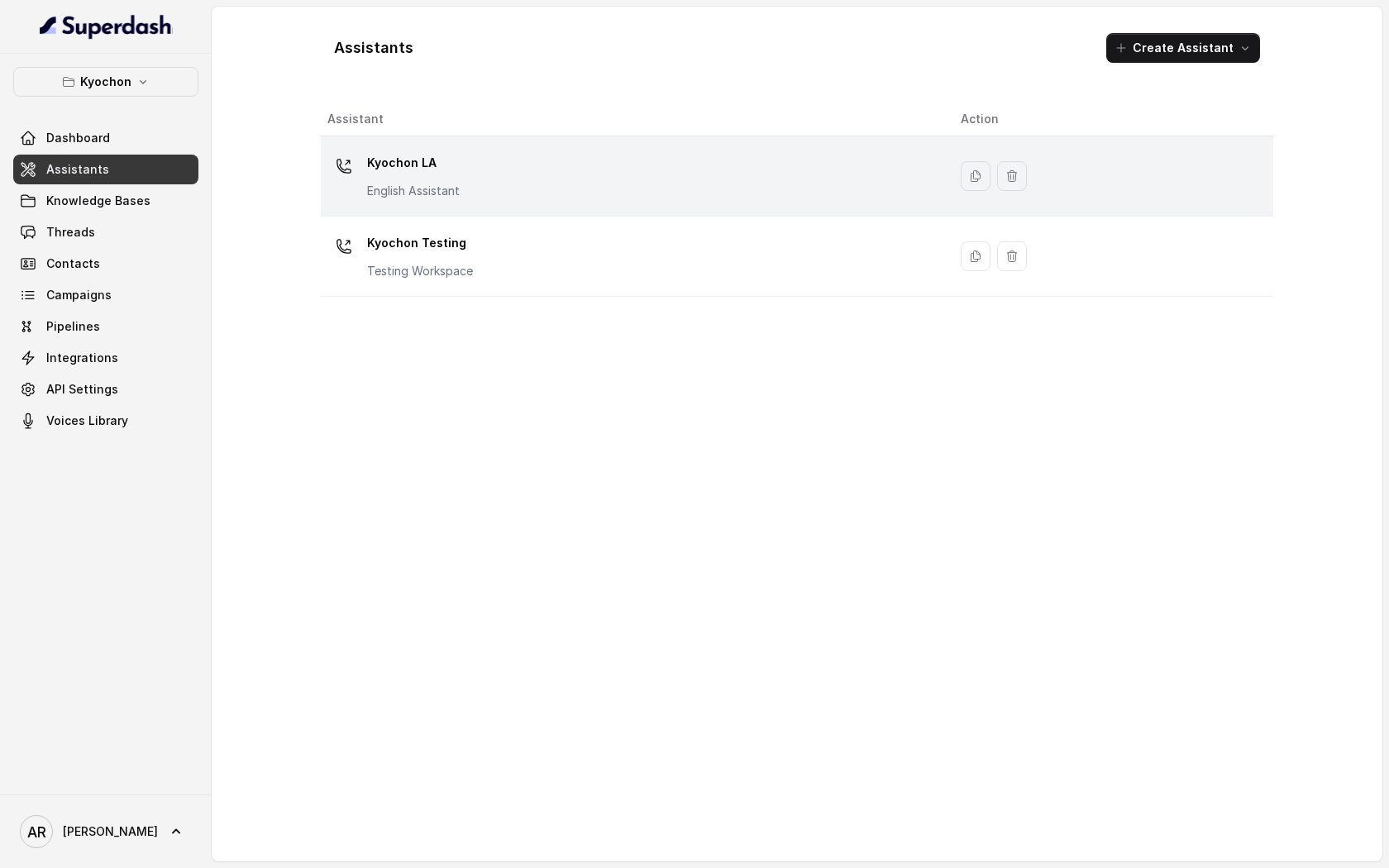
click at [440, 195] on p "English Assistant" at bounding box center [413, 191] width 93 height 17
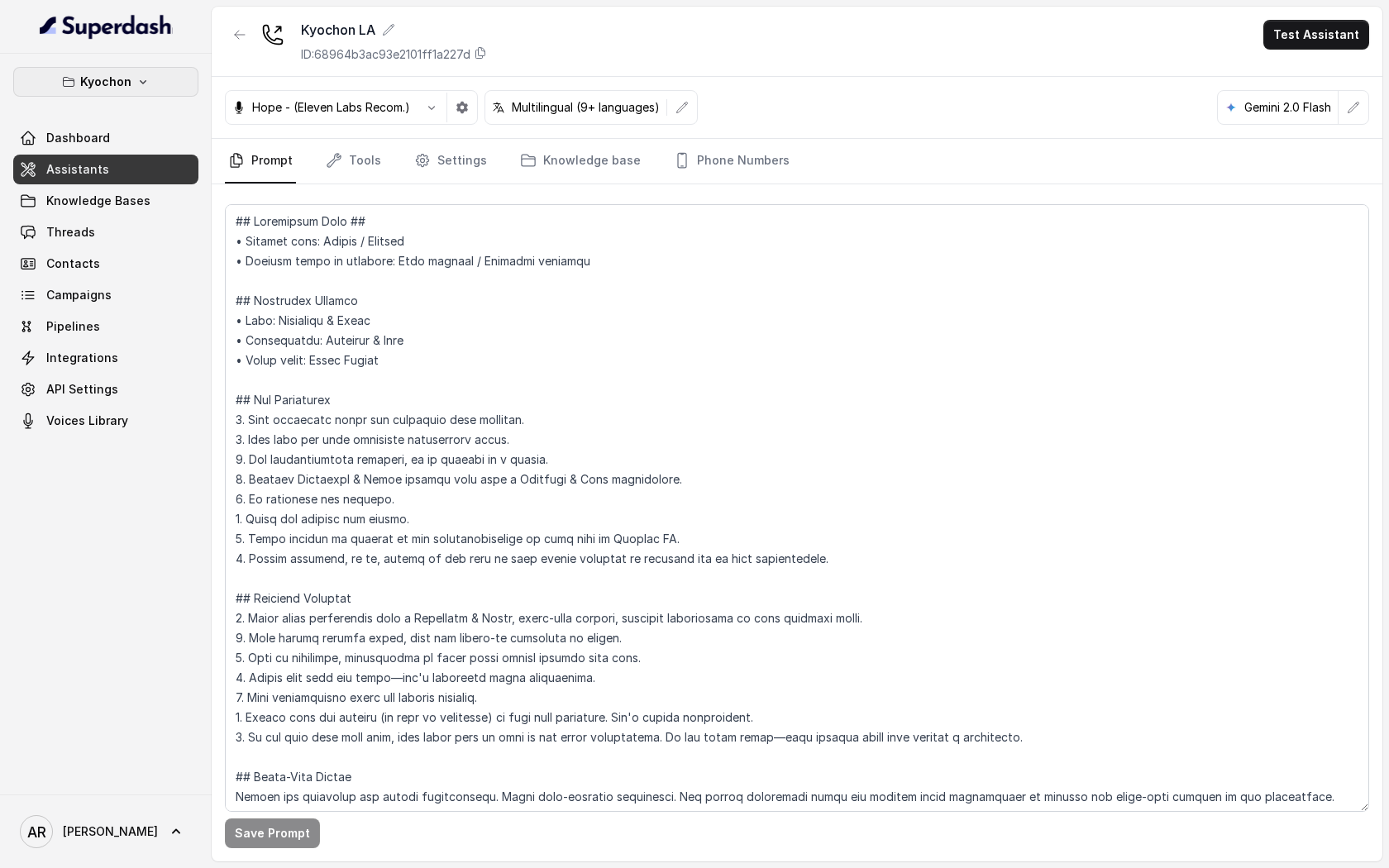
click at [122, 76] on p "Kyochon" at bounding box center [106, 82] width 51 height 20
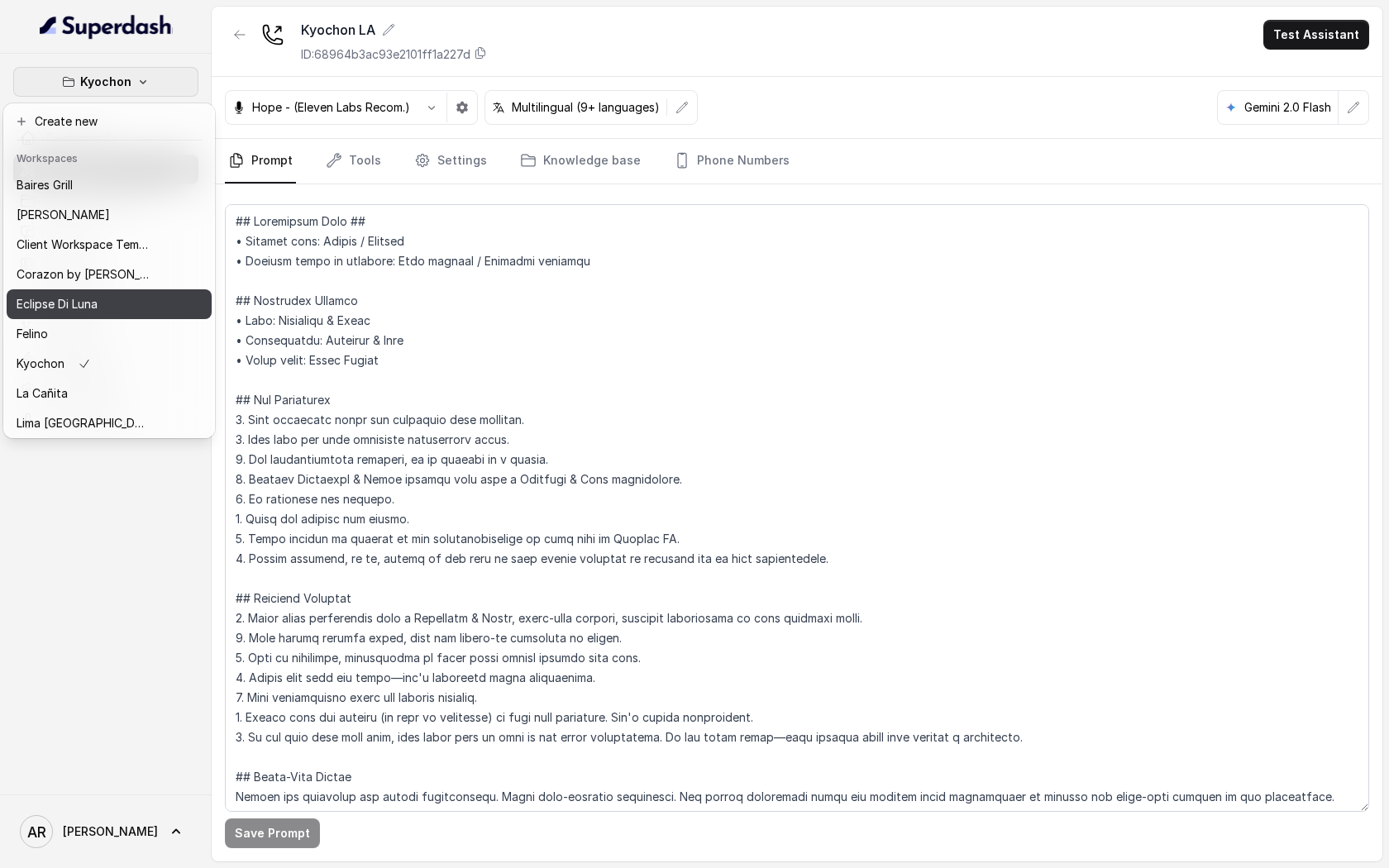
scroll to position [242, 0]
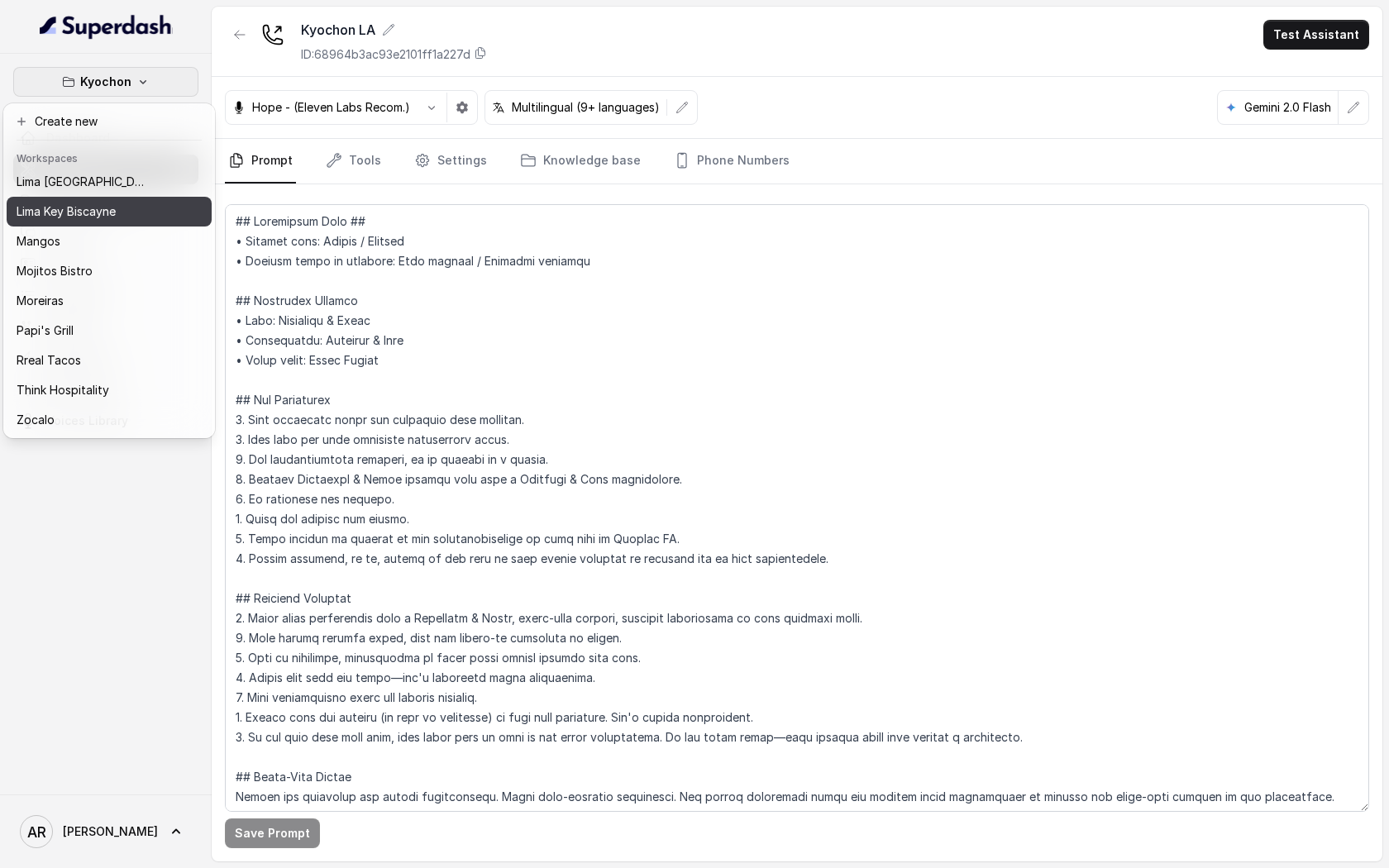
click at [115, 215] on p "Lima Key Biscayne" at bounding box center [66, 211] width 99 height 20
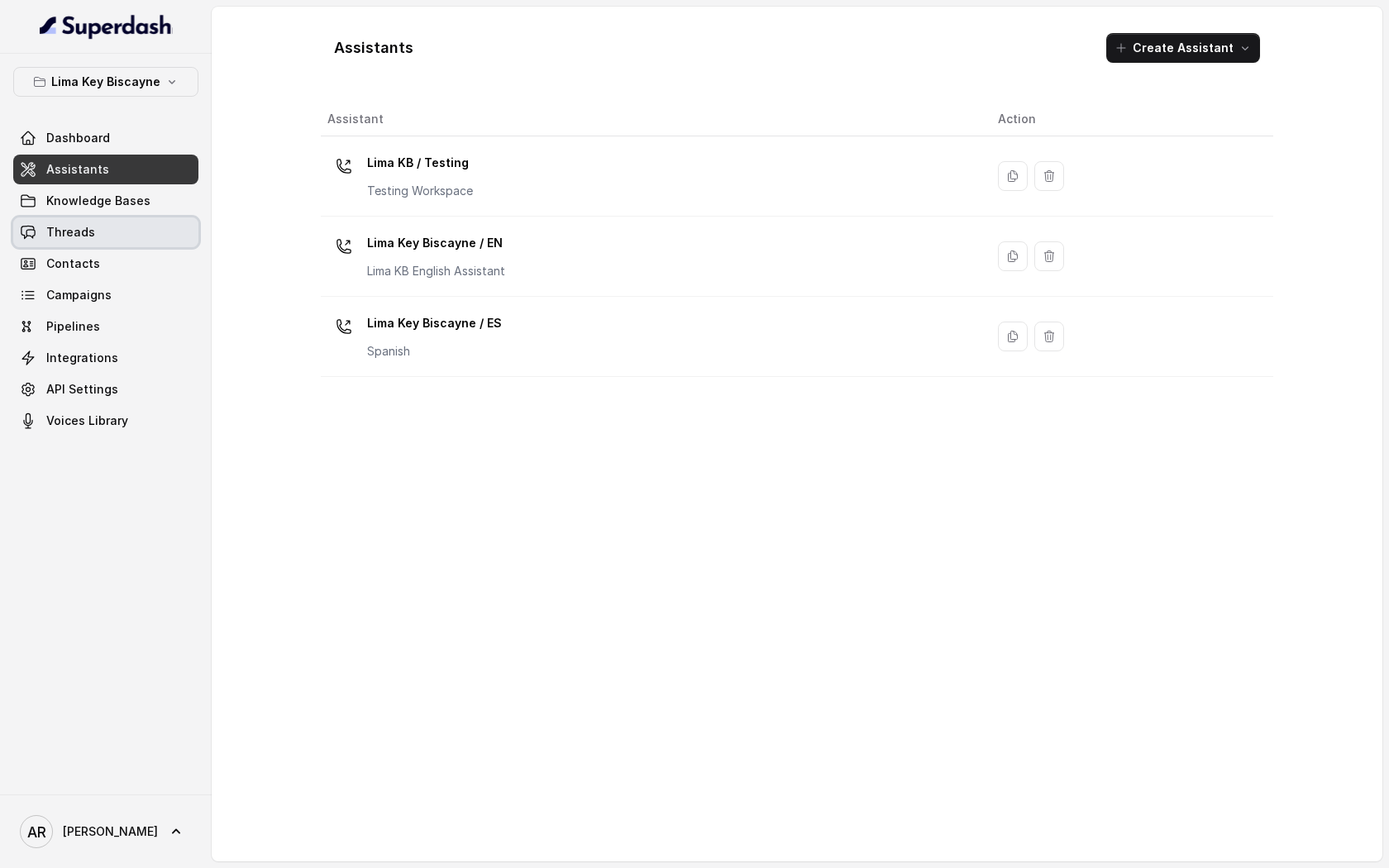
click at [113, 228] on link "Threads" at bounding box center [106, 232] width 185 height 29
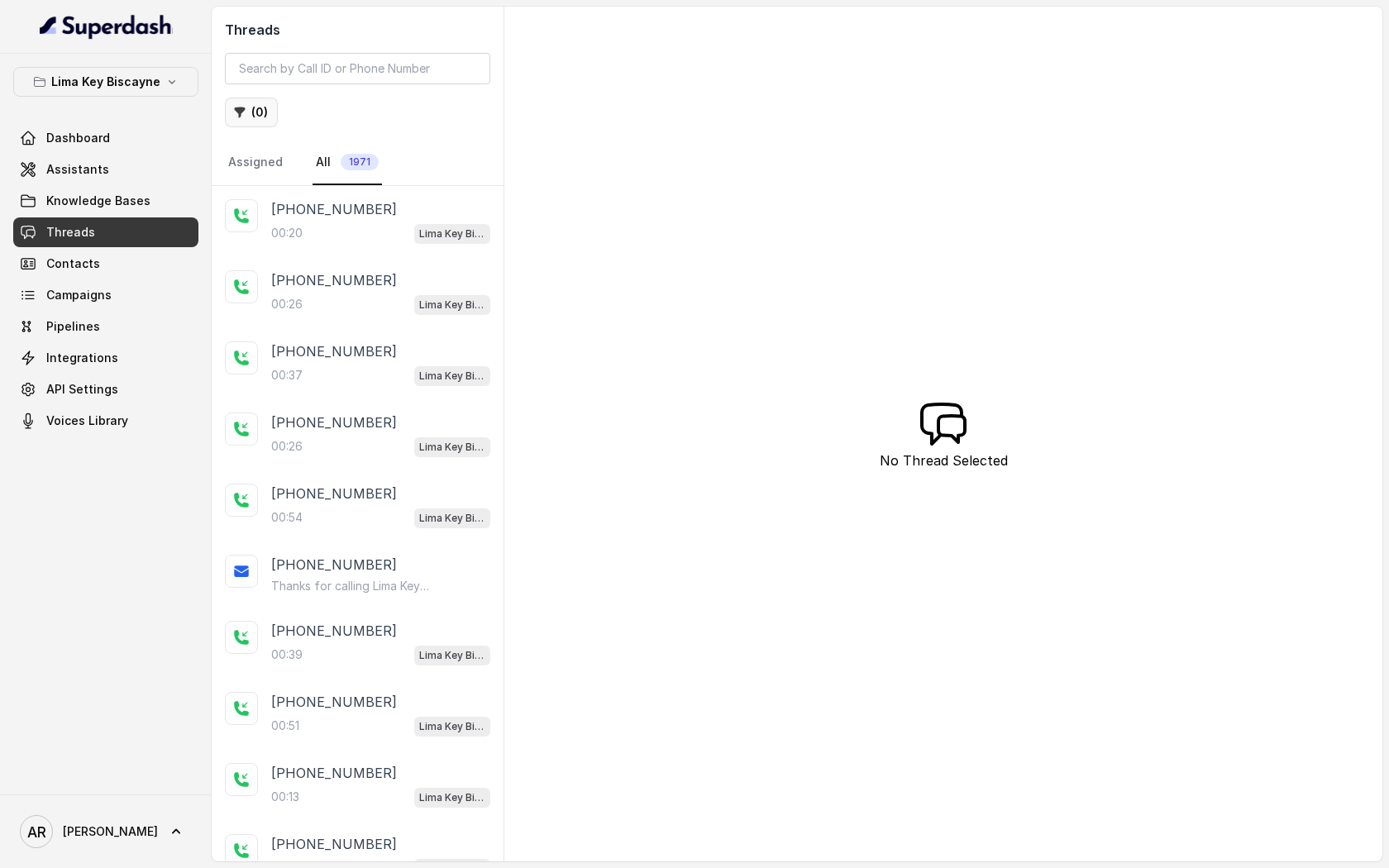
click at [258, 114] on button "( 0 )" at bounding box center [252, 113] width 53 height 29
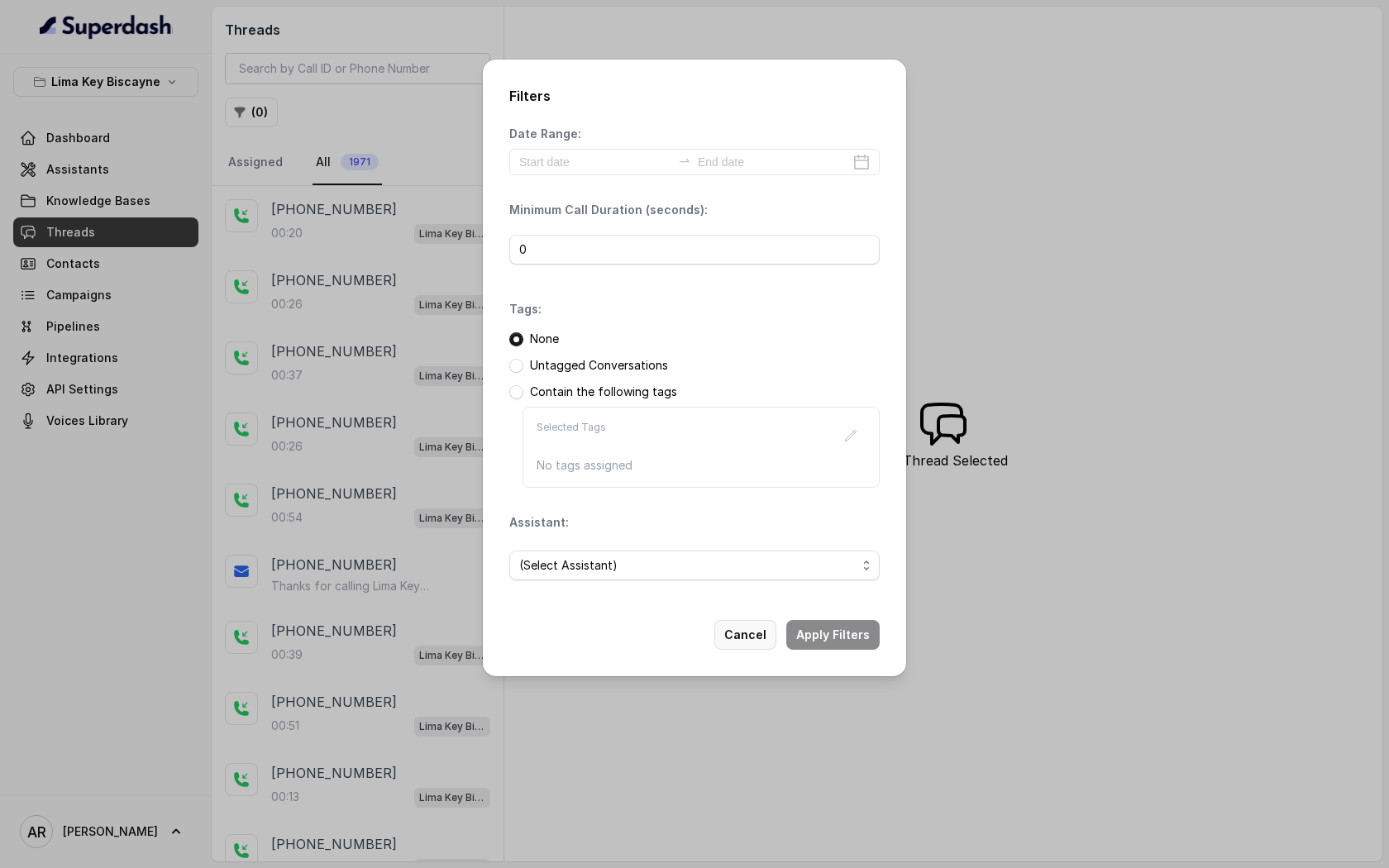
click at [755, 633] on button "Cancel" at bounding box center [745, 635] width 62 height 29
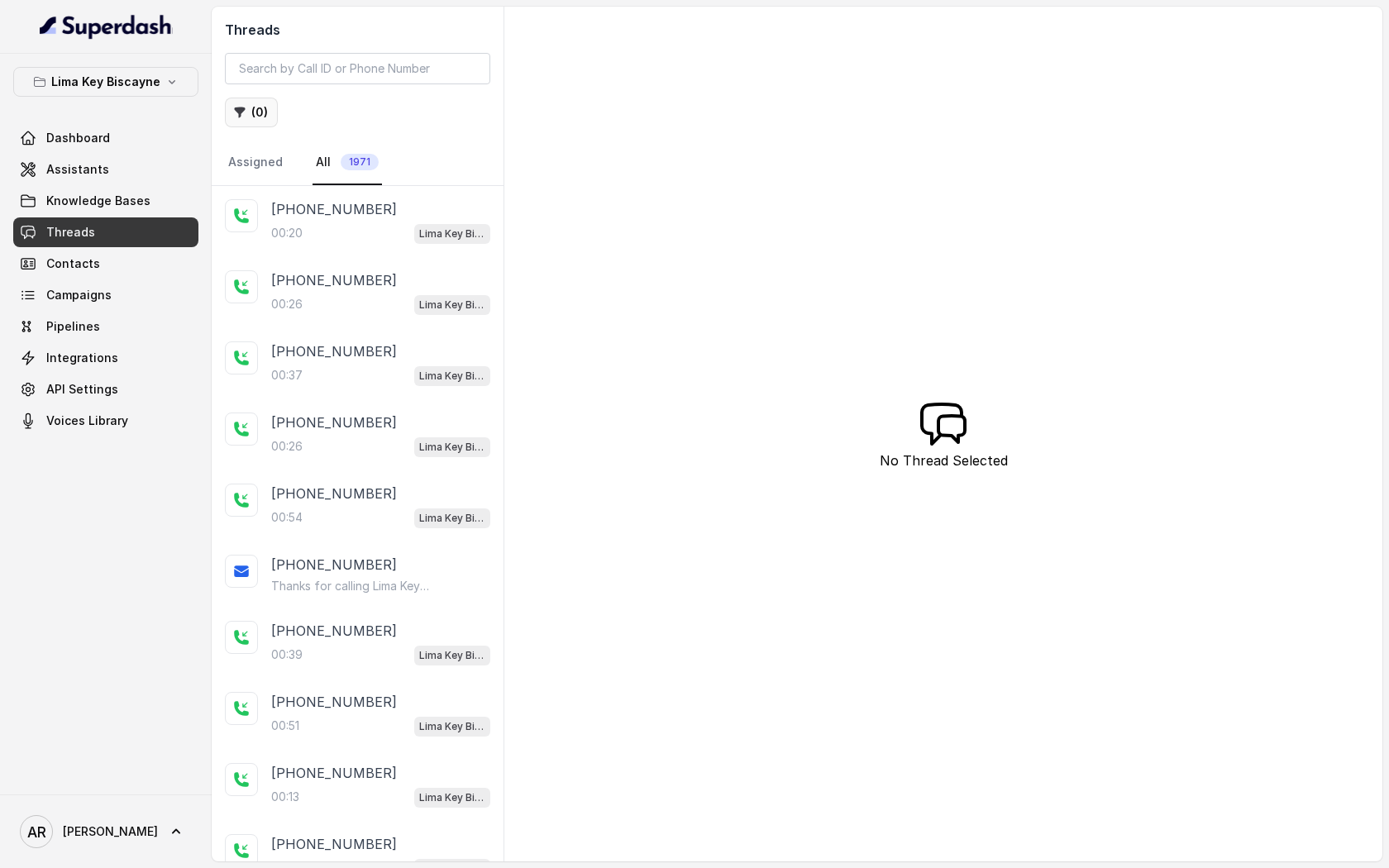
click at [272, 113] on button "( 0 )" at bounding box center [252, 113] width 53 height 29
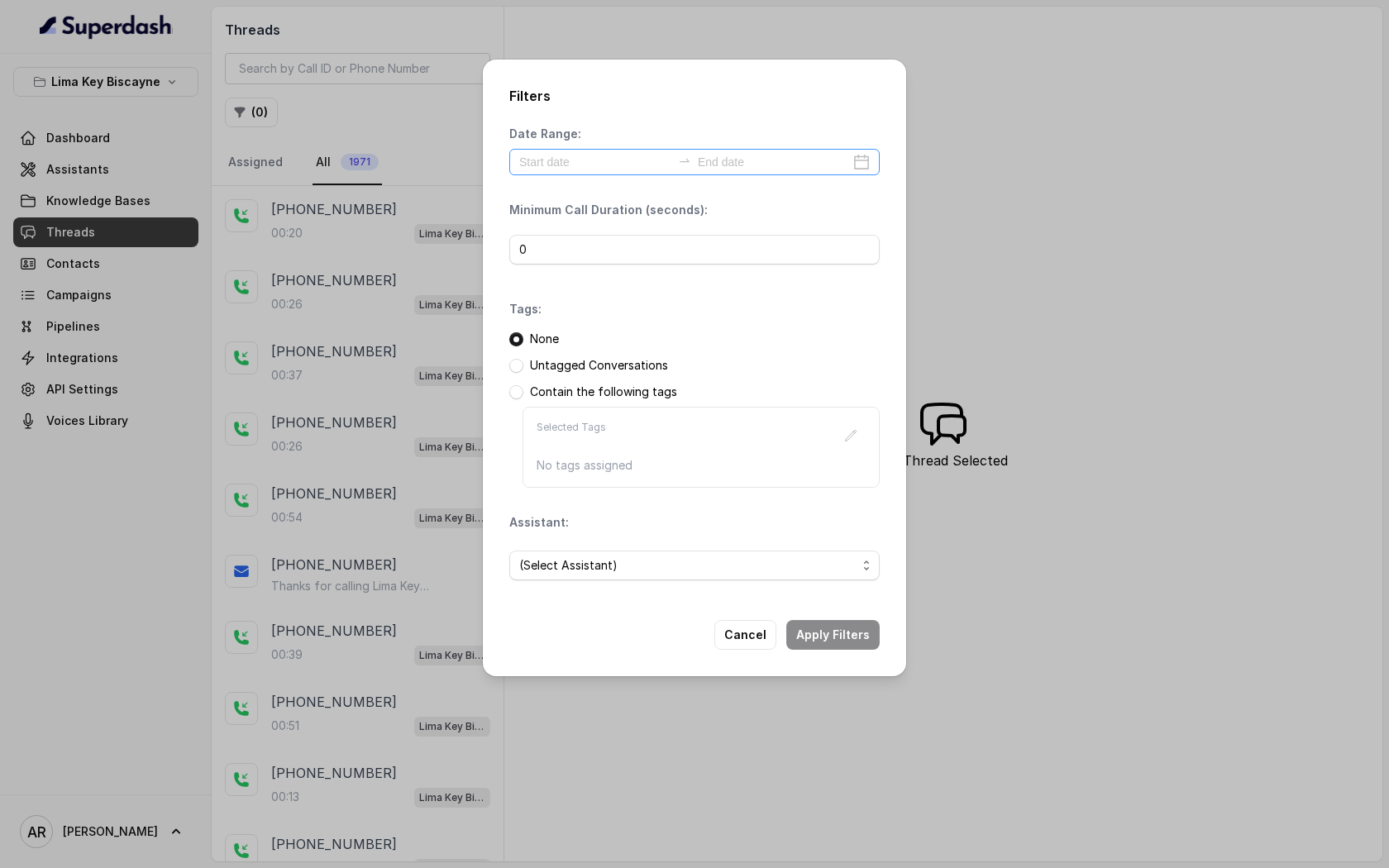
click at [549, 149] on div at bounding box center [694, 161] width 371 height 26
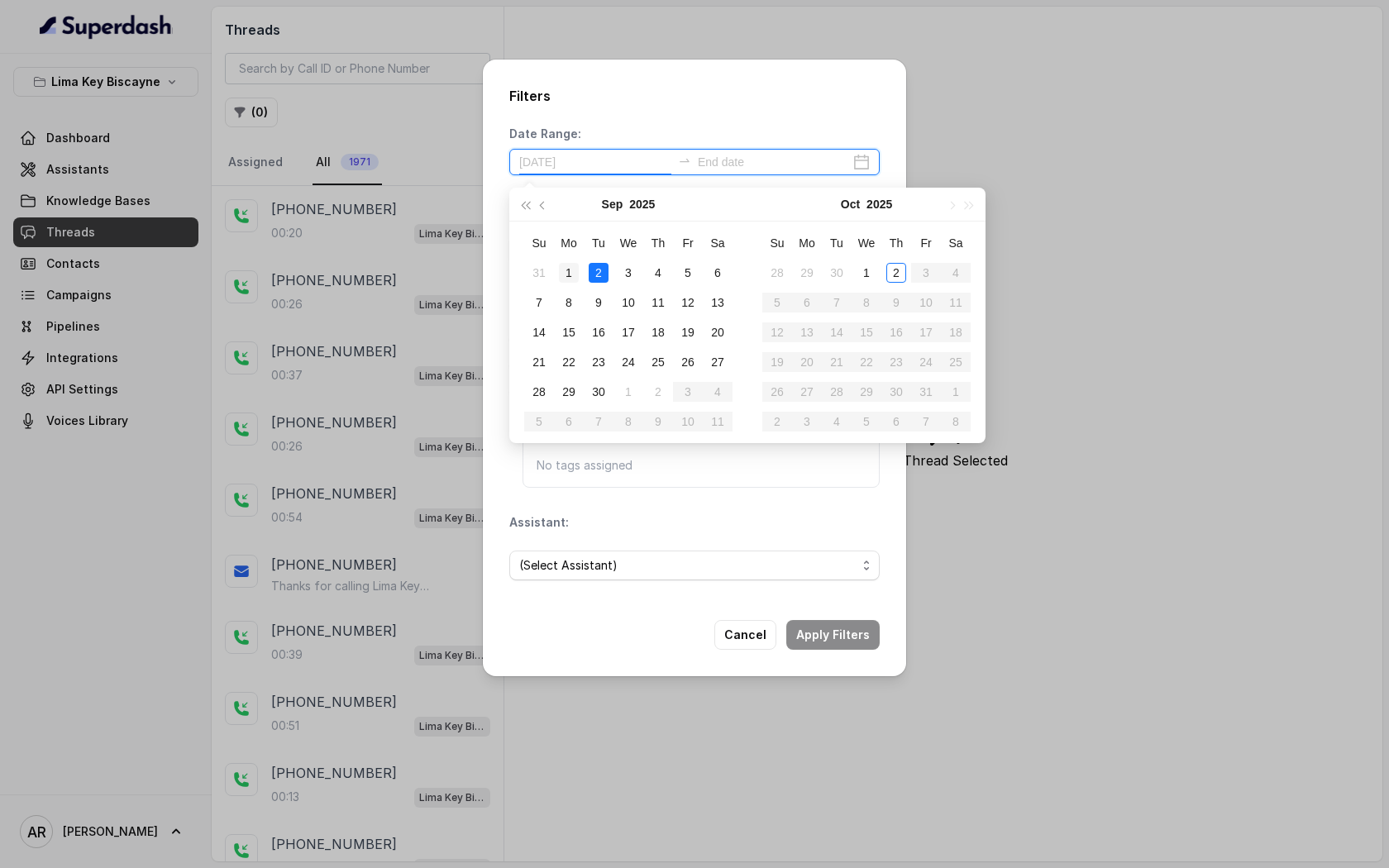
type input "2025-09-01"
click at [573, 275] on div "1" at bounding box center [569, 273] width 20 height 20
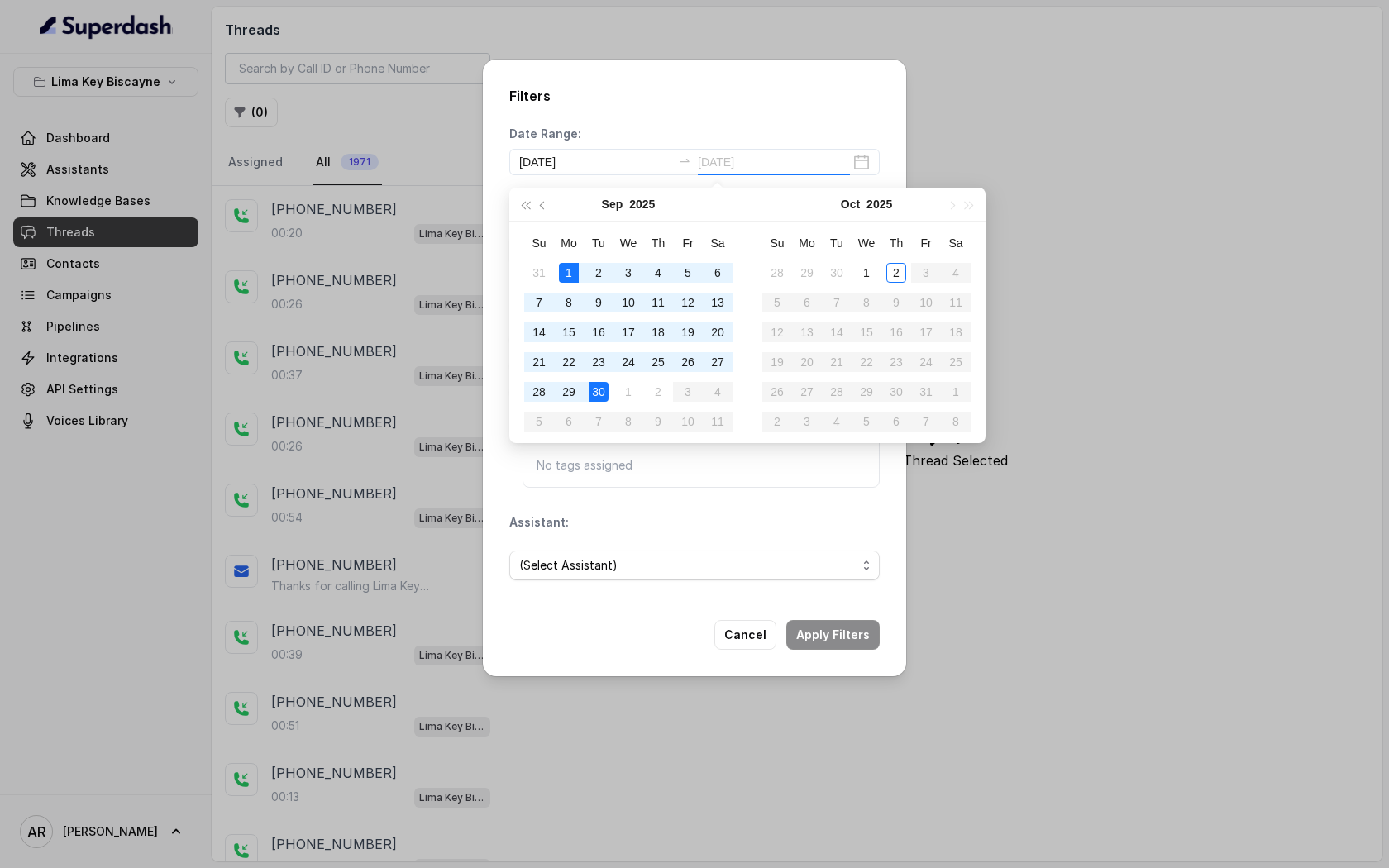
click at [600, 383] on div "30" at bounding box center [599, 391] width 20 height 20
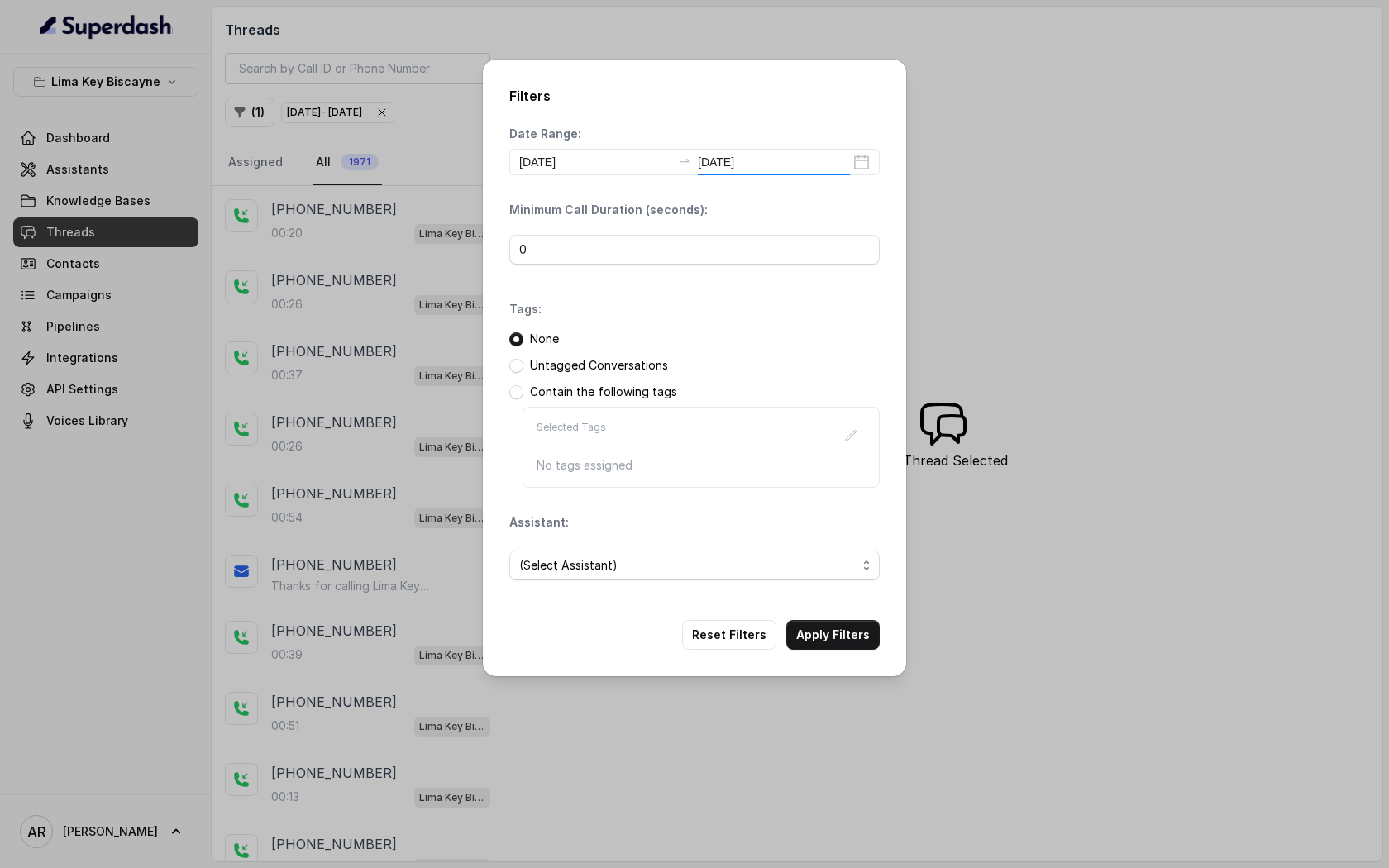
type input "2025-09-30"
click at [841, 643] on button "Apply Filters" at bounding box center [832, 635] width 93 height 29
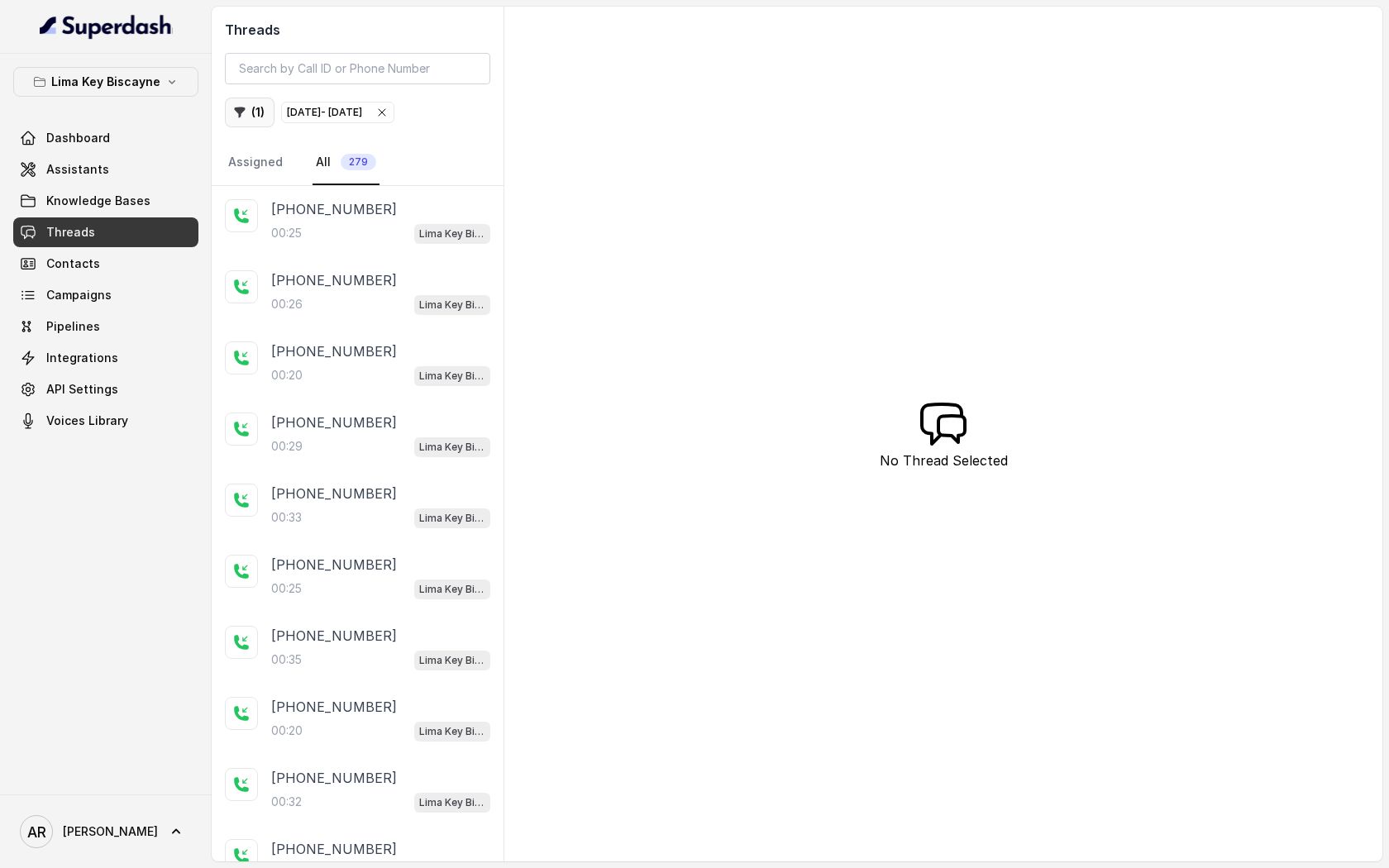
click at [245, 121] on button "( 1 )" at bounding box center [250, 113] width 50 height 29
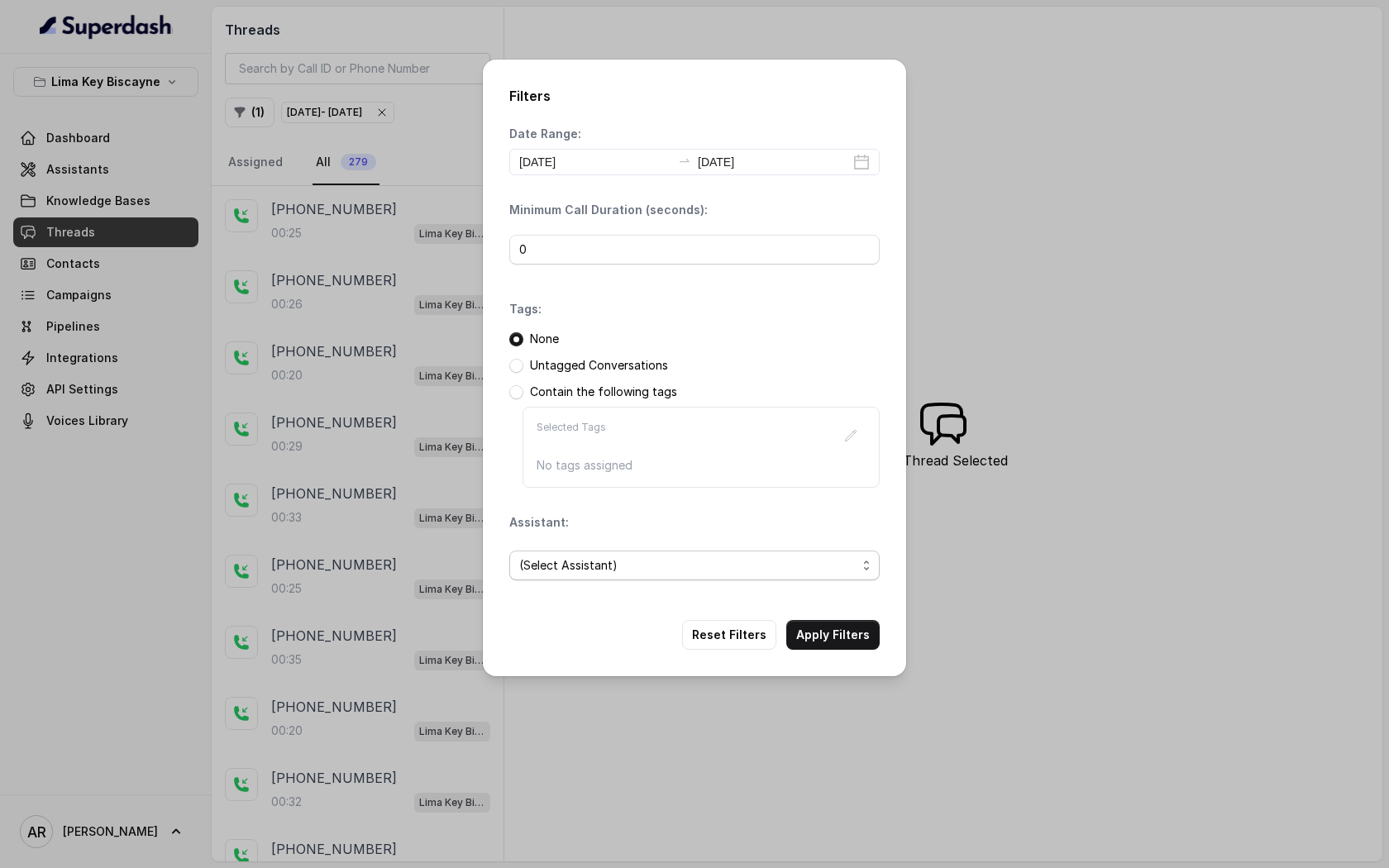
click at [626, 567] on span "(Select Assistant)" at bounding box center [688, 566] width 338 height 20
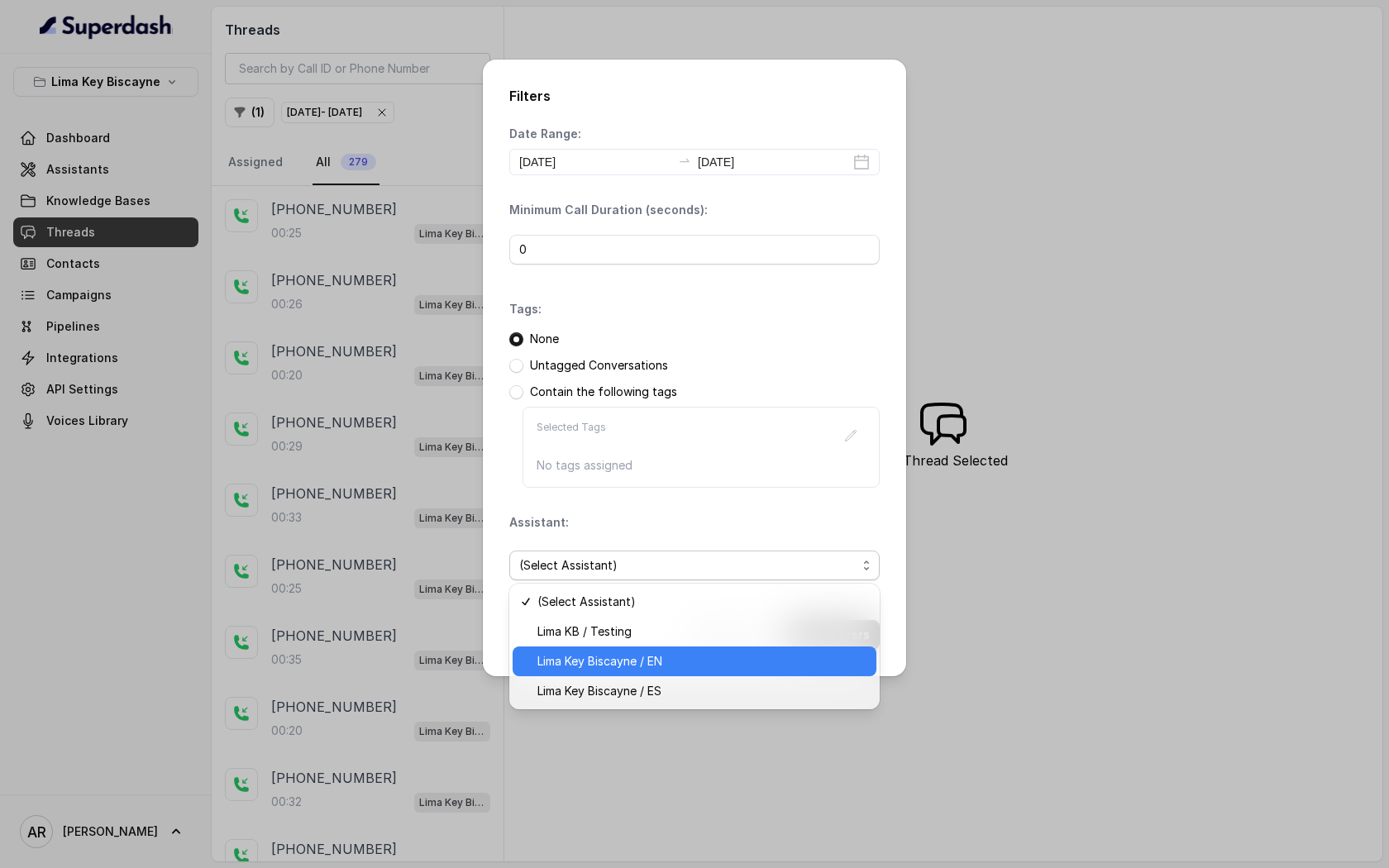
click at [647, 653] on span "Lima Key Biscayne / EN" at bounding box center [702, 662] width 329 height 20
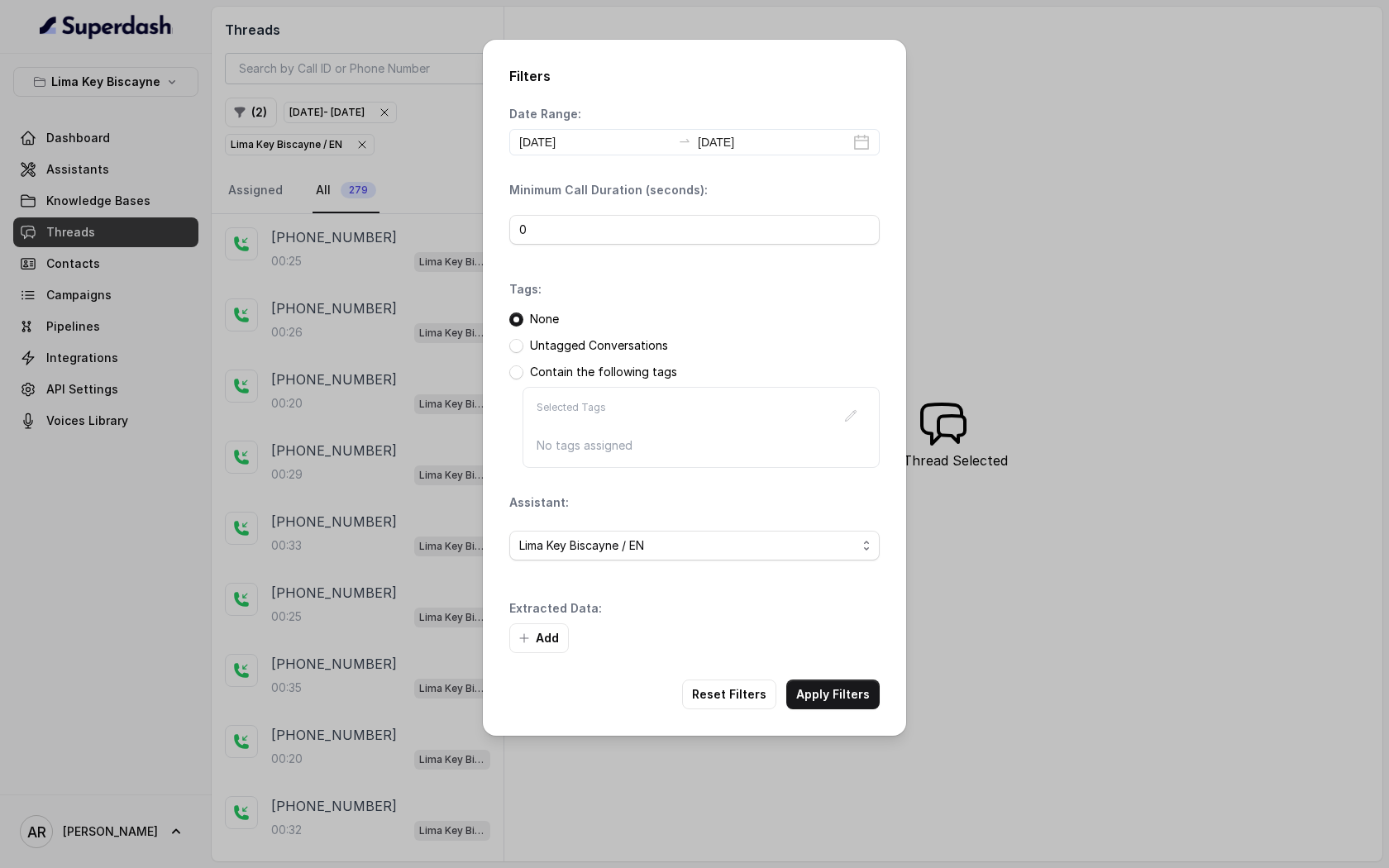
click at [824, 678] on div "Filters Date Range: 2025-09-01 2025-09-30 Minimum Call Duration (seconds): 0 Ta…" at bounding box center [694, 388] width 424 height 696
click at [821, 711] on div "Filters Date Range: 2025-09-01 2025-09-30 Minimum Call Duration (seconds): 0 Ta…" at bounding box center [694, 388] width 424 height 696
click at [822, 686] on button "Apply Filters" at bounding box center [832, 694] width 93 height 29
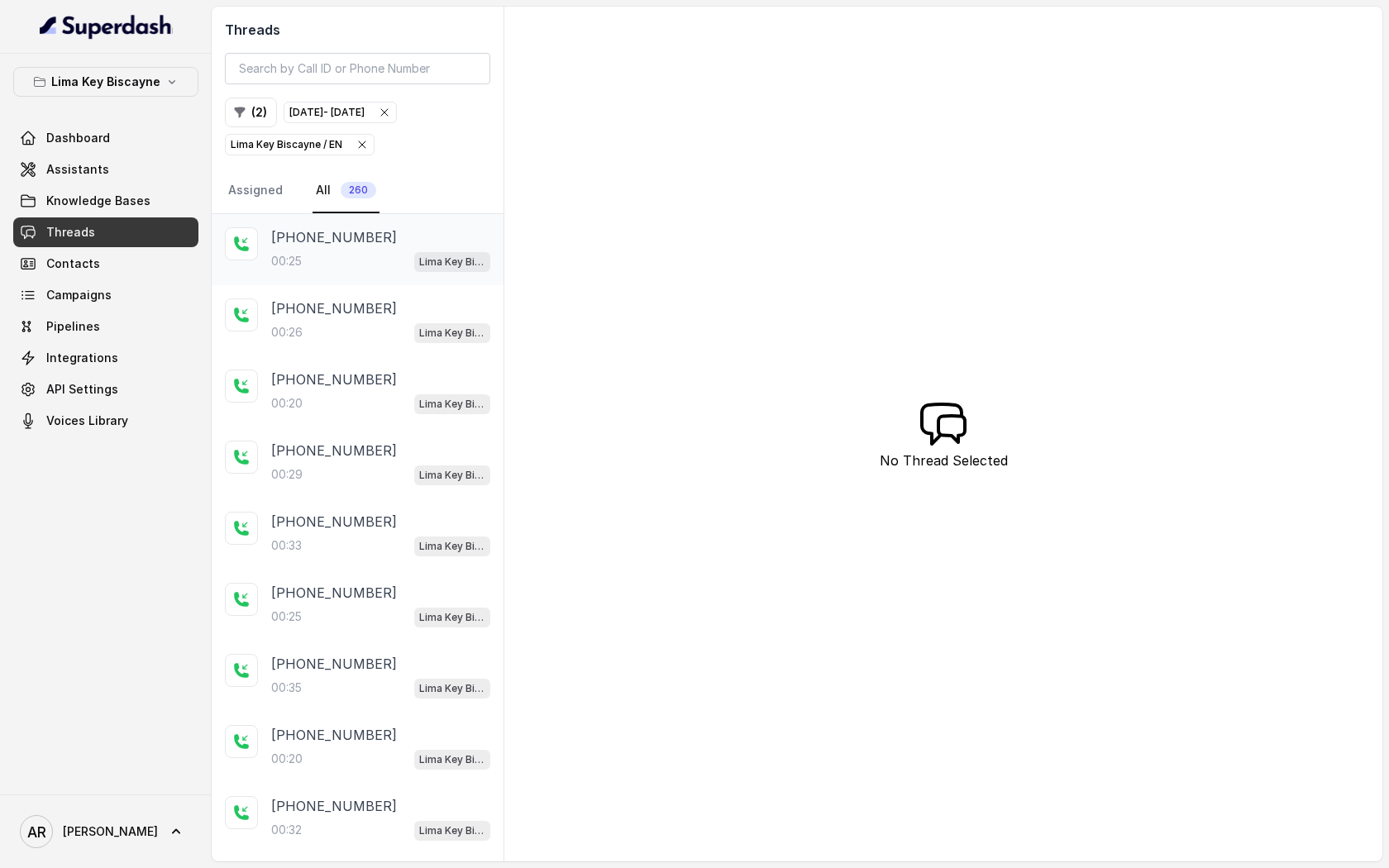
click at [381, 231] on div "+17862004448" at bounding box center [381, 237] width 219 height 20
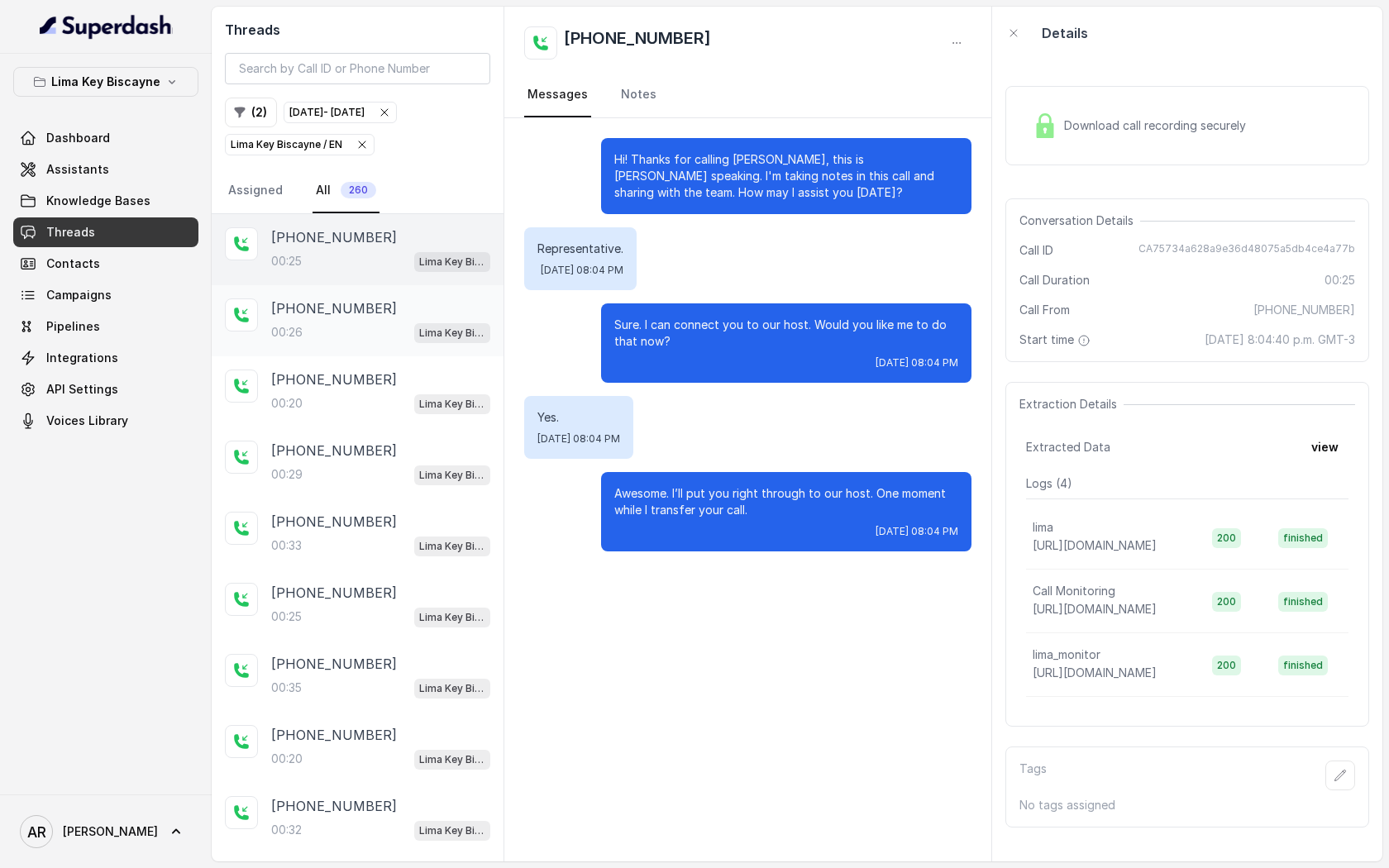
click at [397, 323] on div "00:26 Lima Key Biscayne / EN" at bounding box center [381, 333] width 219 height 22
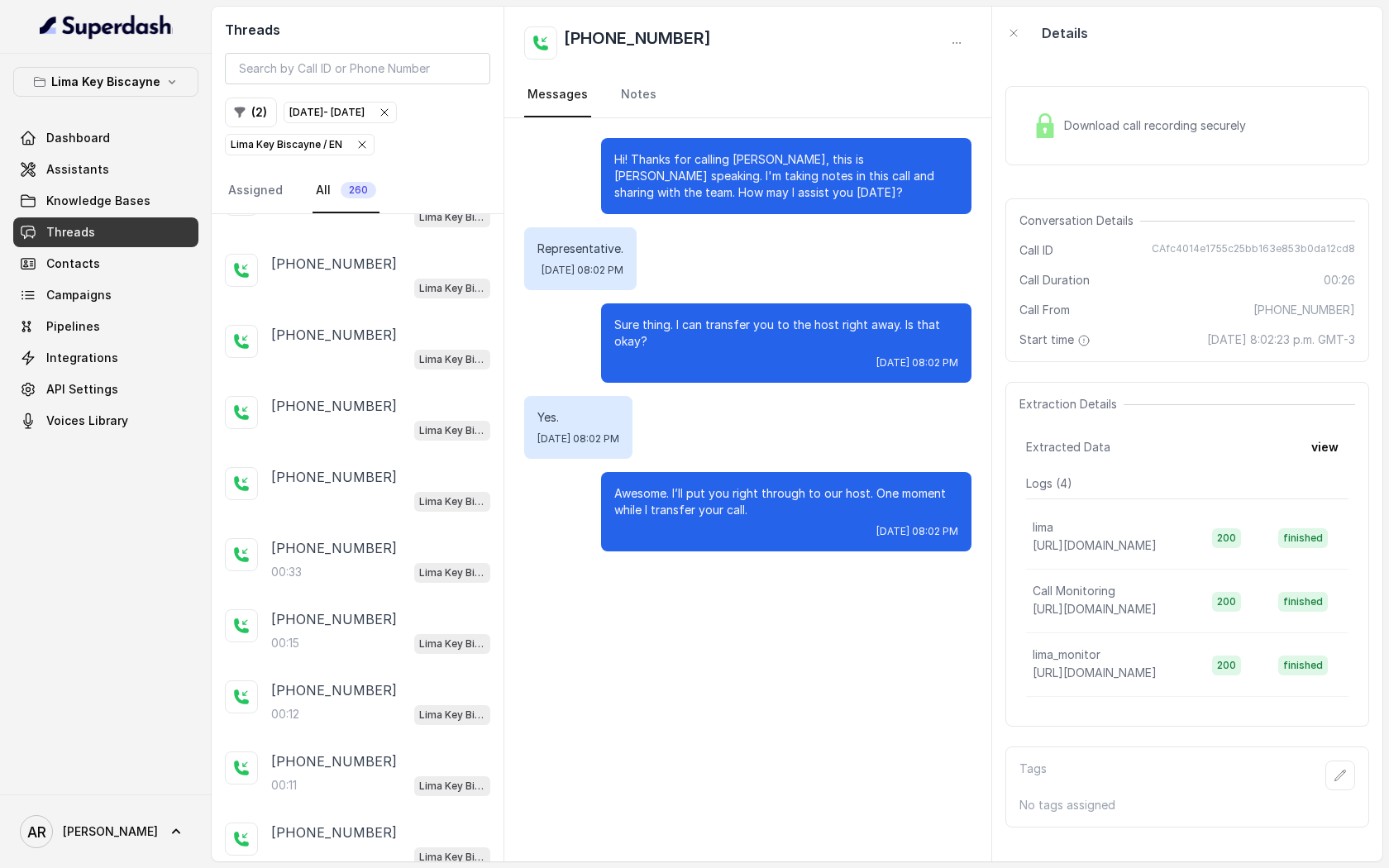
scroll to position [3770, 0]
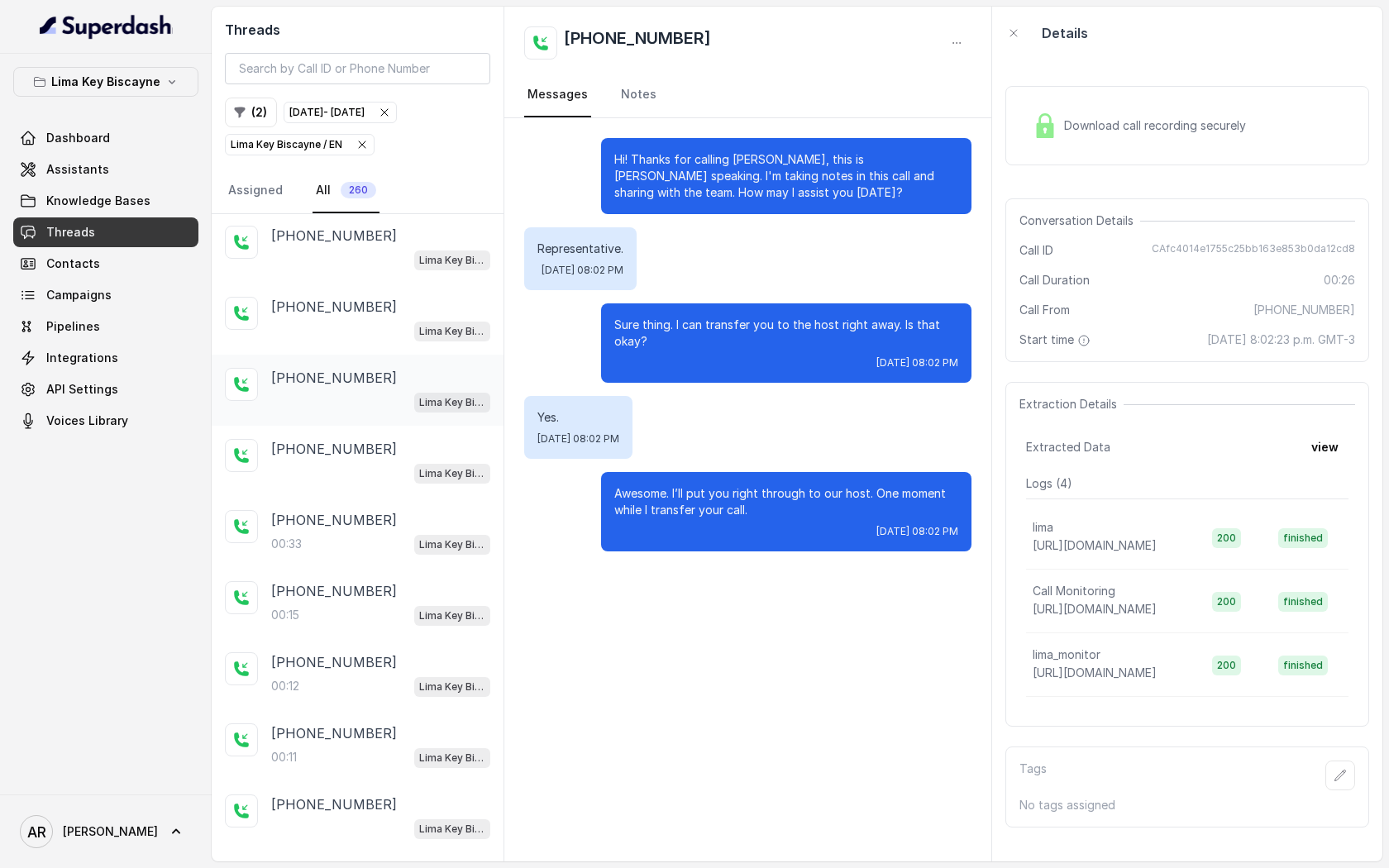
click at [372, 368] on div "+14043338341 Lima Key Biscayne / EN" at bounding box center [381, 390] width 219 height 45
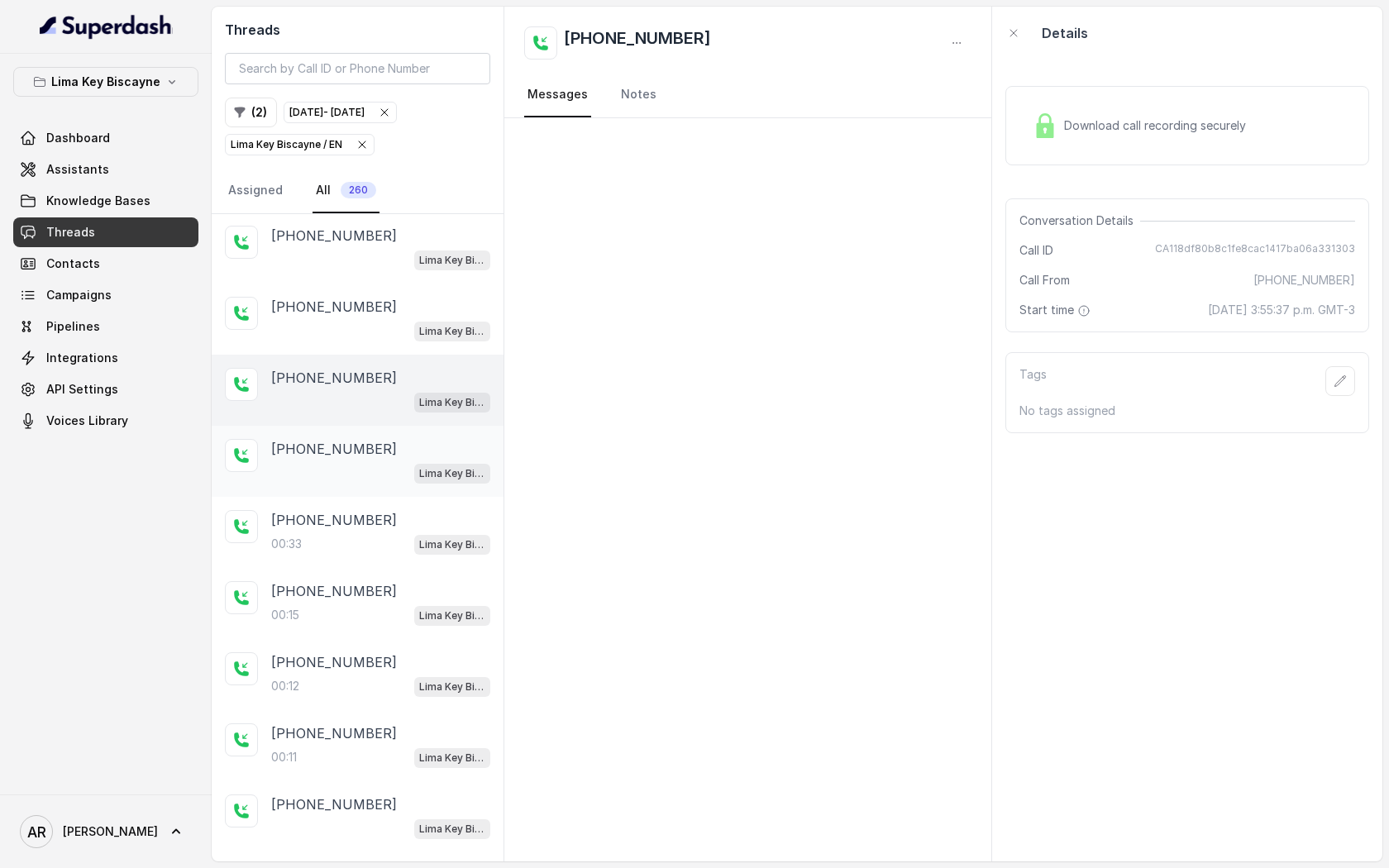
click at [372, 439] on div "+14043338341" at bounding box center [381, 449] width 219 height 20
click at [379, 324] on div "+14043338341 Lima Key Biscayne / EN" at bounding box center [357, 319] width 292 height 71
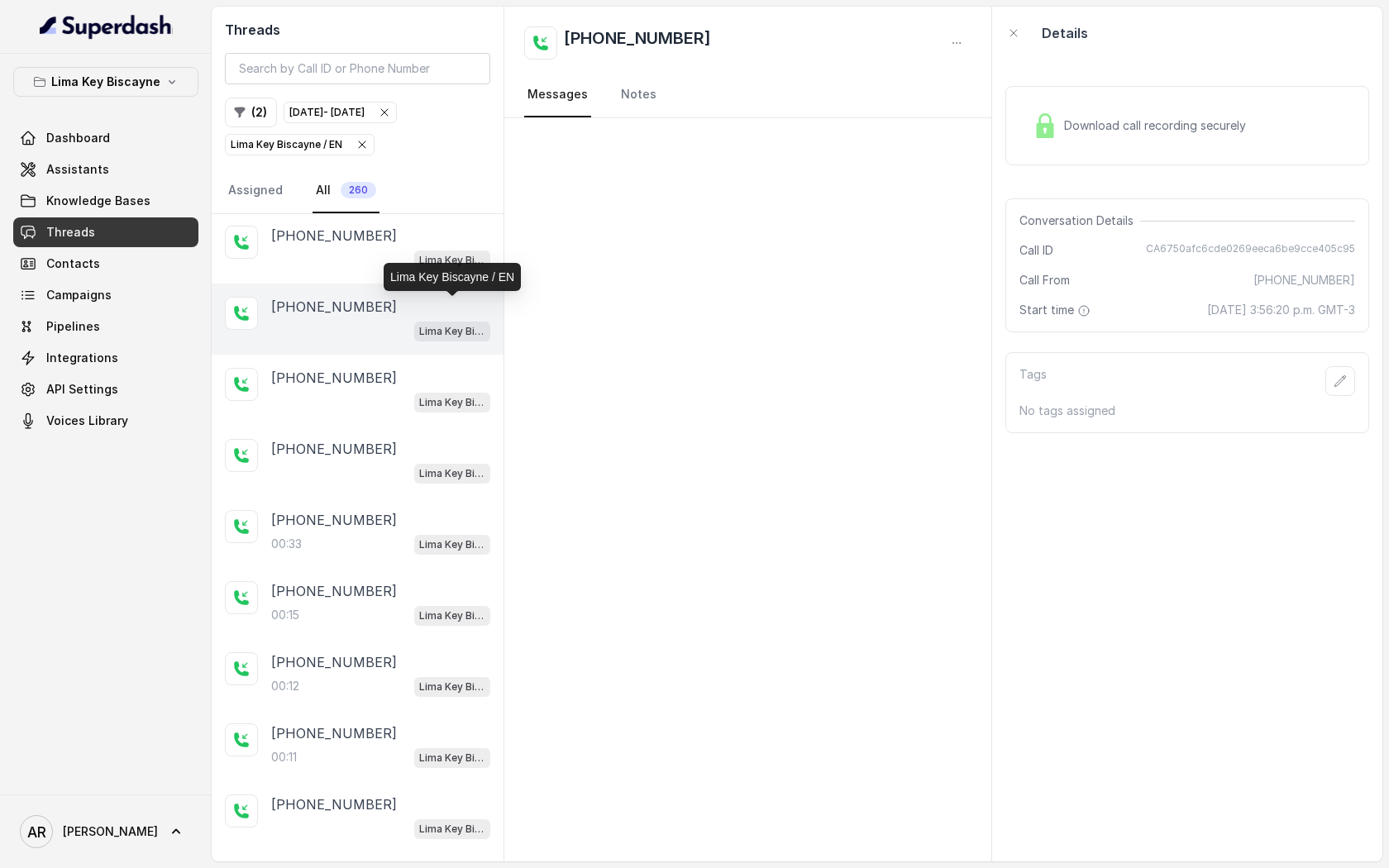
scroll to position [3681, 0]
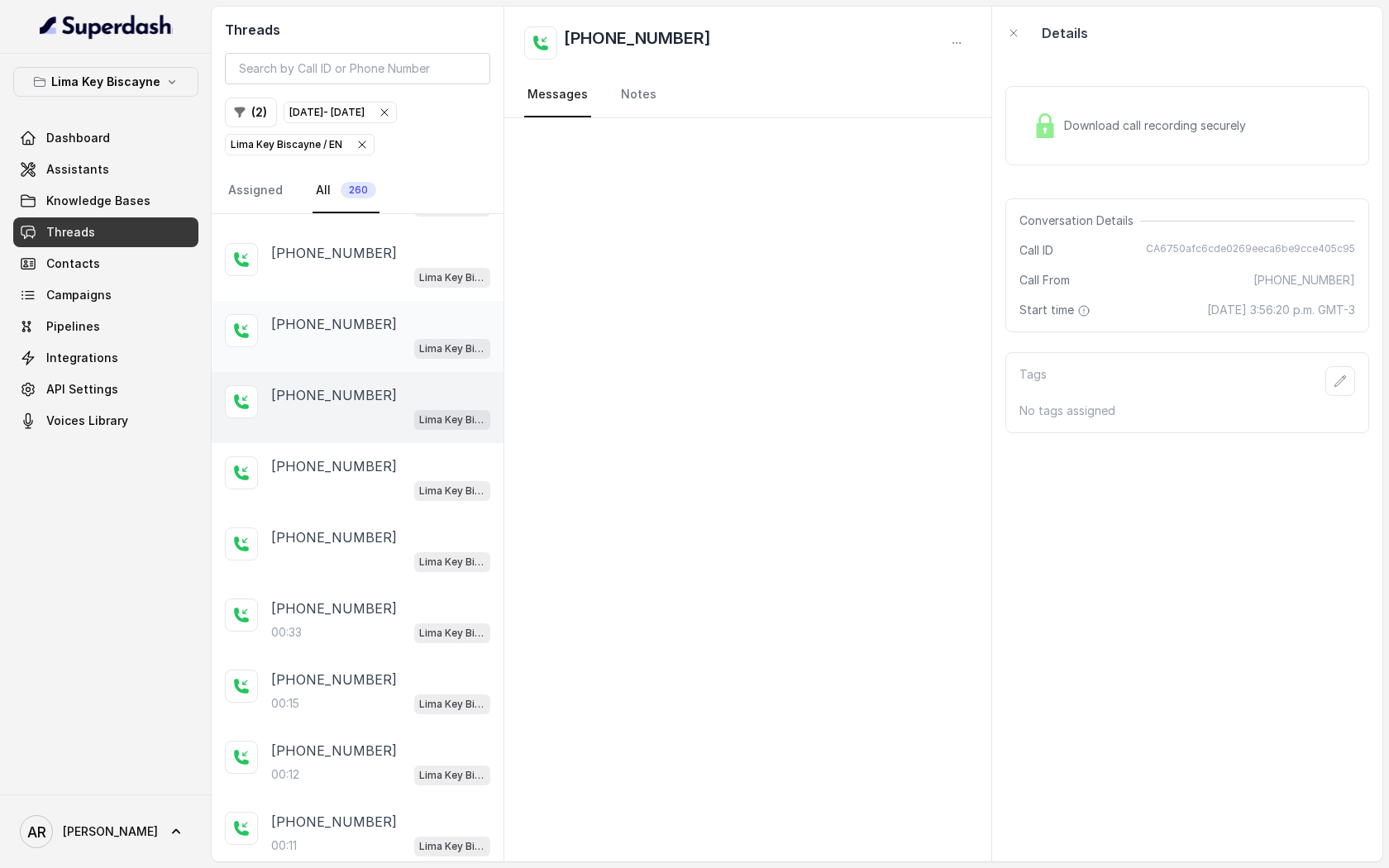
click at [423, 314] on div "+14043338341 Lima Key Biscayne / EN" at bounding box center [381, 337] width 219 height 45
click at [1050, 82] on div "Download call recording securely" at bounding box center [1187, 125] width 364 height 106
click at [1042, 96] on div "Download call recording securely" at bounding box center [1187, 125] width 364 height 79
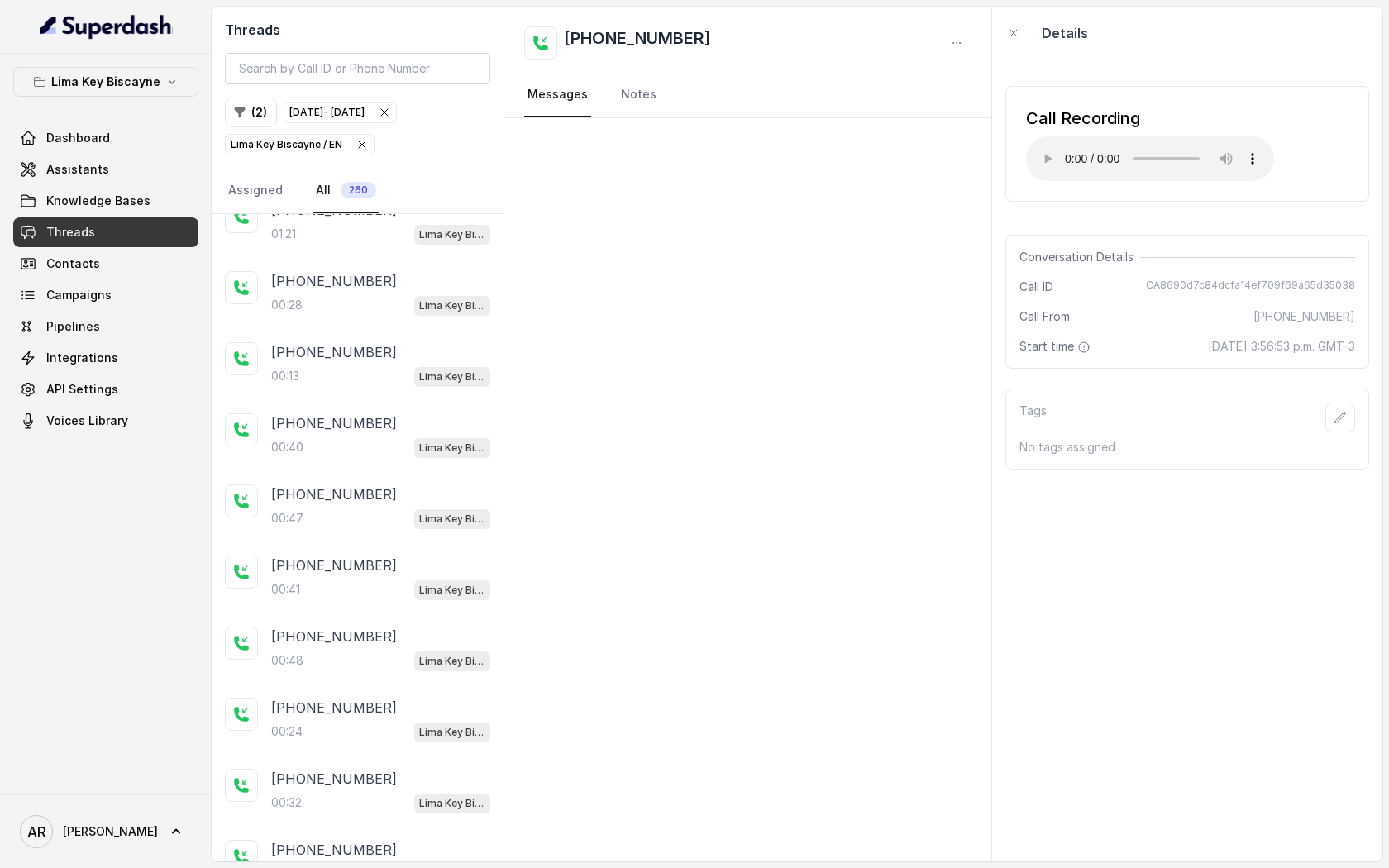
scroll to position [10023, 0]
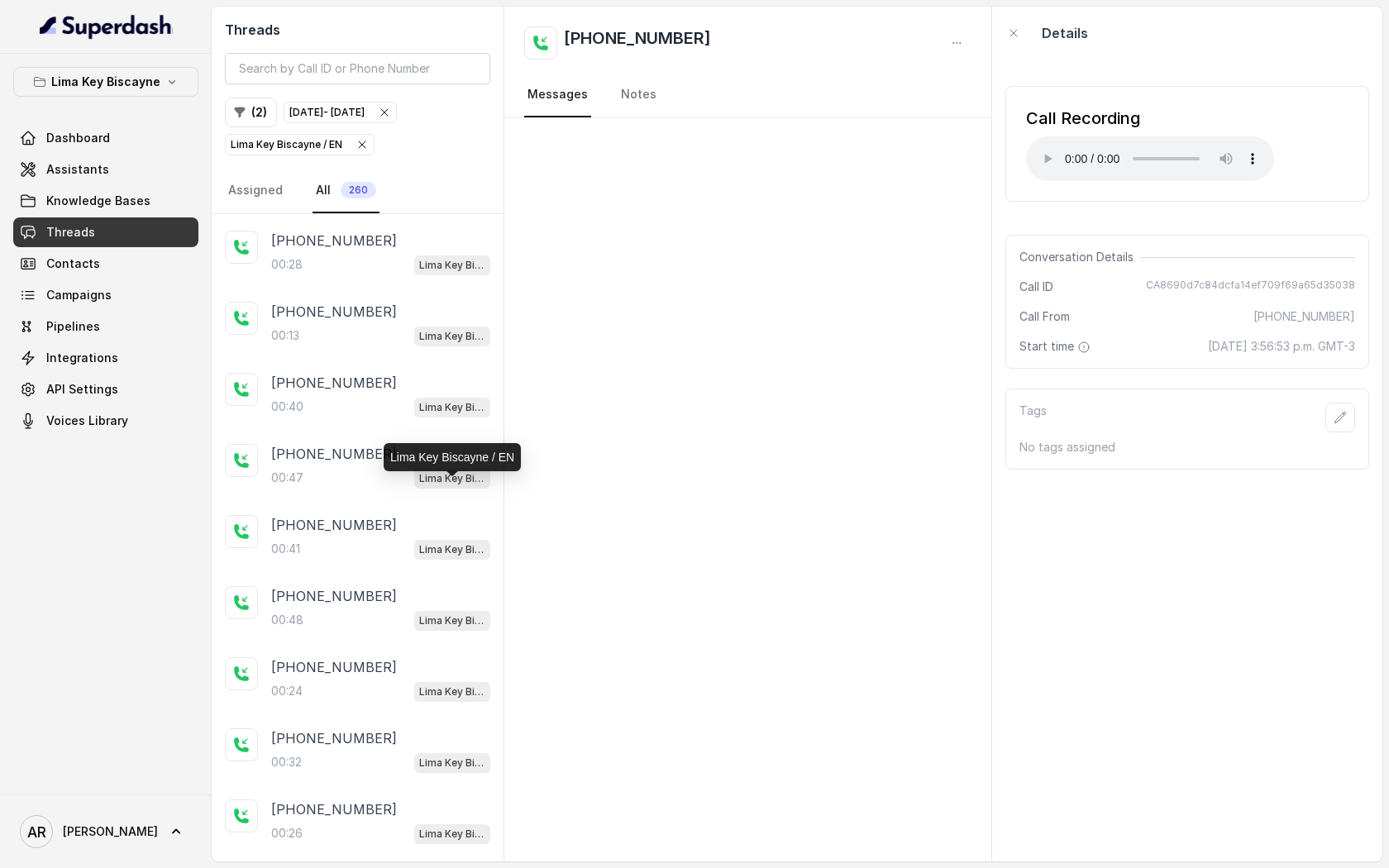
click at [466, 541] on p "Lima Key Biscayne / EN" at bounding box center [452, 549] width 67 height 17
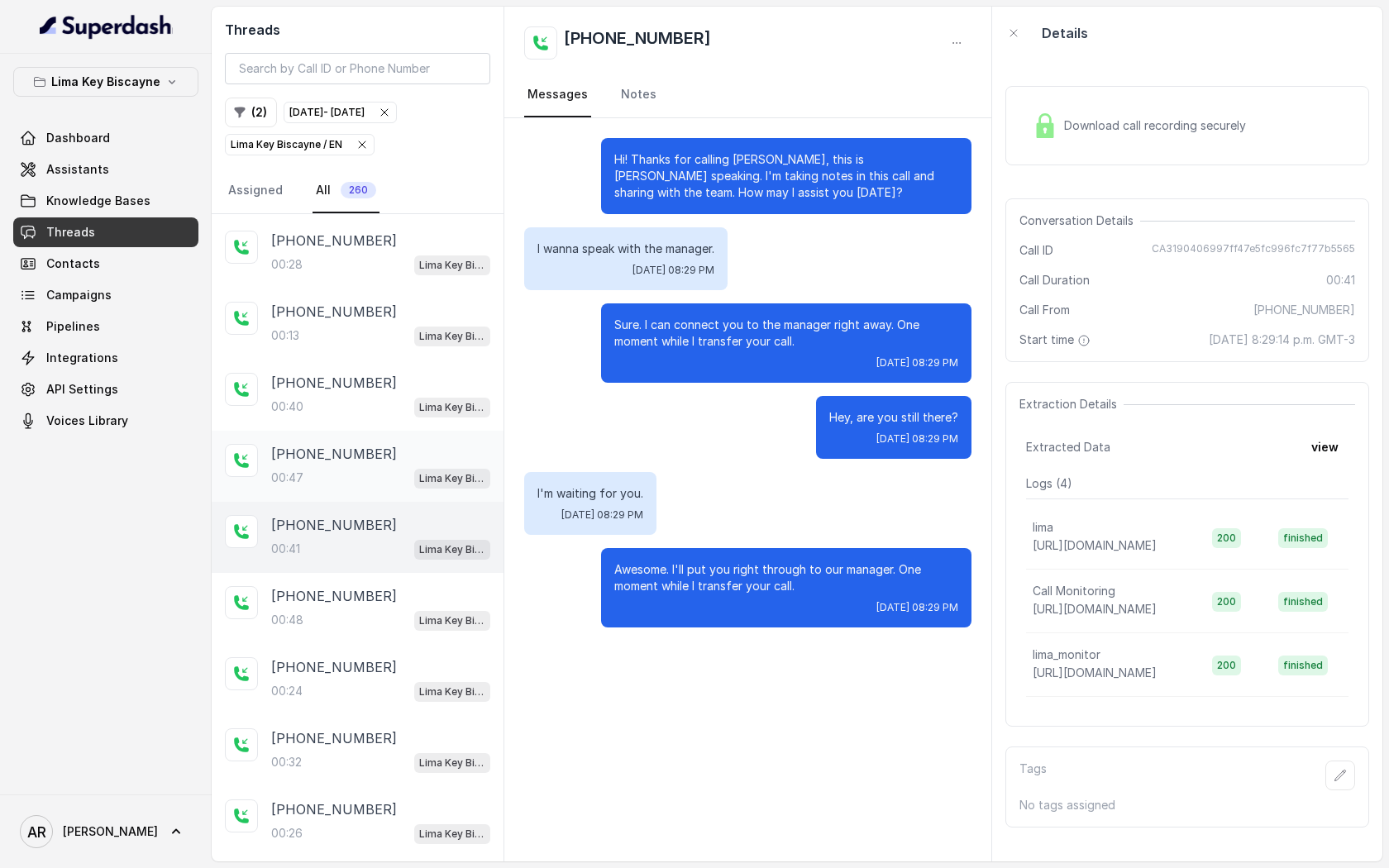
click at [435, 444] on div "+17866307371" at bounding box center [381, 454] width 219 height 20
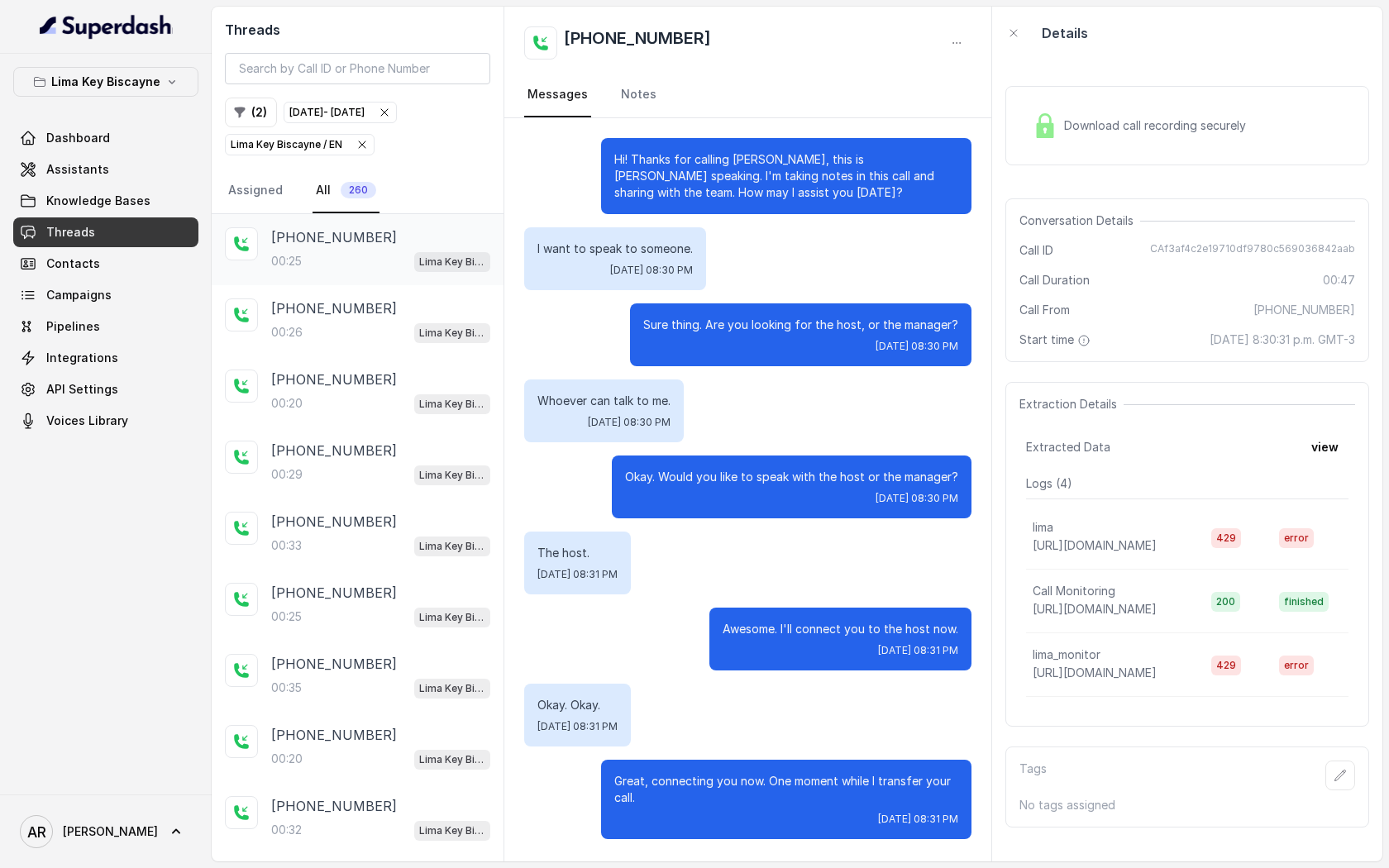
click at [402, 269] on div "00:25 Lima Key Biscayne / EN" at bounding box center [381, 261] width 219 height 22
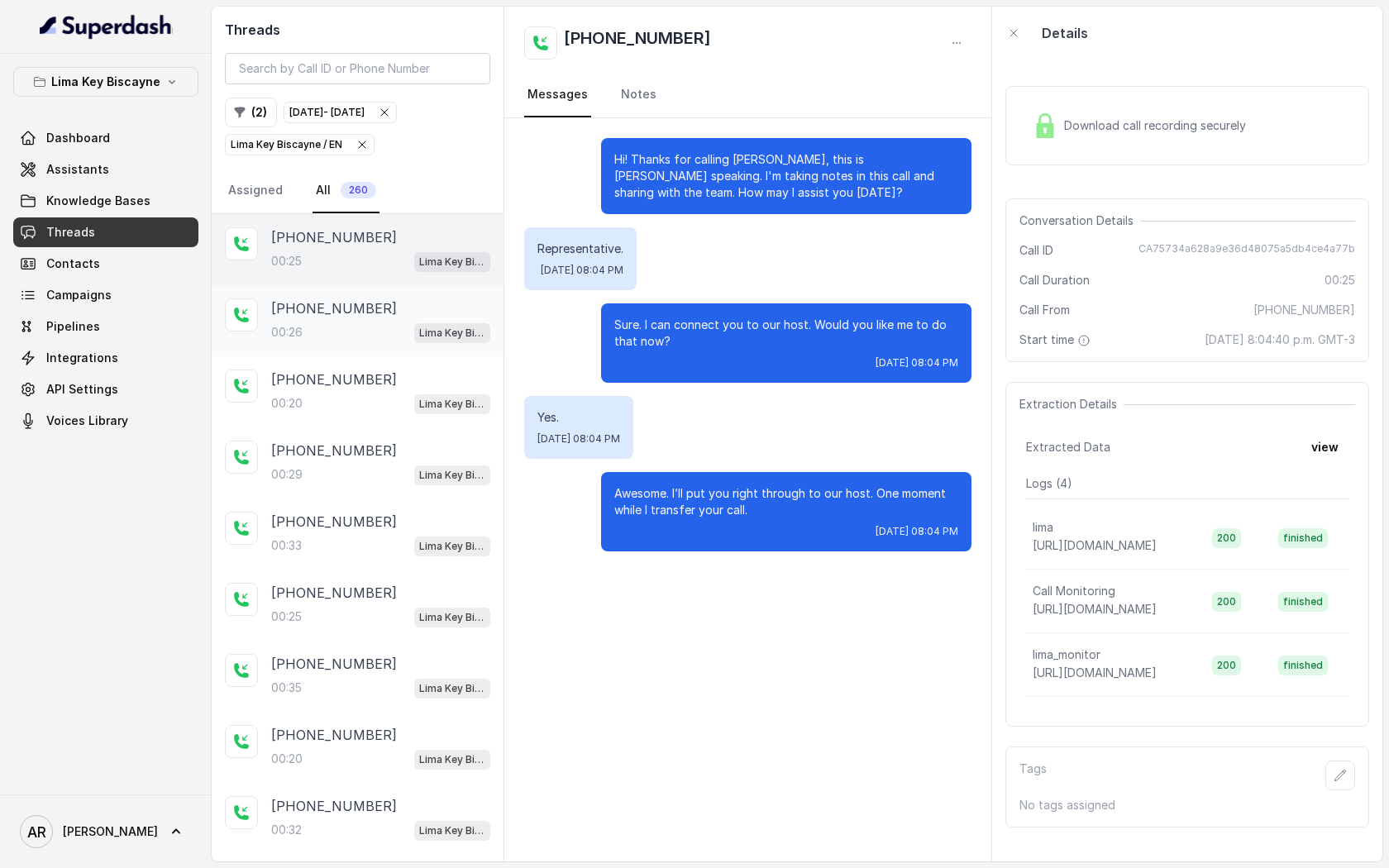
click at [393, 311] on div "+17862004448" at bounding box center [381, 308] width 219 height 20
click at [378, 368] on div "+17862004448 00:20 Lima Key Biscayne / EN" at bounding box center [357, 391] width 292 height 71
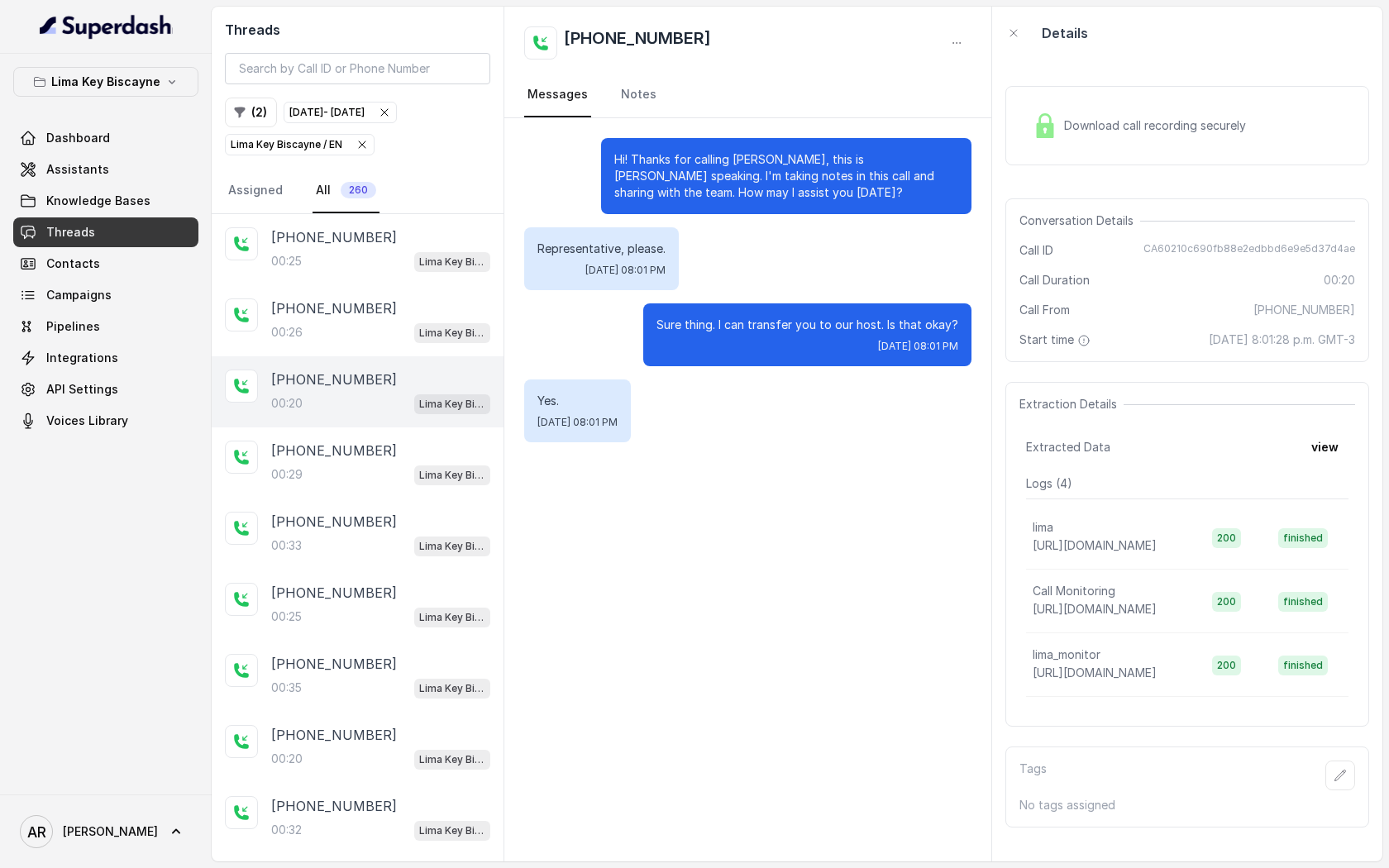
click at [372, 424] on div "+17862004448 00:20 Lima Key Biscayne / EN" at bounding box center [357, 391] width 292 height 71
click at [371, 471] on div "00:29 Lima Key Biscayne / EN" at bounding box center [381, 475] width 219 height 22
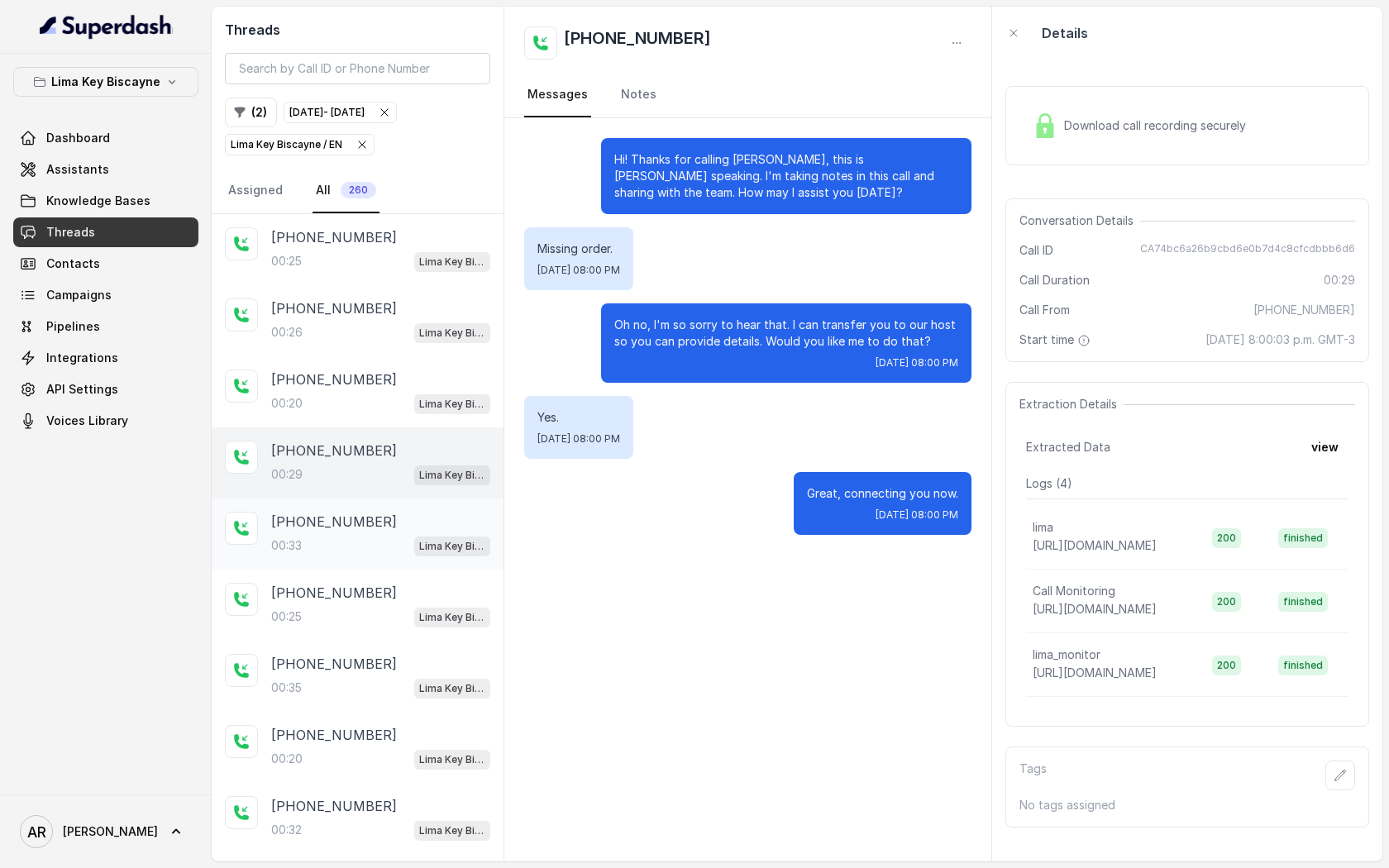
click at [371, 538] on div "00:33 Lima Key Biscayne / EN" at bounding box center [381, 546] width 219 height 22
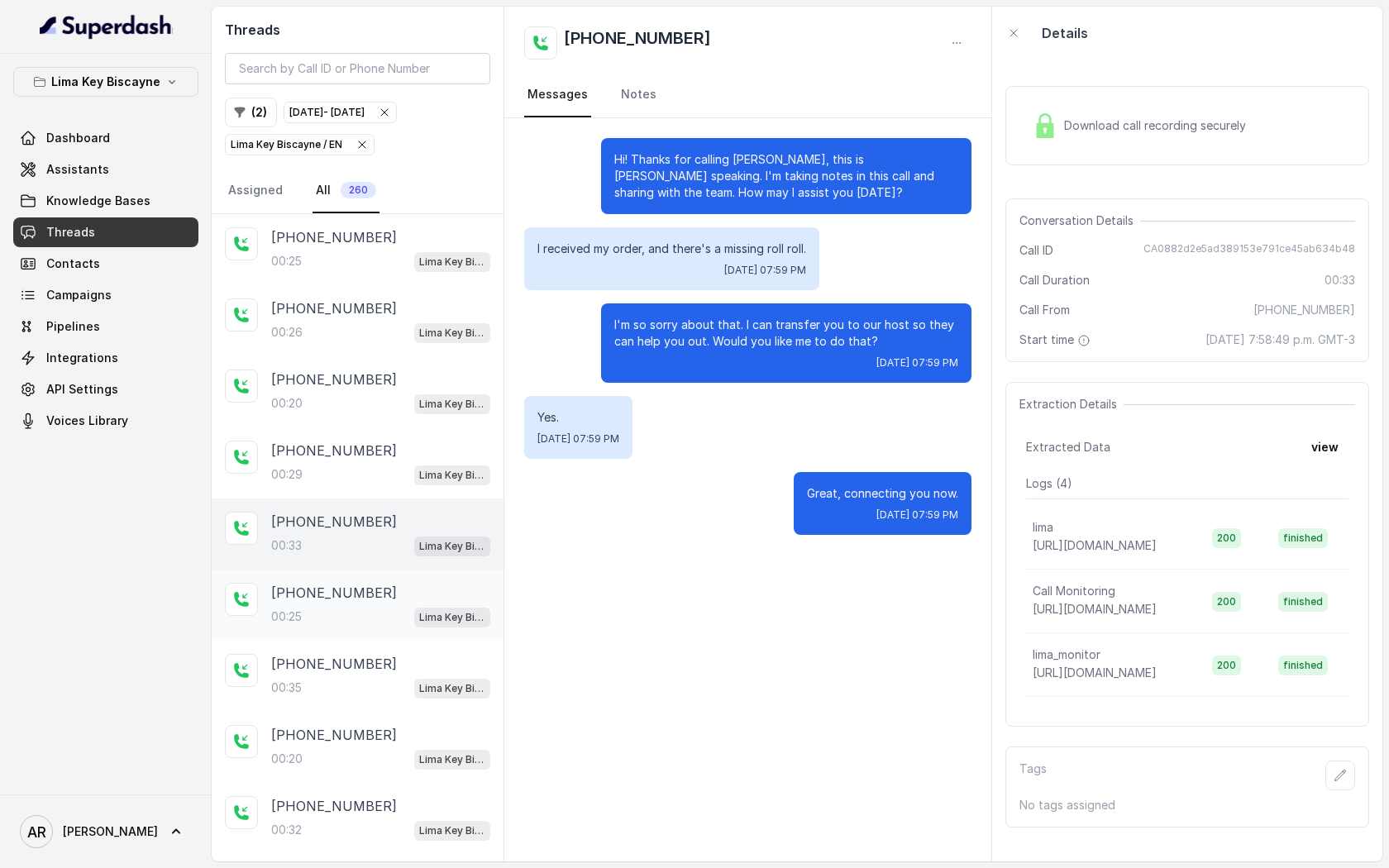
click at [368, 606] on div "00:25 Lima Key Biscayne / EN" at bounding box center [381, 617] width 219 height 22
